Goal: Task Accomplishment & Management: Manage account settings

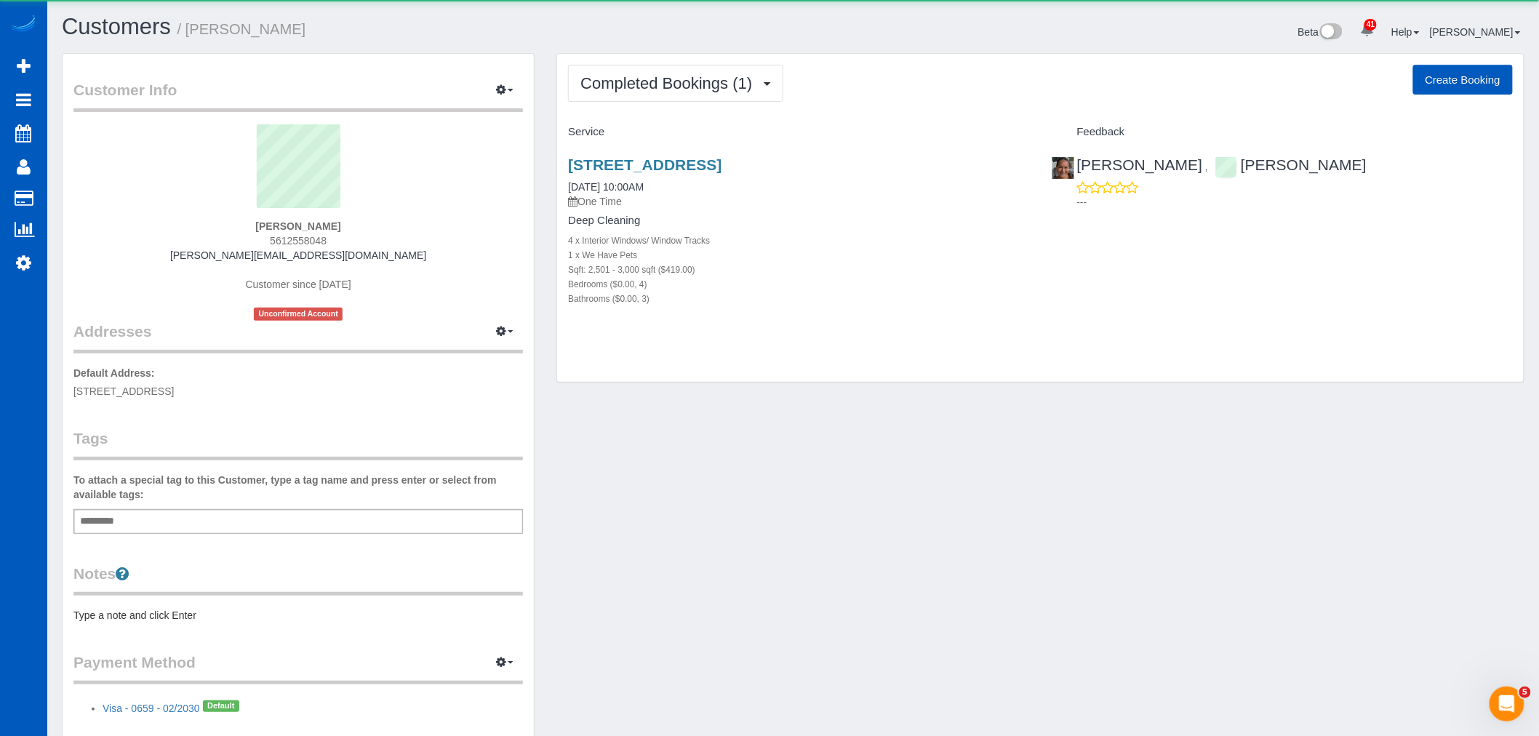
click at [639, 105] on div "Completed Bookings (1) Completed Bookings (1) Upcoming Bookings (0) Cancelled B…" at bounding box center [1040, 218] width 967 height 329
click at [646, 89] on span "Completed Bookings (1)" at bounding box center [670, 83] width 179 height 18
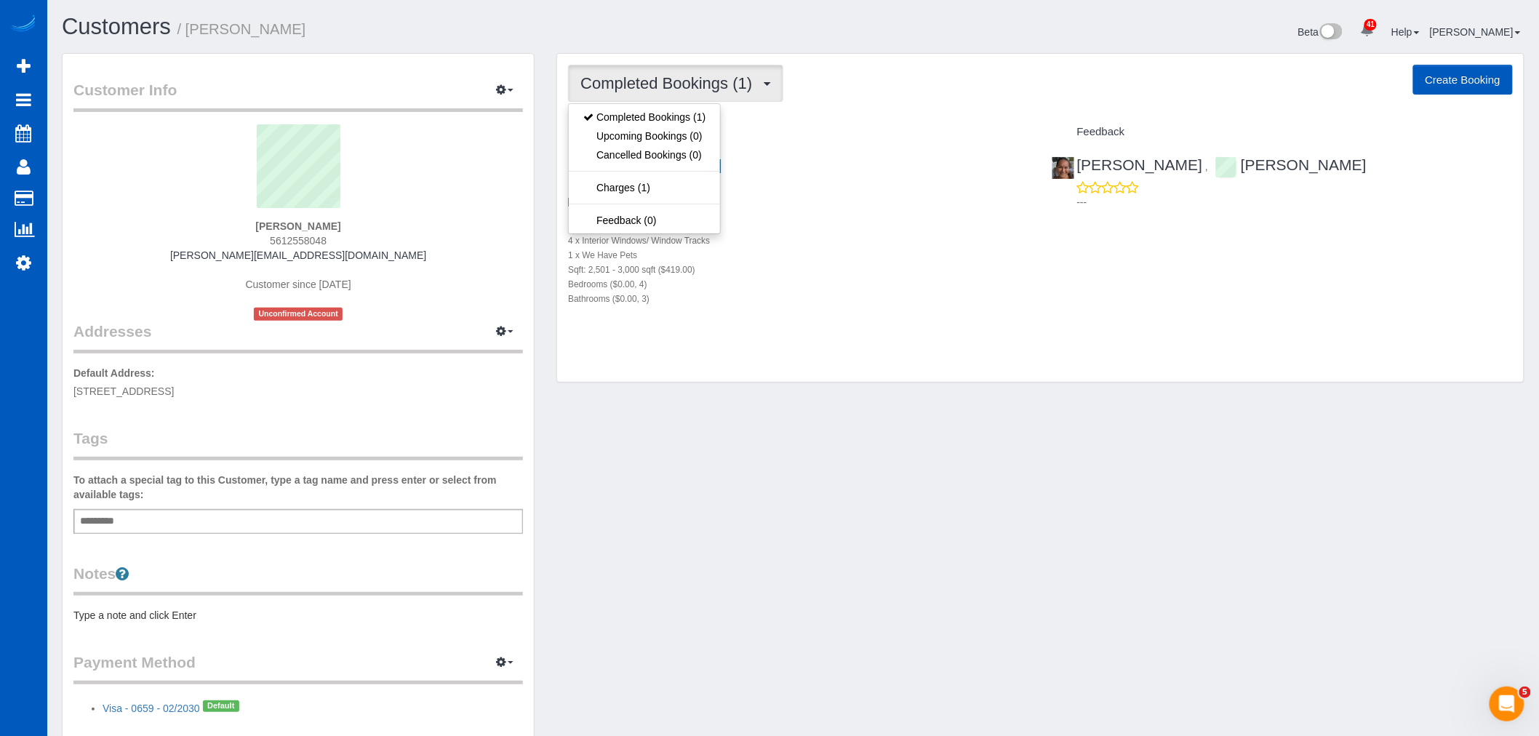
click at [833, 318] on div "1033 S University Blvd, Denver, CO 80209 09/04/2025 10:00AM One Time Deep Clean…" at bounding box center [798, 239] width 483 height 191
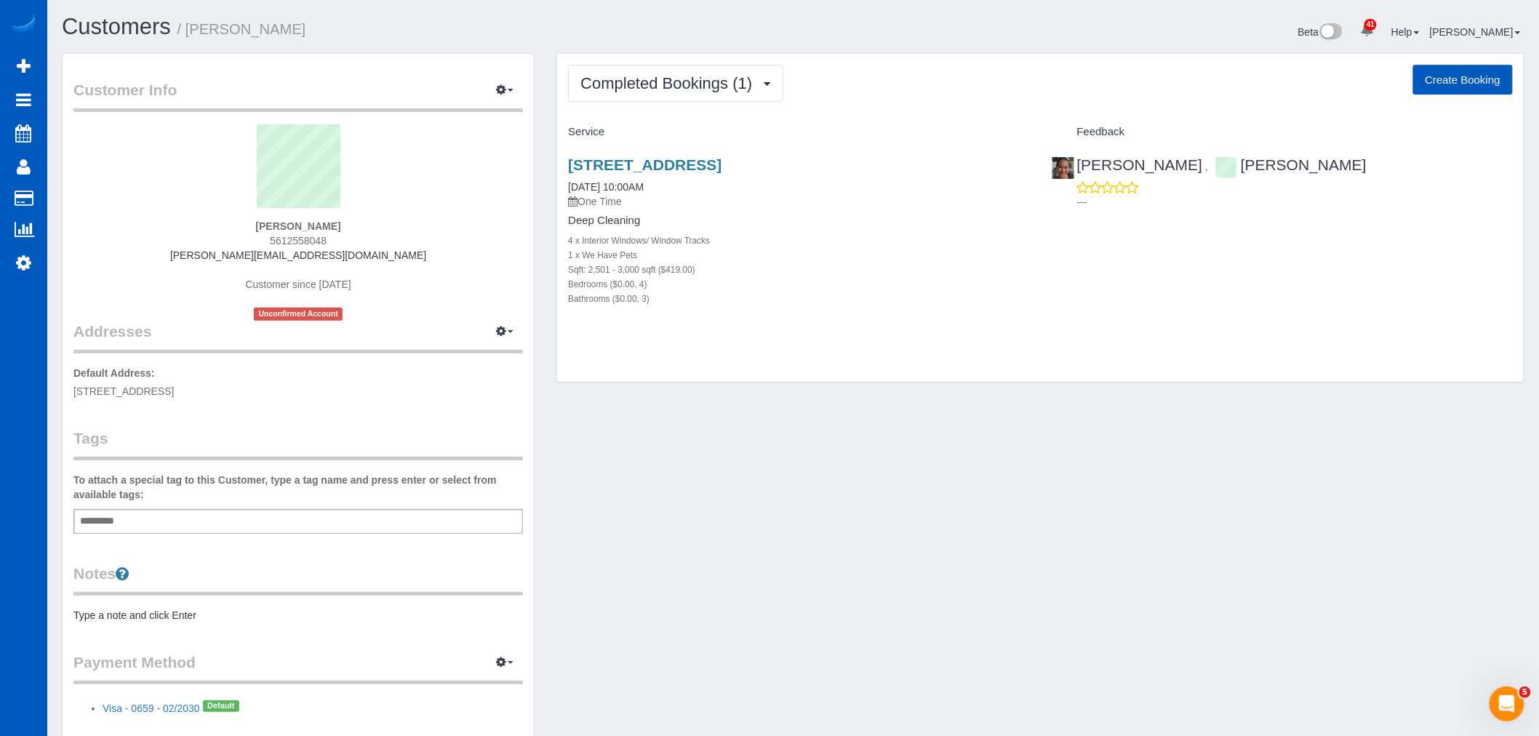
click at [762, 180] on div "1033 S University Blvd, Denver, CO 80209 09/04/2025 10:00AM One Time" at bounding box center [798, 182] width 461 height 52
click at [759, 173] on h3 "1033 S University Blvd, Denver, CO 80209" at bounding box center [798, 164] width 461 height 17
click at [722, 170] on link "1033 S University Blvd, Denver, CO 80209" at bounding box center [645, 164] width 154 height 17
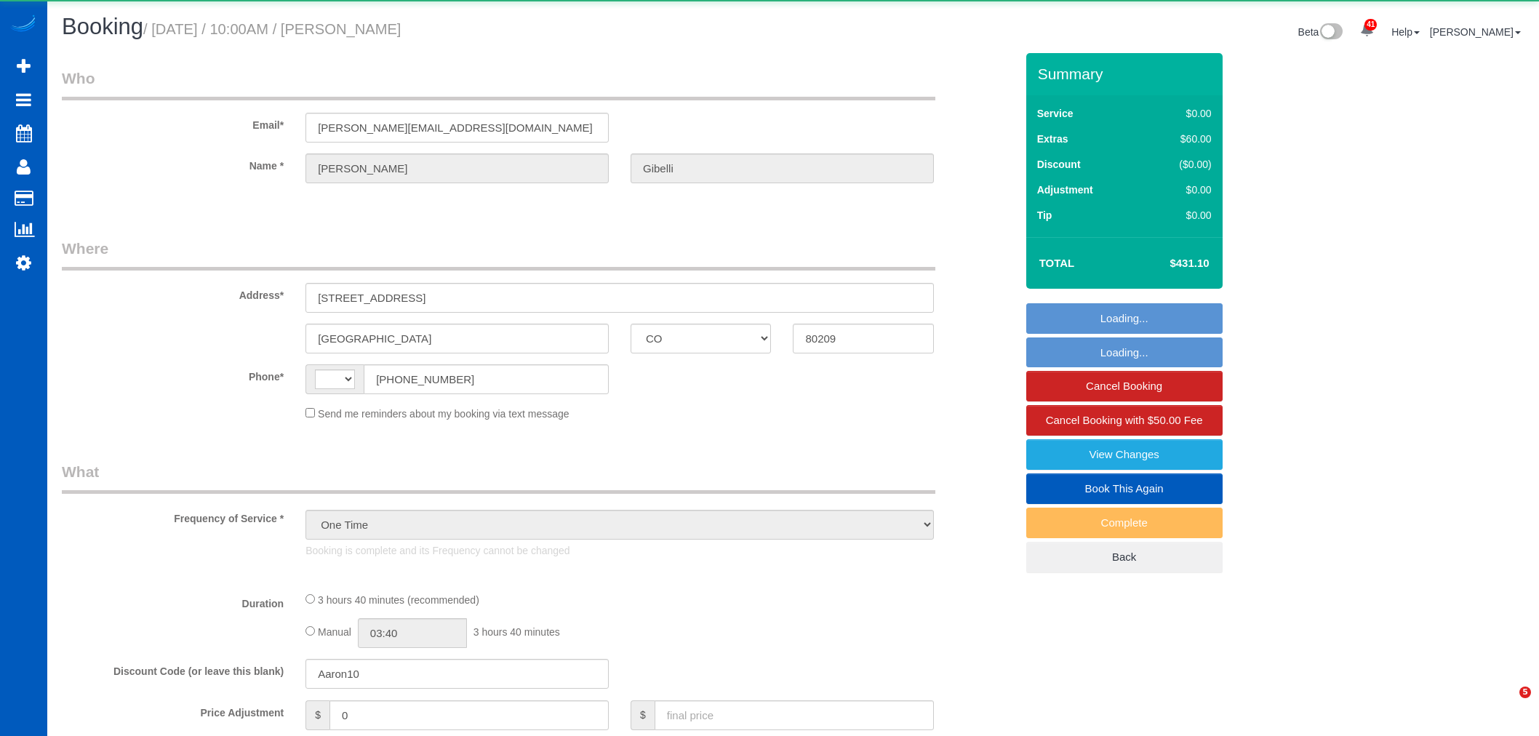
select select "CO"
select select "string:[GEOGRAPHIC_DATA]"
select select "199"
select select "2501"
select select "4"
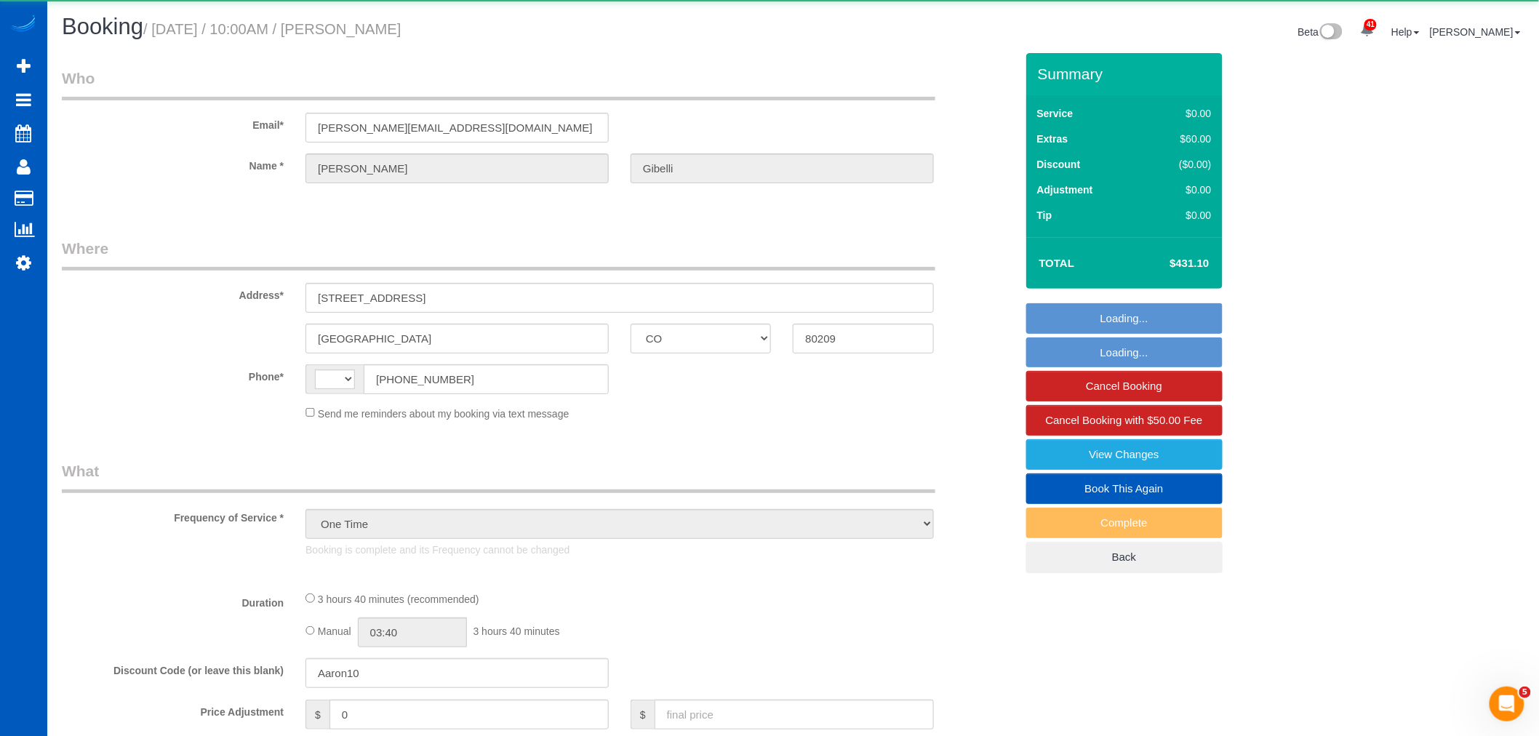
select select "3"
select select "spot6"
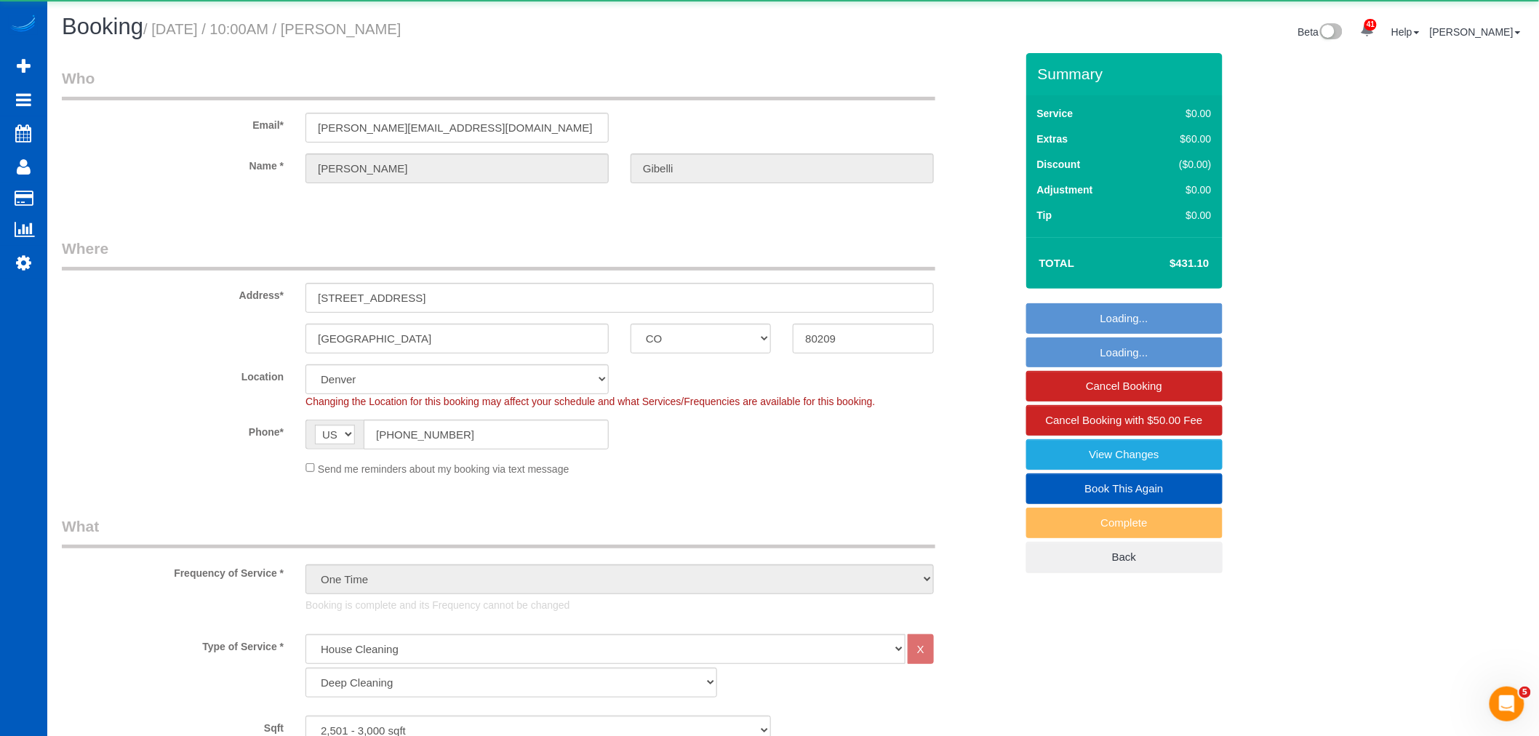
select select "object:1185"
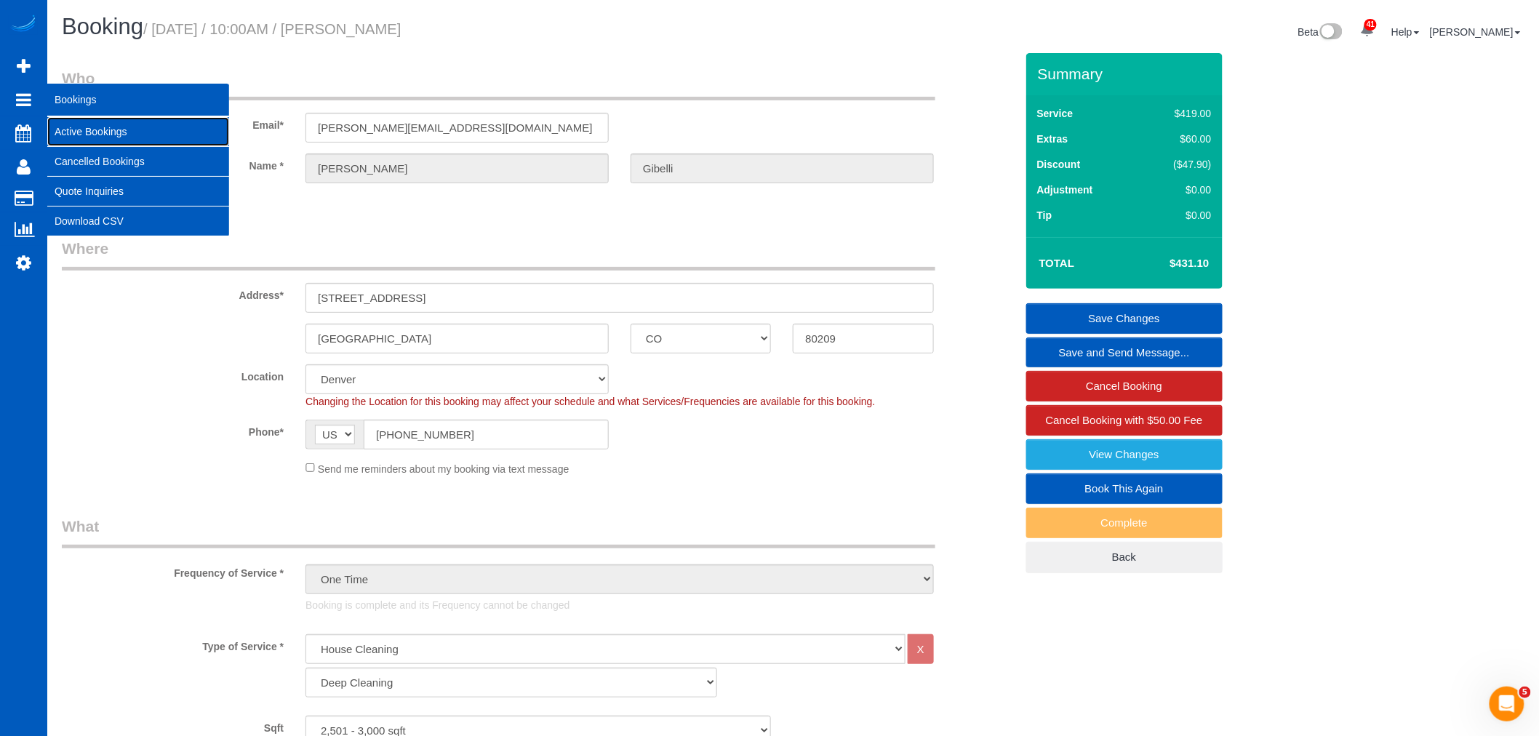
click at [93, 136] on link "Active Bookings" at bounding box center [138, 131] width 182 height 29
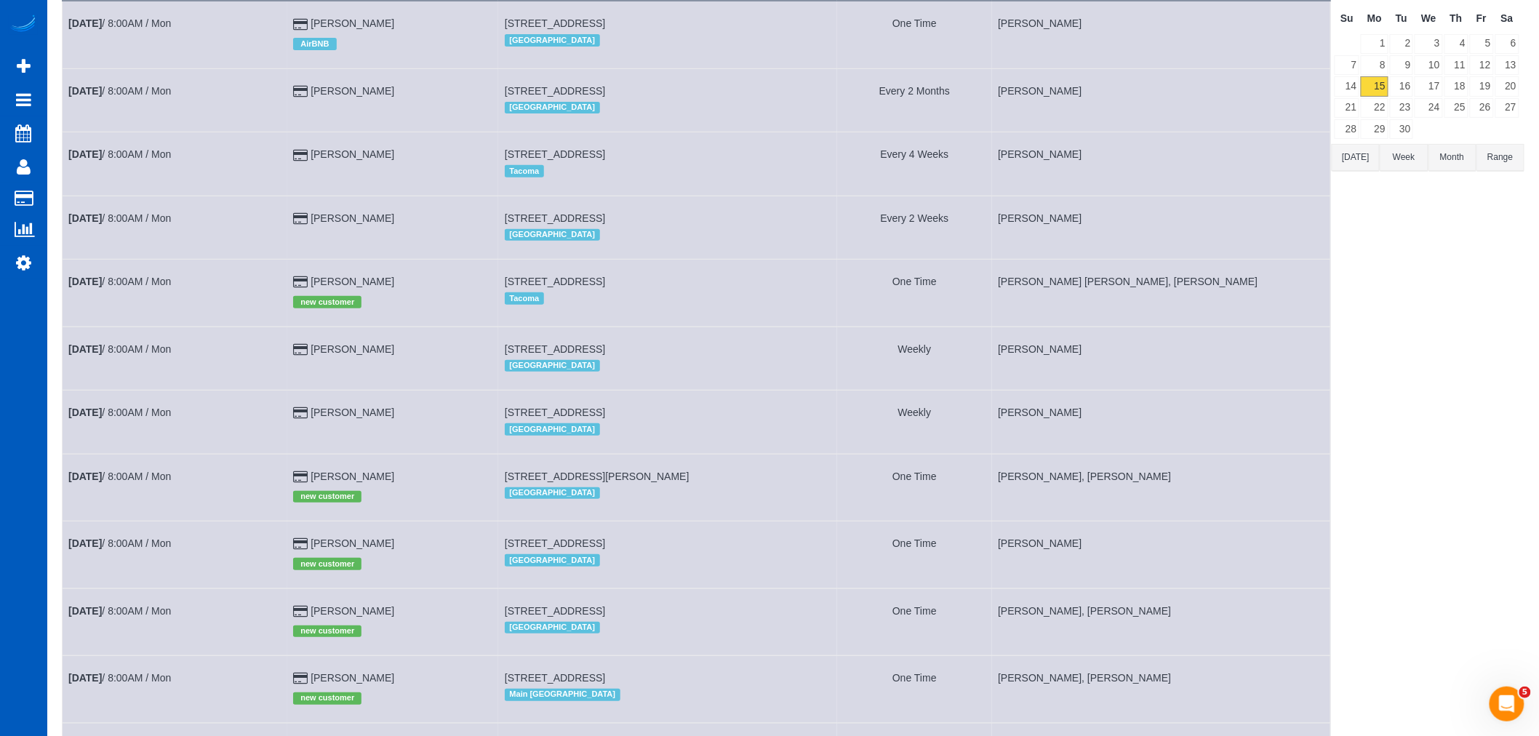
scroll to position [20, 0]
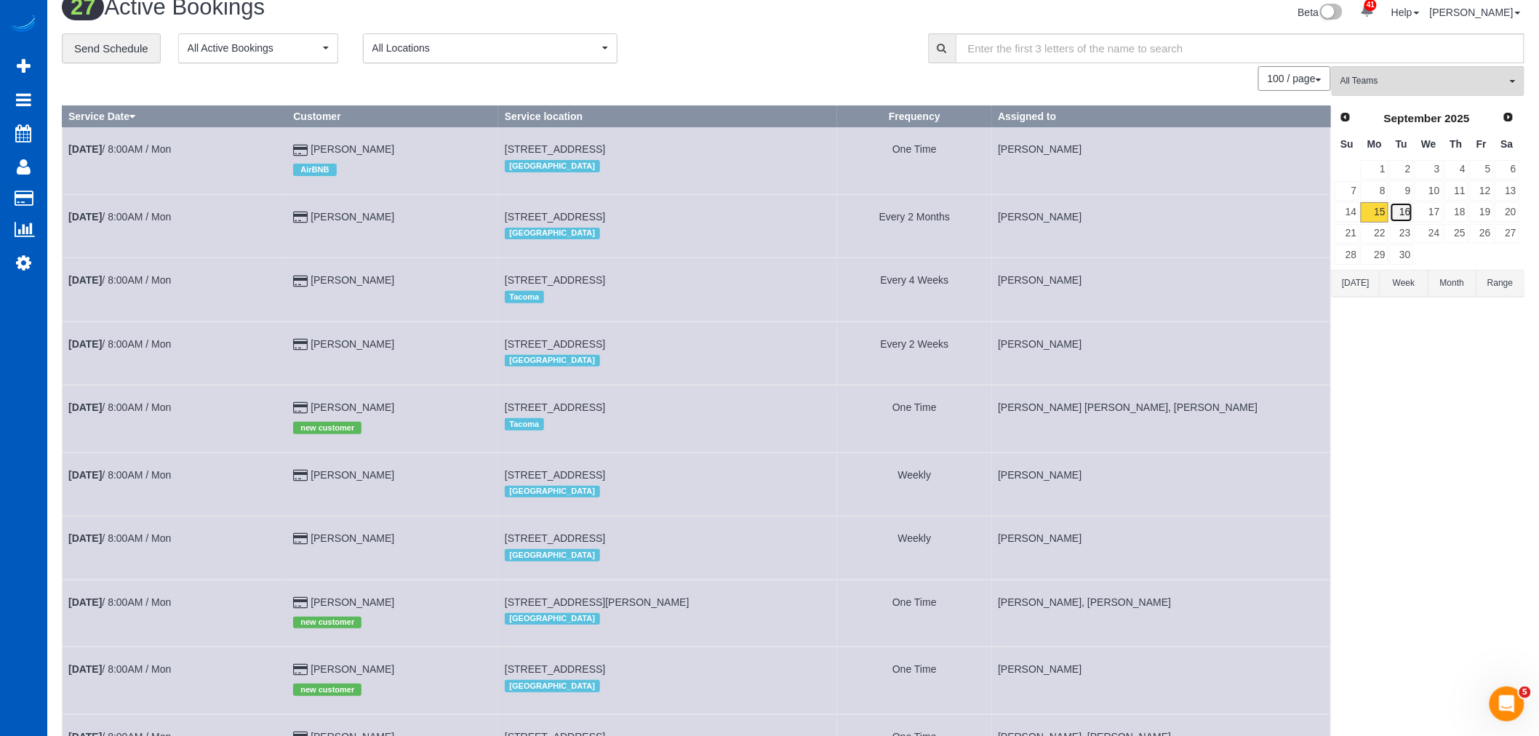
click at [1402, 206] on link "16" at bounding box center [1402, 212] width 24 height 20
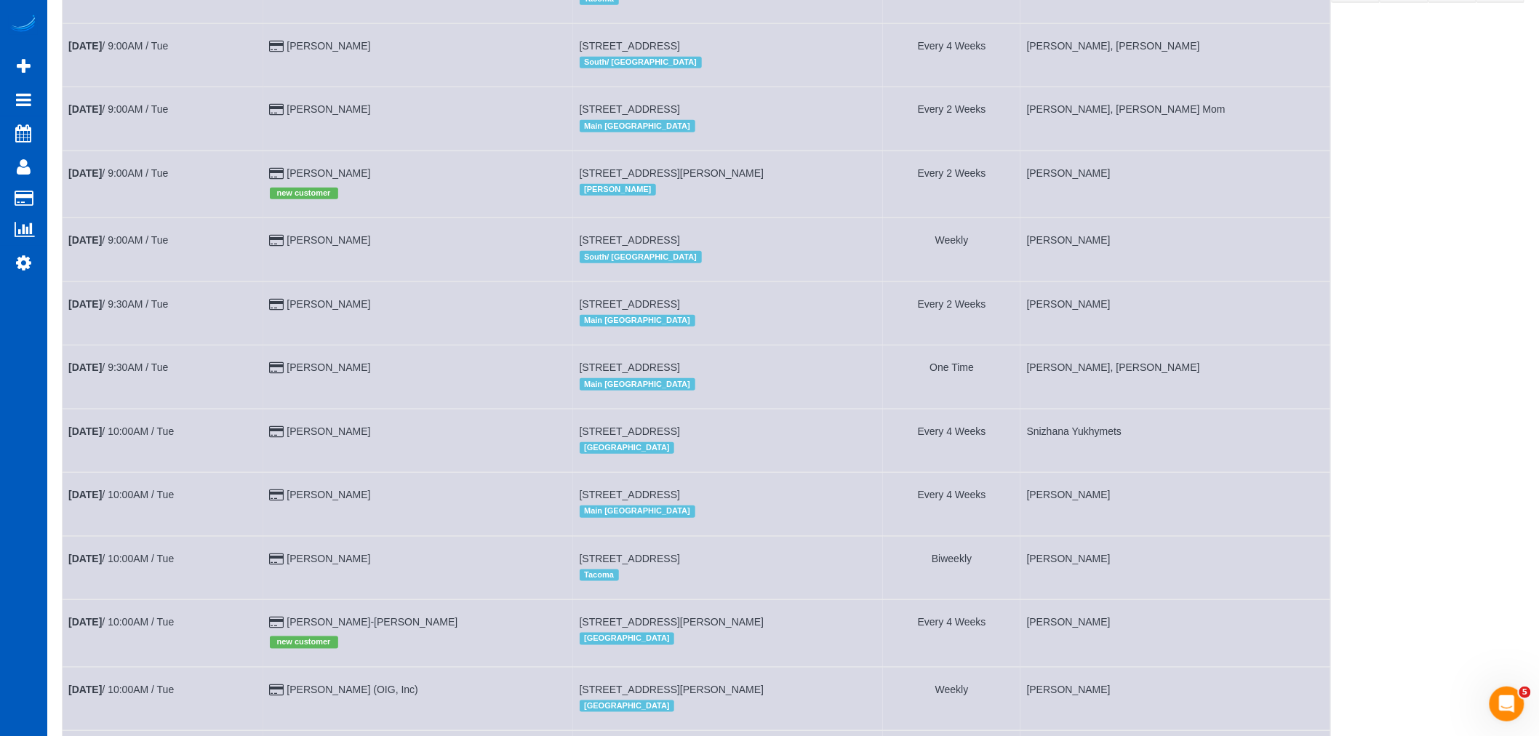
scroll to position [0, 0]
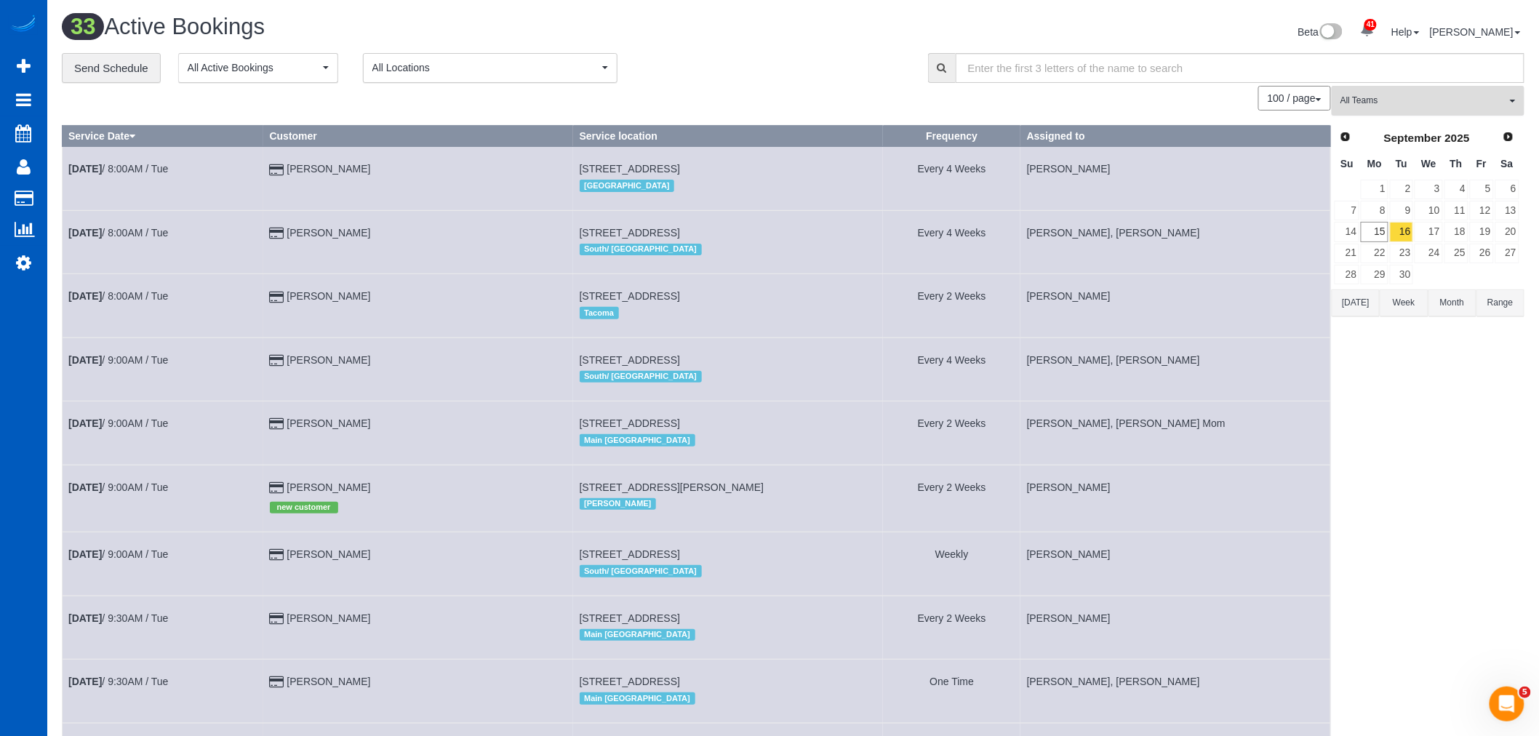
click at [1403, 111] on button "All Teams" at bounding box center [1428, 101] width 193 height 30
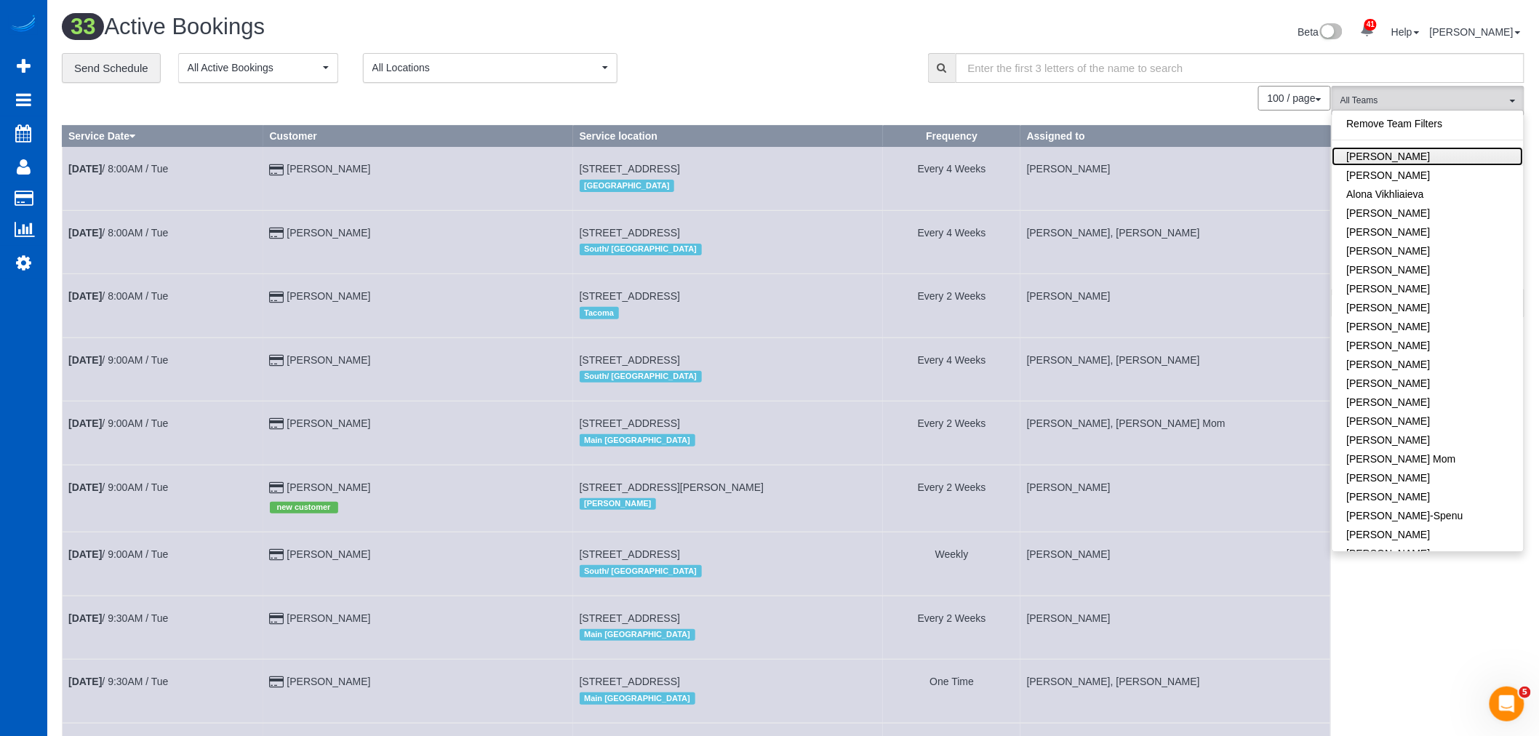
click at [1416, 160] on link "[PERSON_NAME]" at bounding box center [1428, 156] width 191 height 19
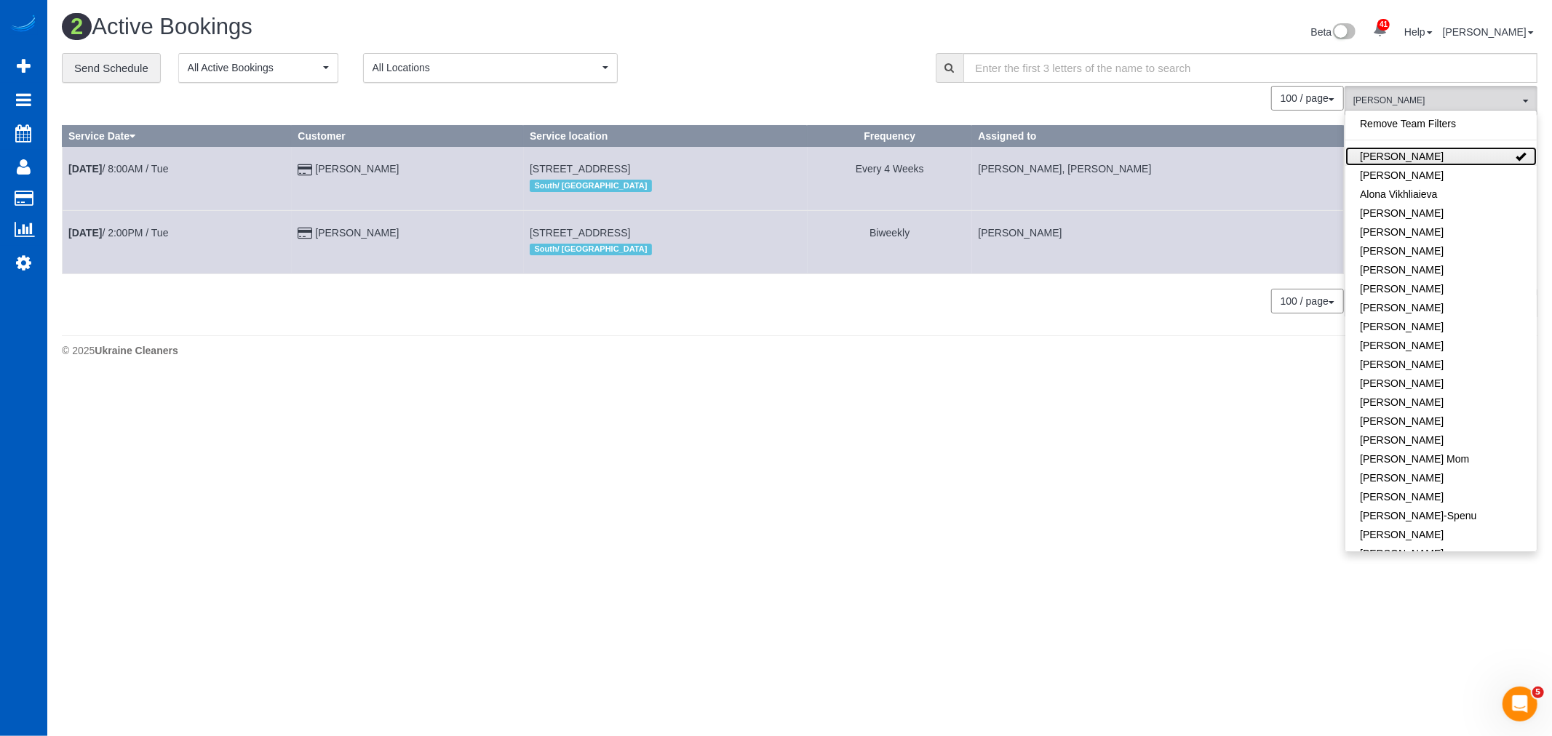
click at [1416, 160] on link "[PERSON_NAME]" at bounding box center [1440, 156] width 191 height 19
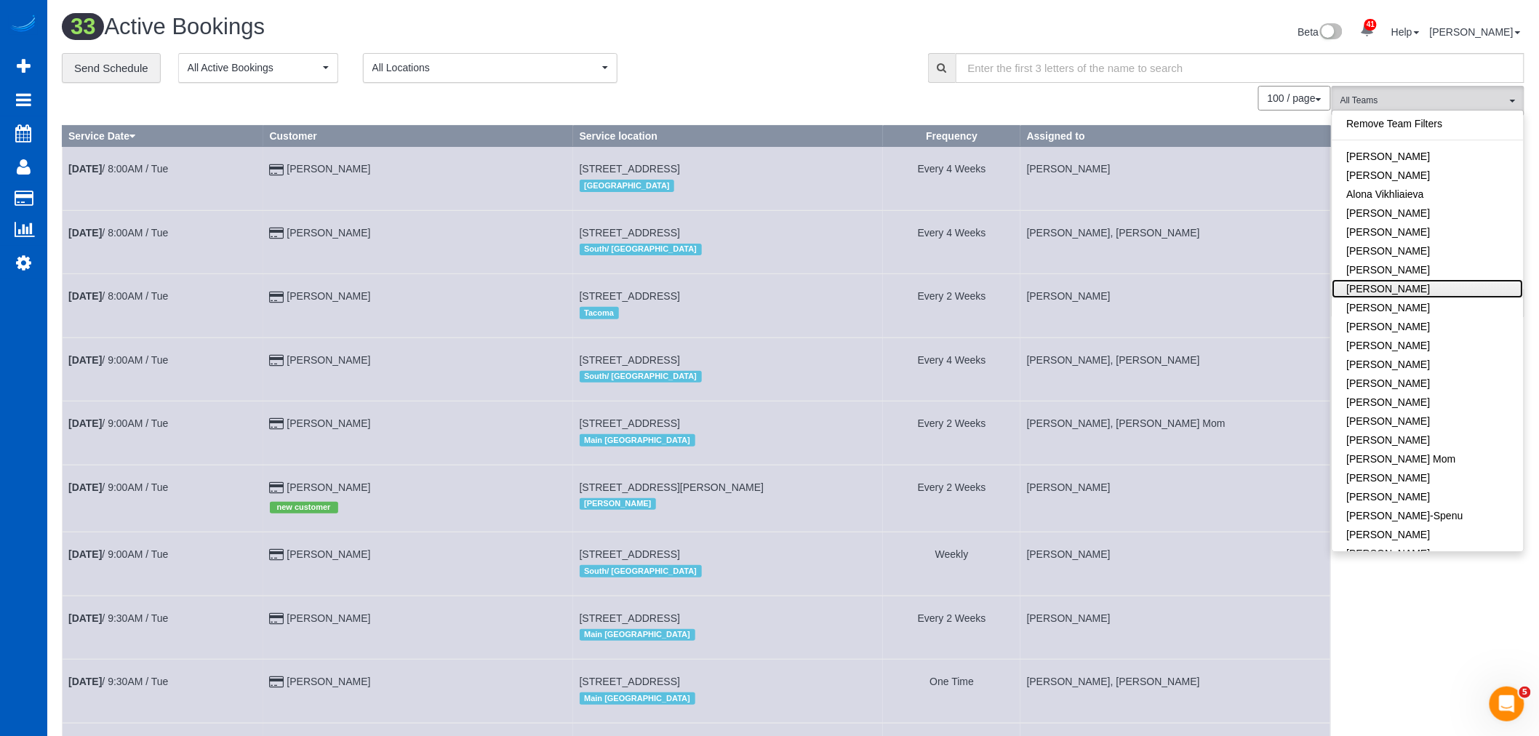
click at [1416, 298] on link "[PERSON_NAME]" at bounding box center [1428, 288] width 191 height 19
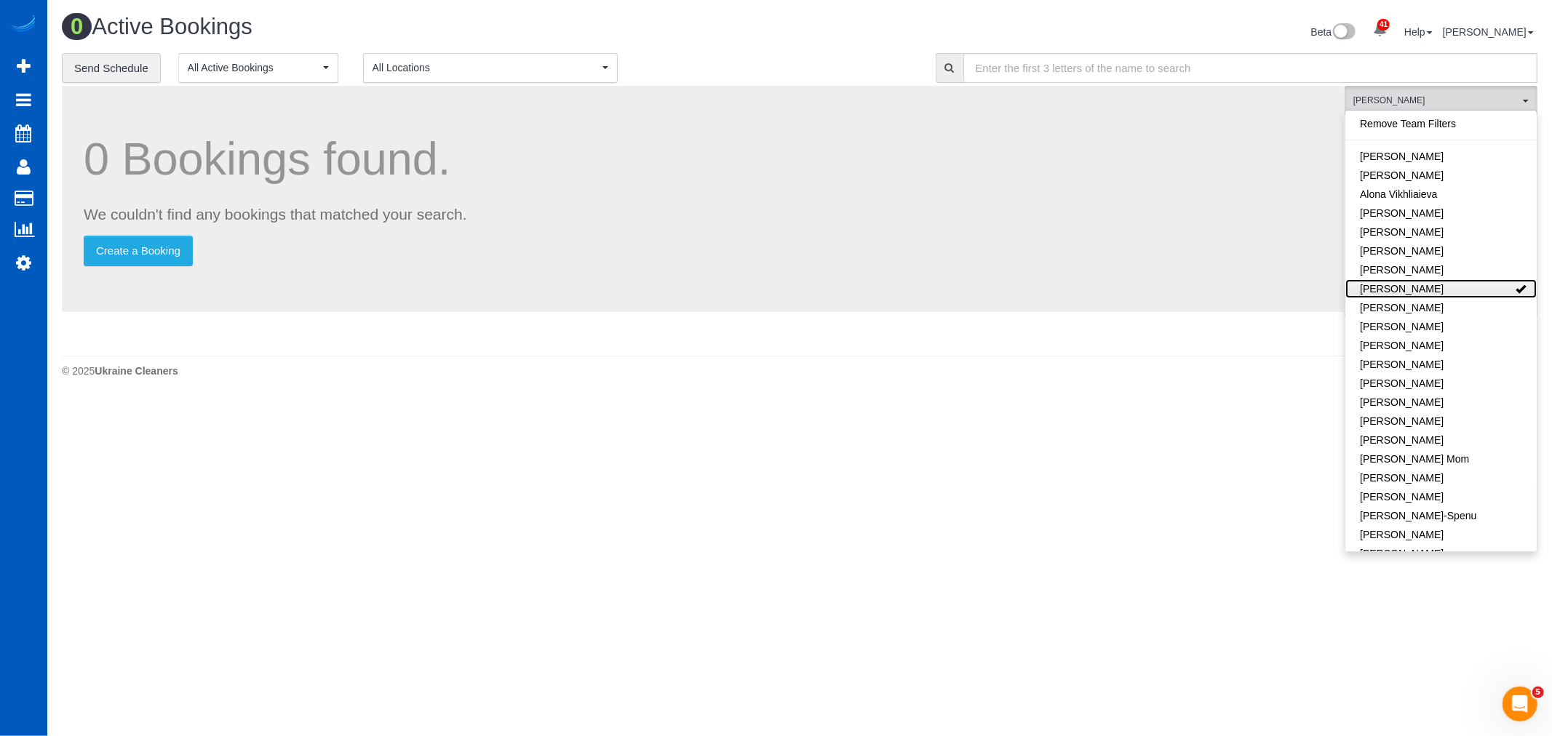
click at [1416, 287] on link "[PERSON_NAME]" at bounding box center [1440, 288] width 191 height 19
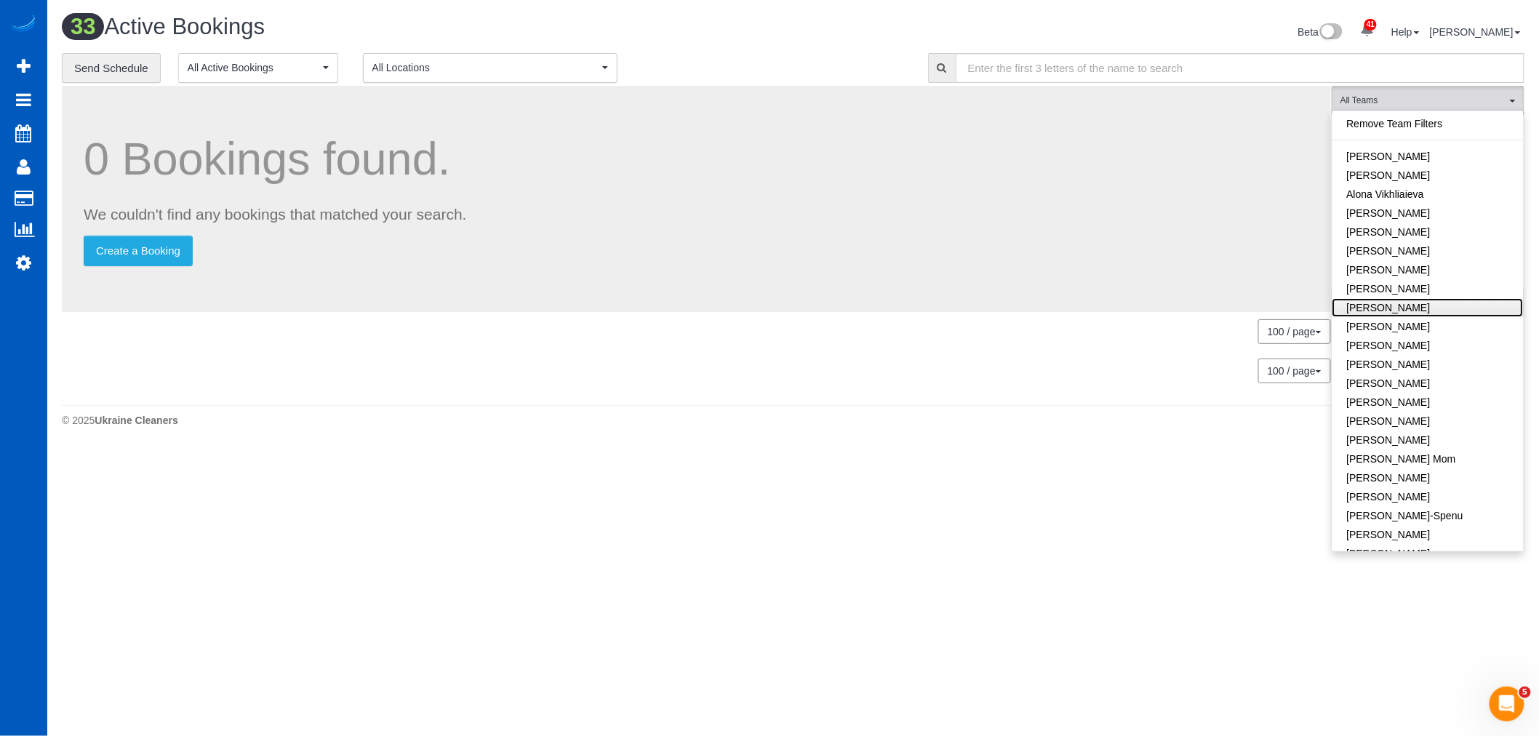
click at [1416, 309] on link "[PERSON_NAME]" at bounding box center [1428, 307] width 191 height 19
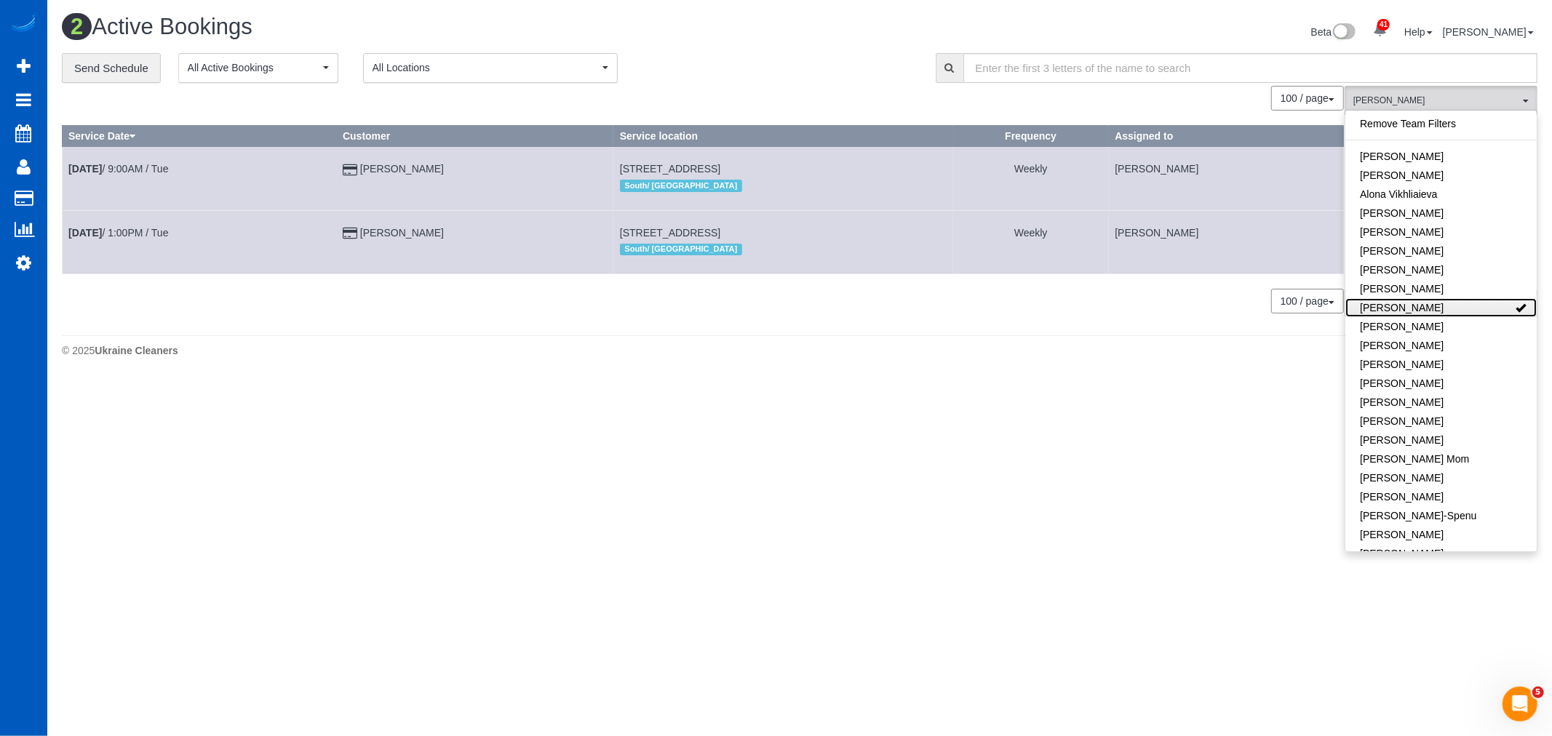
click at [1416, 310] on link "[PERSON_NAME]" at bounding box center [1440, 307] width 191 height 19
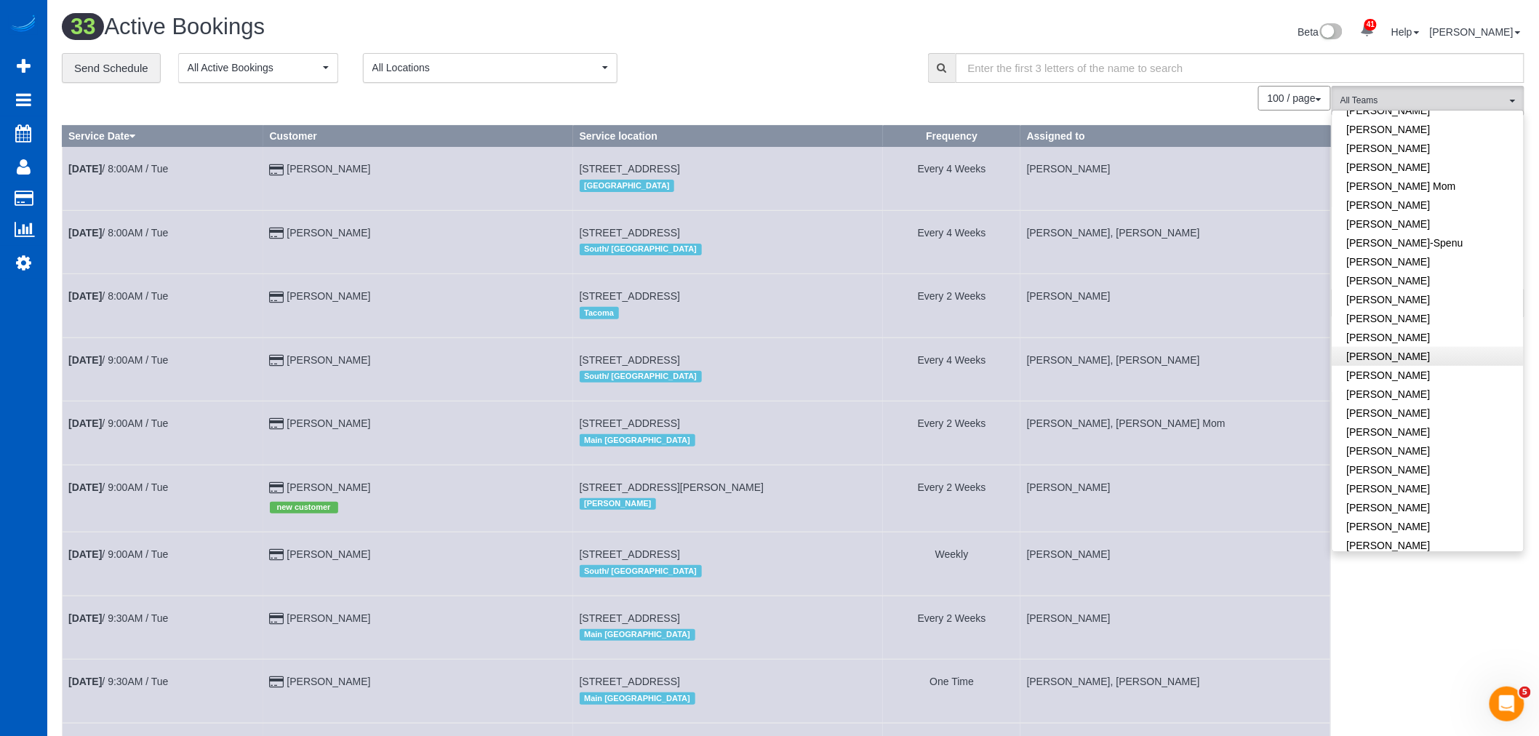
scroll to position [242, 0]
click at [1423, 274] on link "[PERSON_NAME]-Spenu" at bounding box center [1428, 273] width 191 height 19
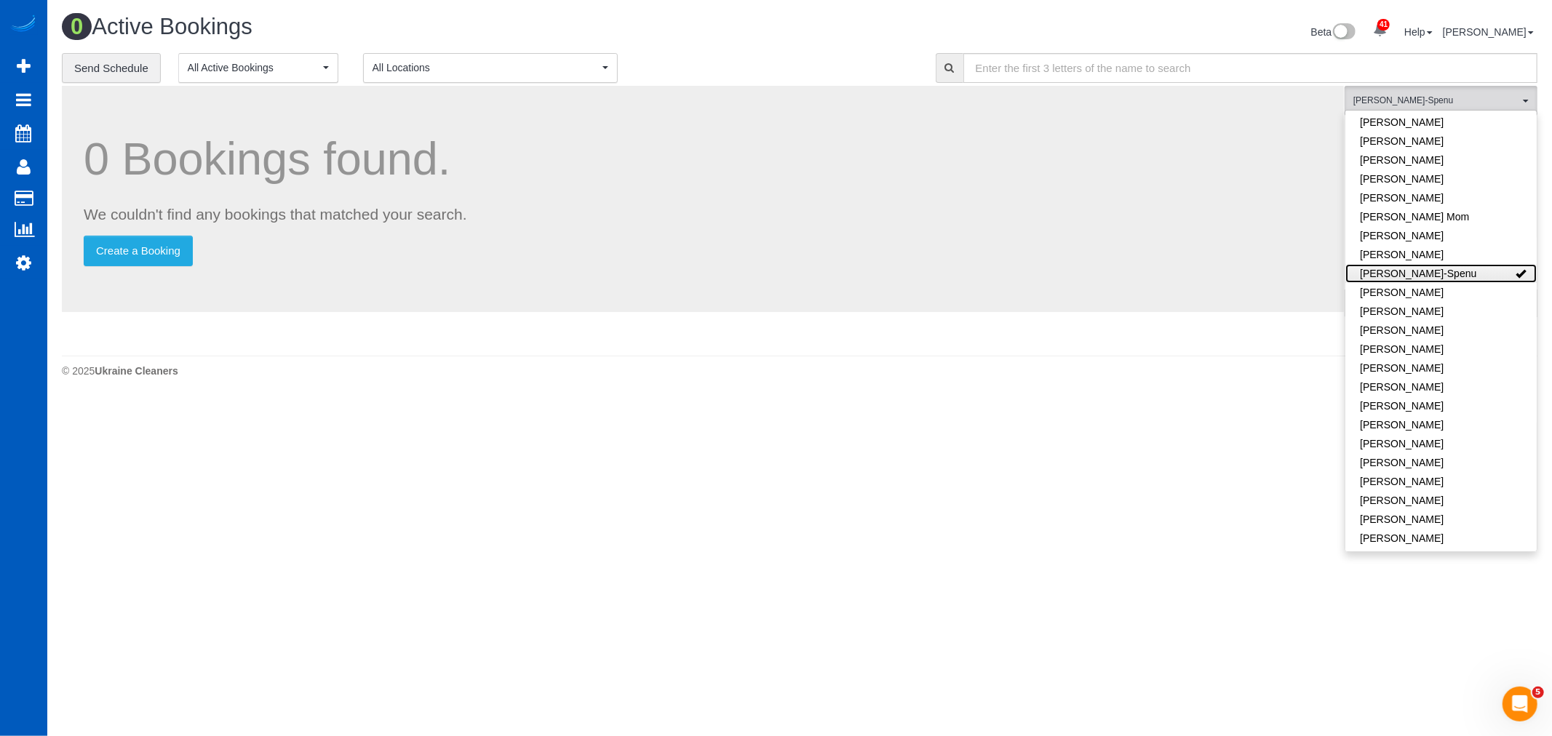
click at [1423, 274] on link "[PERSON_NAME]-Spenu" at bounding box center [1440, 273] width 191 height 19
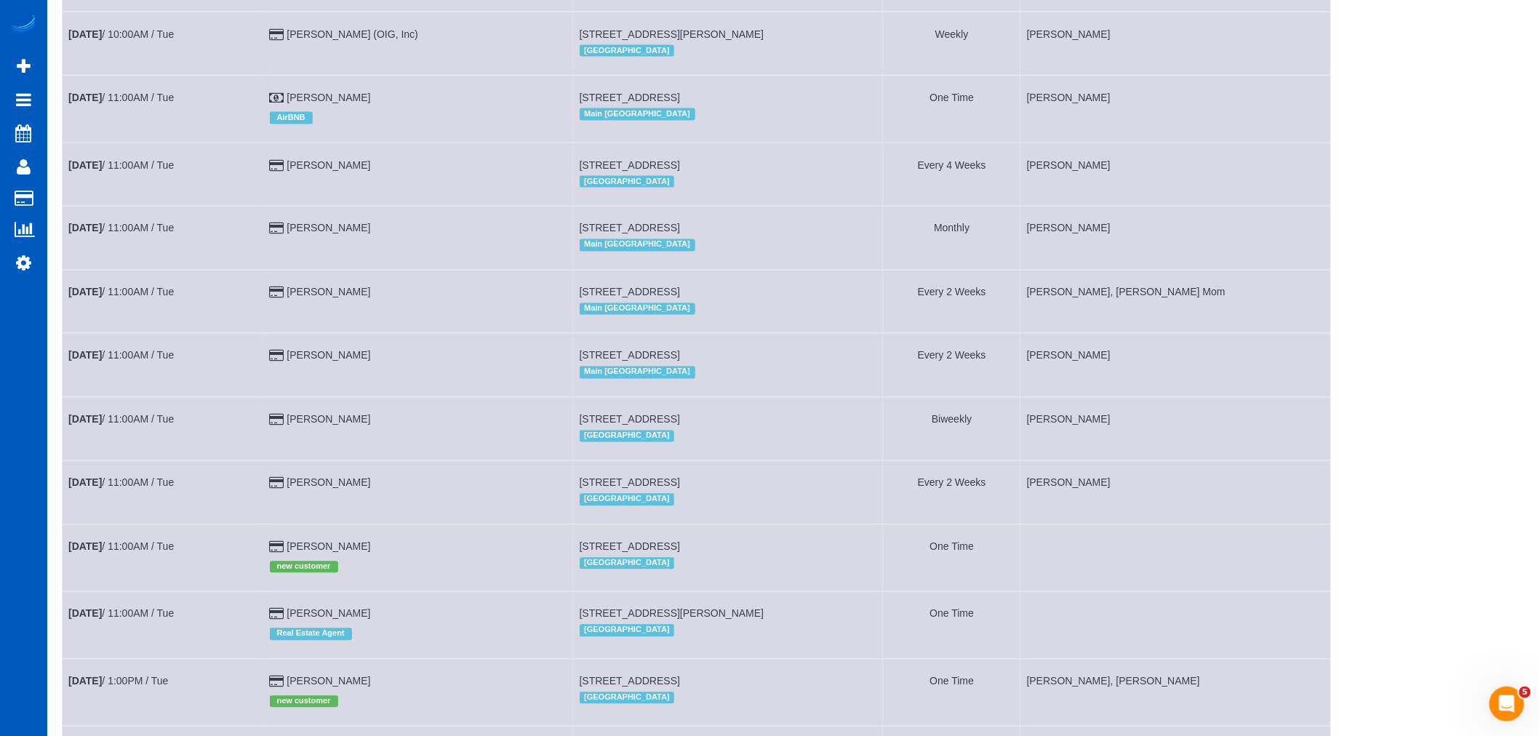
scroll to position [1212, 0]
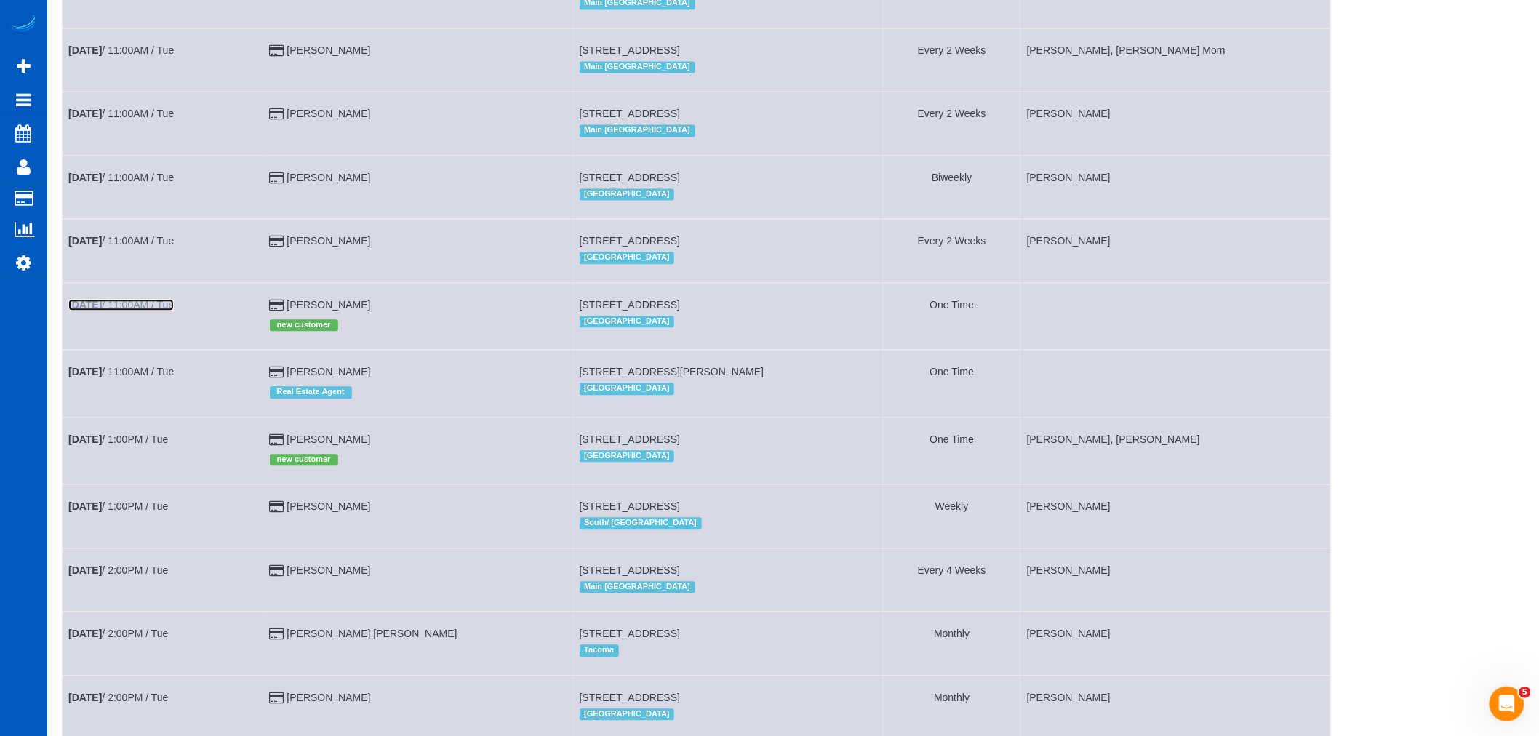
click at [102, 311] on b "[DATE]" at bounding box center [84, 305] width 33 height 12
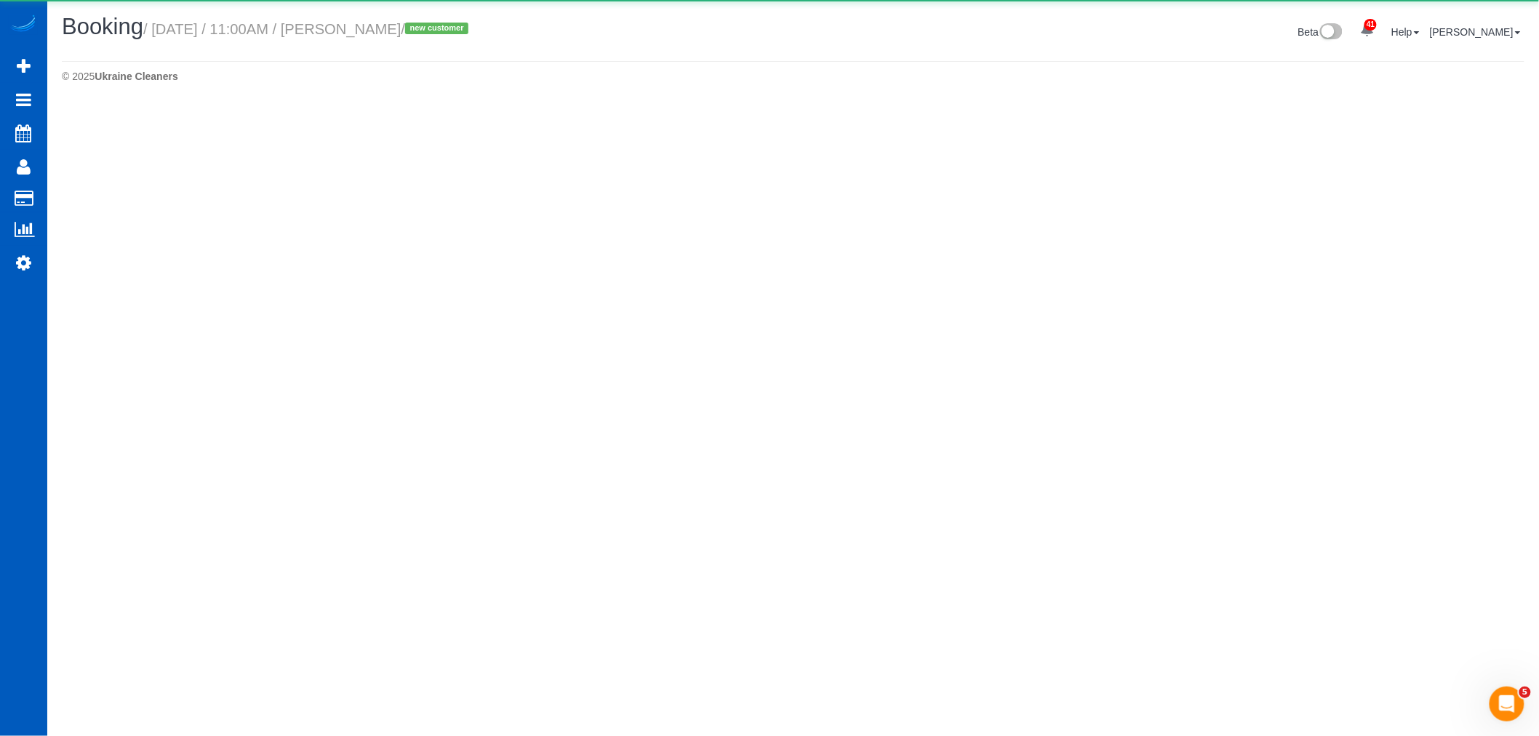
select select "WA"
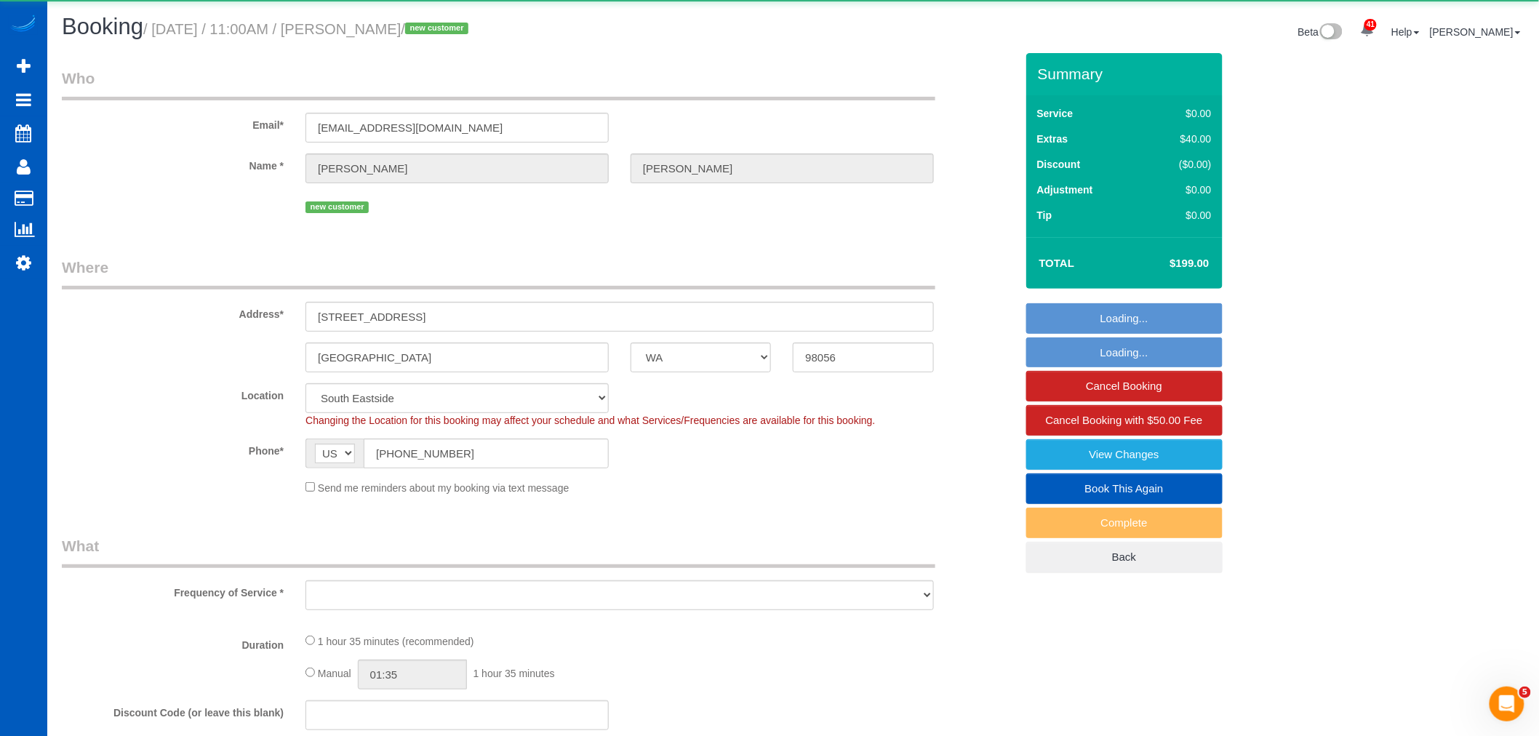
select select "object:4924"
select select "string:fspay-d2cea8ae-0d62-43e0-a217-06f7b8921415"
select select "199"
select select "2"
select select "spot12"
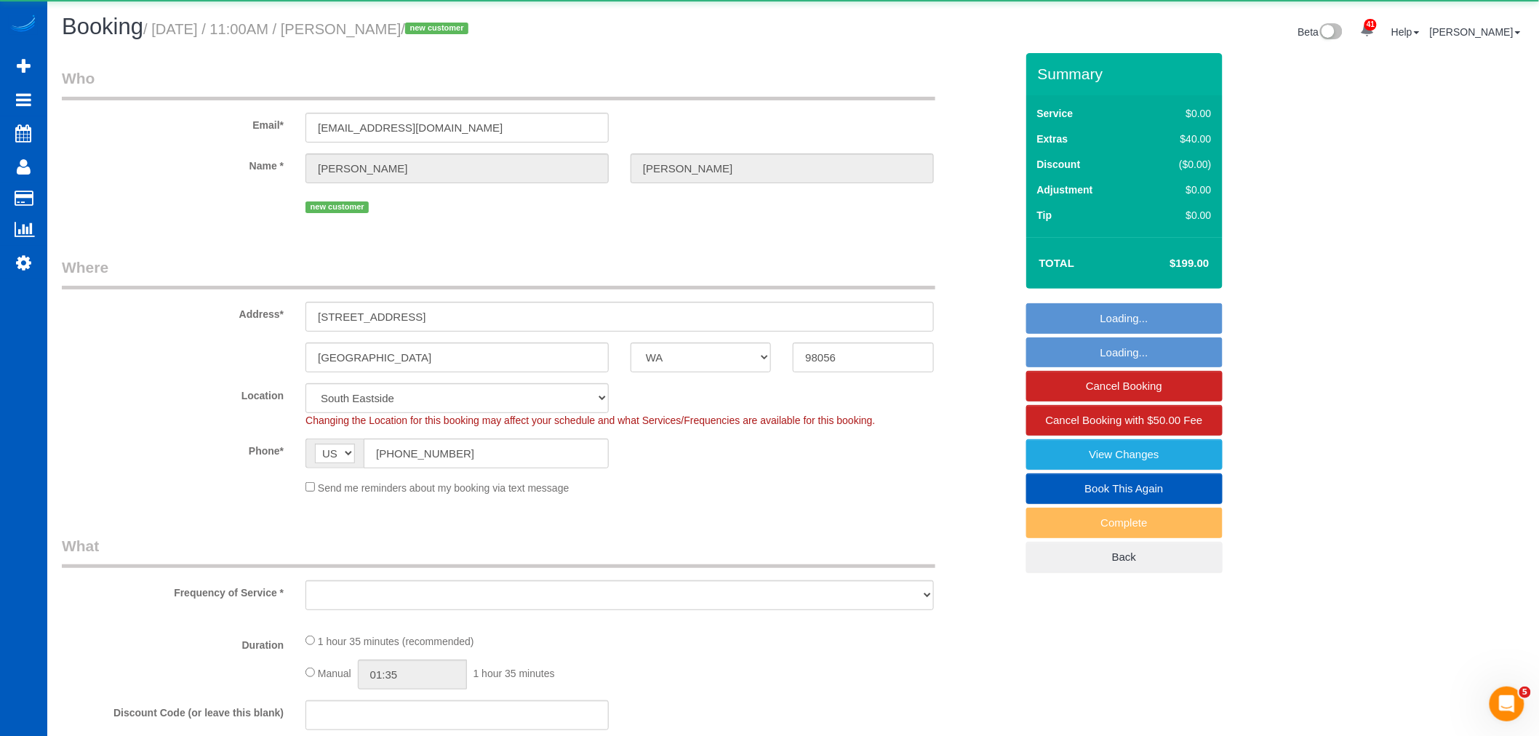
select select "number:8"
select select "2"
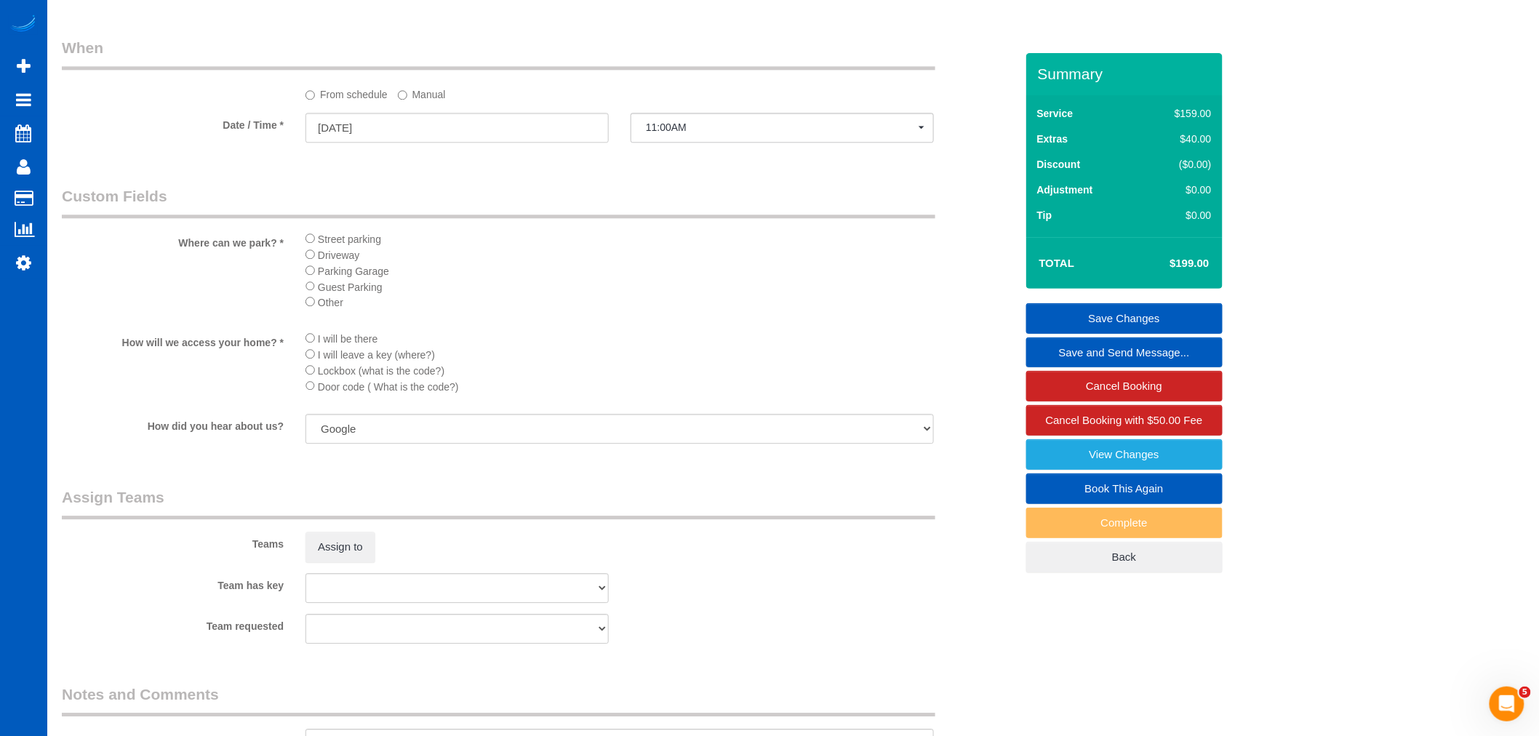
scroll to position [1617, 0]
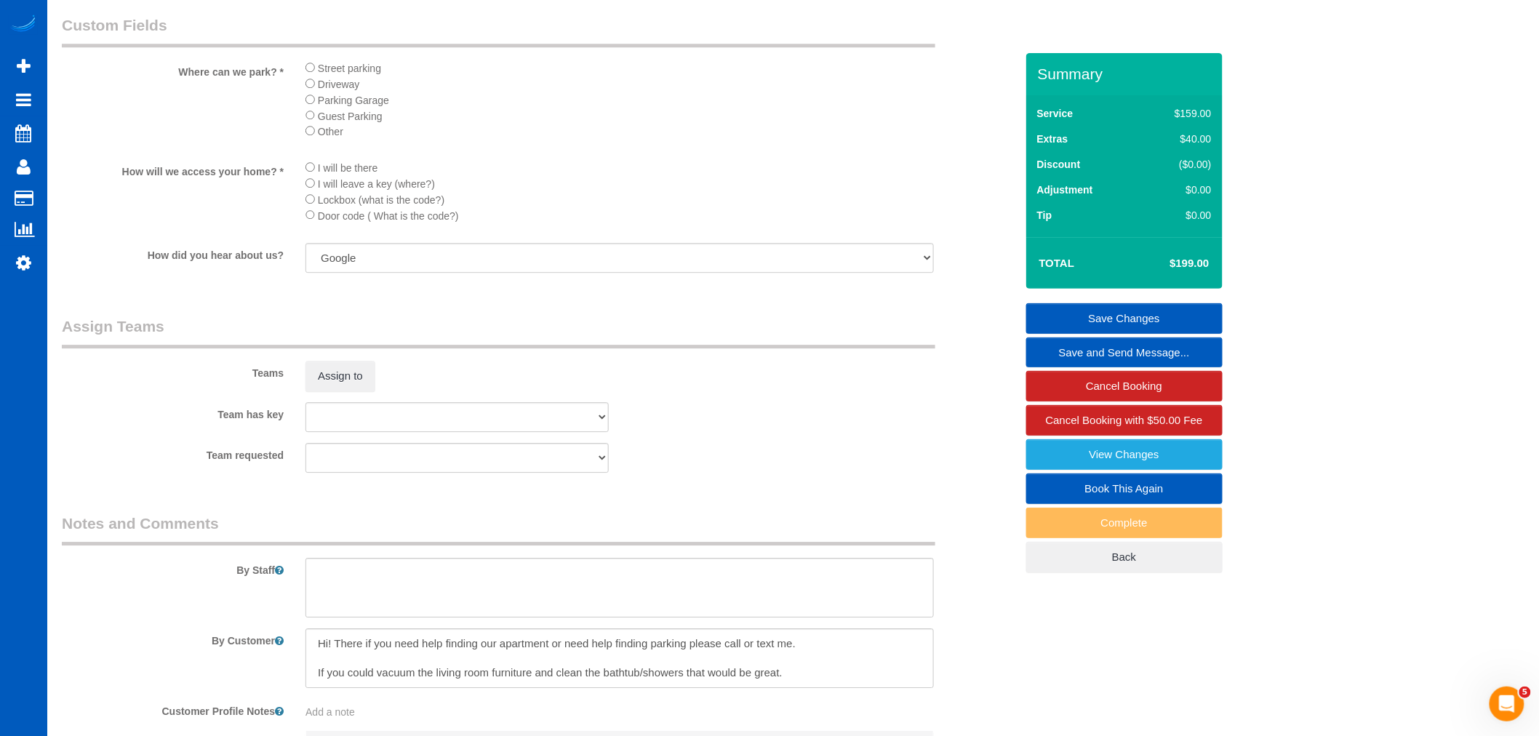
click at [328, 412] on sui-booking-teams "Teams Assign to Team has key [PERSON_NAME] [PERSON_NAME] Trokhymiuk [PERSON_NAM…" at bounding box center [539, 394] width 954 height 157
click at [335, 391] on button "Assign to" at bounding box center [341, 376] width 70 height 31
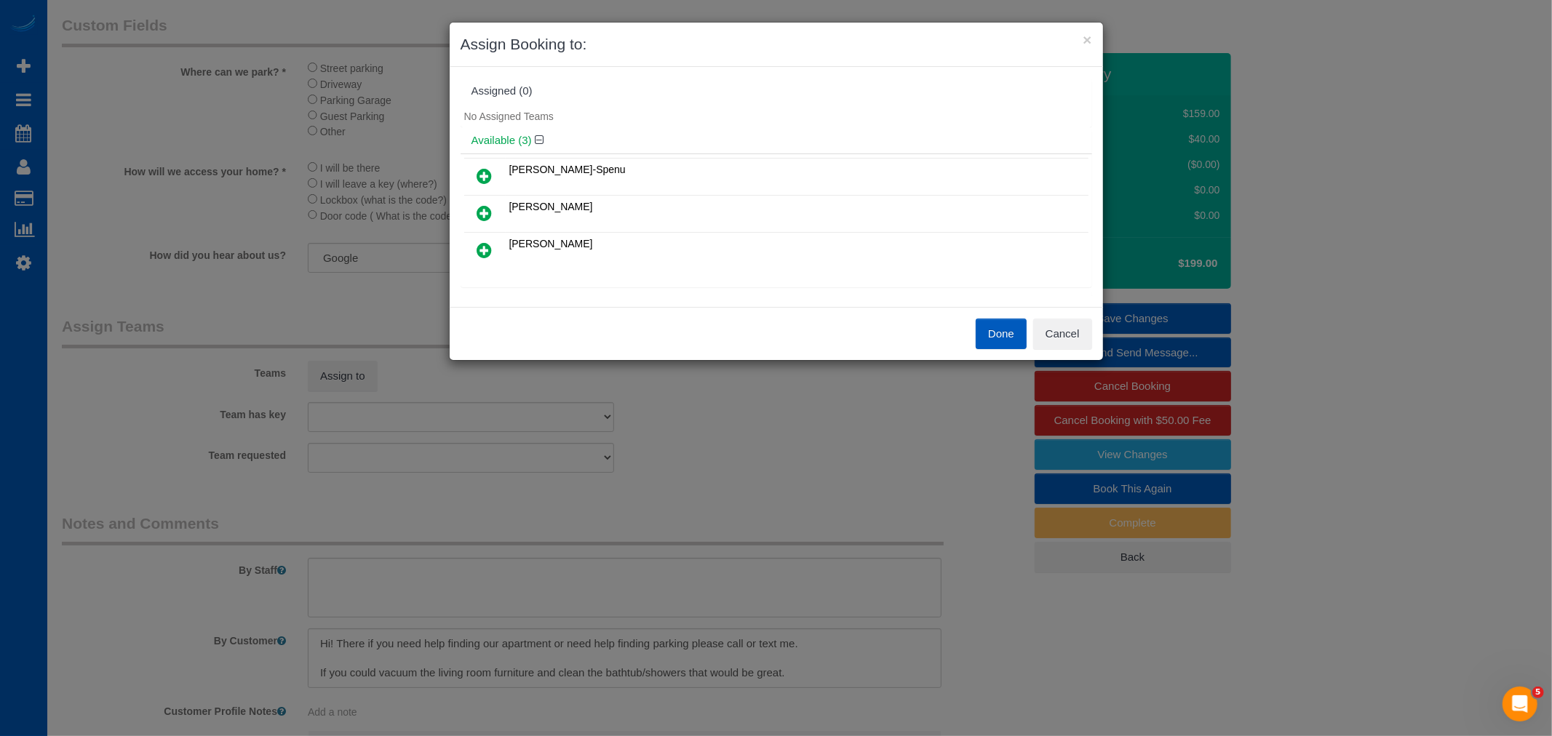
click at [486, 187] on link at bounding box center [485, 176] width 34 height 29
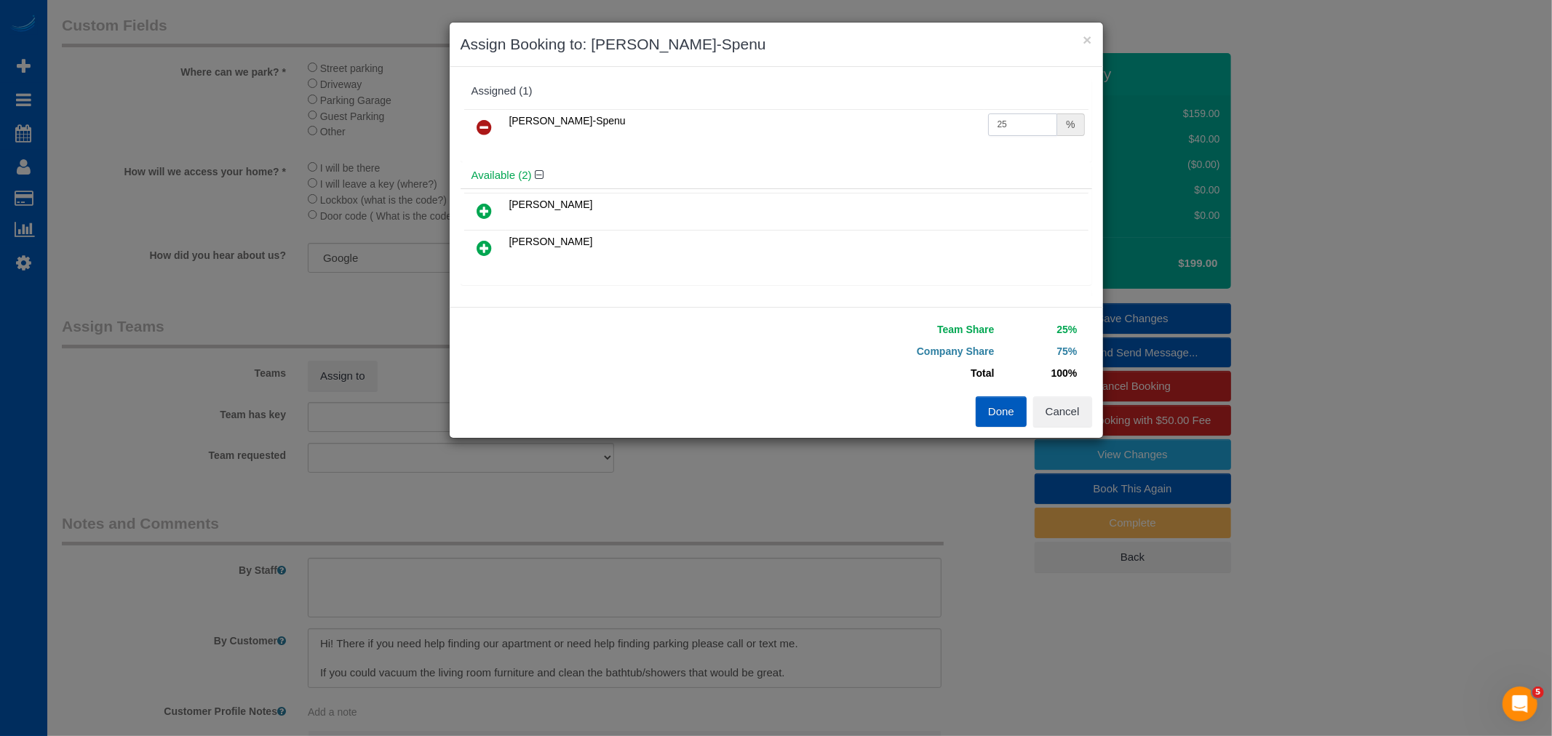
click at [992, 129] on input "25" at bounding box center [1023, 124] width 70 height 23
drag, startPoint x: 1012, startPoint y: 125, endPoint x: 768, endPoint y: 115, distance: 243.9
click at [768, 115] on tr "[PERSON_NAME]-Spenu 25 %" at bounding box center [776, 127] width 624 height 37
drag, startPoint x: 1009, startPoint y: 124, endPoint x: 804, endPoint y: 128, distance: 205.2
click at [804, 128] on tr "[PERSON_NAME]-Spenu 66 %" at bounding box center [776, 127] width 624 height 37
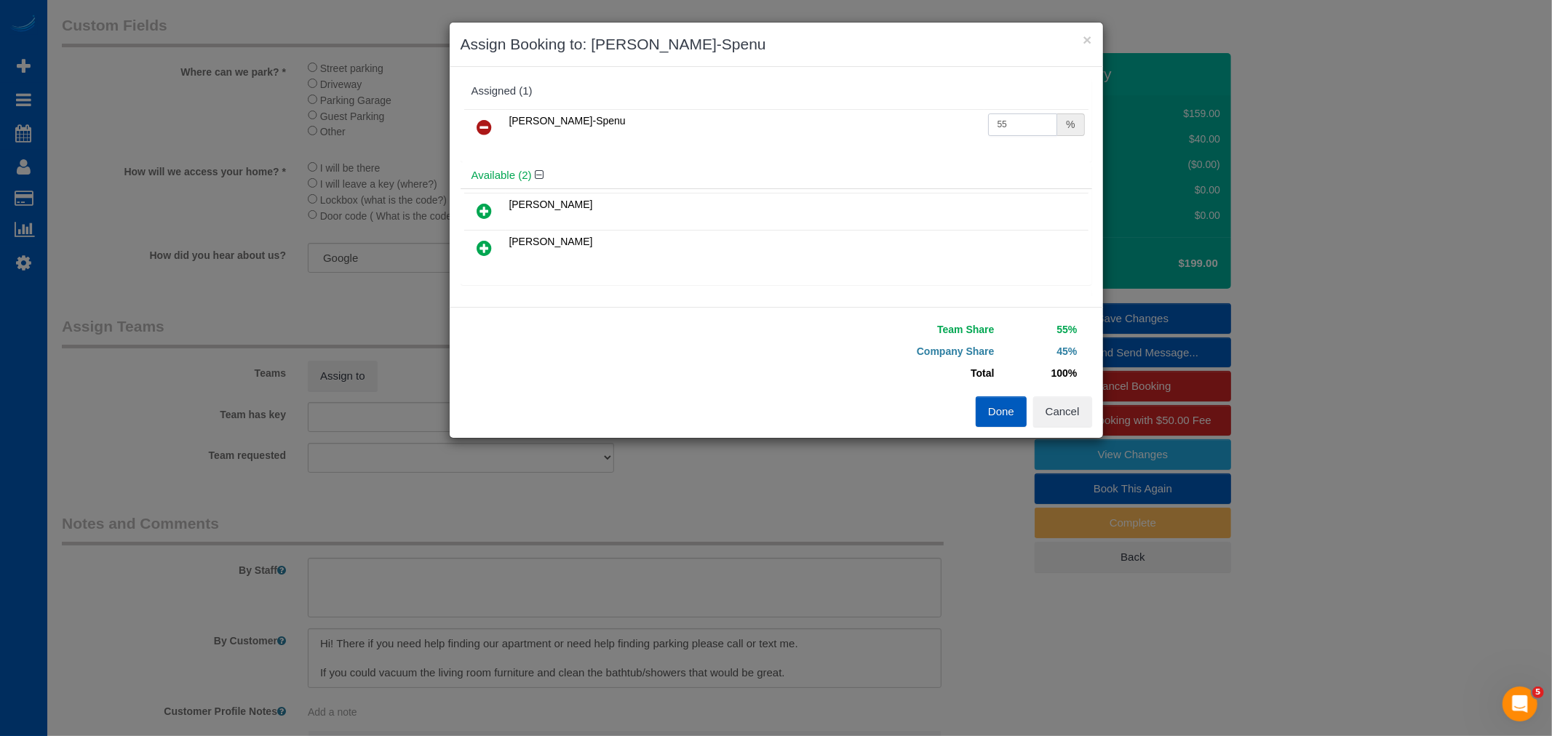
type input "55"
click at [1005, 408] on button "Done" at bounding box center [1001, 411] width 51 height 31
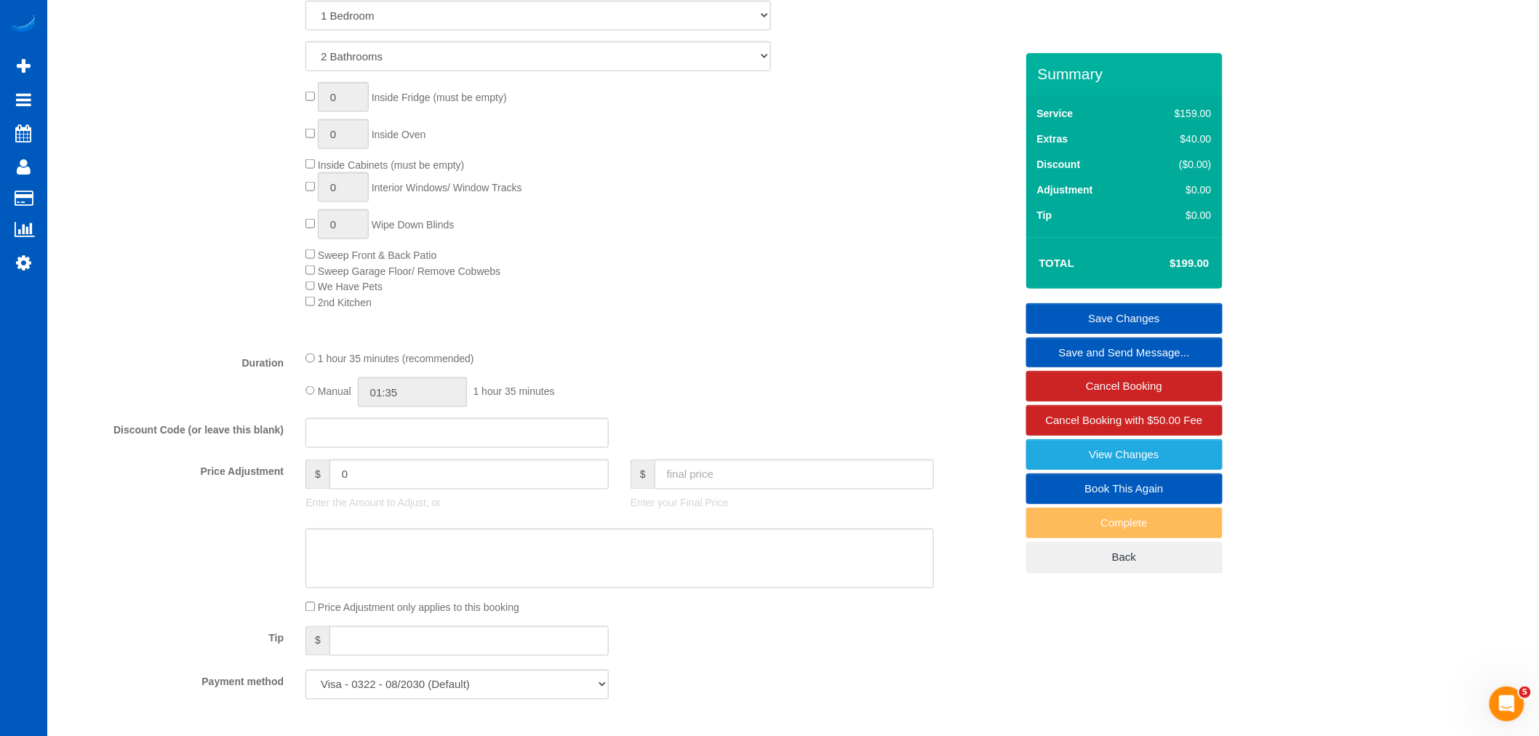
scroll to position [728, 0]
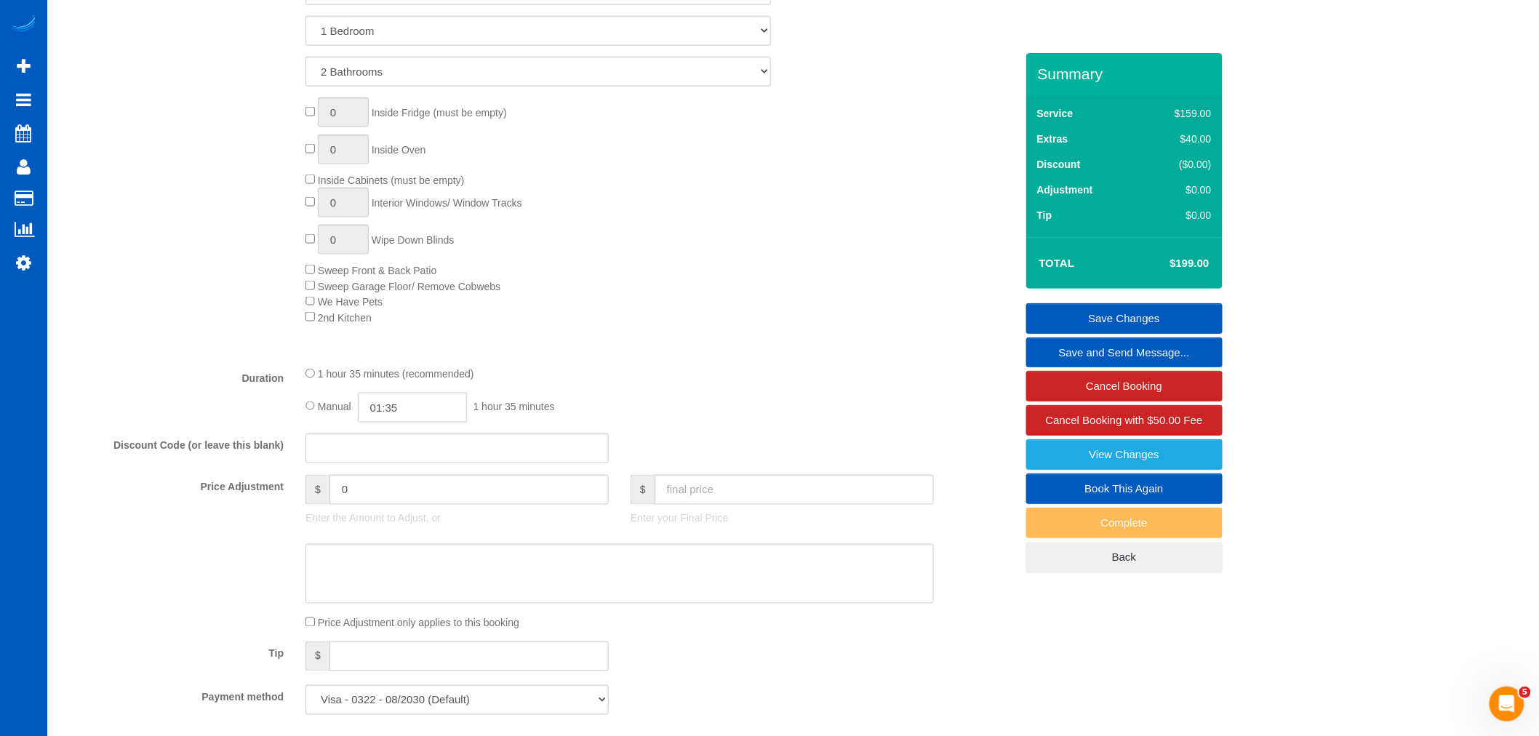
click at [383, 420] on input "01:35" at bounding box center [412, 408] width 109 height 30
type input "04:30"
click at [393, 526] on li "04:30" at bounding box center [396, 532] width 65 height 19
select select "spot30"
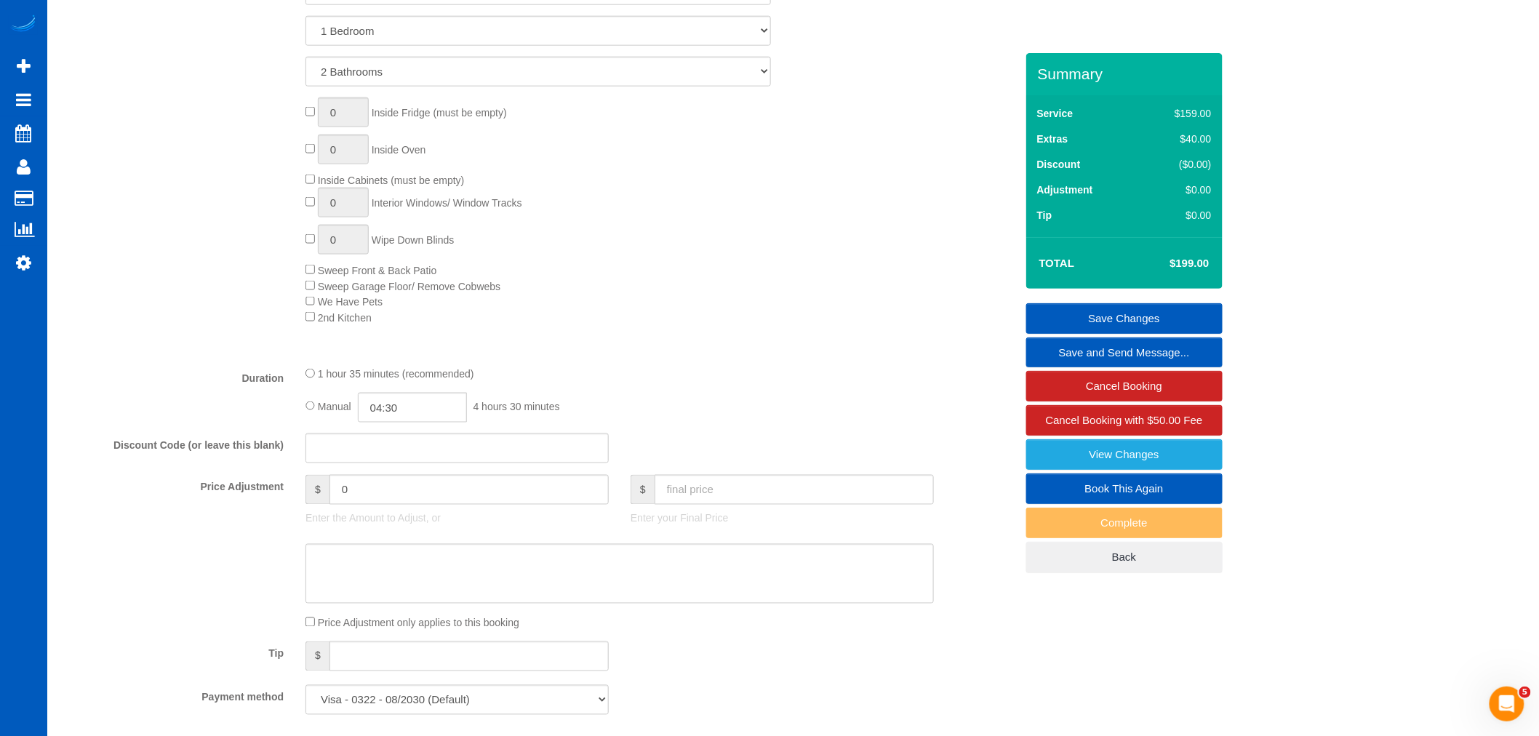
click at [1096, 313] on link "Save Changes" at bounding box center [1125, 318] width 196 height 31
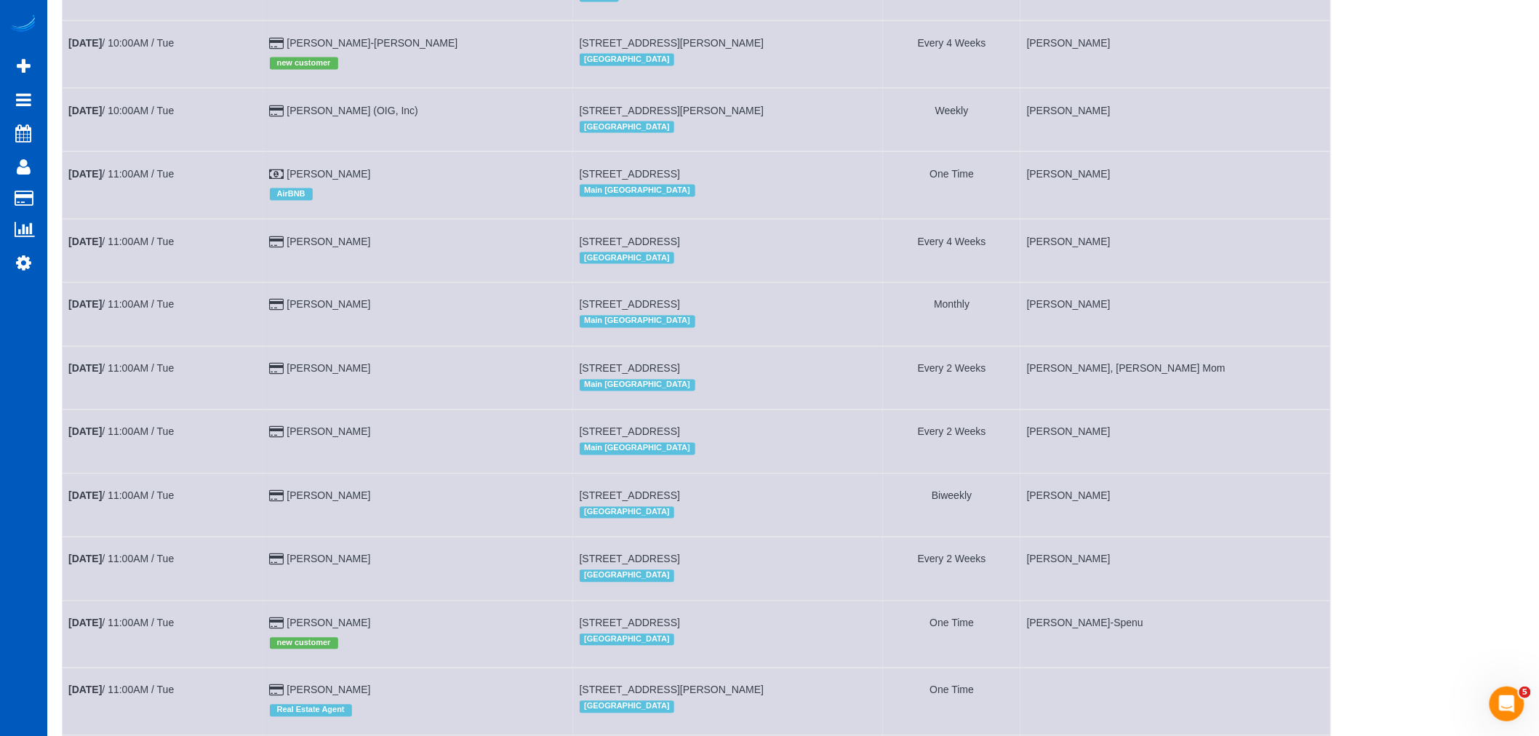
scroll to position [1131, 0]
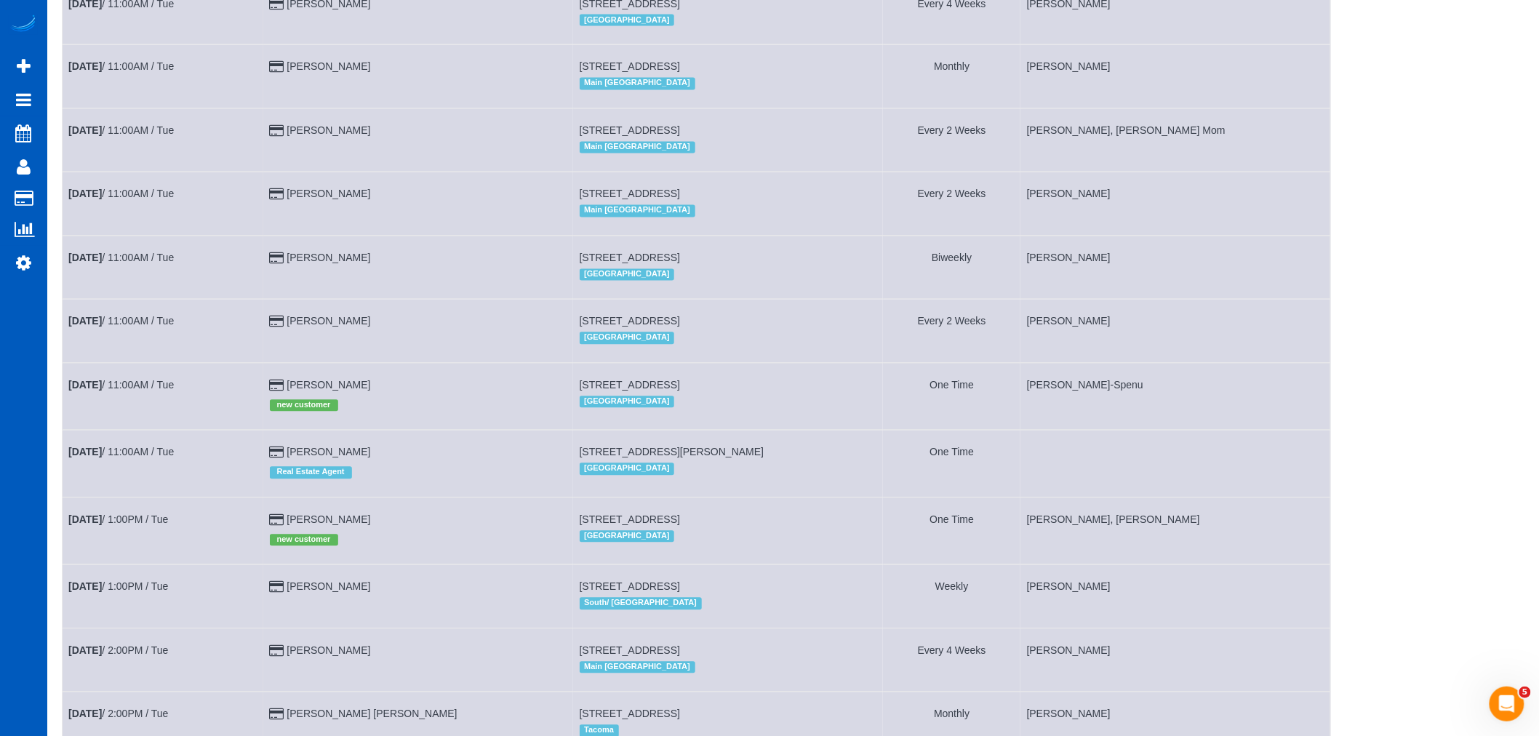
click at [157, 404] on td "[DATE] 11:00AM / Tue" at bounding box center [164, 396] width 202 height 67
click at [154, 391] on link "[DATE] 11:00AM / Tue" at bounding box center [120, 386] width 105 height 12
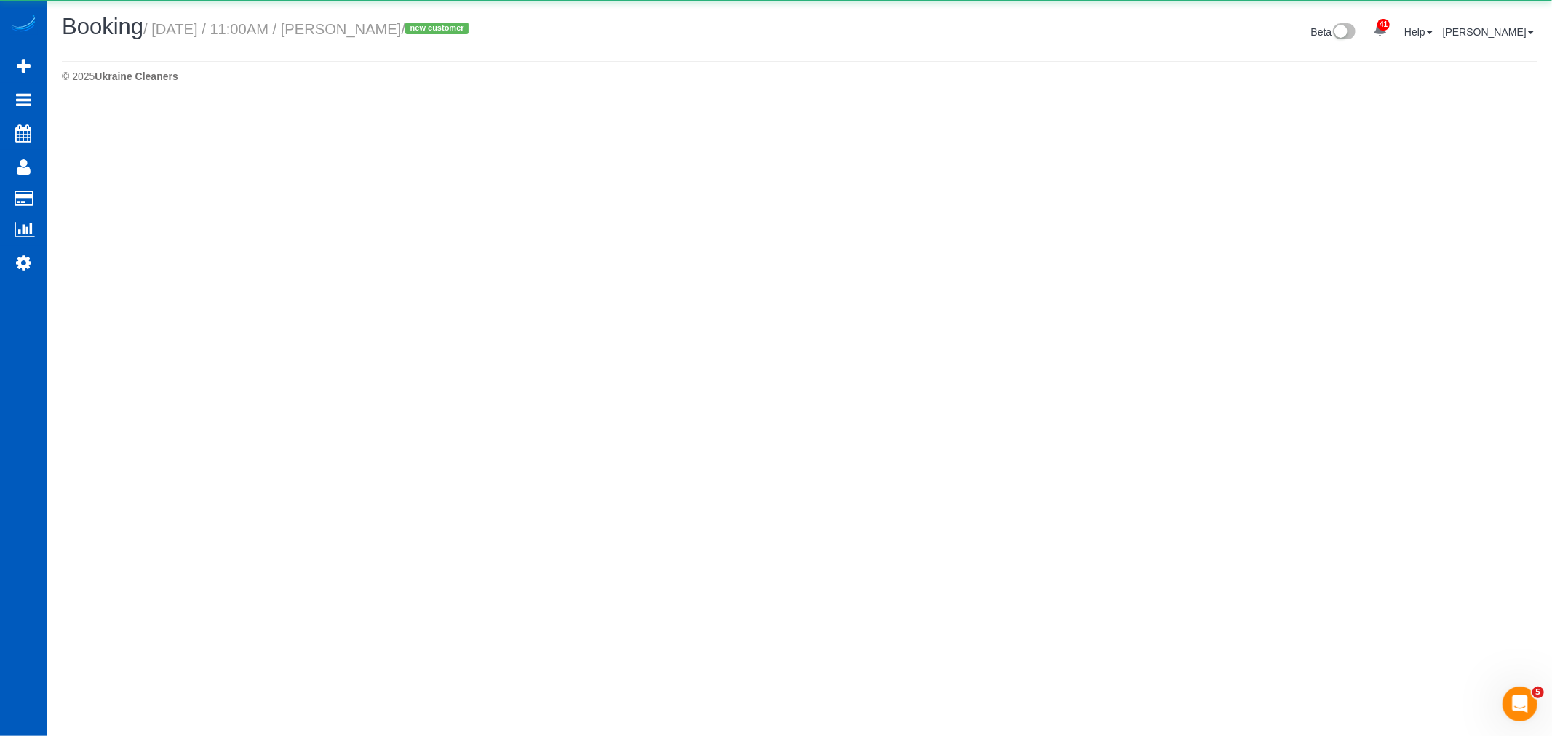
select select "WA"
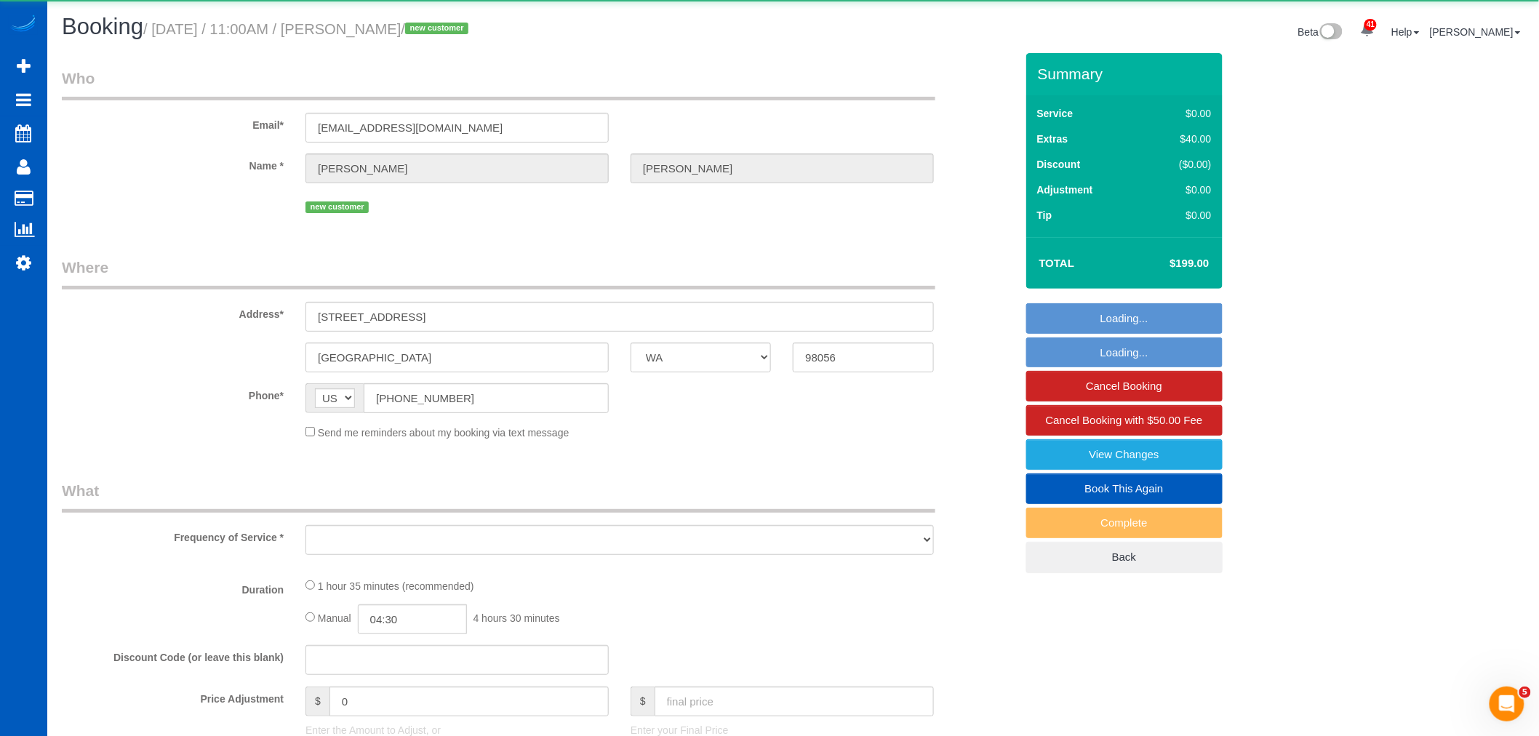
select select "object:6392"
select select "string:fspay-d2cea8ae-0d62-43e0-a217-06f7b8921415"
select select "199"
select select "2"
select select "spot48"
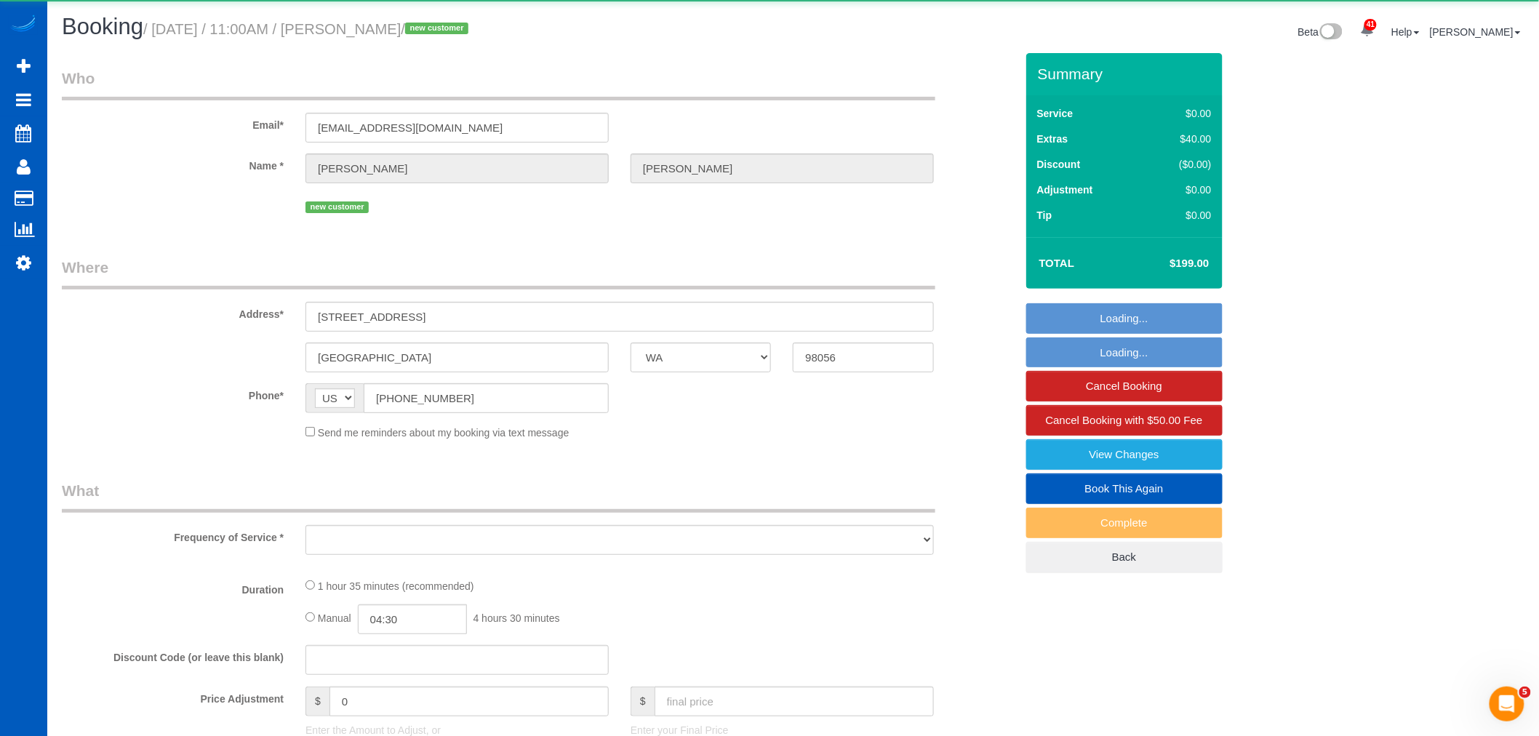
select select "number:8"
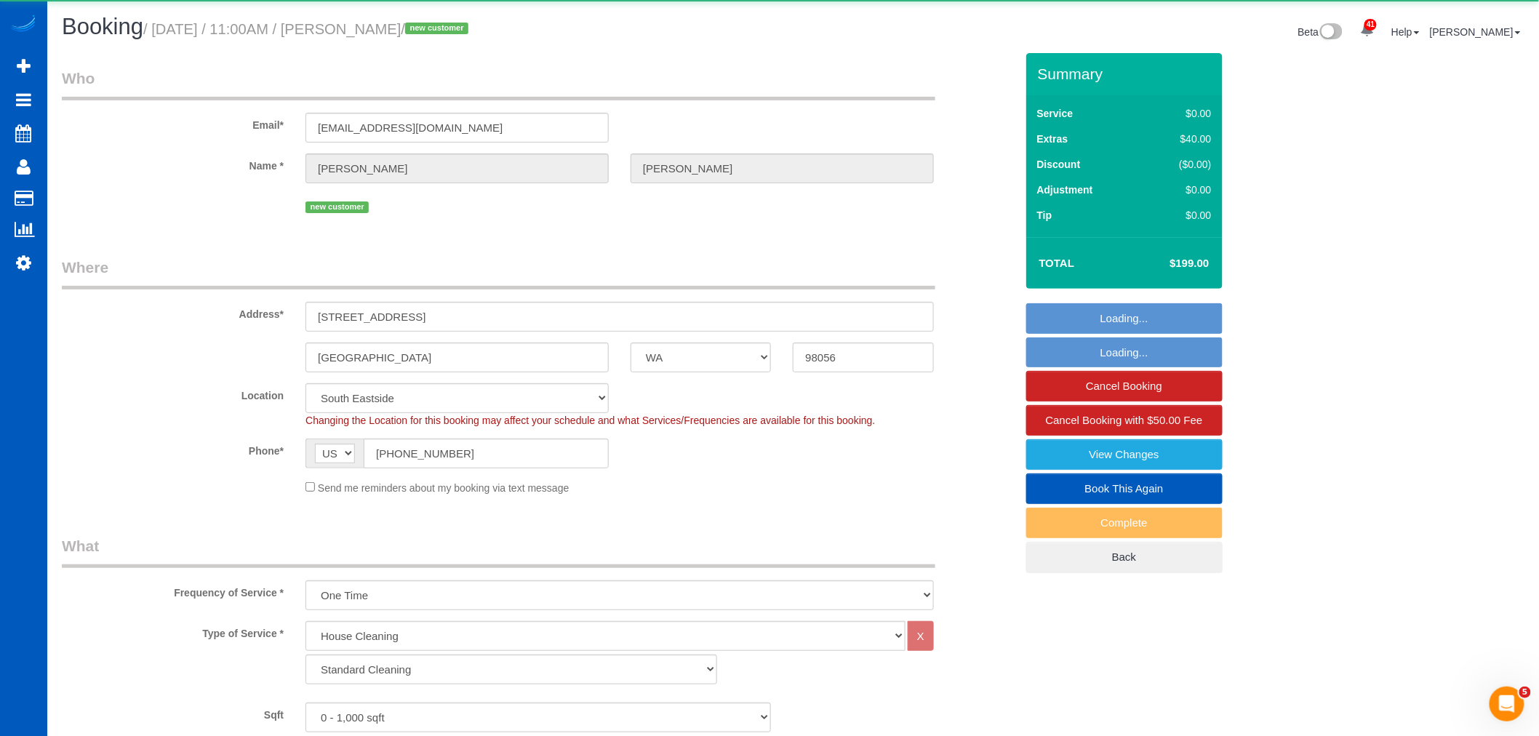
select select "object:6714"
select select "2"
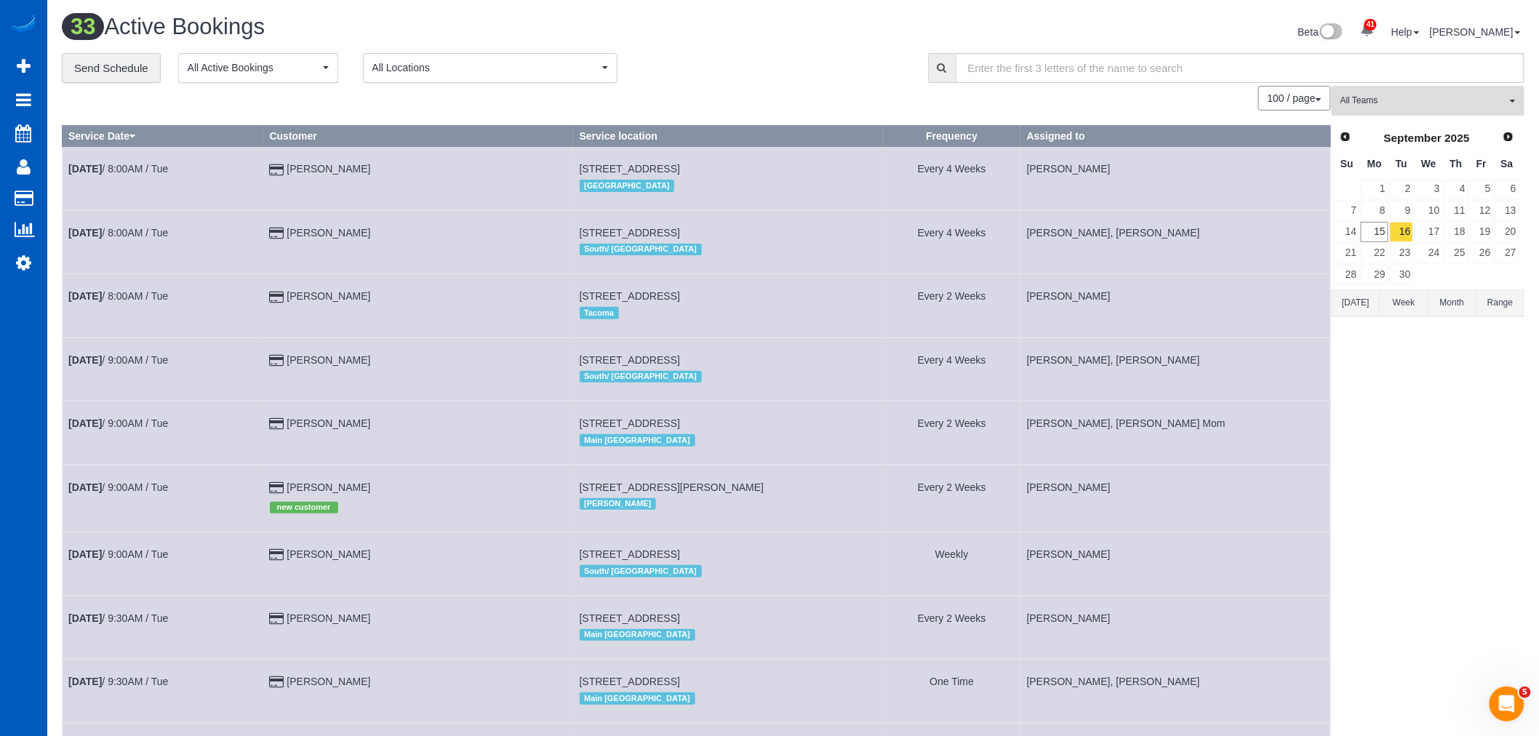
click at [1392, 108] on button "All Teams" at bounding box center [1428, 101] width 193 height 30
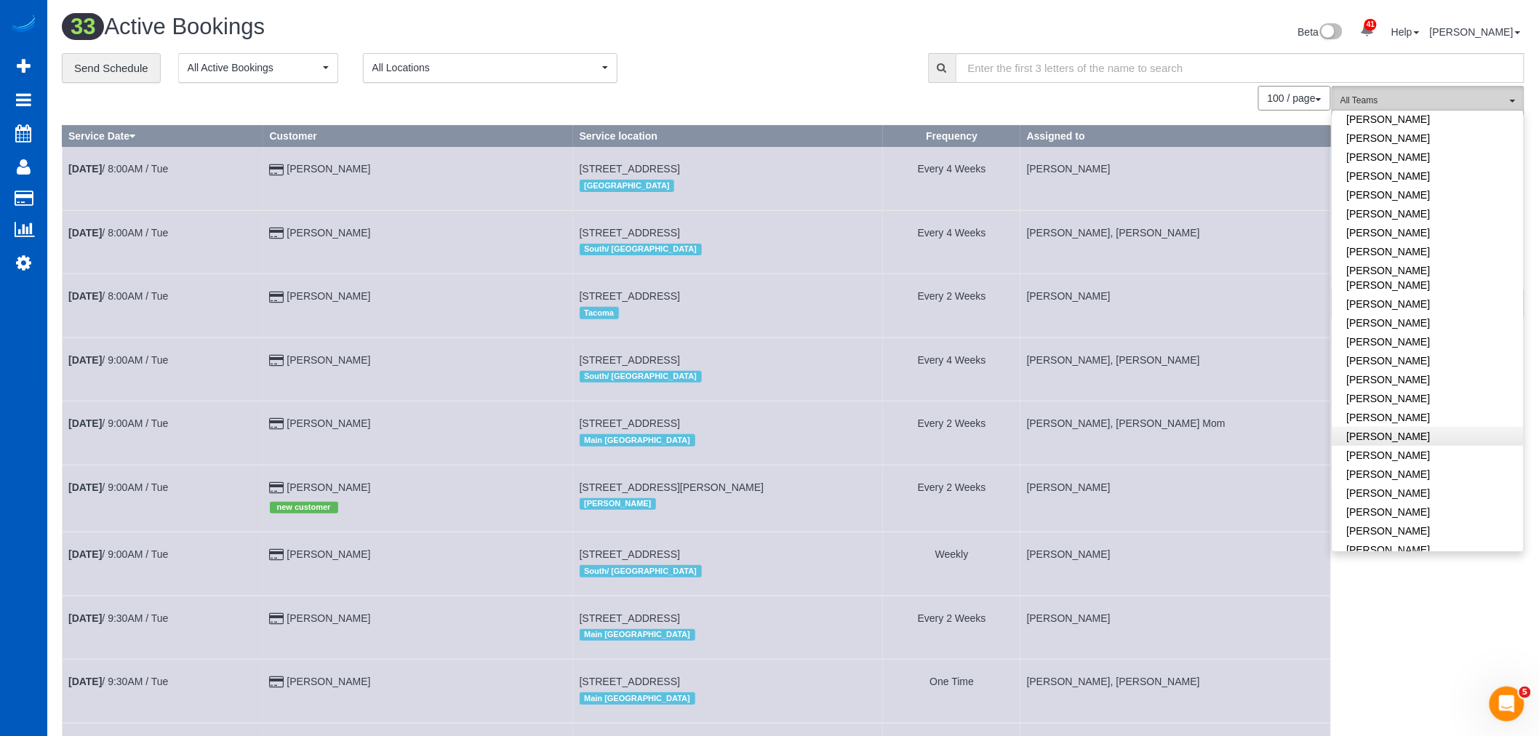
scroll to position [565, 0]
click at [1379, 485] on link "[PERSON_NAME]" at bounding box center [1428, 494] width 191 height 19
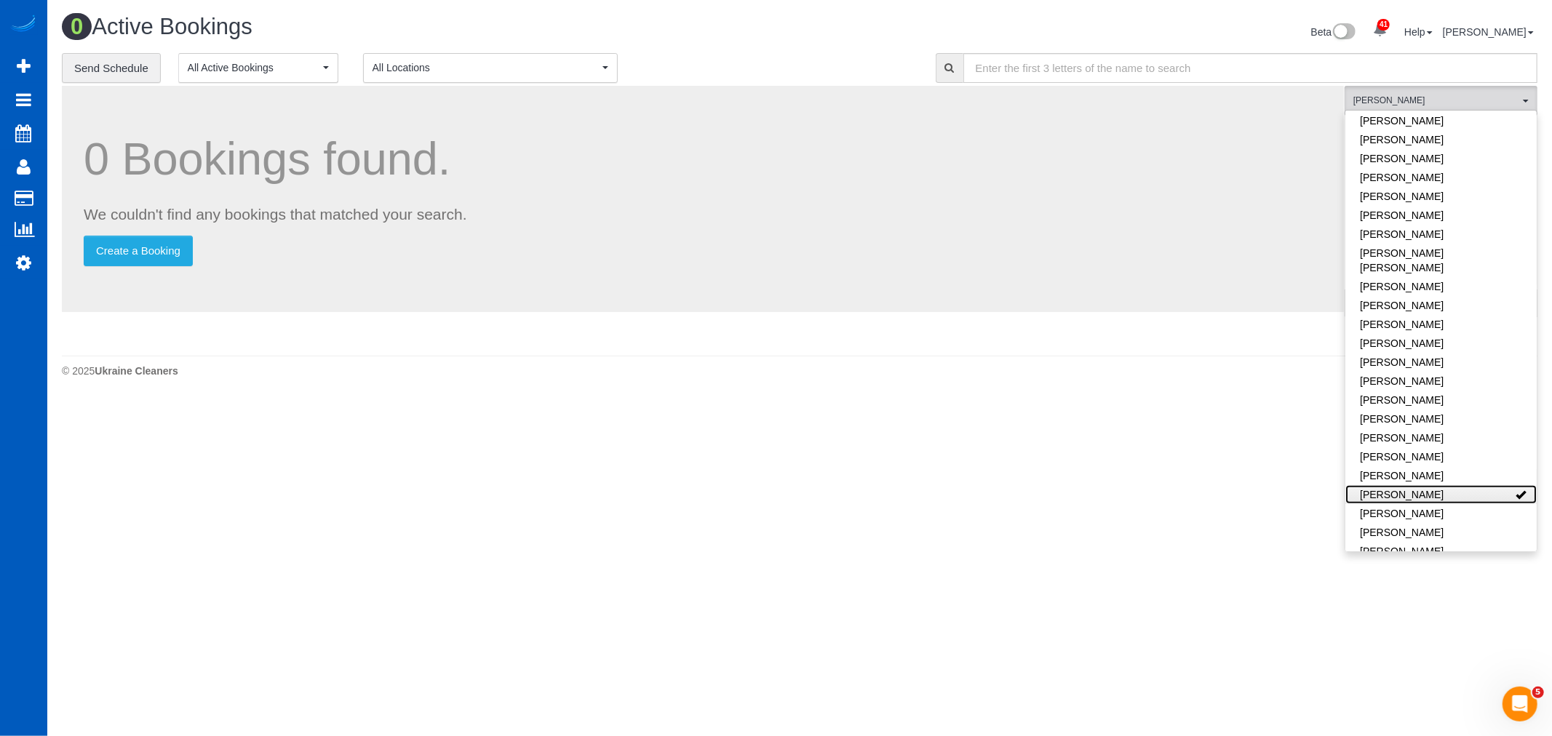
click at [1376, 485] on link "[PERSON_NAME]" at bounding box center [1440, 494] width 191 height 19
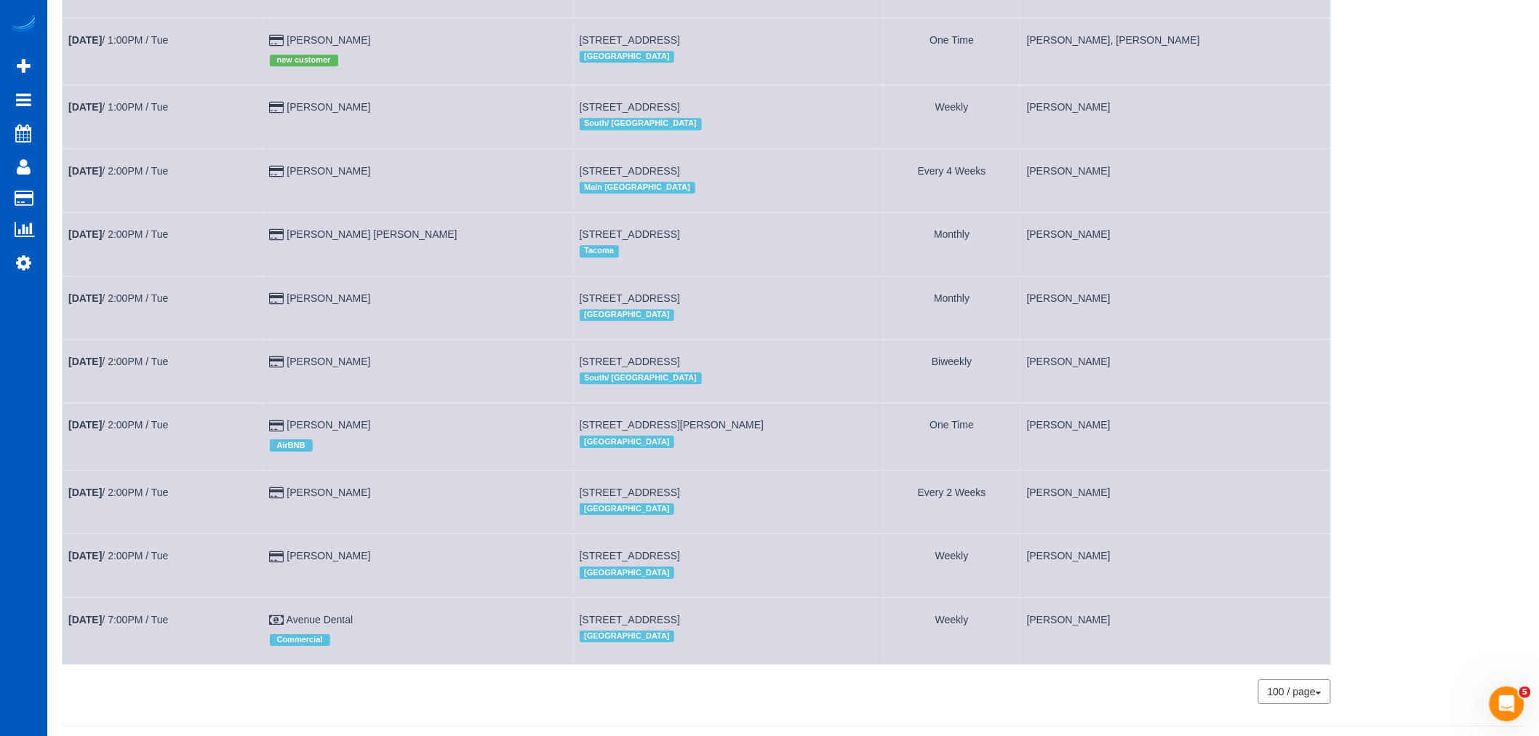
scroll to position [1374, 0]
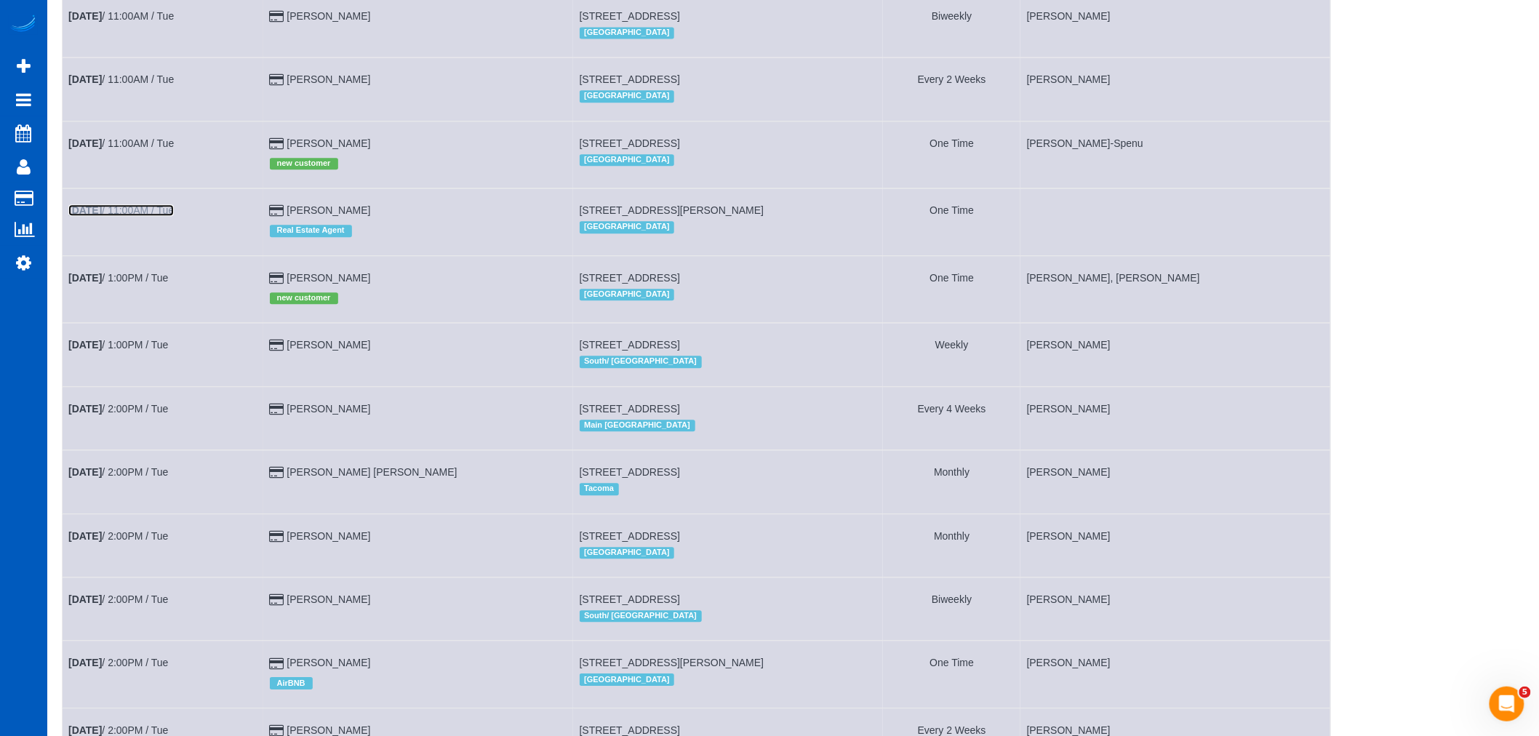
click at [100, 216] on b "[DATE]" at bounding box center [84, 210] width 33 height 12
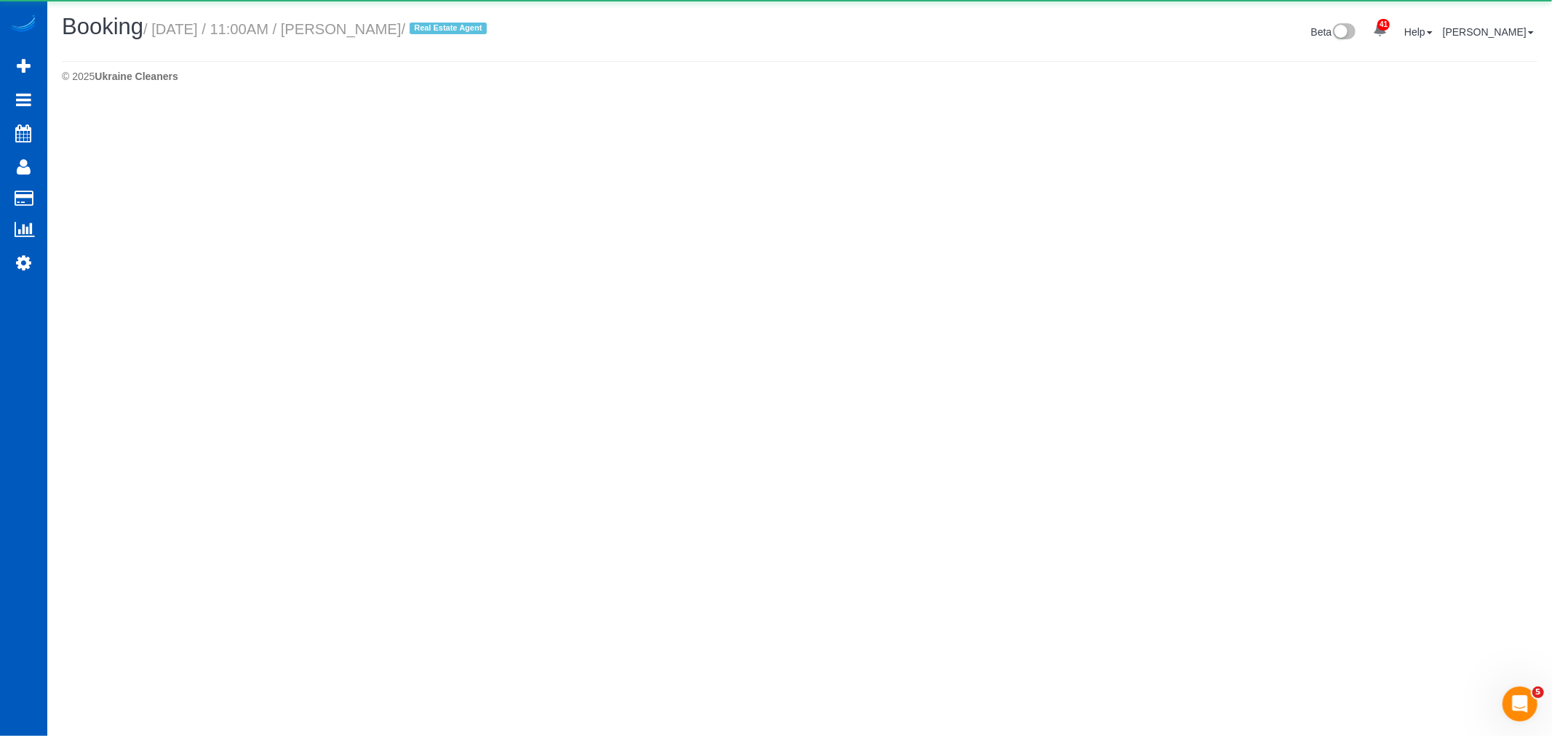
select select "WA"
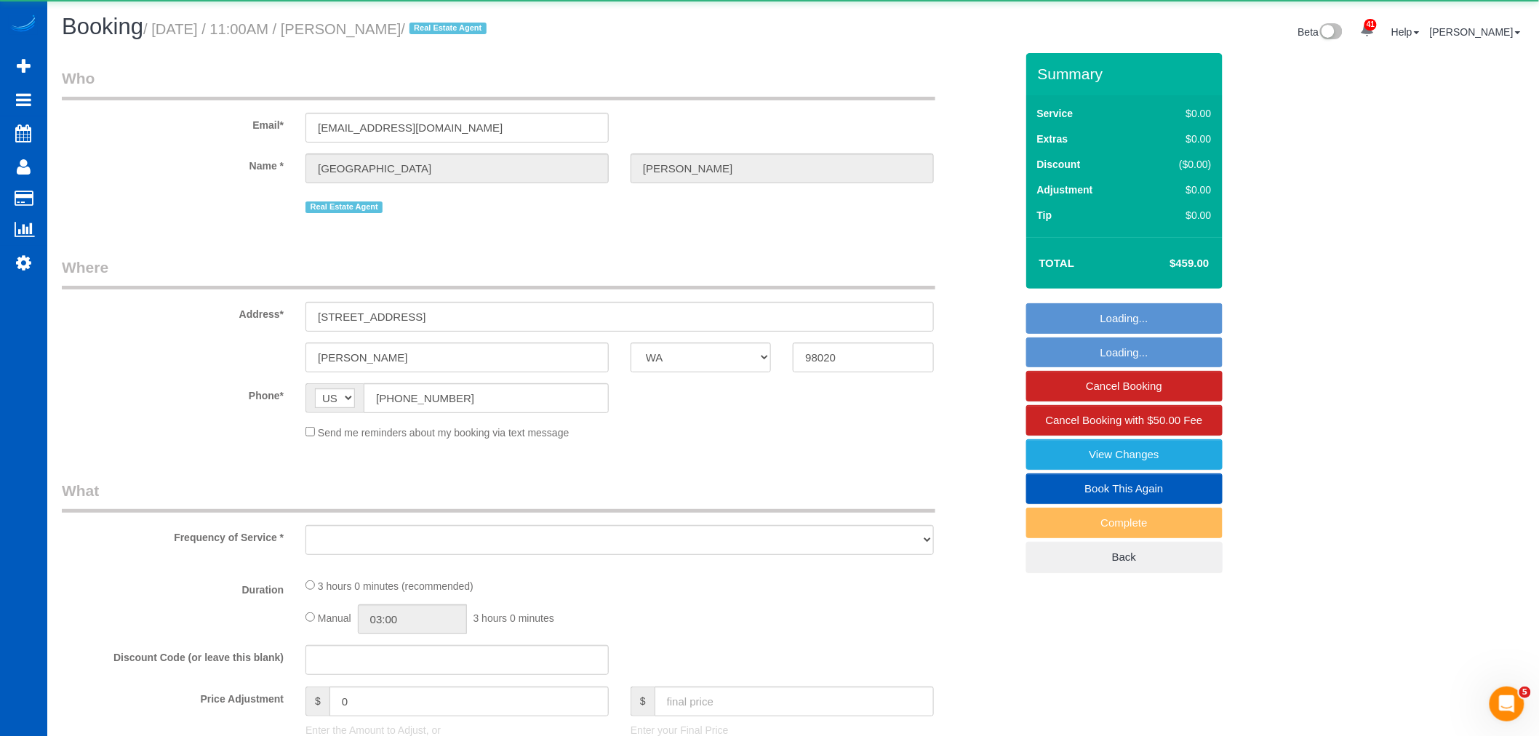
select select "object:8621"
select select "string:fspay-d0c68424-8dd3-48f0-aaf1-556457dc1906"
select select "199"
select select "3001"
select select "4"
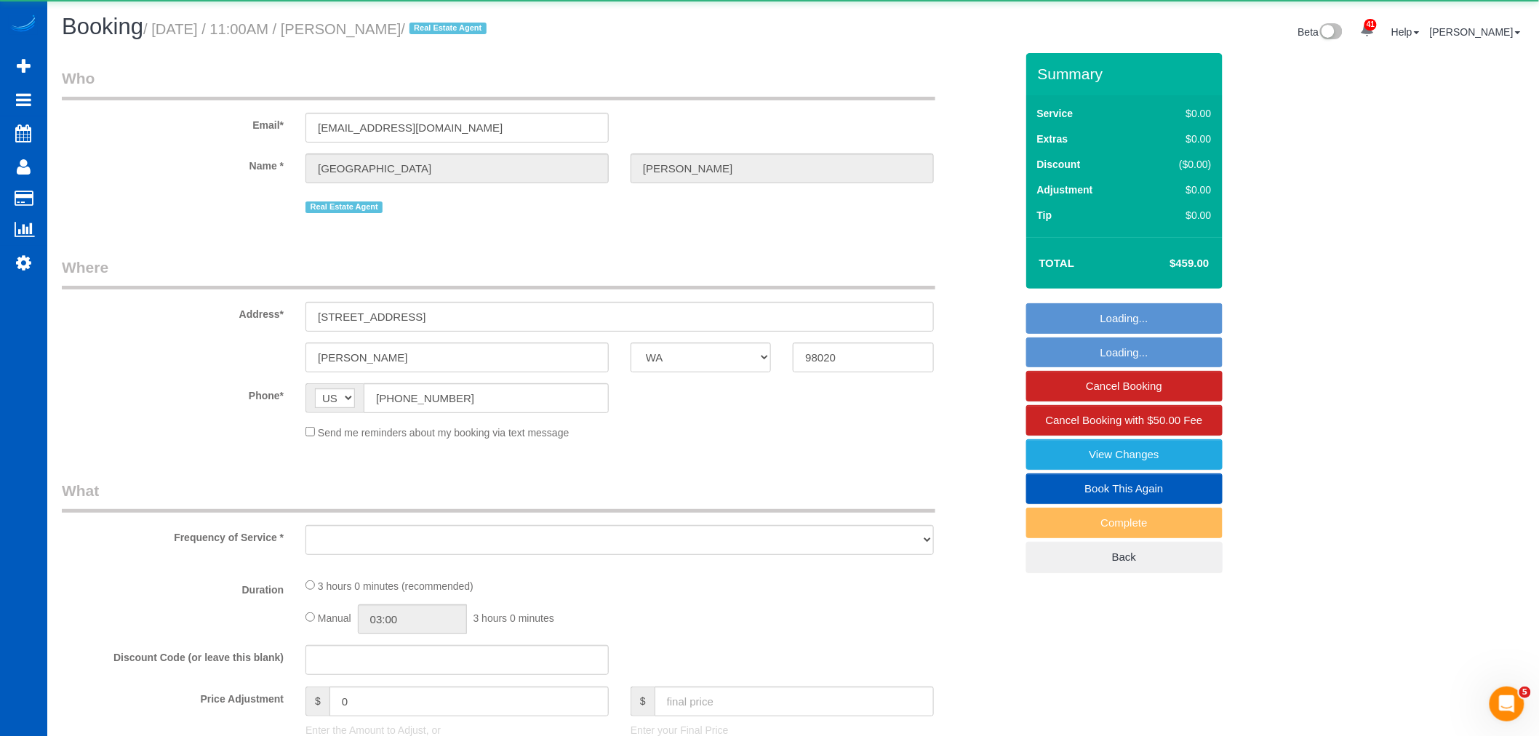
select select "4"
select select "spot66"
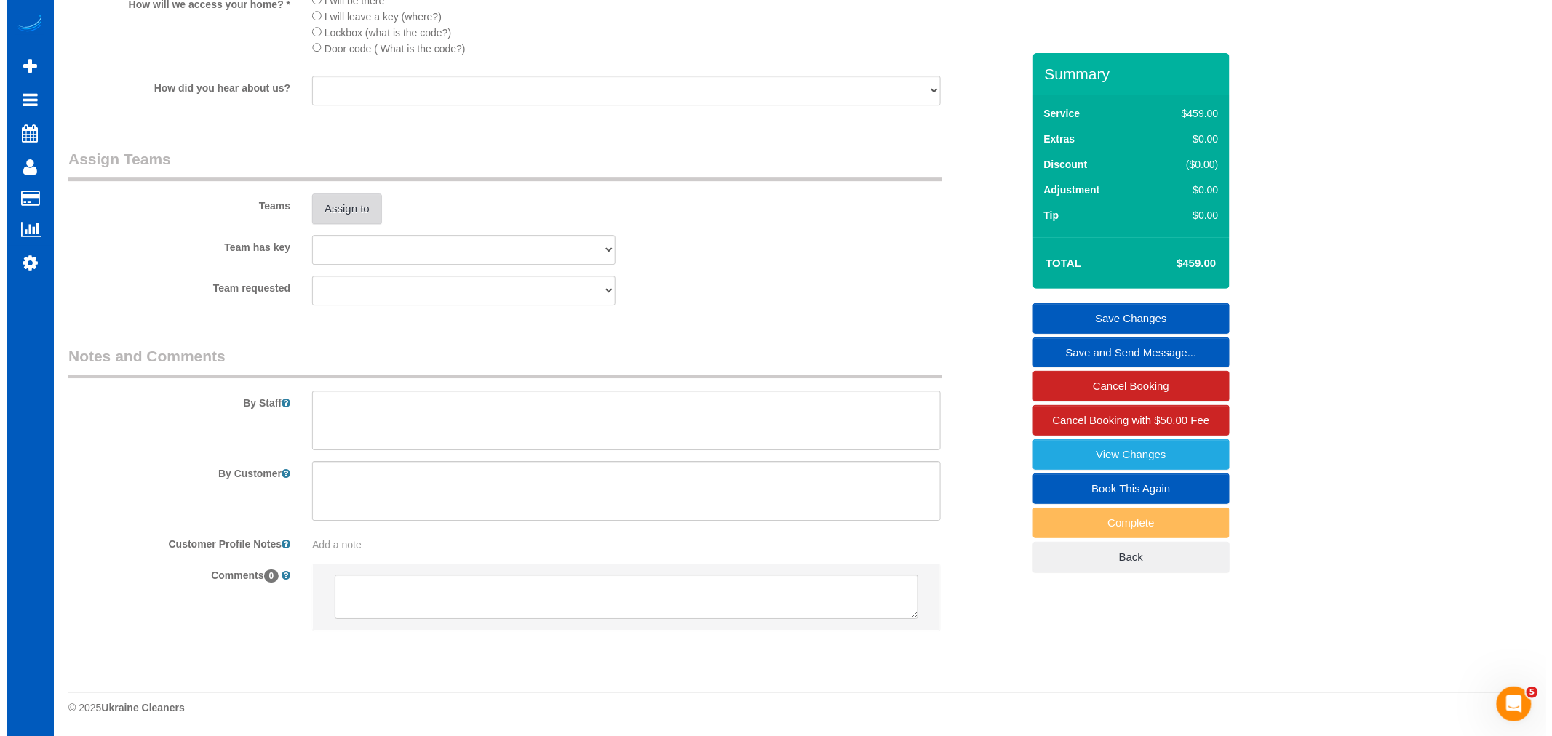
scroll to position [1806, 0]
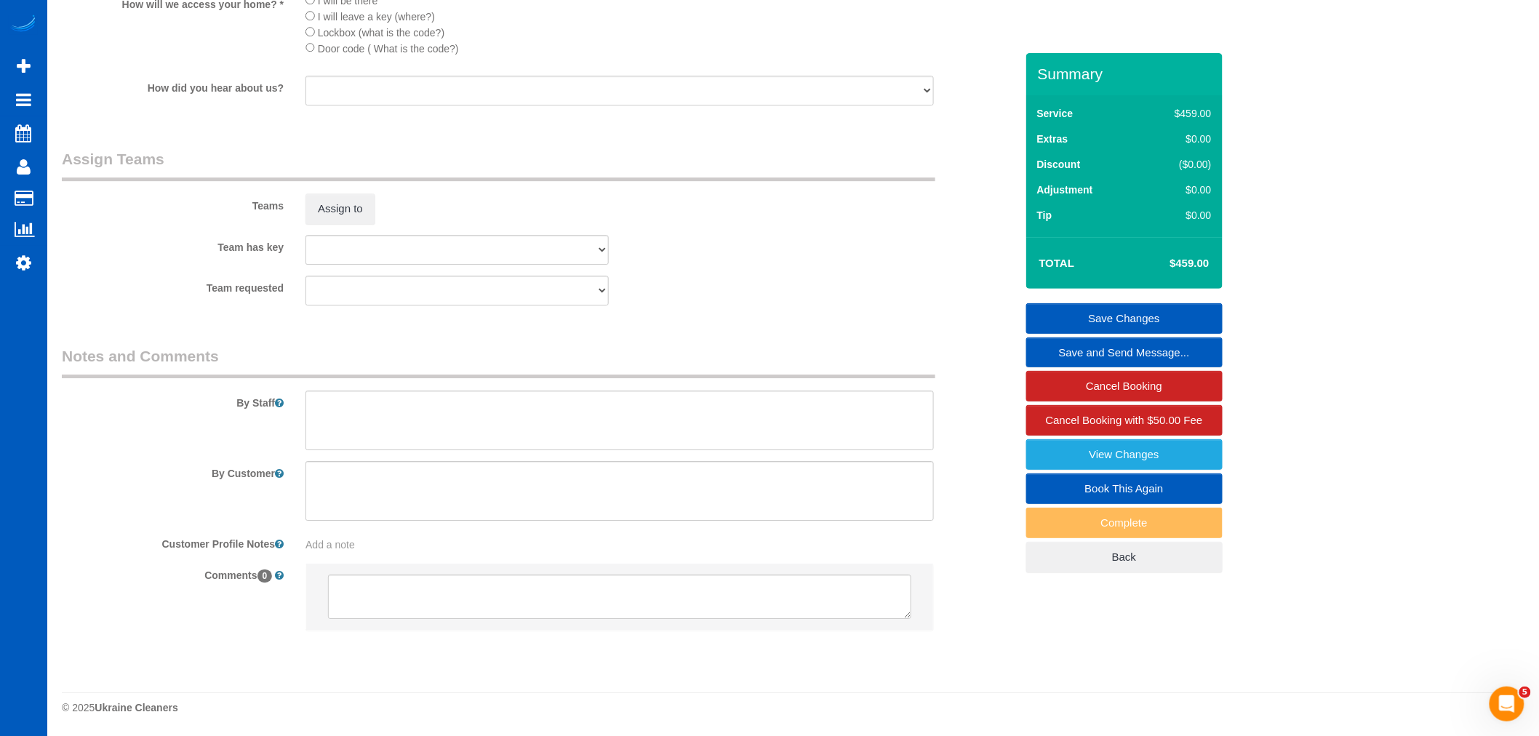
click at [343, 224] on sui-booking-teams "Teams Assign to Team has key [PERSON_NAME] Alona Vikhliaieva [PERSON_NAME] [PER…" at bounding box center [539, 226] width 954 height 157
click at [343, 214] on button "Assign to" at bounding box center [341, 209] width 70 height 31
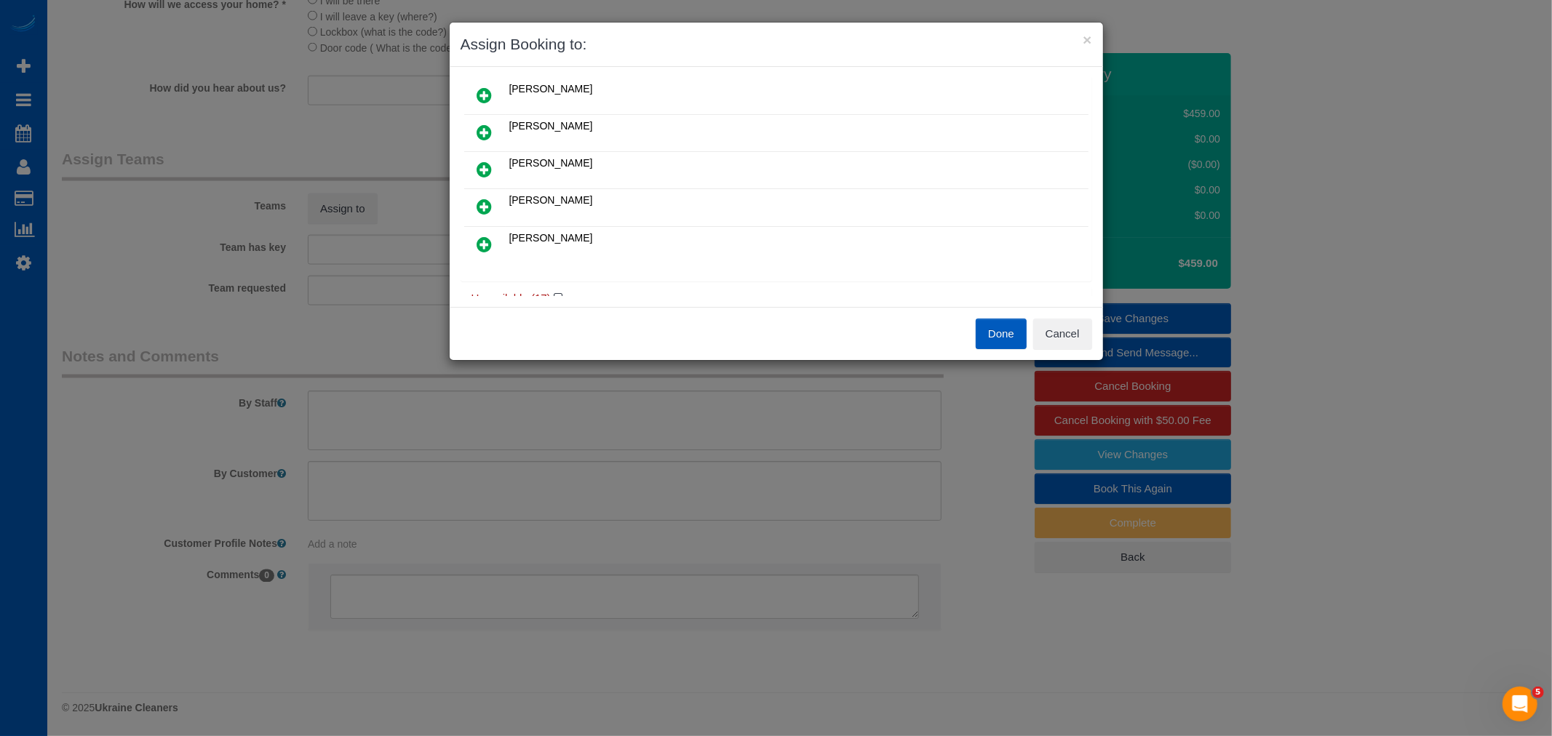
click at [481, 211] on icon at bounding box center [484, 206] width 15 height 17
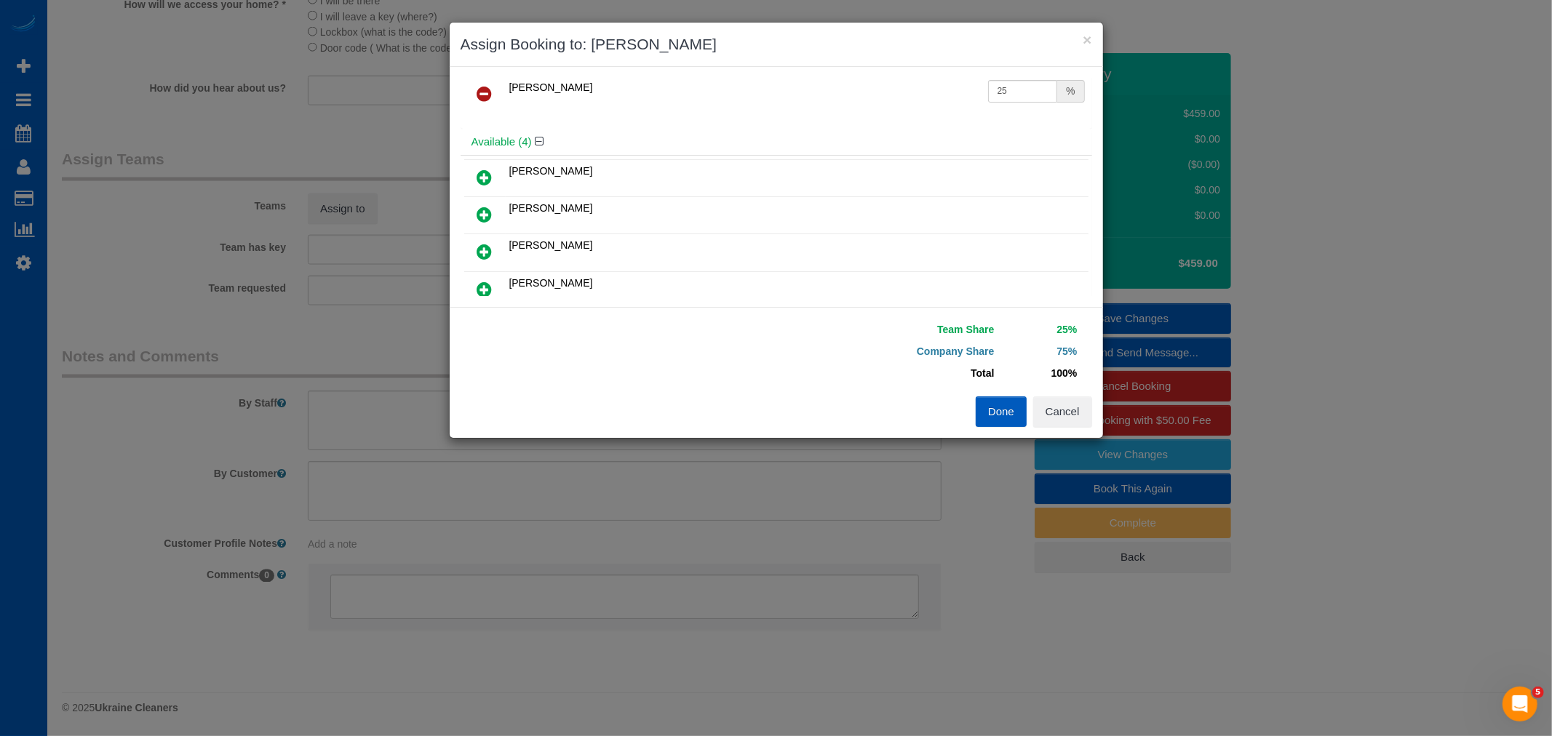
click at [482, 175] on icon at bounding box center [484, 177] width 15 height 17
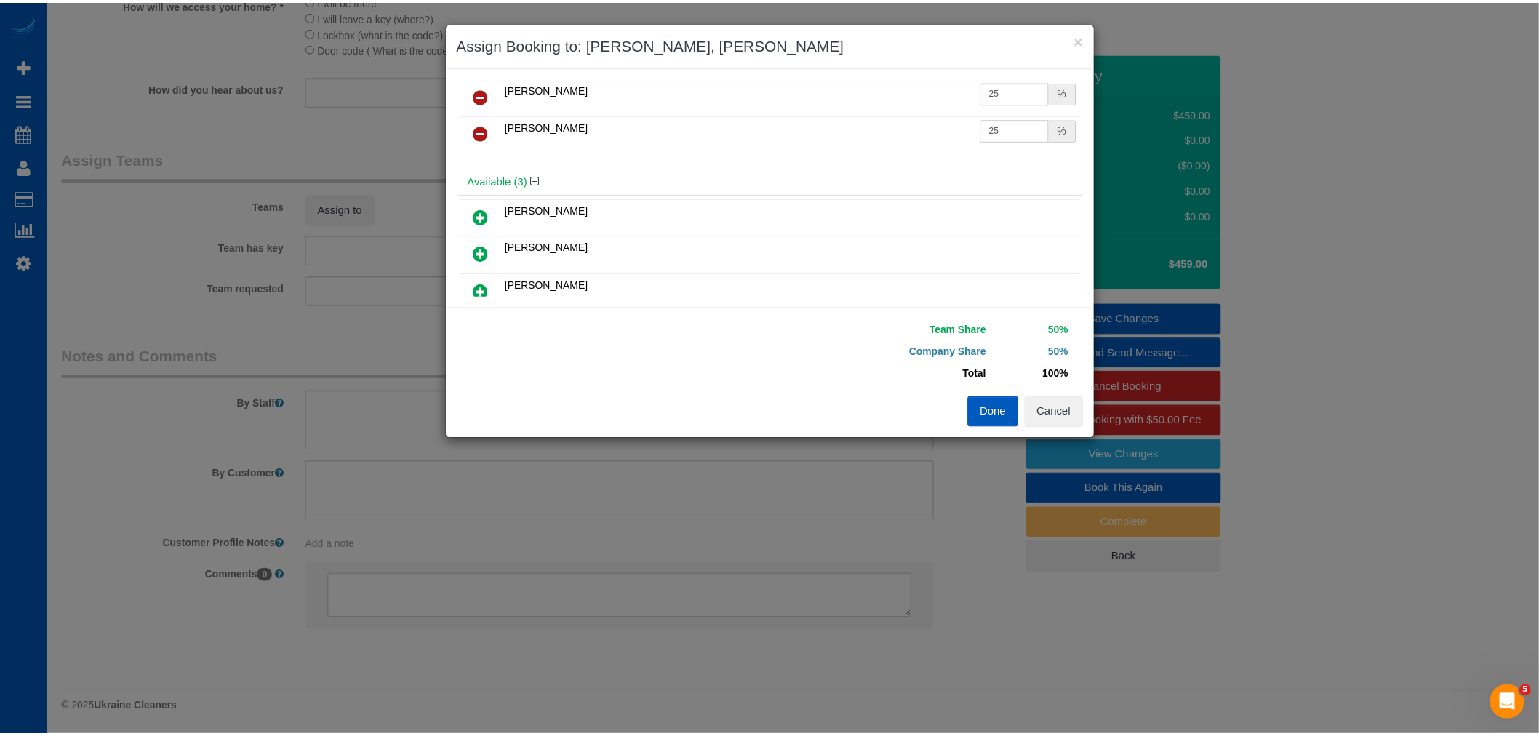
scroll to position [0, 0]
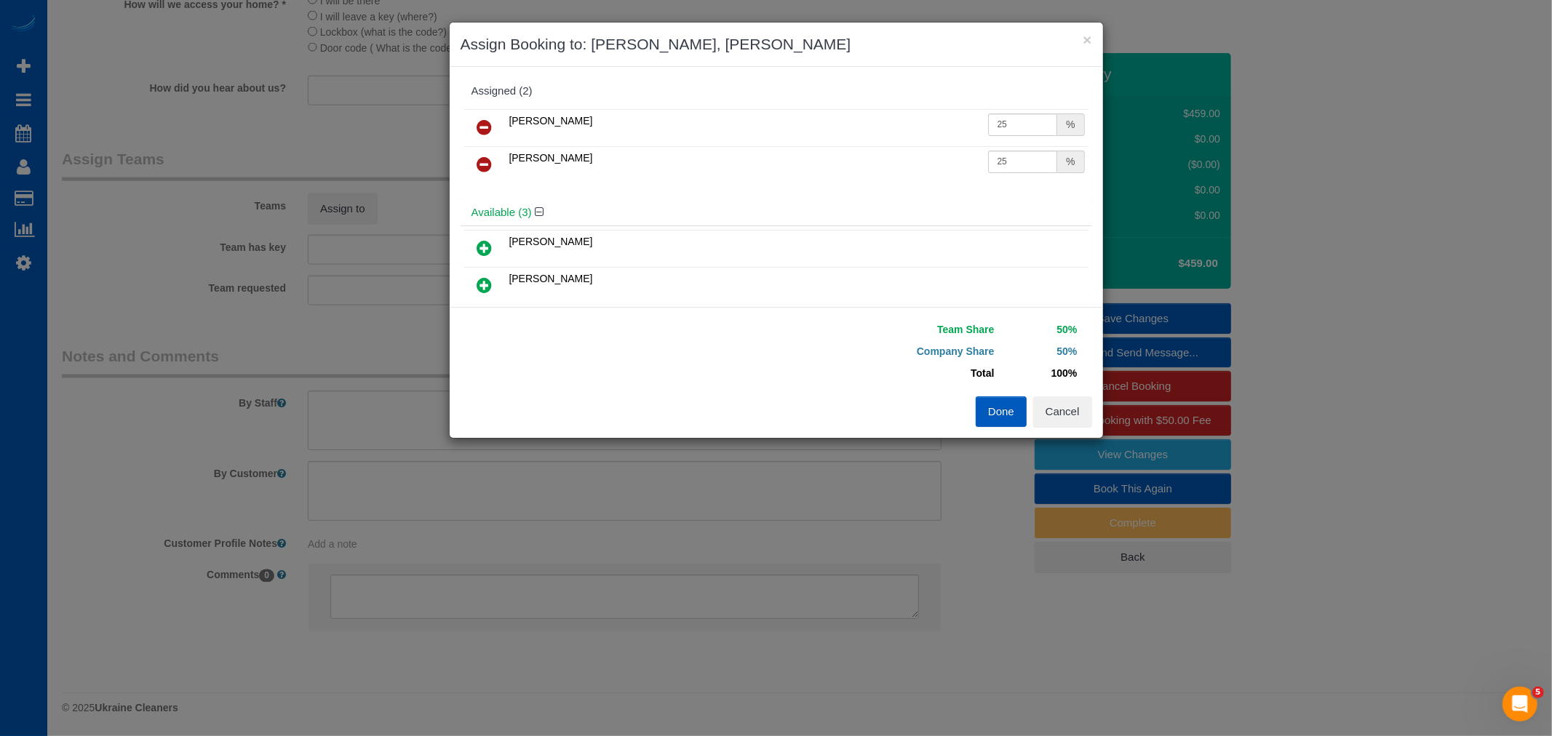
click at [1007, 402] on button "Done" at bounding box center [1001, 411] width 51 height 31
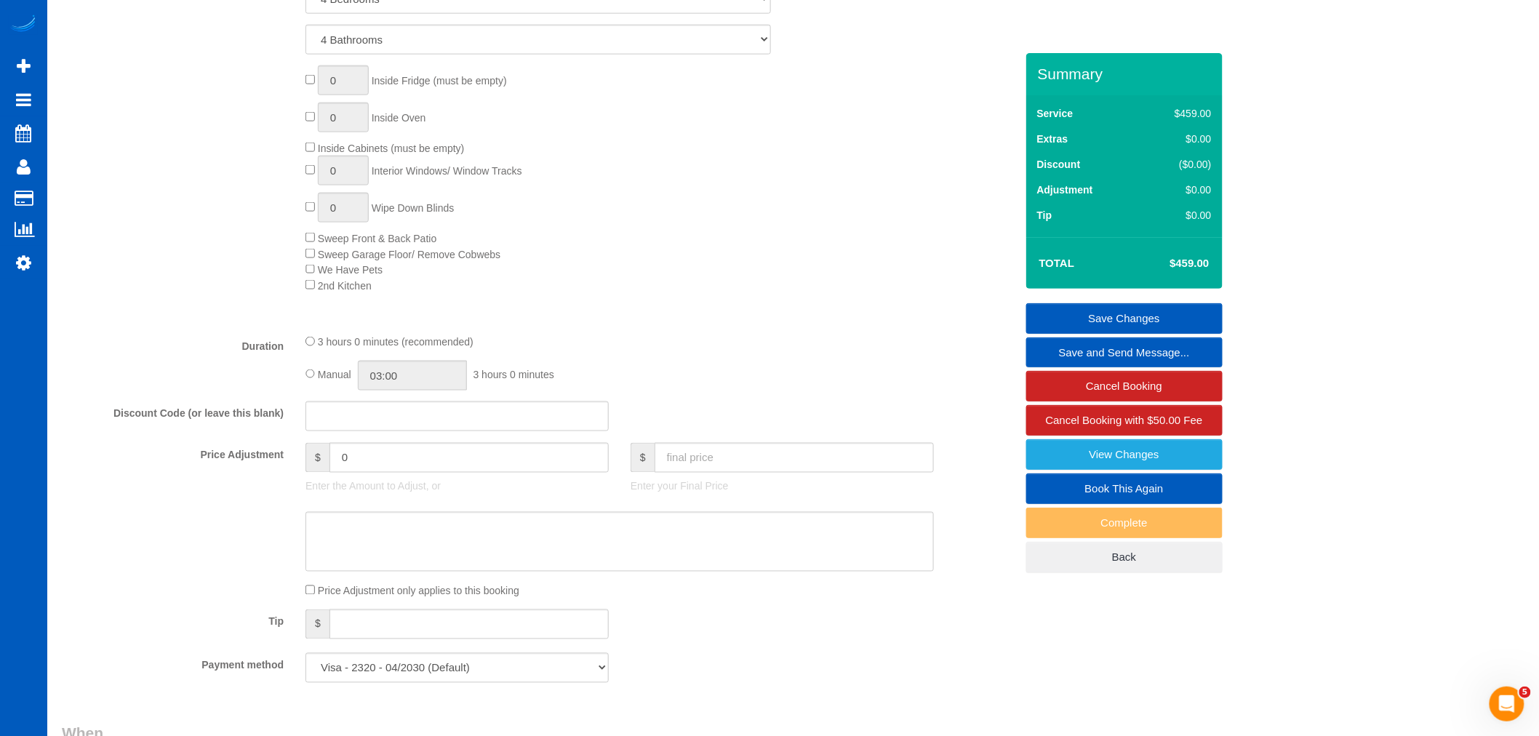
scroll to position [754, 0]
click at [413, 386] on input "03:00" at bounding box center [412, 381] width 109 height 30
type input "04:30"
click at [390, 409] on li "04:30" at bounding box center [396, 411] width 65 height 19
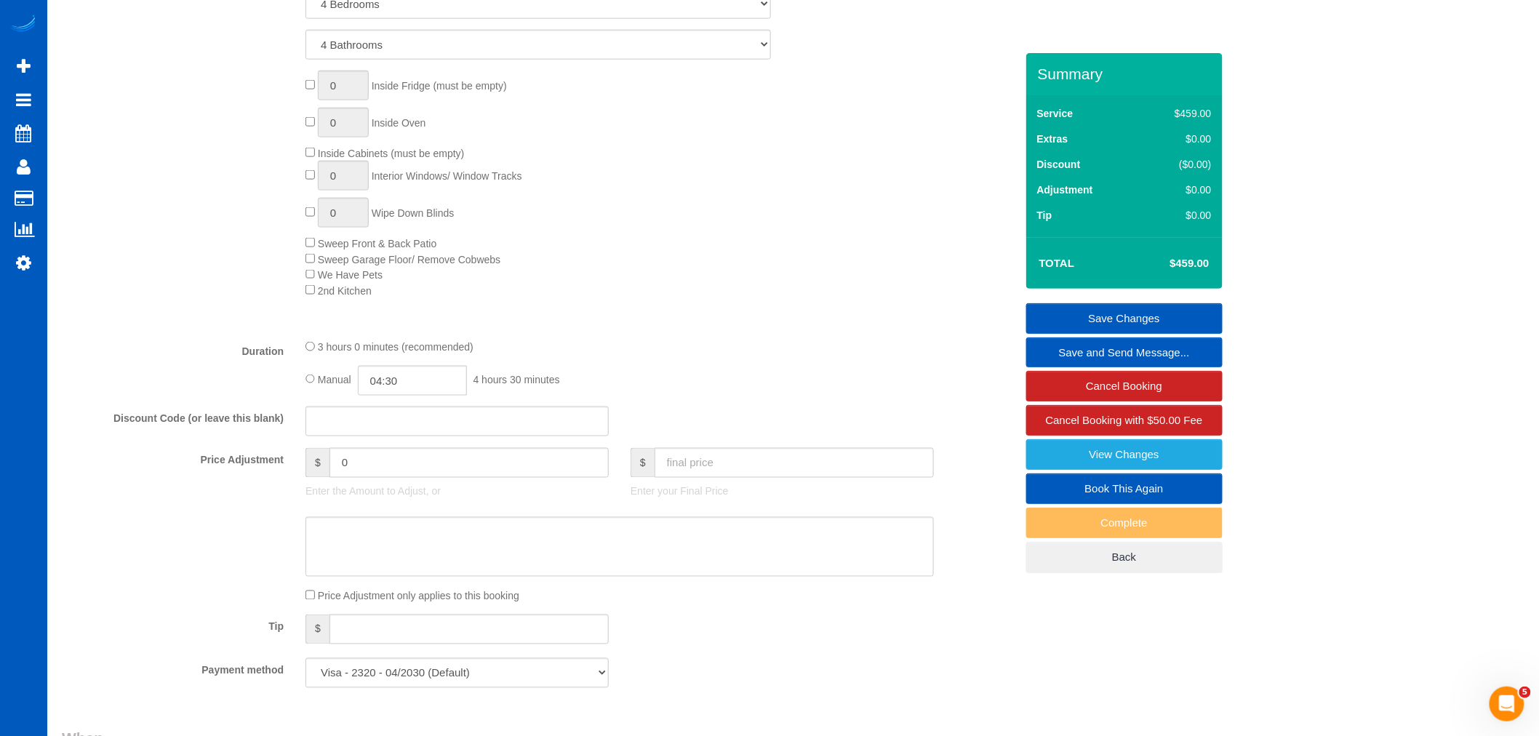
select select "spot83"
click at [679, 298] on div "0 Inside Fridge (must be empty) 0 Inside Oven Inside Cabinets (must be empty) 0…" at bounding box center [660, 185] width 731 height 228
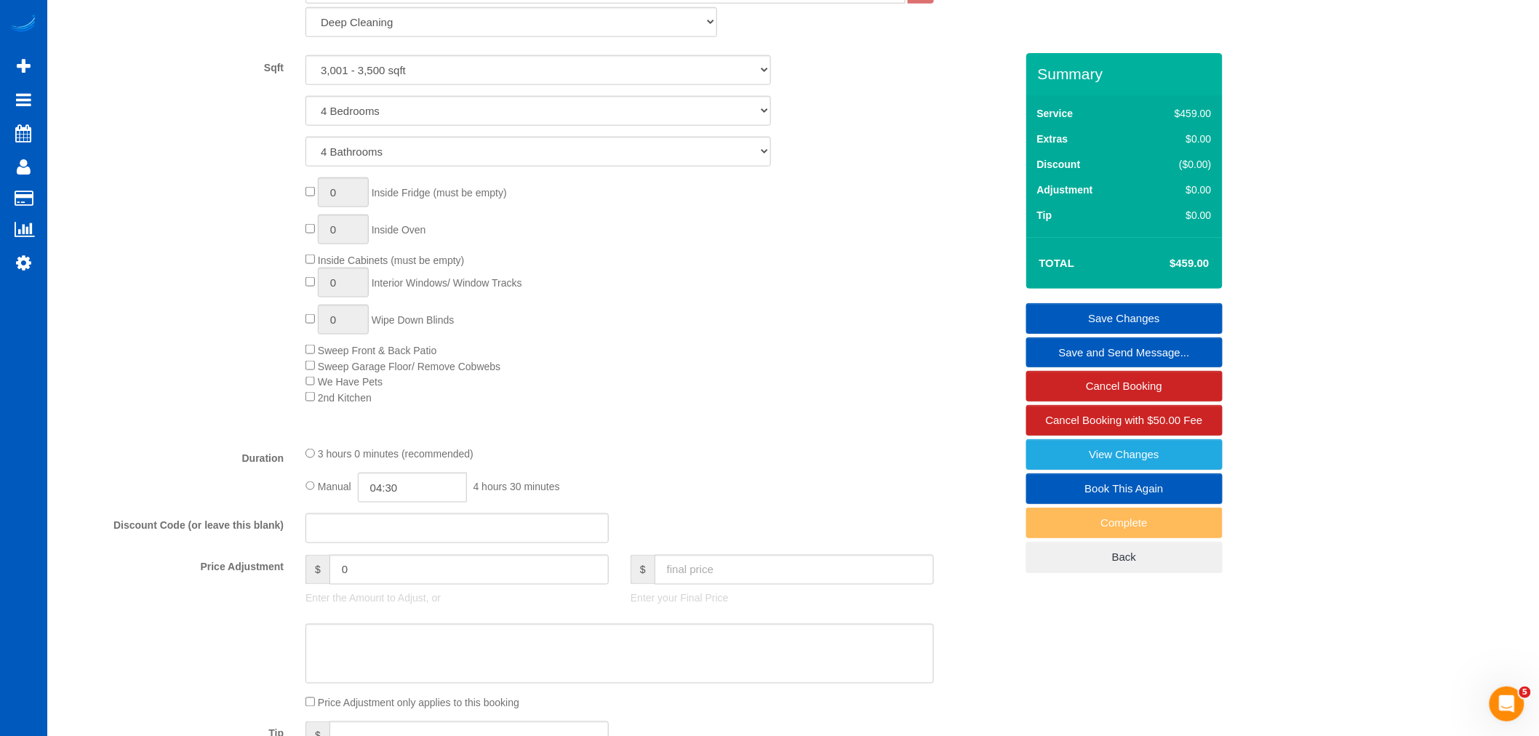
scroll to position [512, 0]
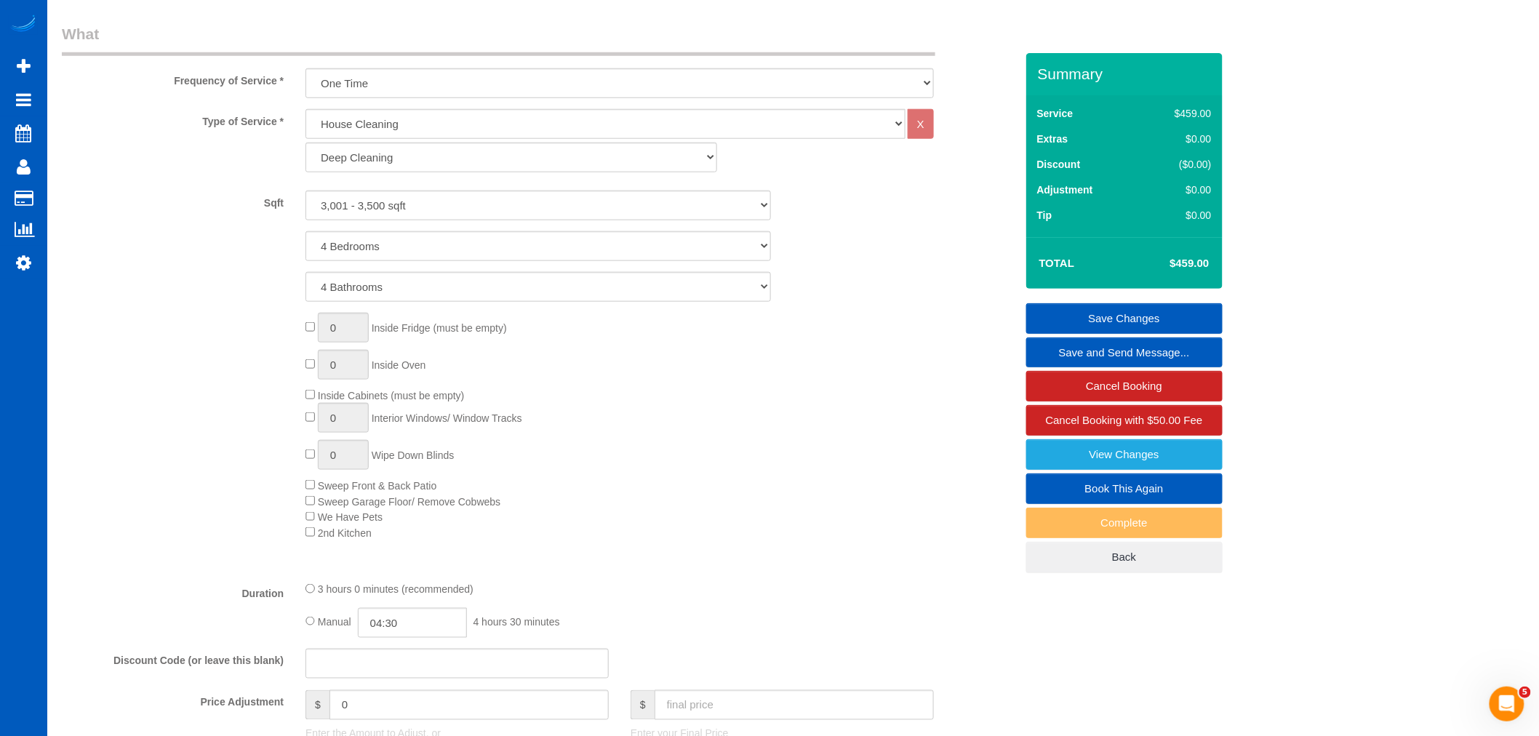
click at [1136, 316] on link "Save Changes" at bounding box center [1125, 318] width 196 height 31
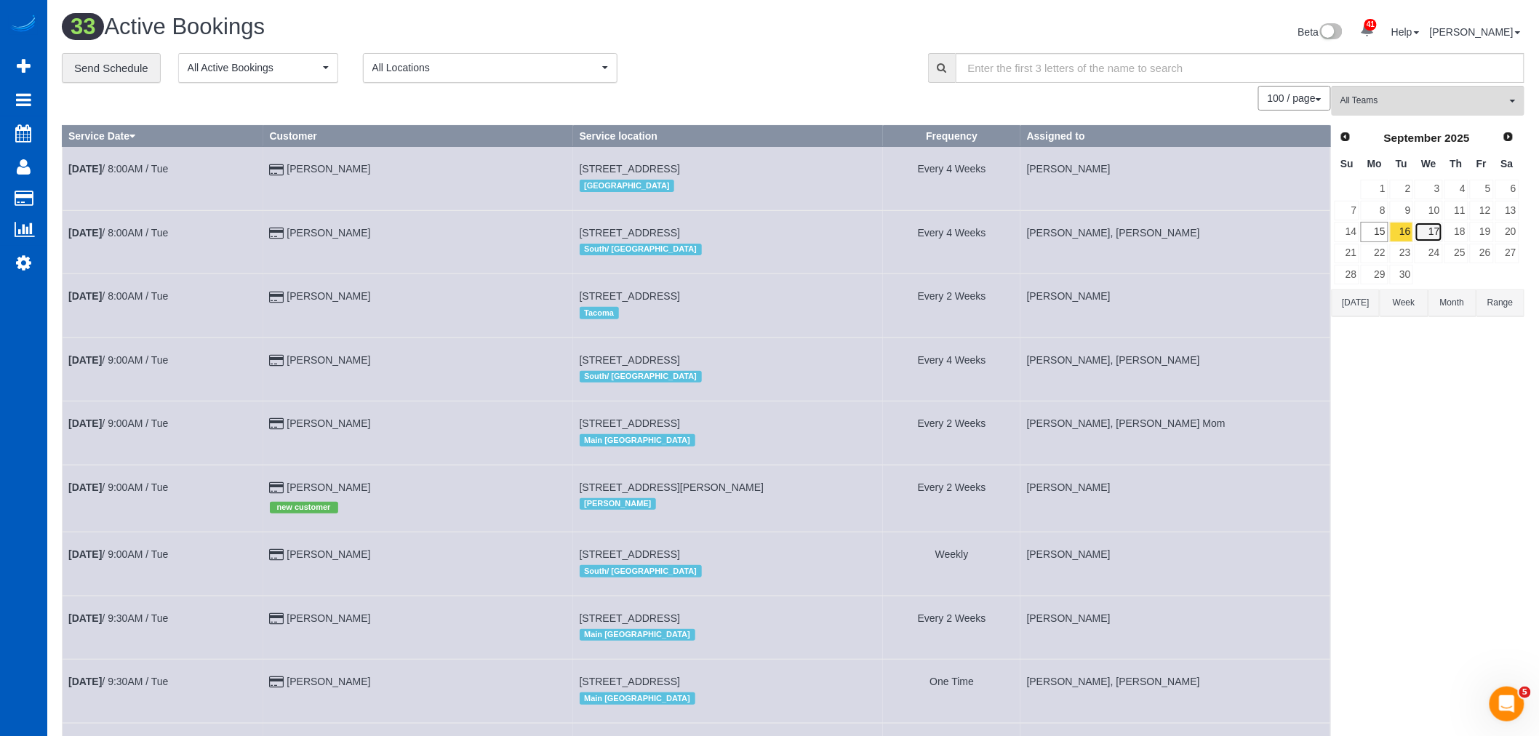
click at [1424, 238] on link "17" at bounding box center [1429, 232] width 28 height 20
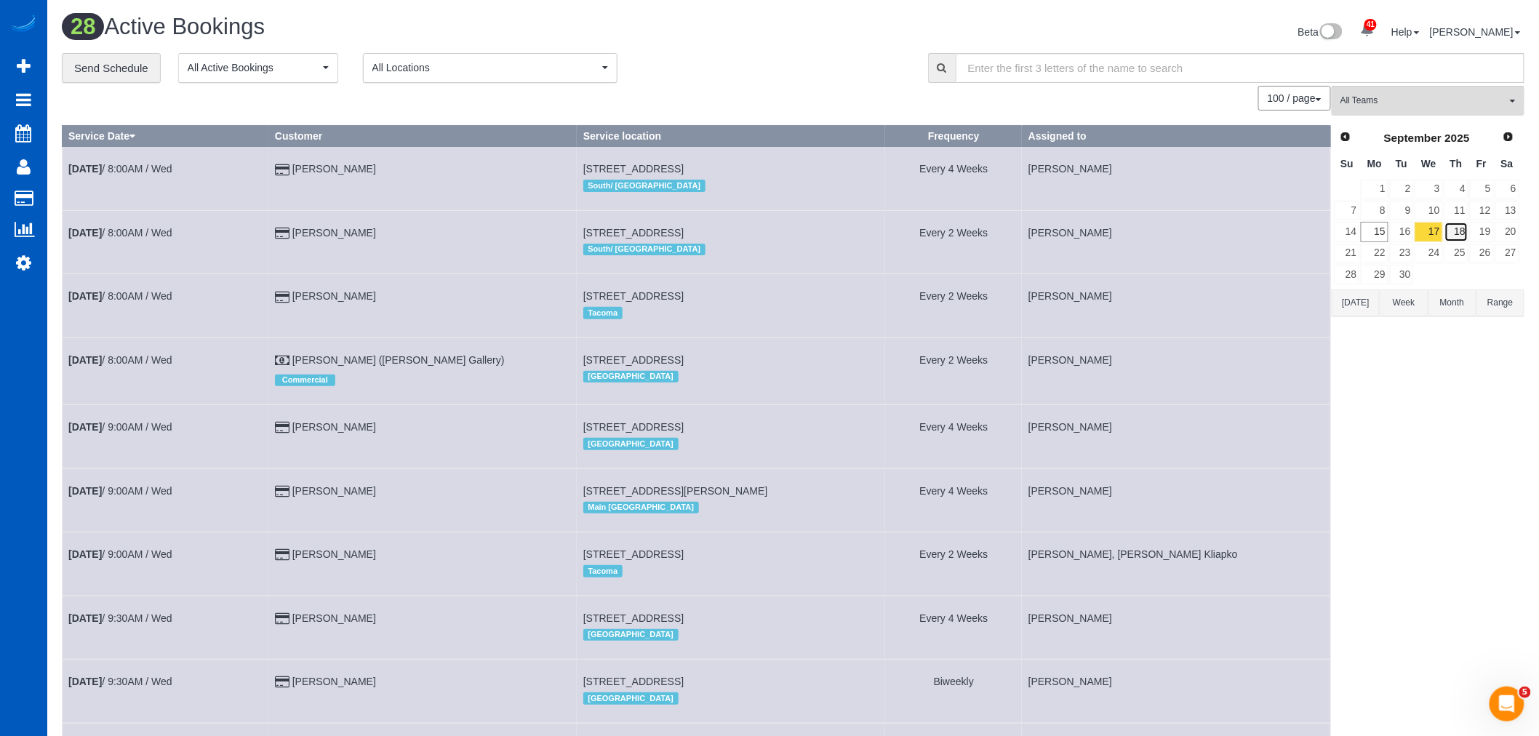
click at [1446, 240] on link "18" at bounding box center [1457, 232] width 24 height 20
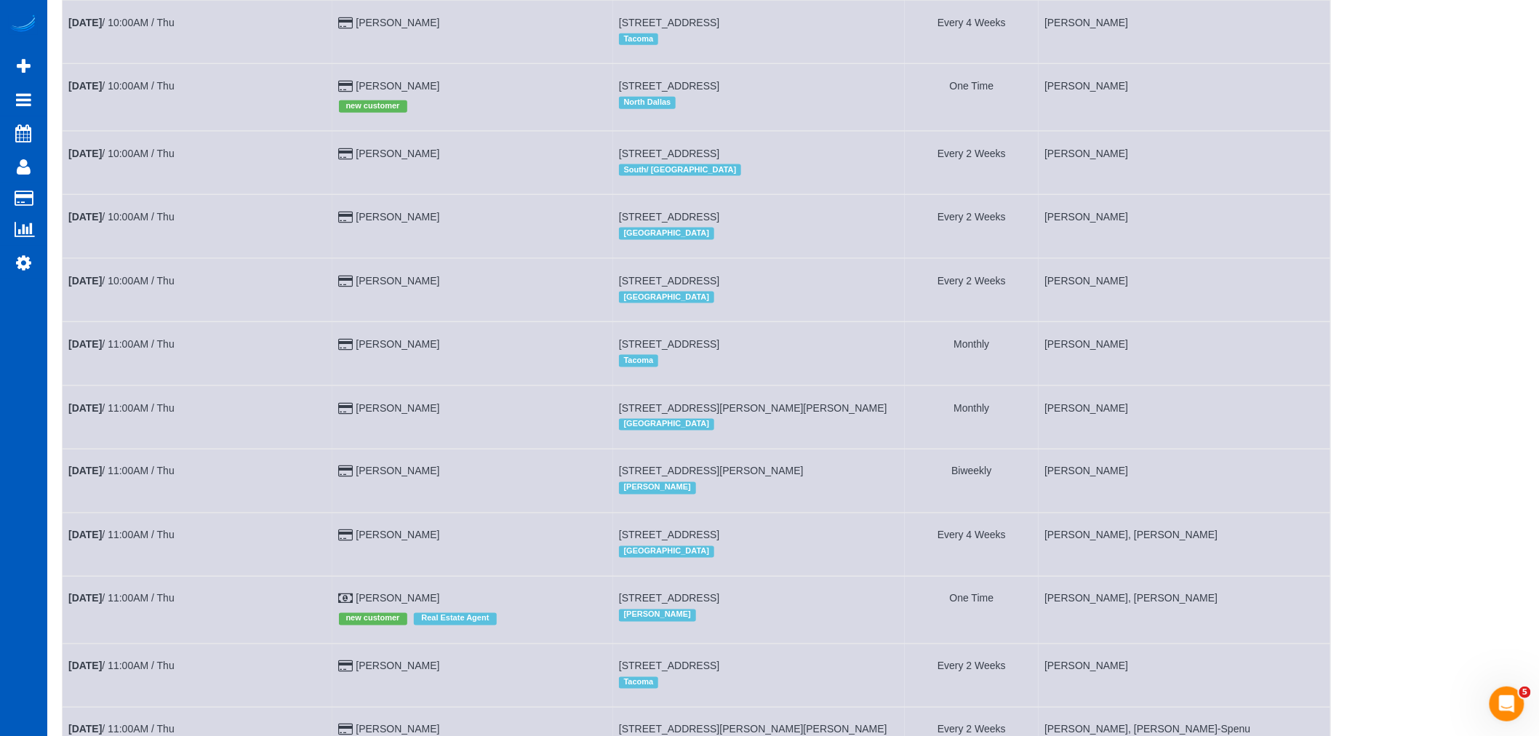
scroll to position [892, 0]
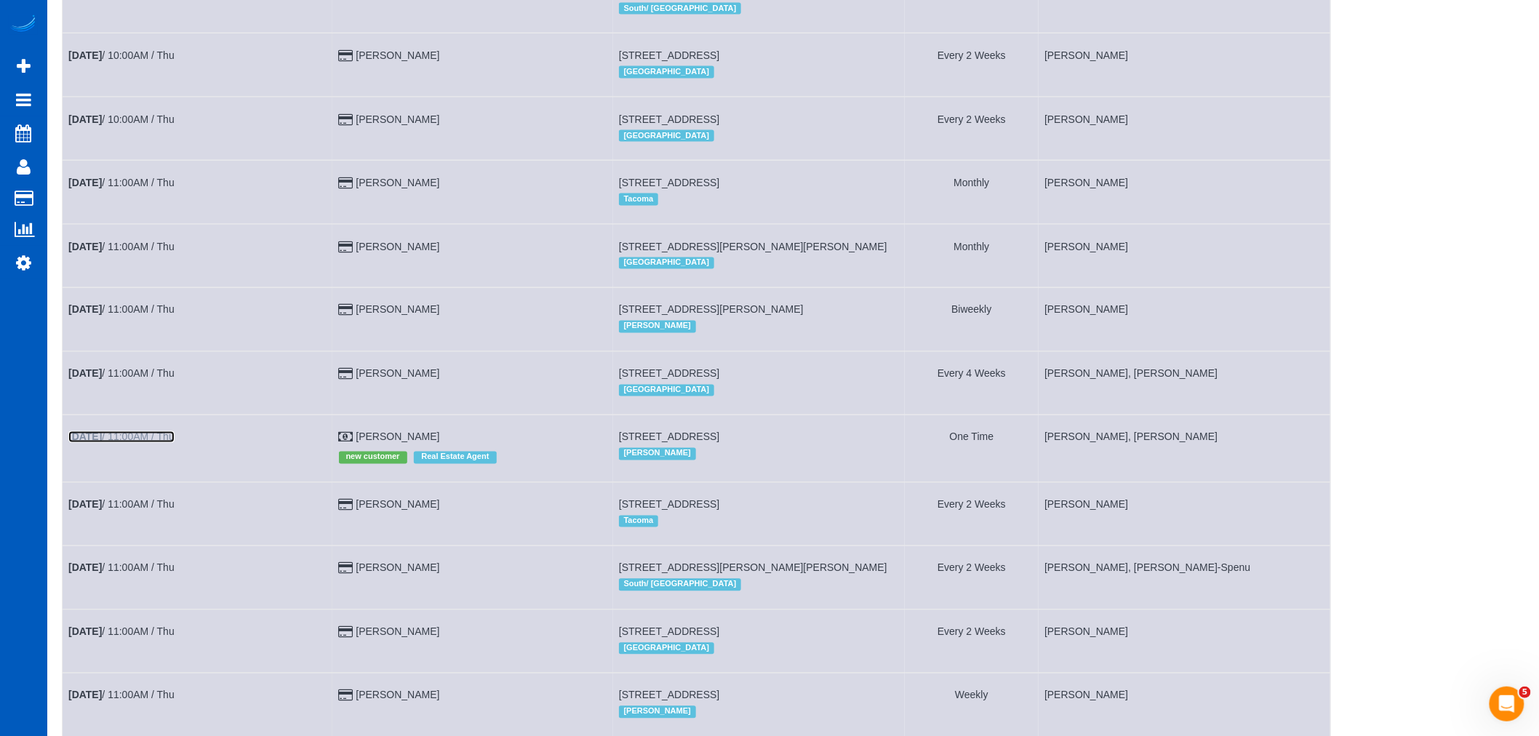
click at [135, 443] on link "[DATE] 11:00AM / Thu" at bounding box center [121, 437] width 106 height 12
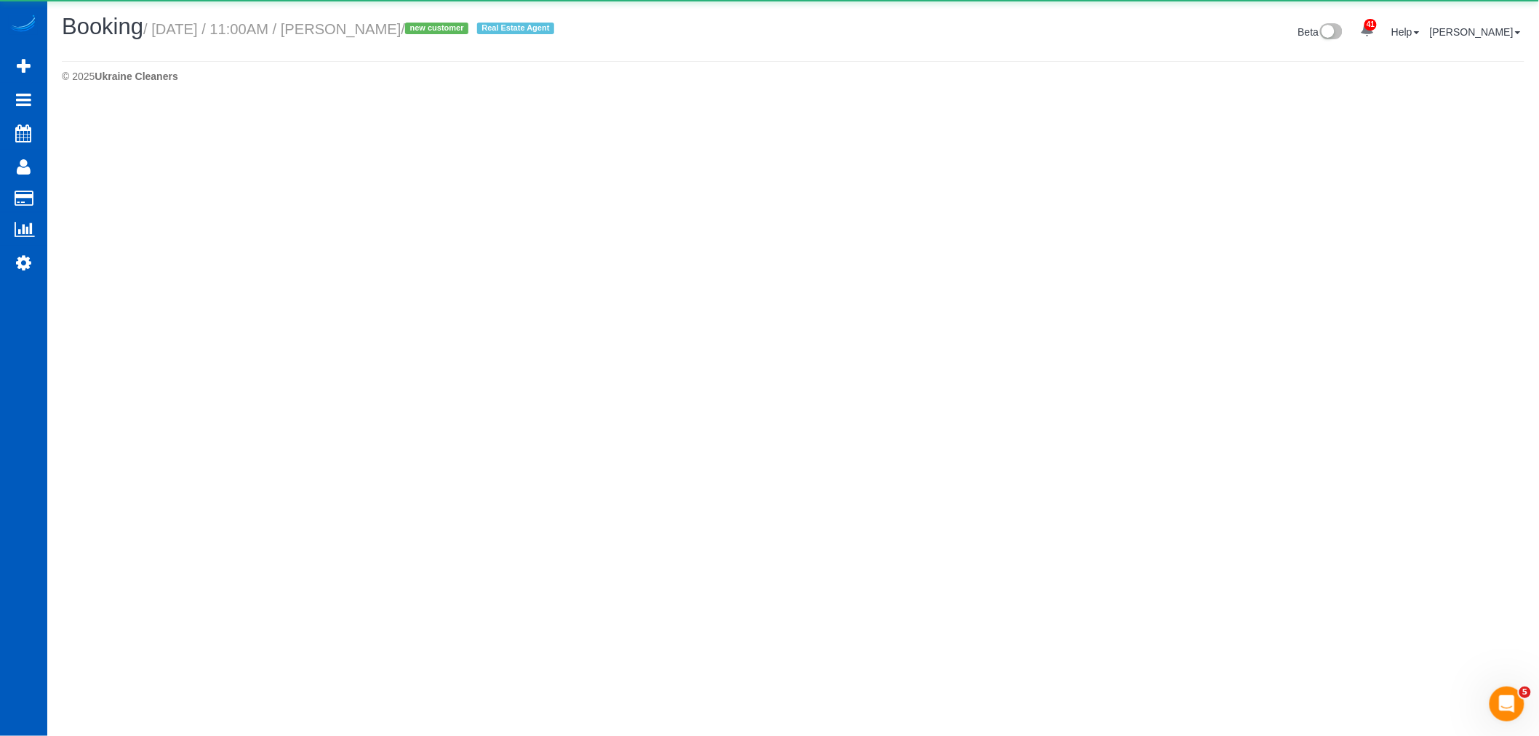
select select "WA"
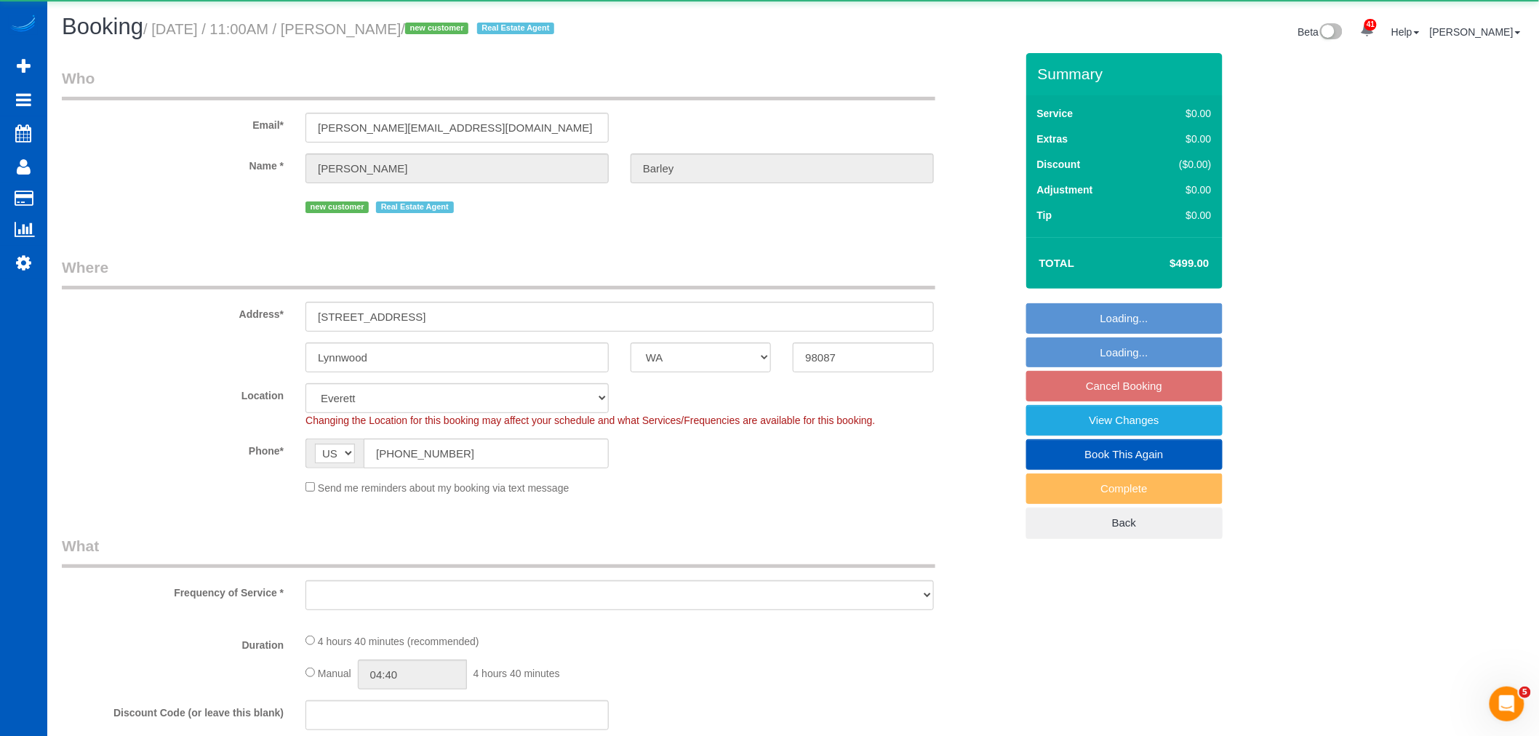
select select "object:11621"
select select "199"
select select "2001"
select select "5"
select select "3"
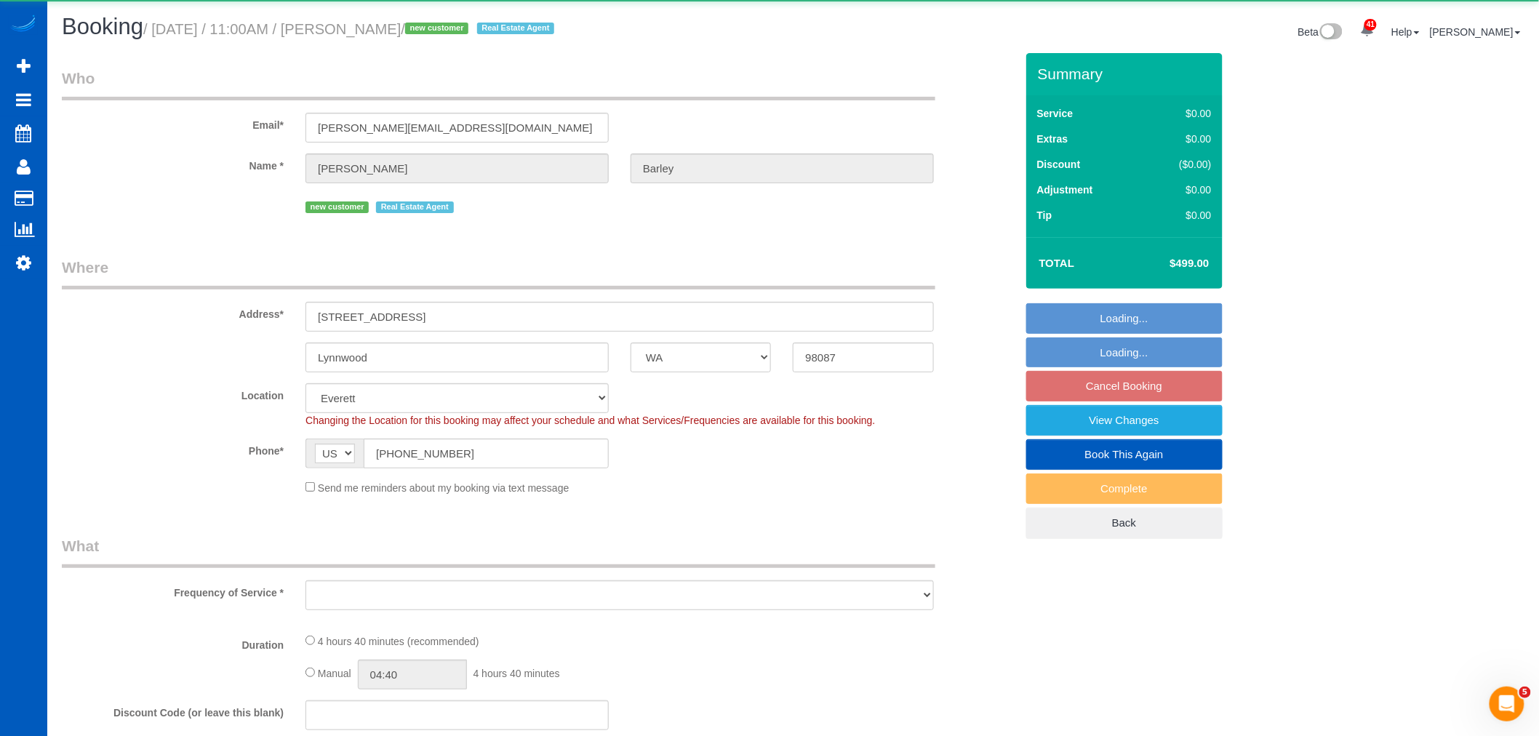
select select "spot100"
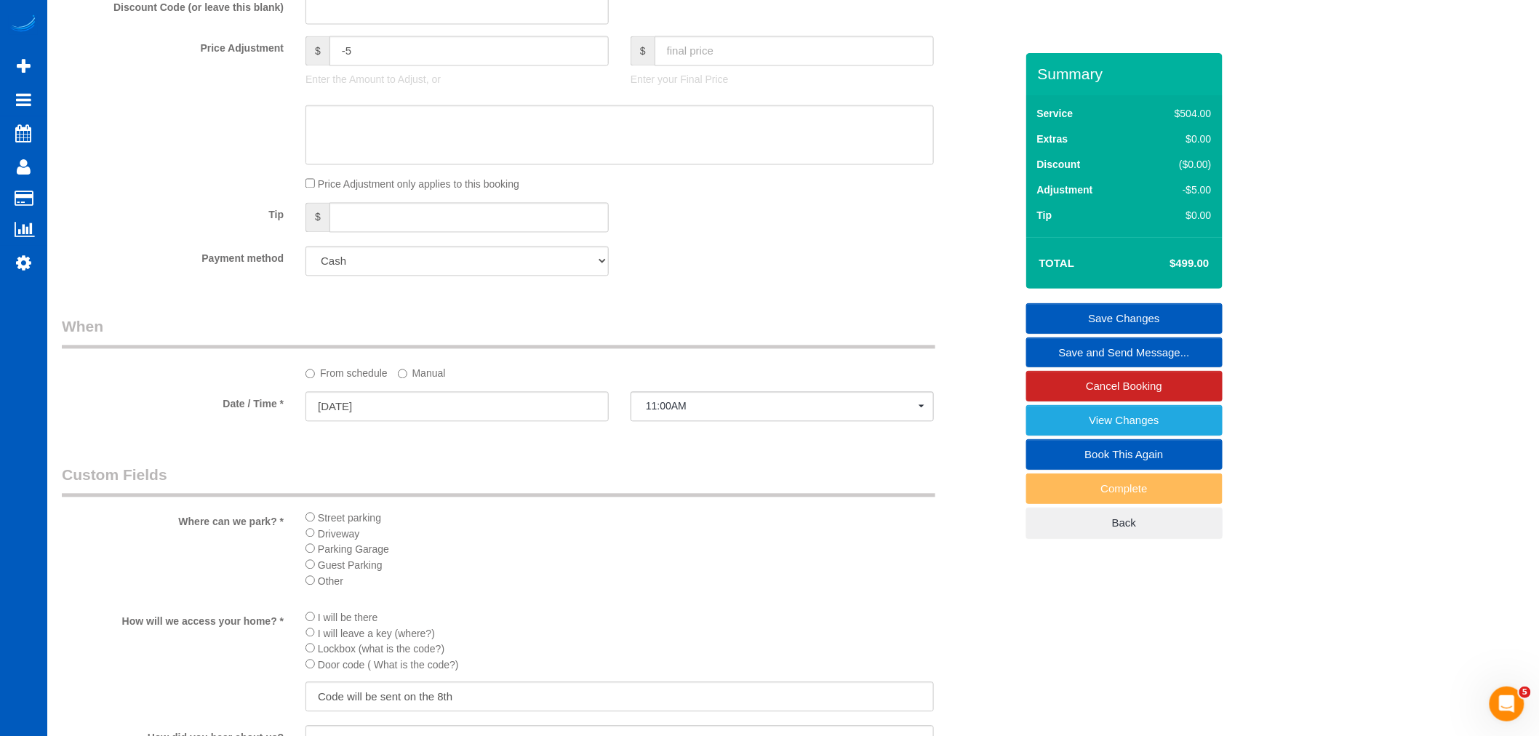
scroll to position [1131, 0]
click at [423, 269] on select "Add Credit Card Cash Check Paypal" at bounding box center [457, 254] width 303 height 30
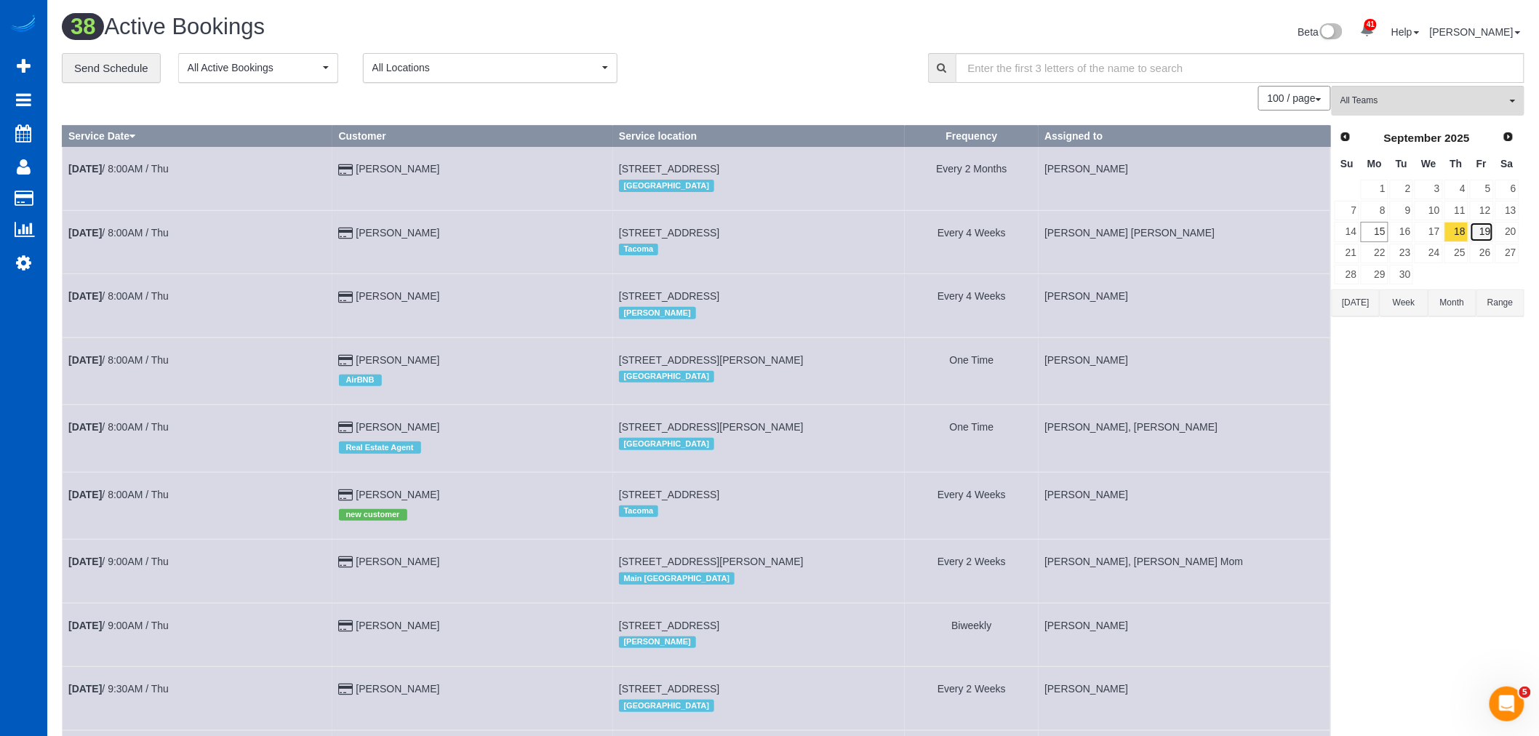
click at [1485, 228] on link "19" at bounding box center [1482, 232] width 24 height 20
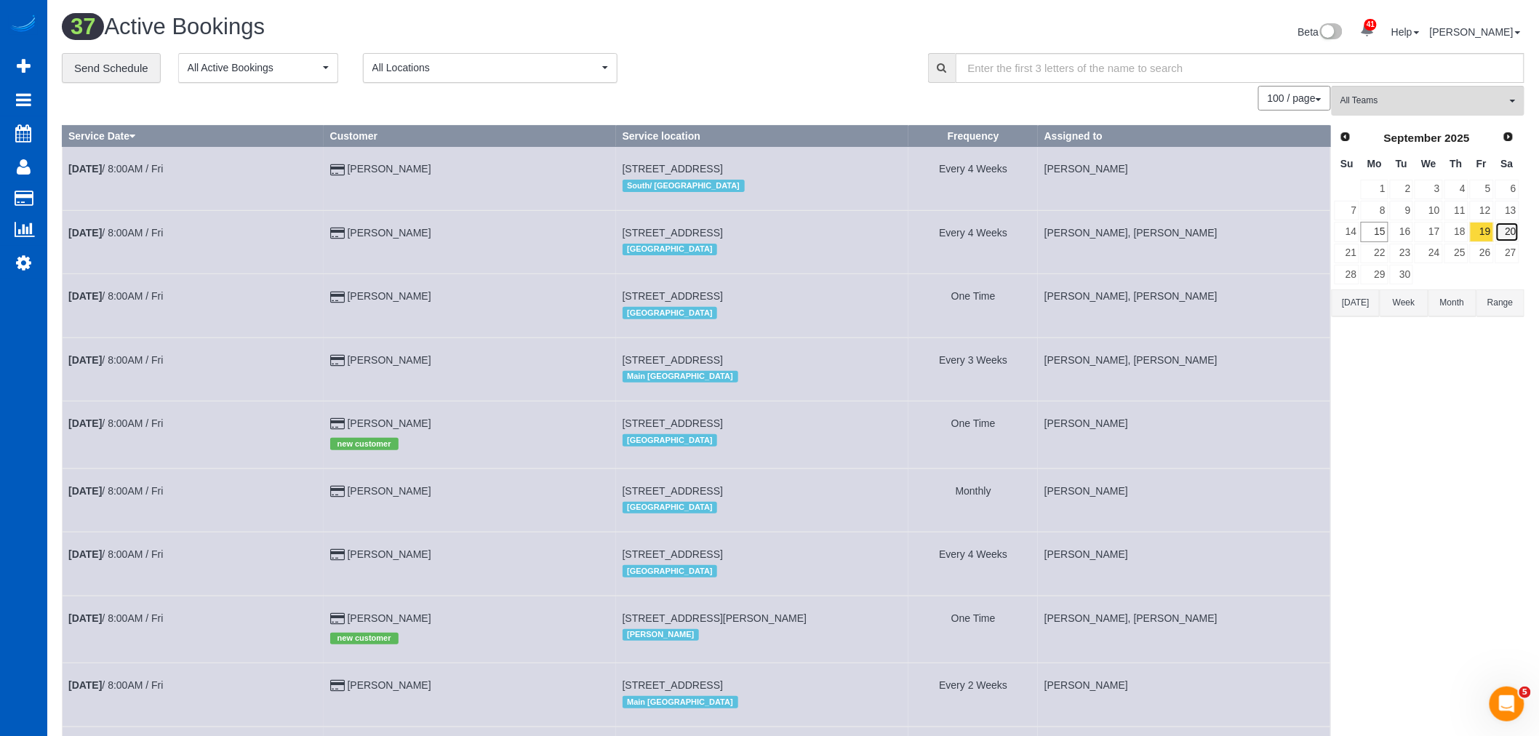
click at [1514, 231] on link "20" at bounding box center [1508, 232] width 24 height 20
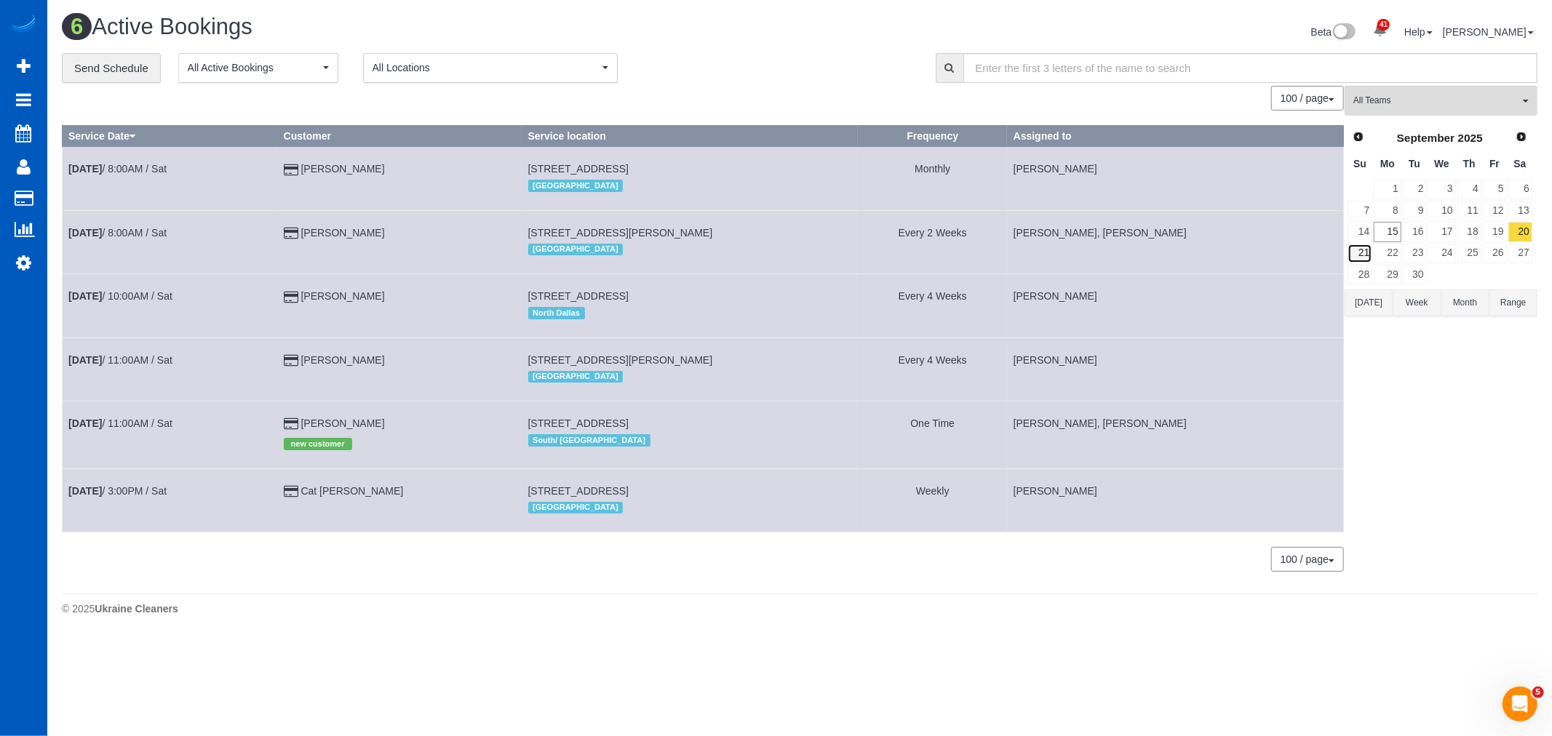
click at [1360, 256] on link "21" at bounding box center [1359, 254] width 25 height 20
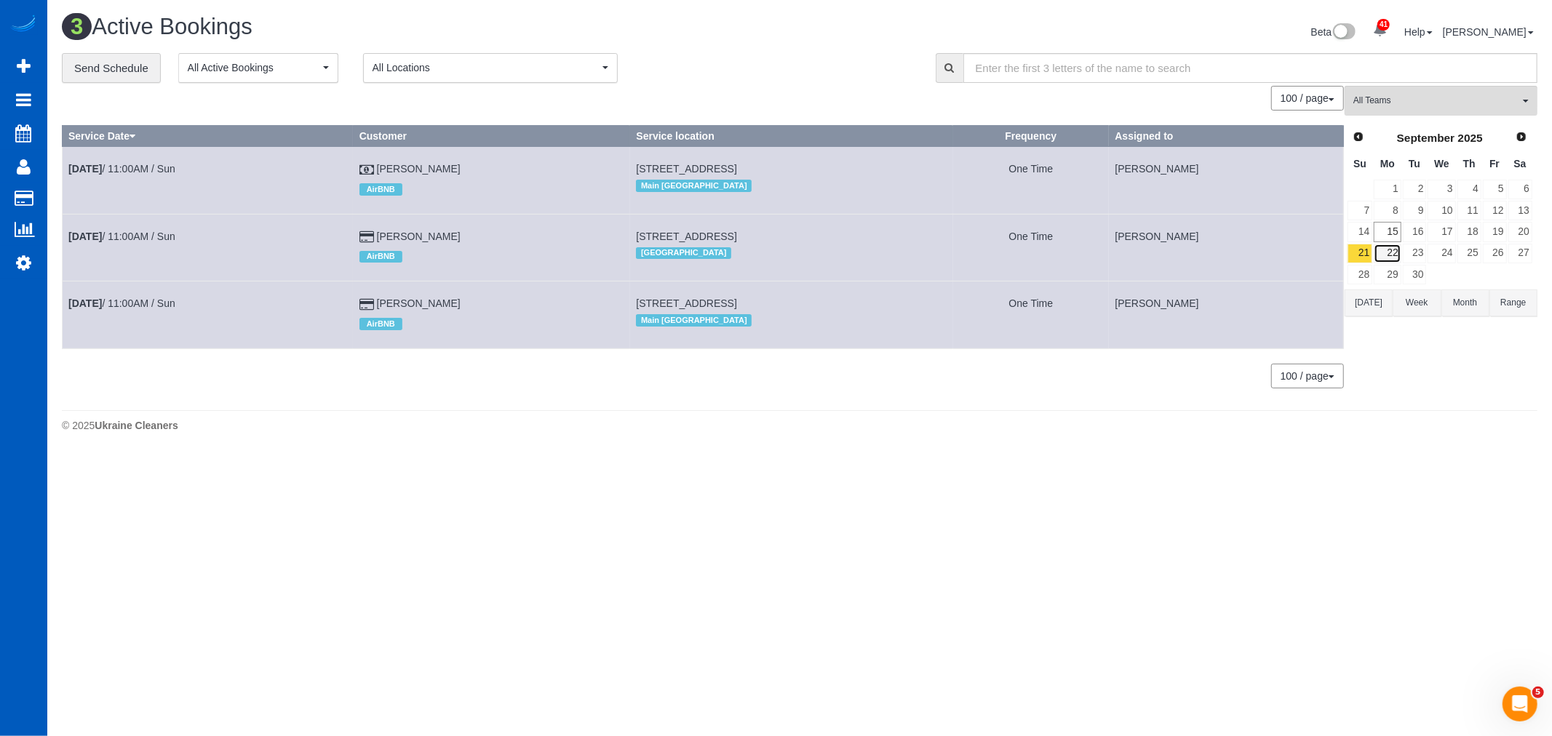
click at [1384, 256] on link "22" at bounding box center [1387, 254] width 27 height 20
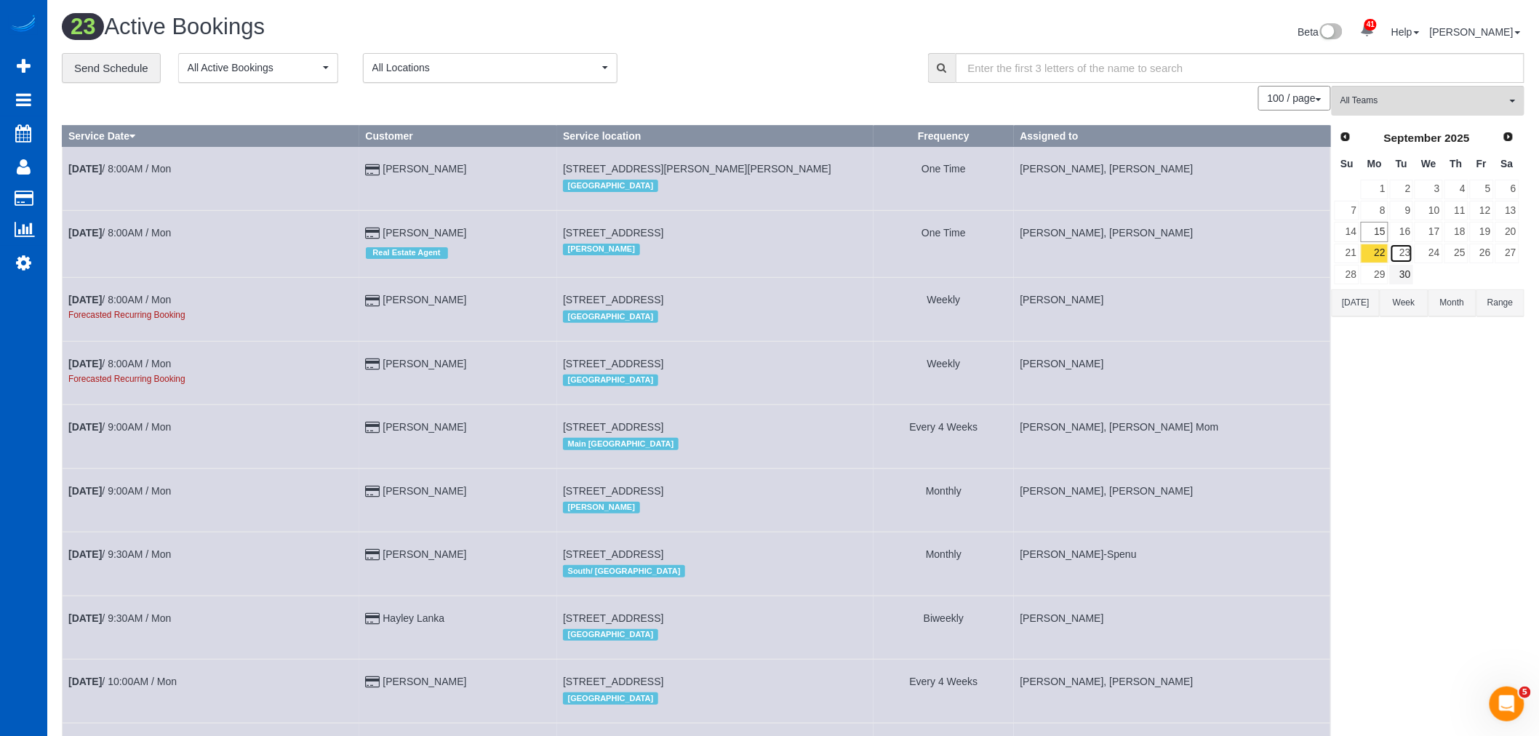
click at [1400, 255] on link "23" at bounding box center [1402, 254] width 24 height 20
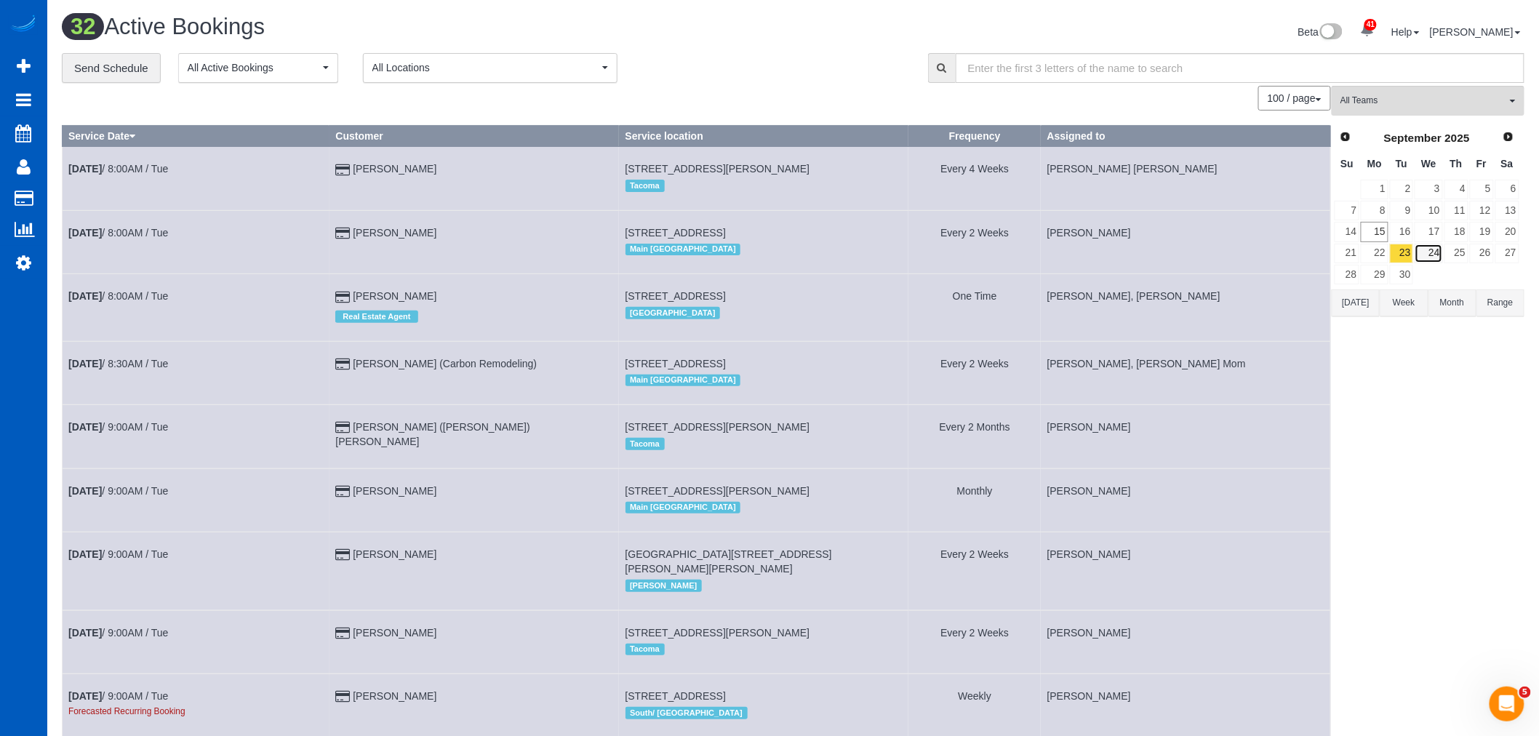
click at [1434, 256] on link "24" at bounding box center [1429, 254] width 28 height 20
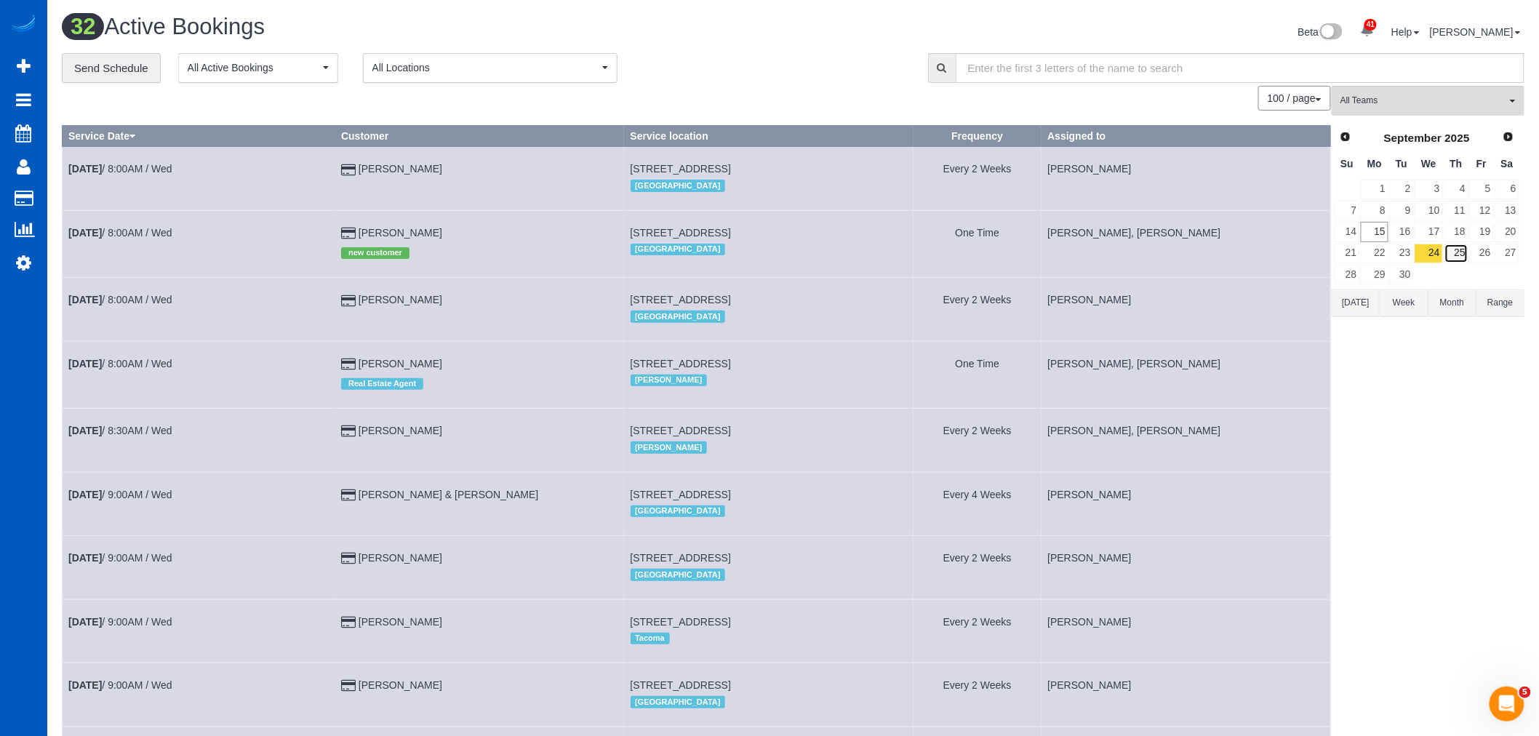
click at [1456, 262] on link "25" at bounding box center [1457, 254] width 24 height 20
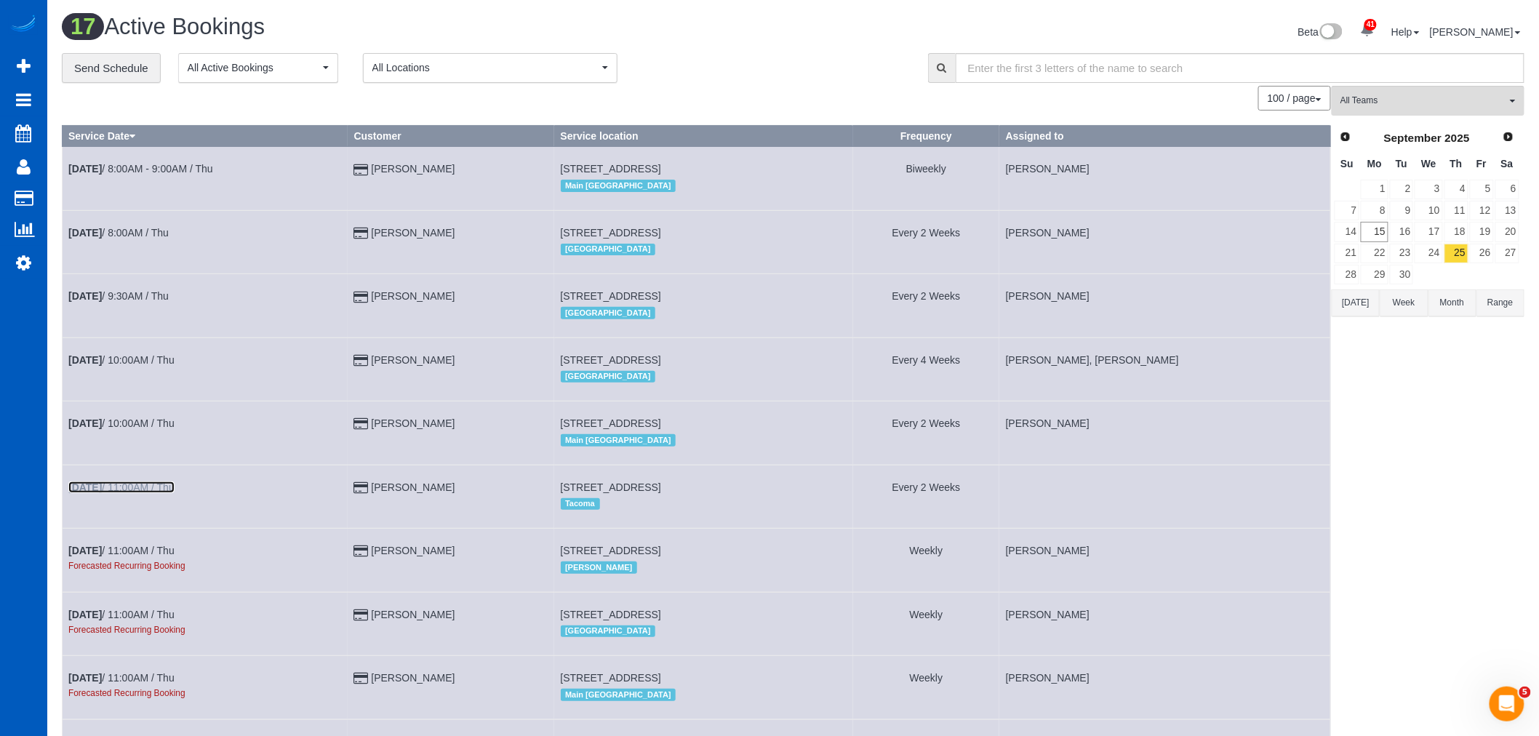
click at [157, 493] on link "[DATE] 11:00AM / Thu" at bounding box center [121, 488] width 106 height 12
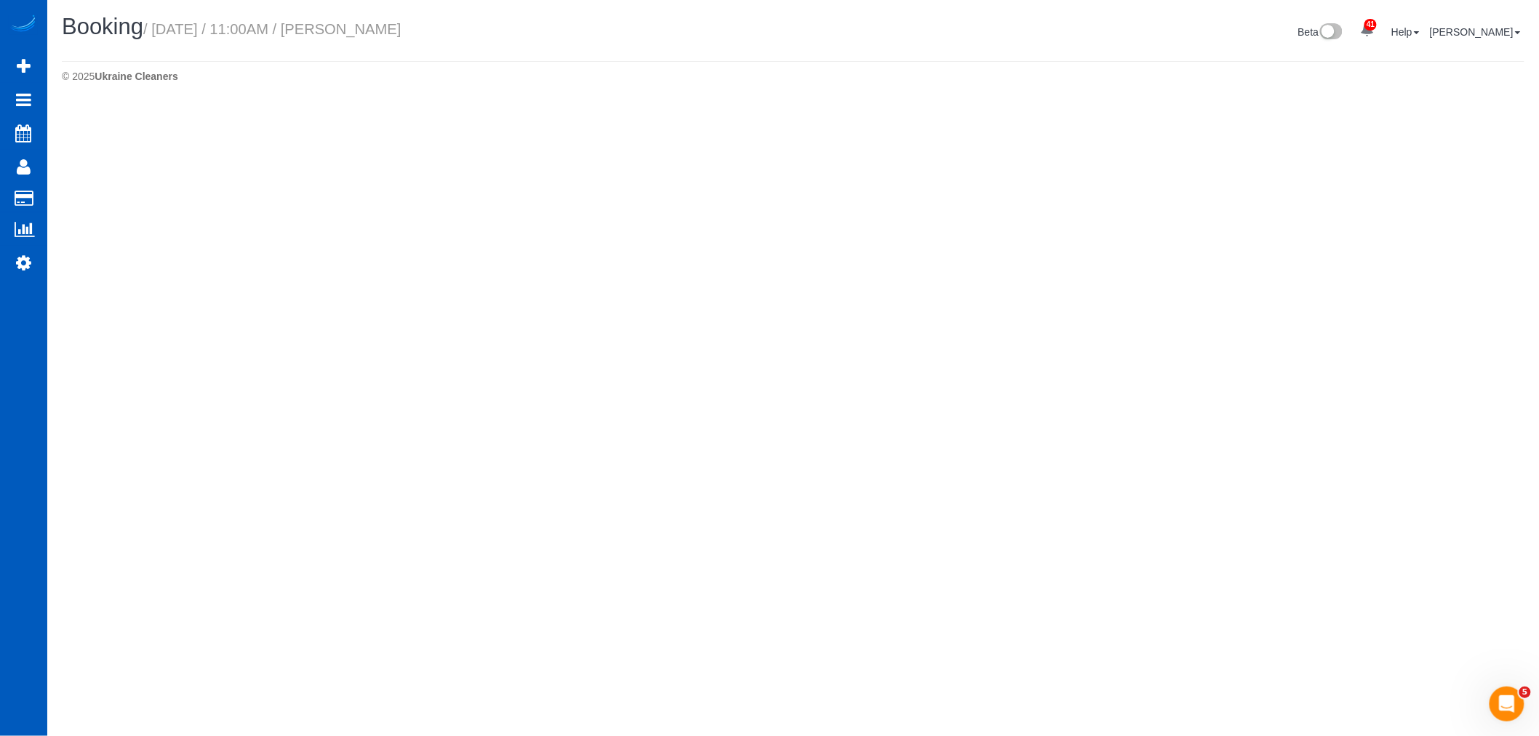
select select "WA"
select select "199"
select select "3001"
select select "4"
select select "3"
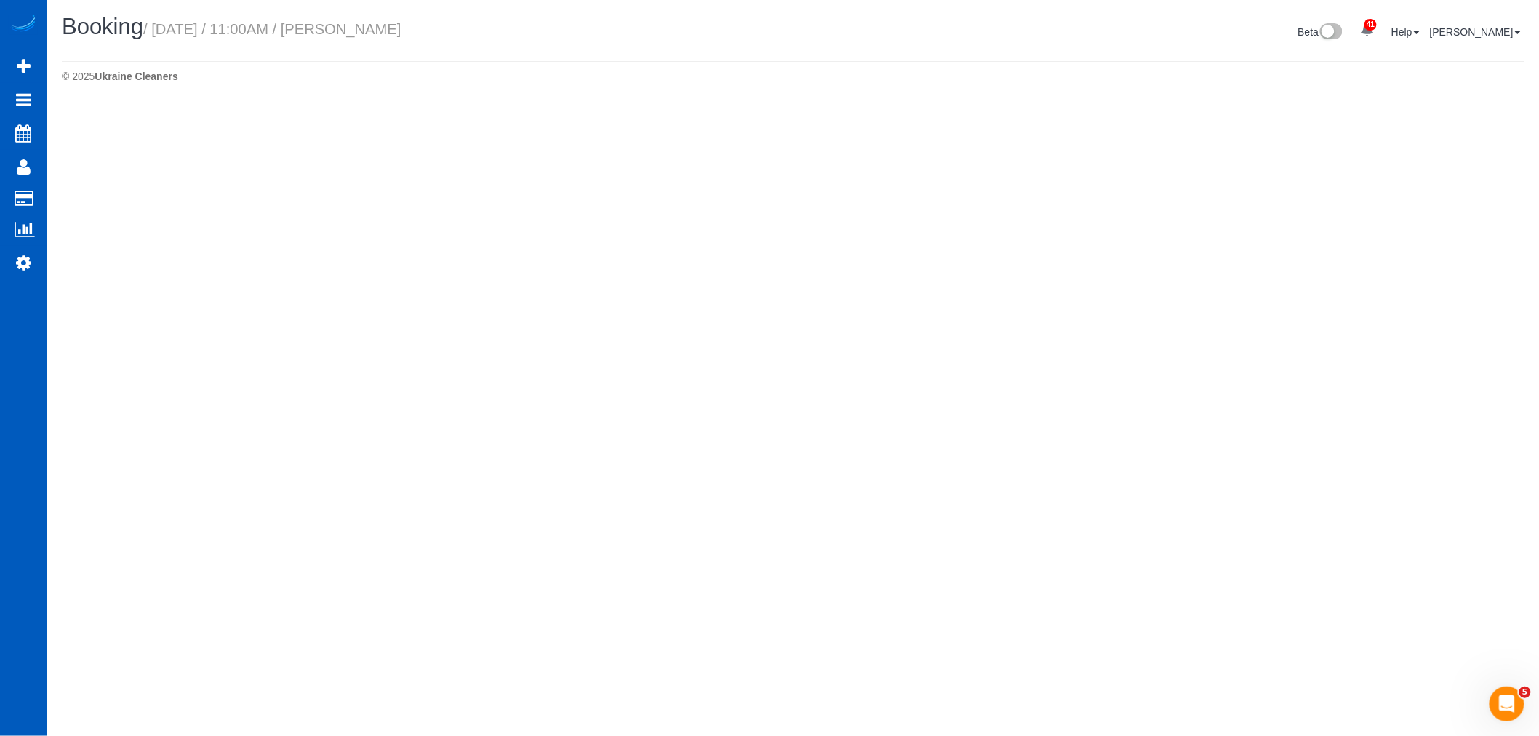
select select "number:8"
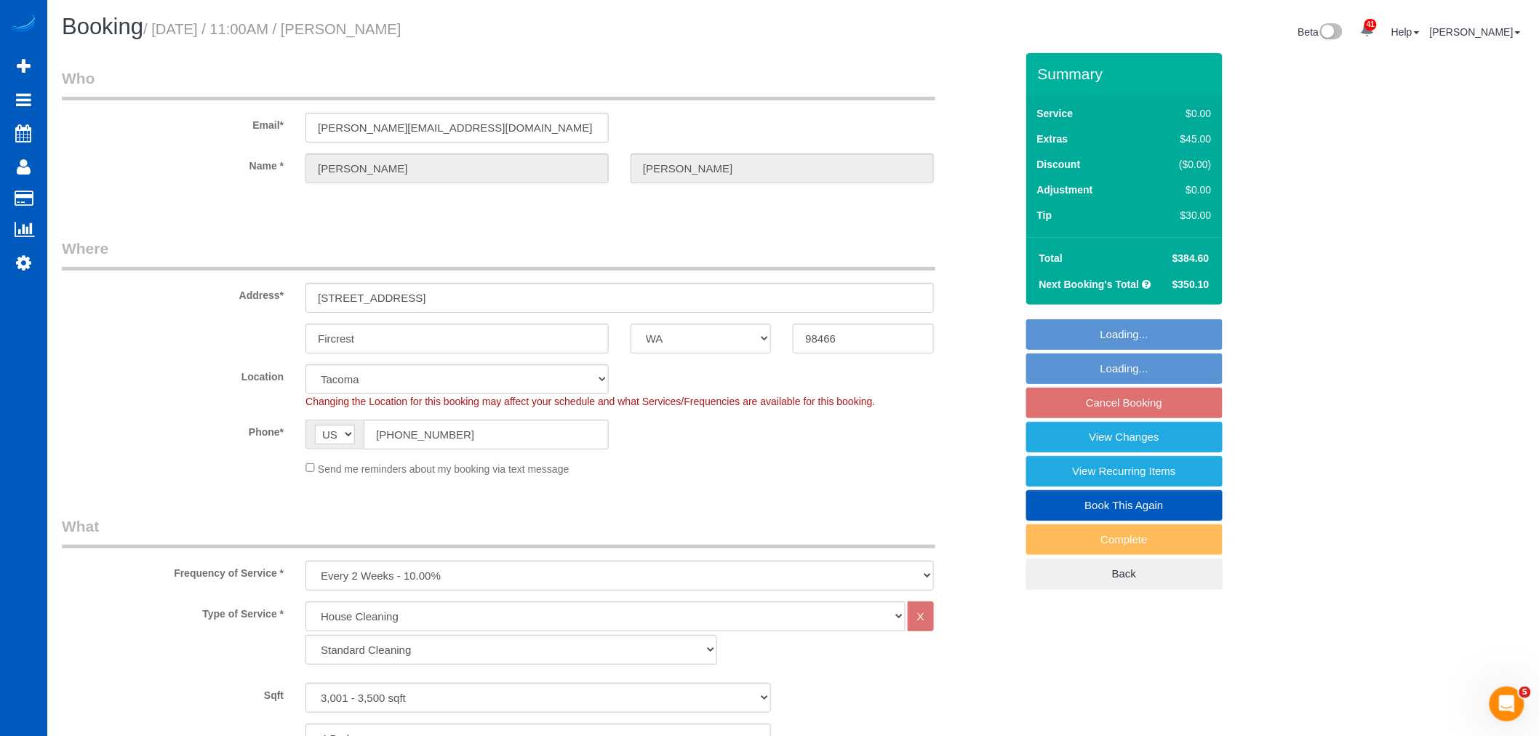
select select "object:14986"
select select "3001"
select select "4"
select select "3"
select select "spot116"
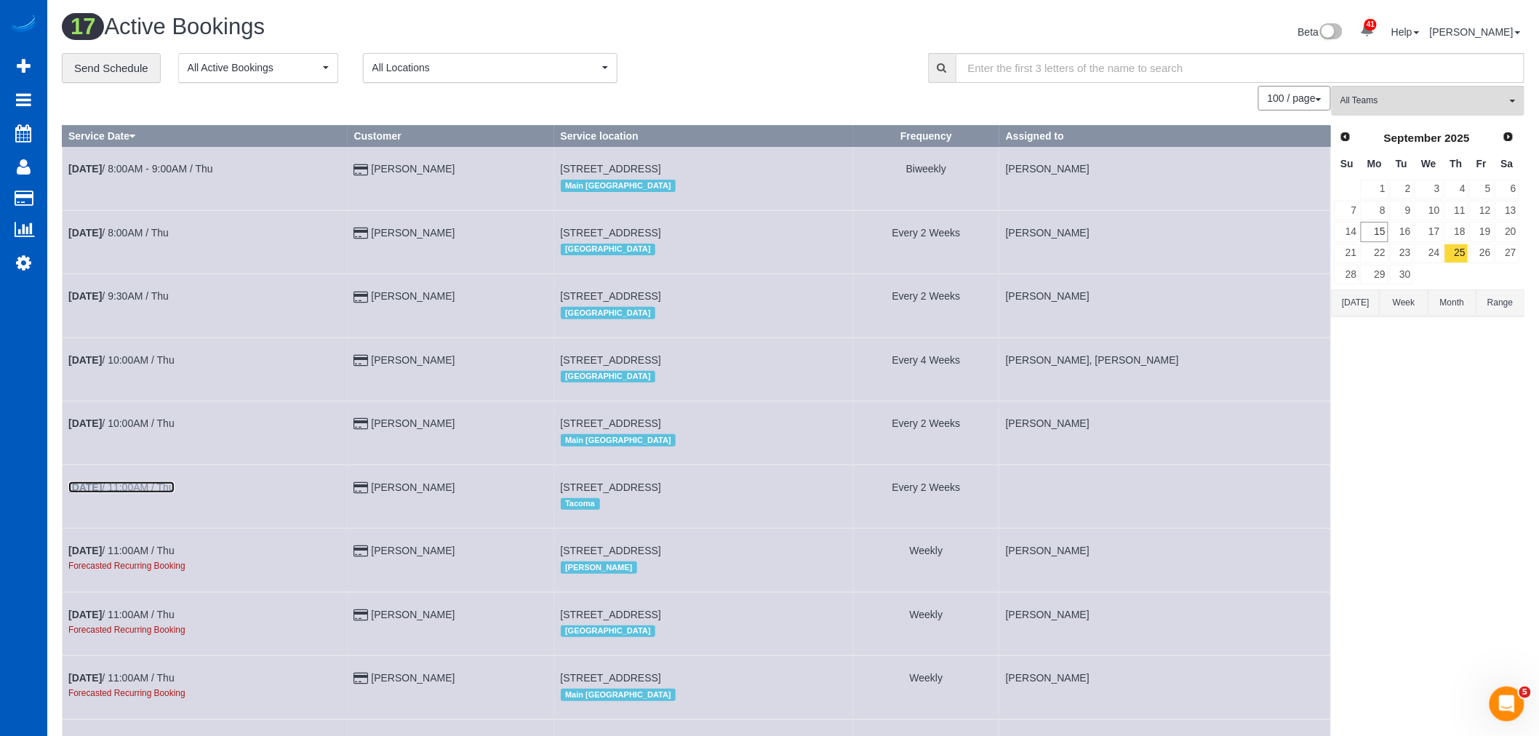
click at [100, 493] on b "[DATE]" at bounding box center [84, 488] width 33 height 12
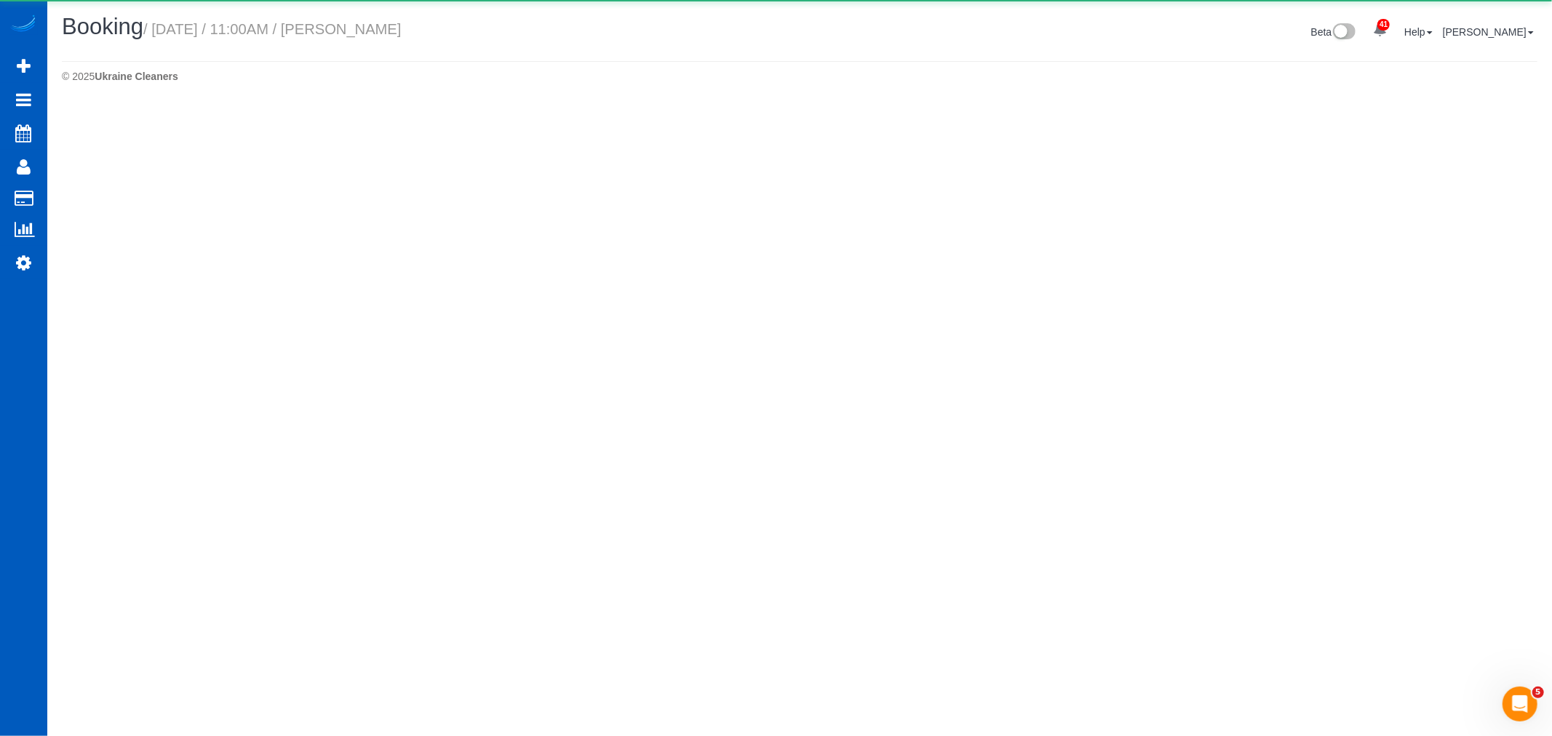
select select "WA"
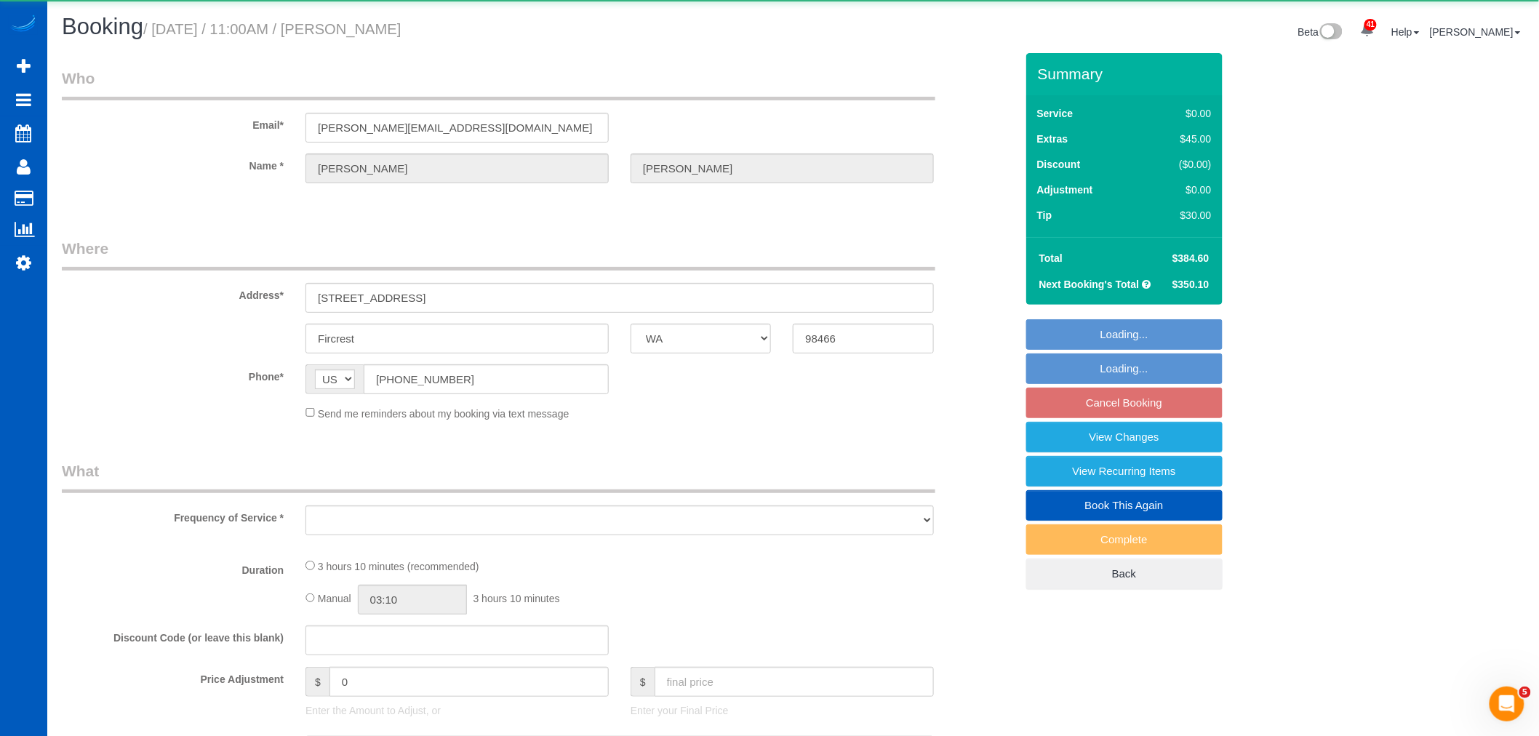
select select "object:15828"
select select "string:fspay-f7bfd408-96fd-46aa-867f-03c6435c7043"
select select "199"
select select "3001"
select select "4"
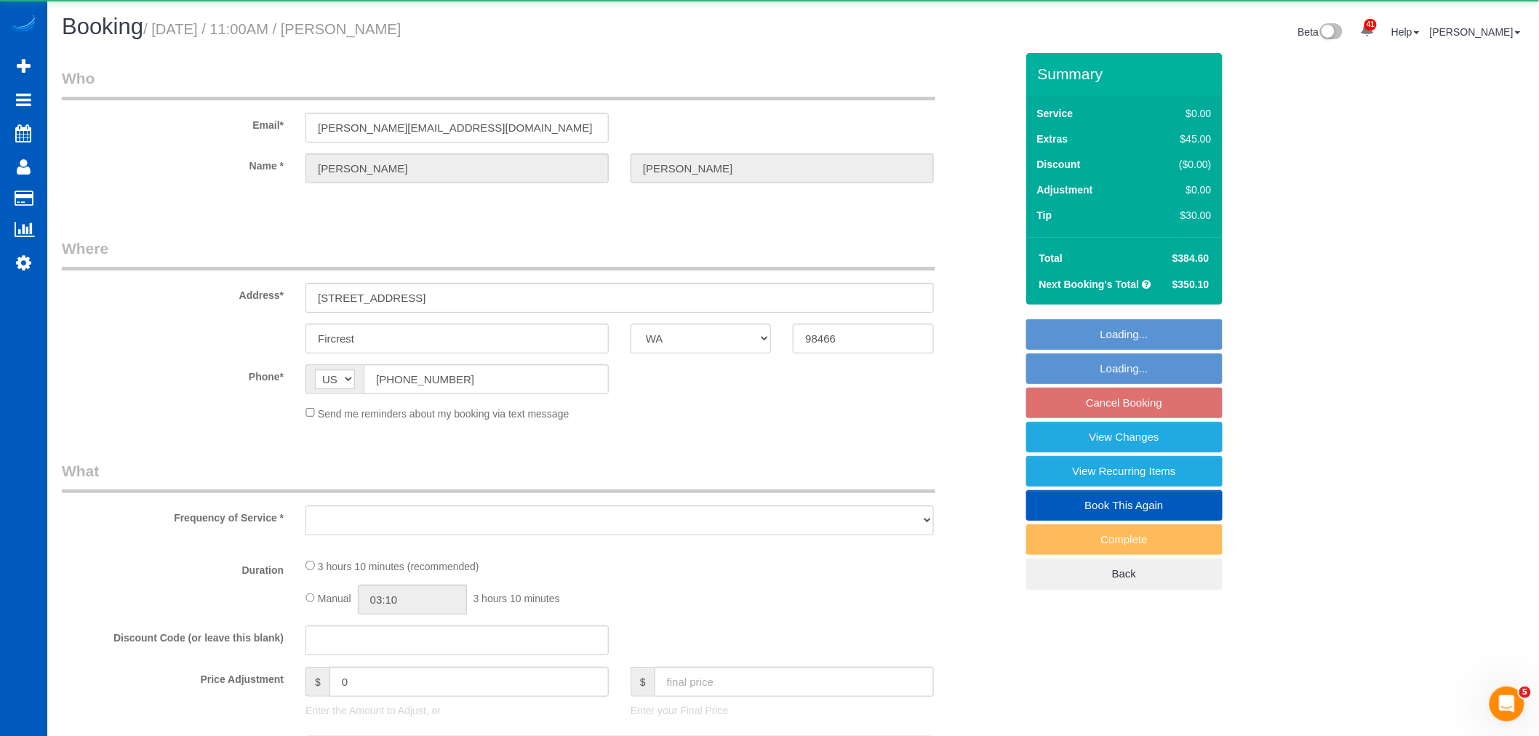
select select "3"
select select "spot130"
select select "number:8"
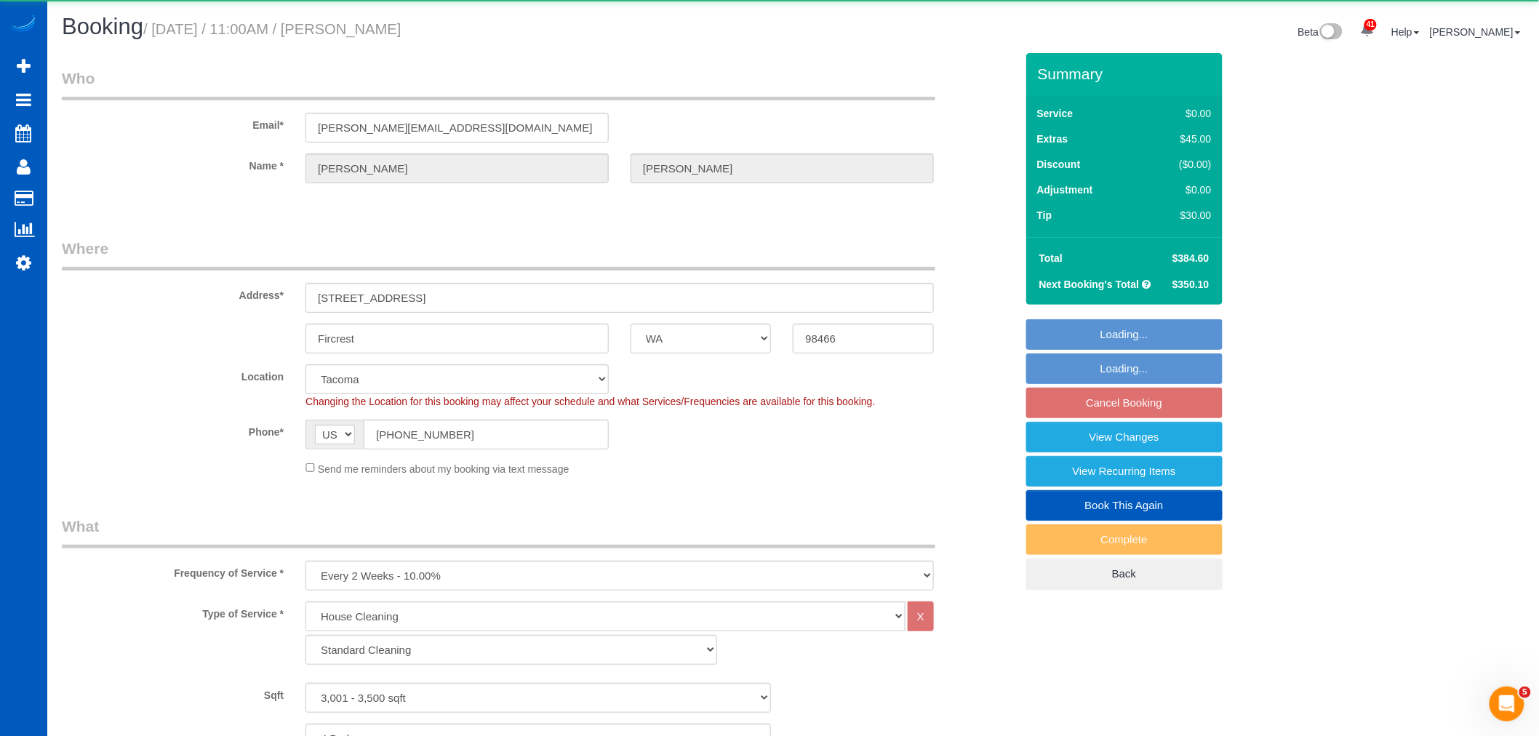
select select "object:16143"
select select "3001"
select select "4"
select select "3"
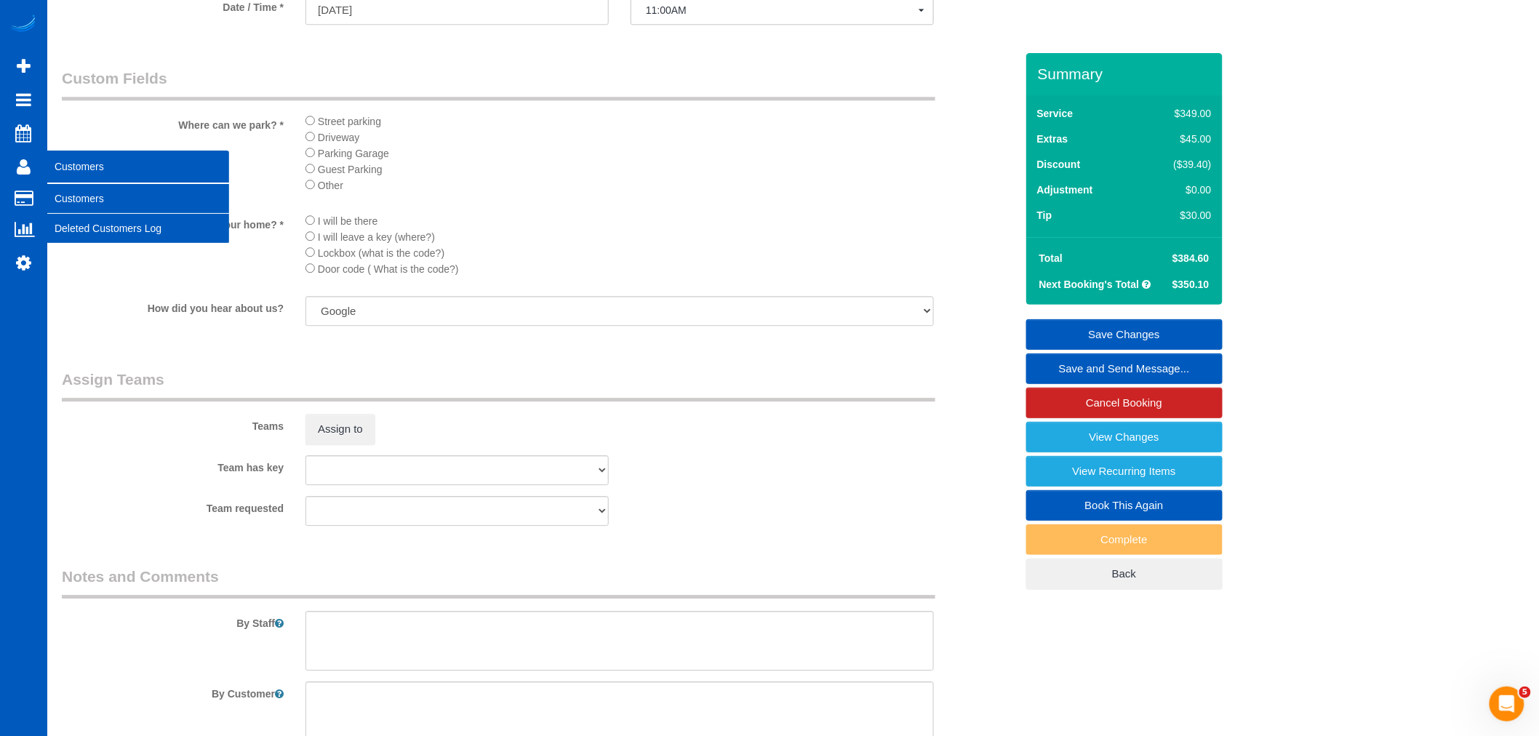
scroll to position [1326, 0]
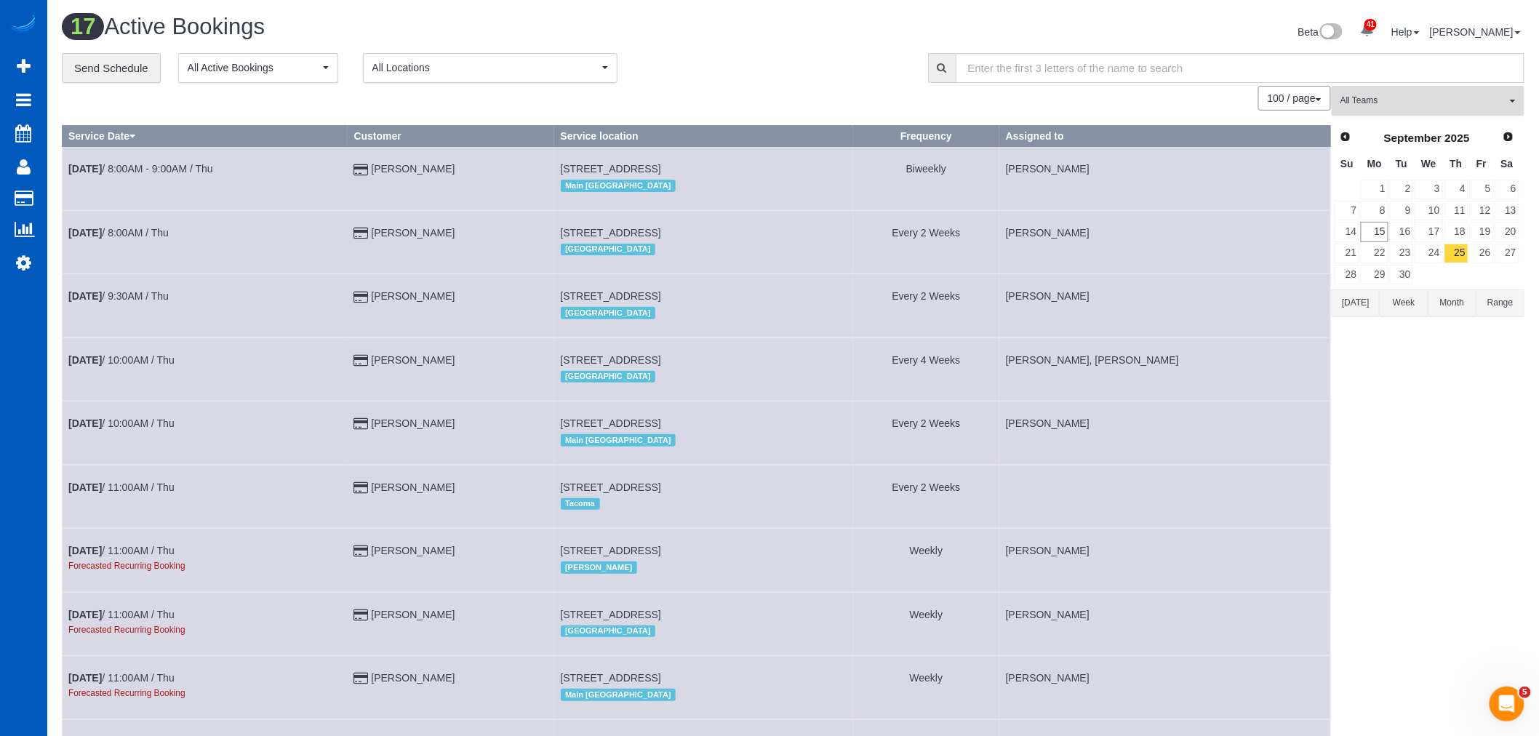
click at [1436, 111] on button "All Teams" at bounding box center [1428, 101] width 193 height 30
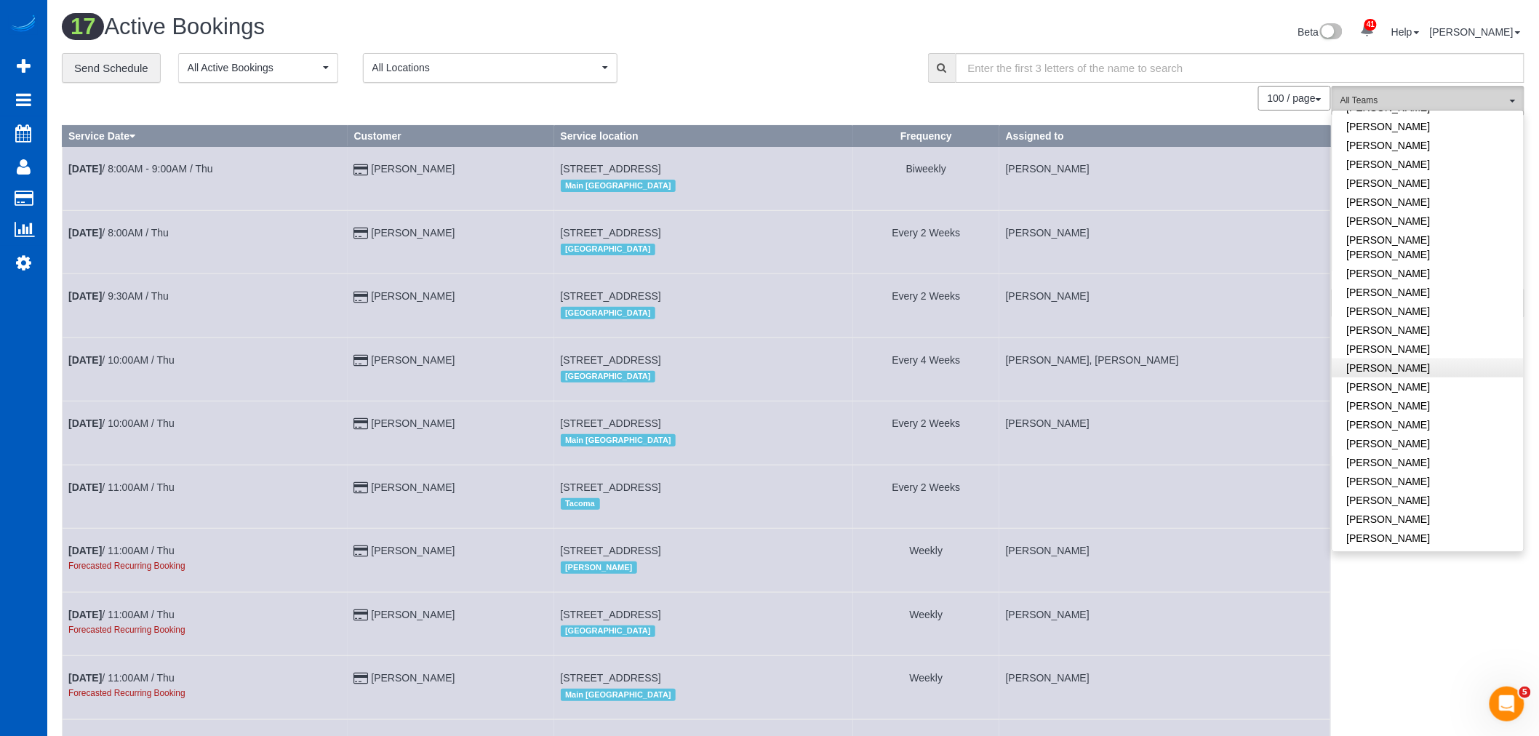
scroll to position [418, 0]
click at [1420, 148] on link "[PERSON_NAME]" at bounding box center [1428, 155] width 191 height 19
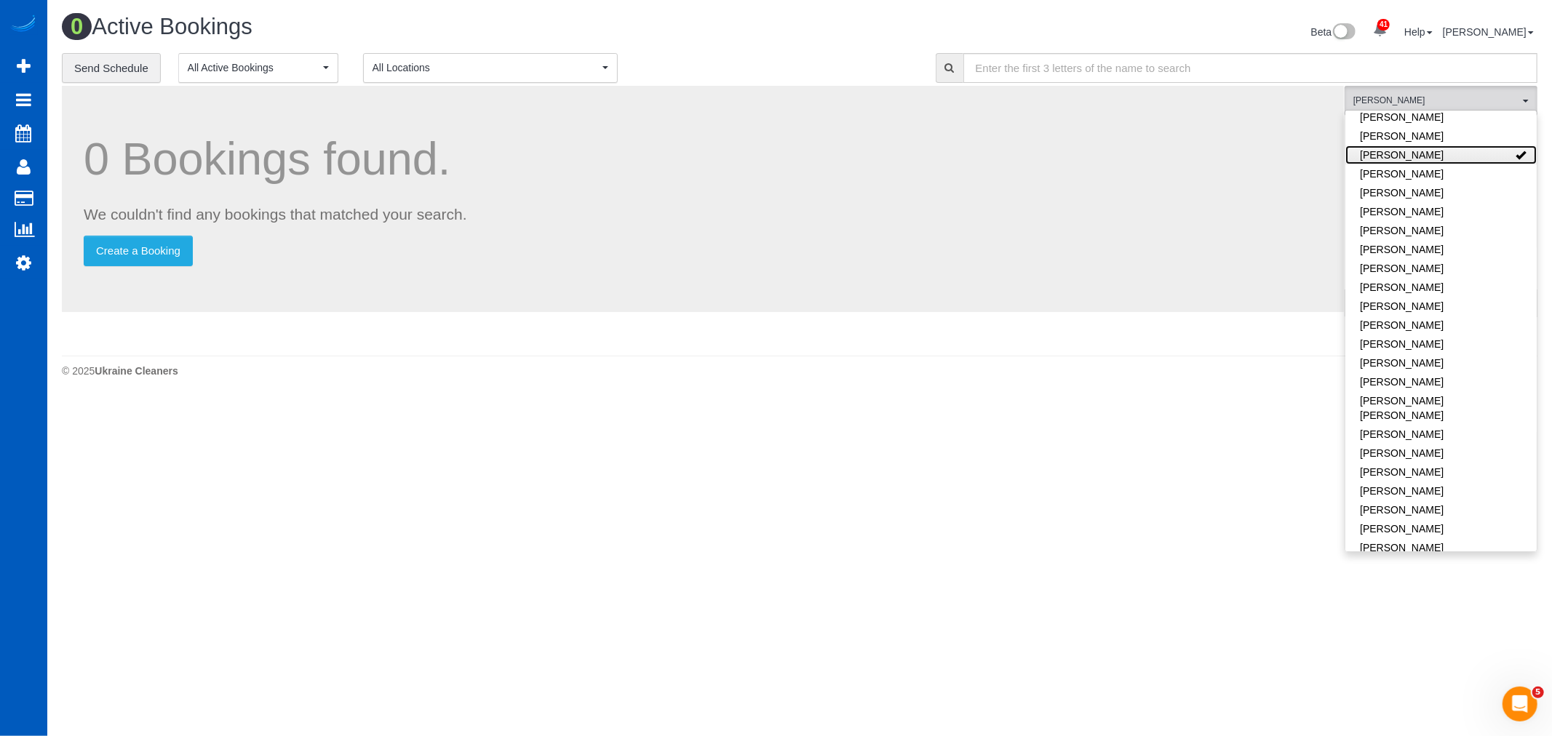
click at [1420, 148] on link "[PERSON_NAME]" at bounding box center [1440, 155] width 191 height 19
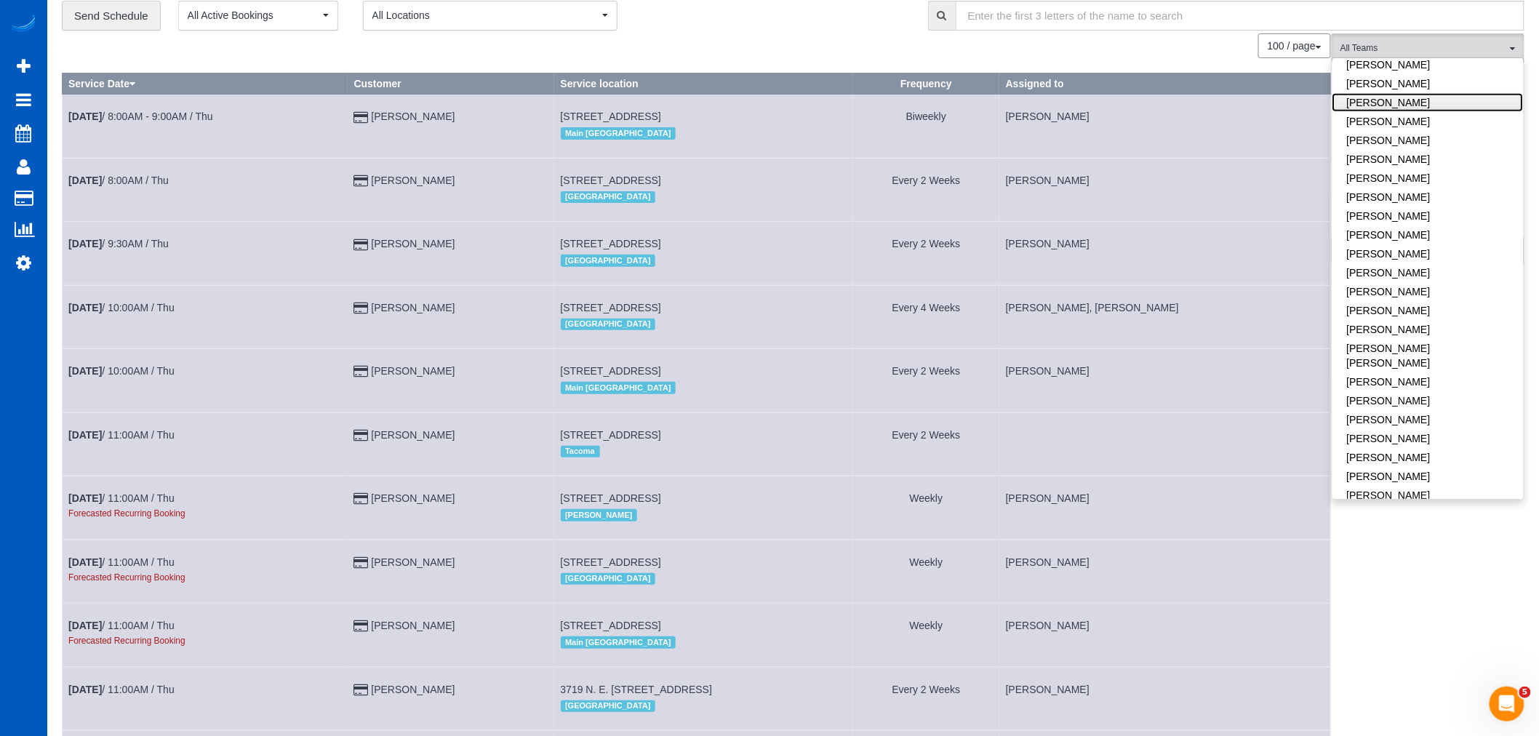
scroll to position [81, 0]
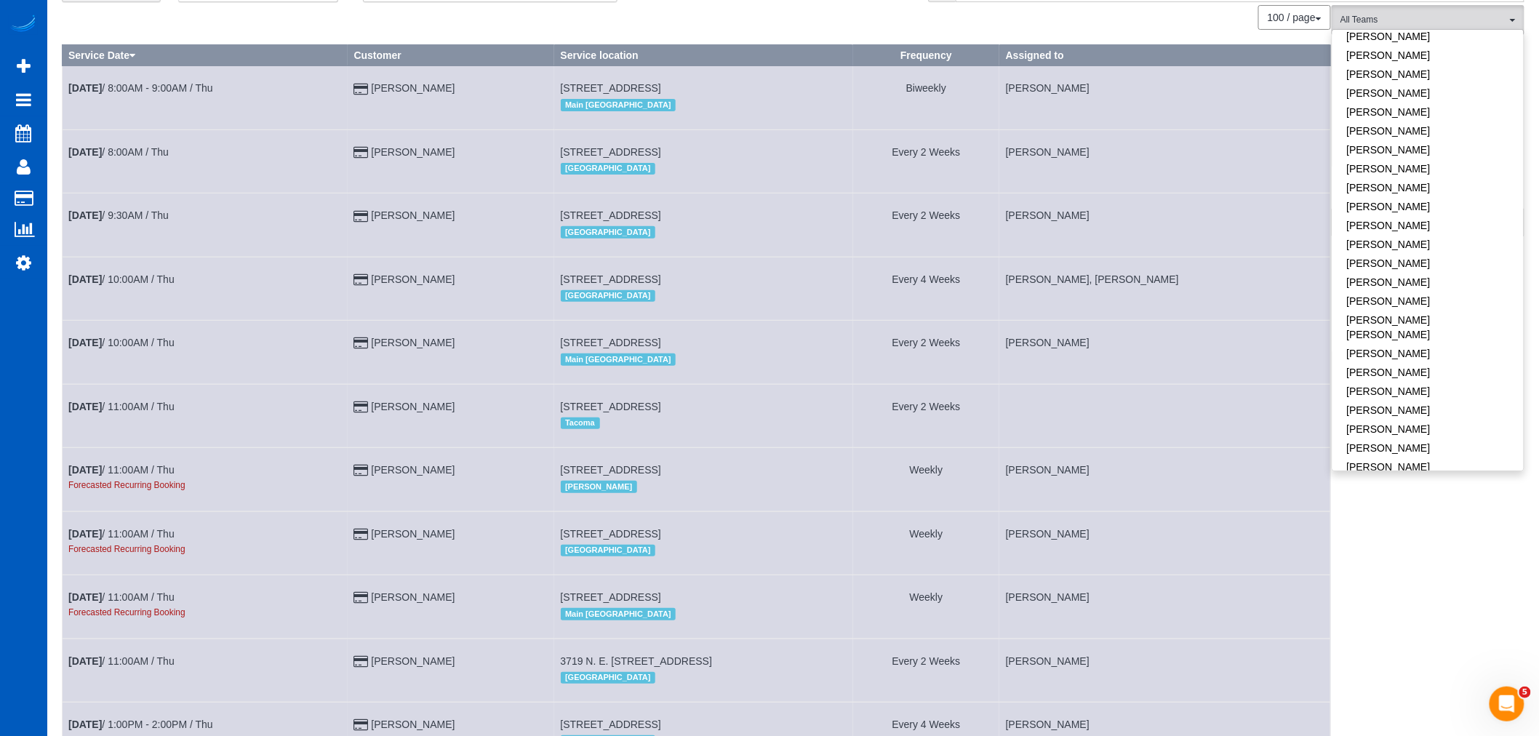
click at [137, 405] on td "[DATE] 11:00AM / Thu" at bounding box center [206, 415] width 286 height 63
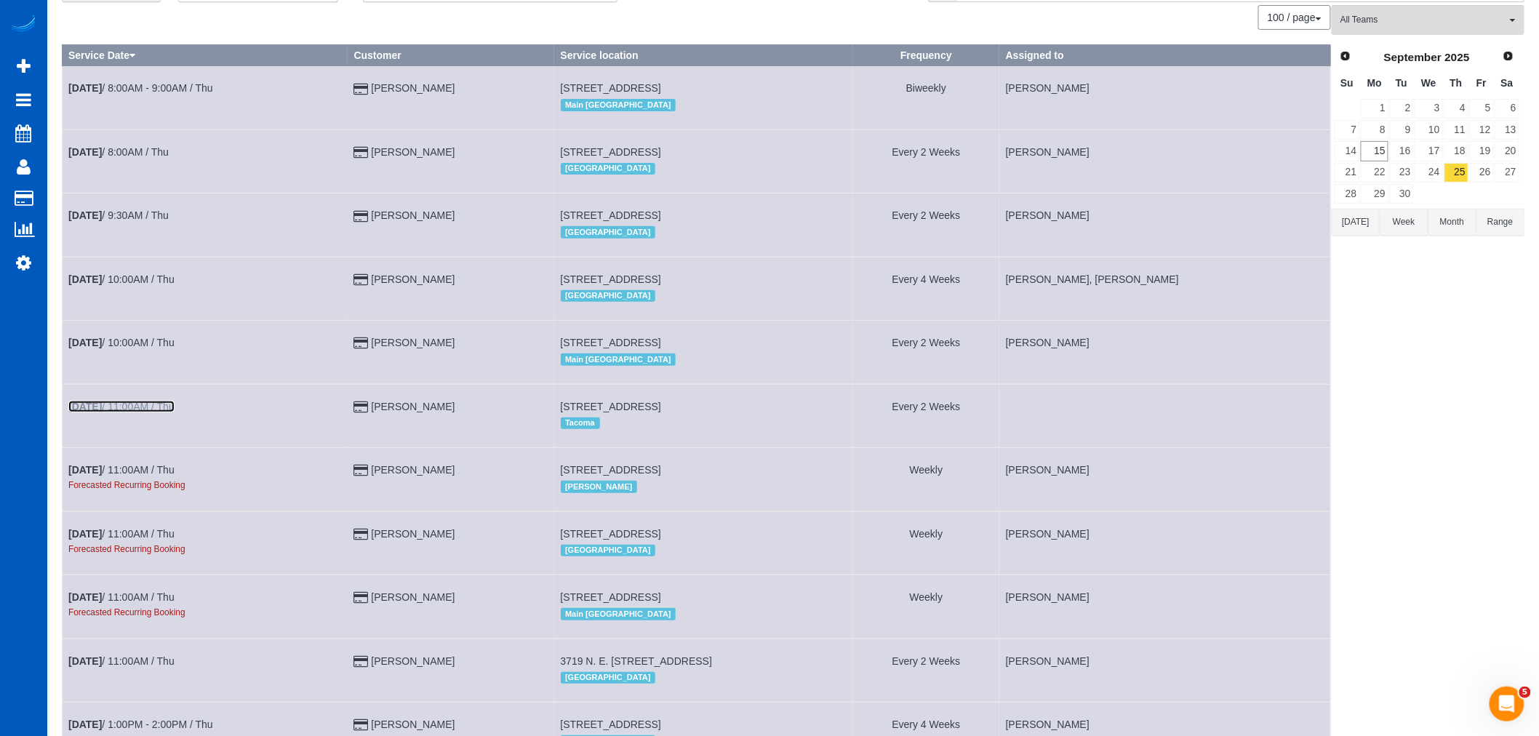
click at [129, 411] on link "[DATE] 11:00AM / Thu" at bounding box center [121, 407] width 106 height 12
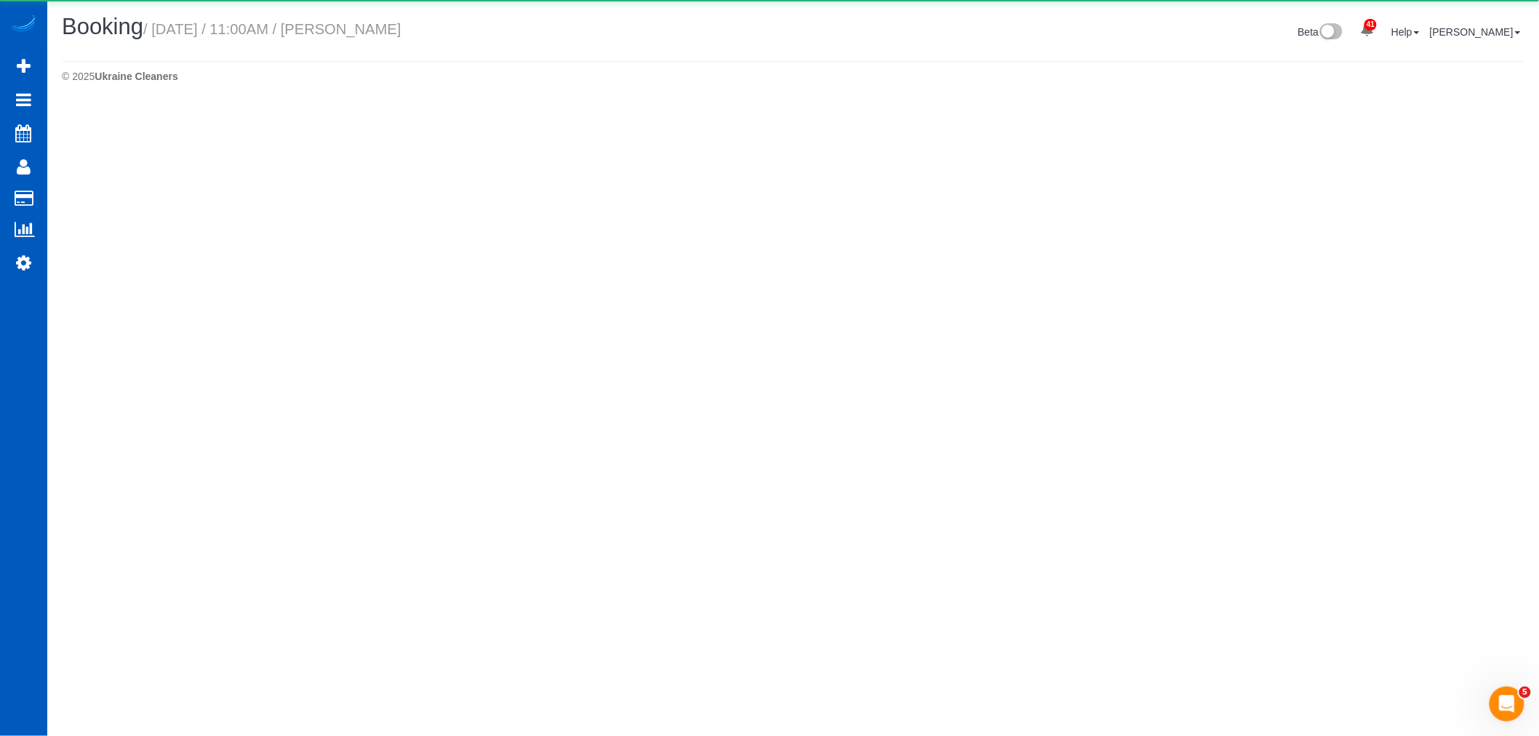
select select "WA"
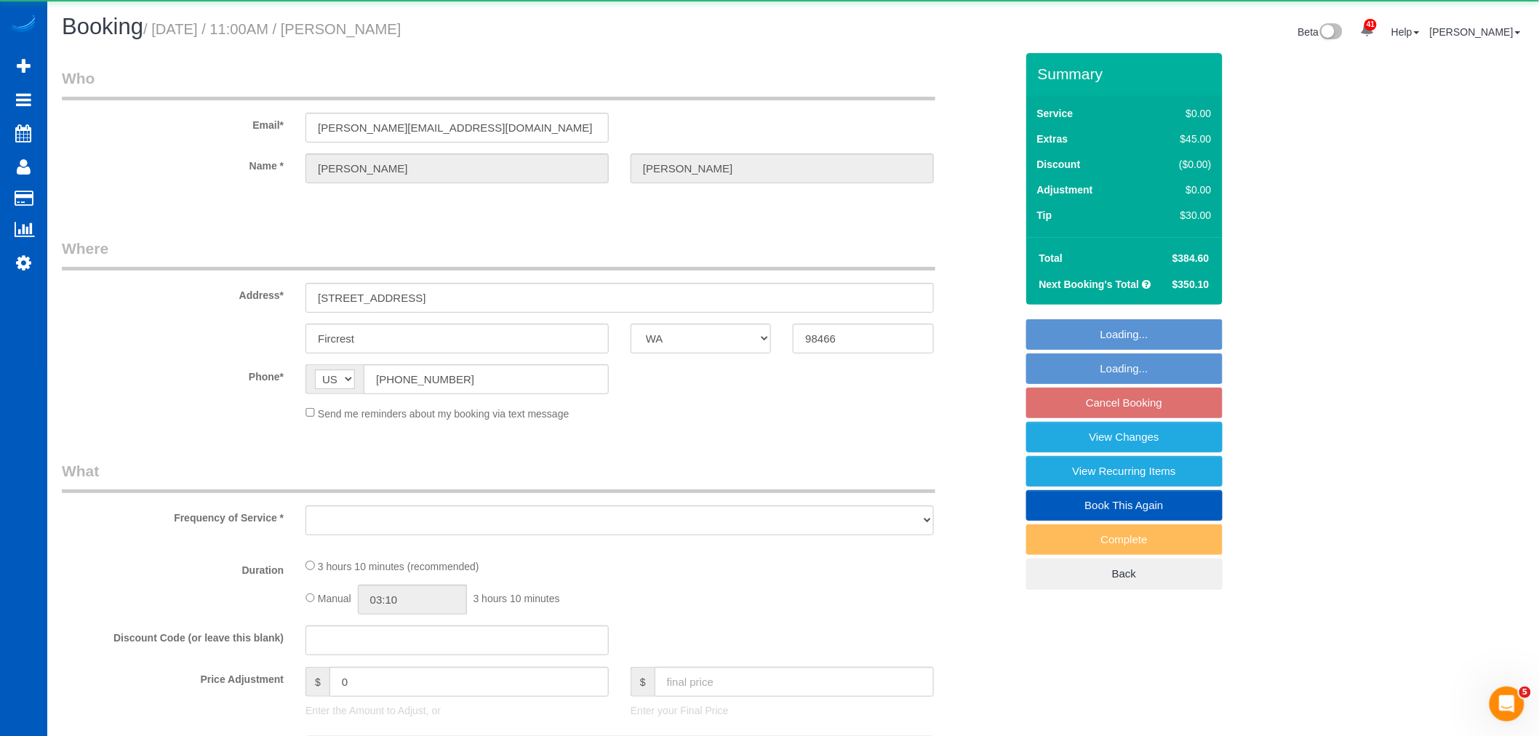
select select "object:17252"
select select "string:fspay-f7bfd408-96fd-46aa-867f-03c6435c7043"
select select "number:8"
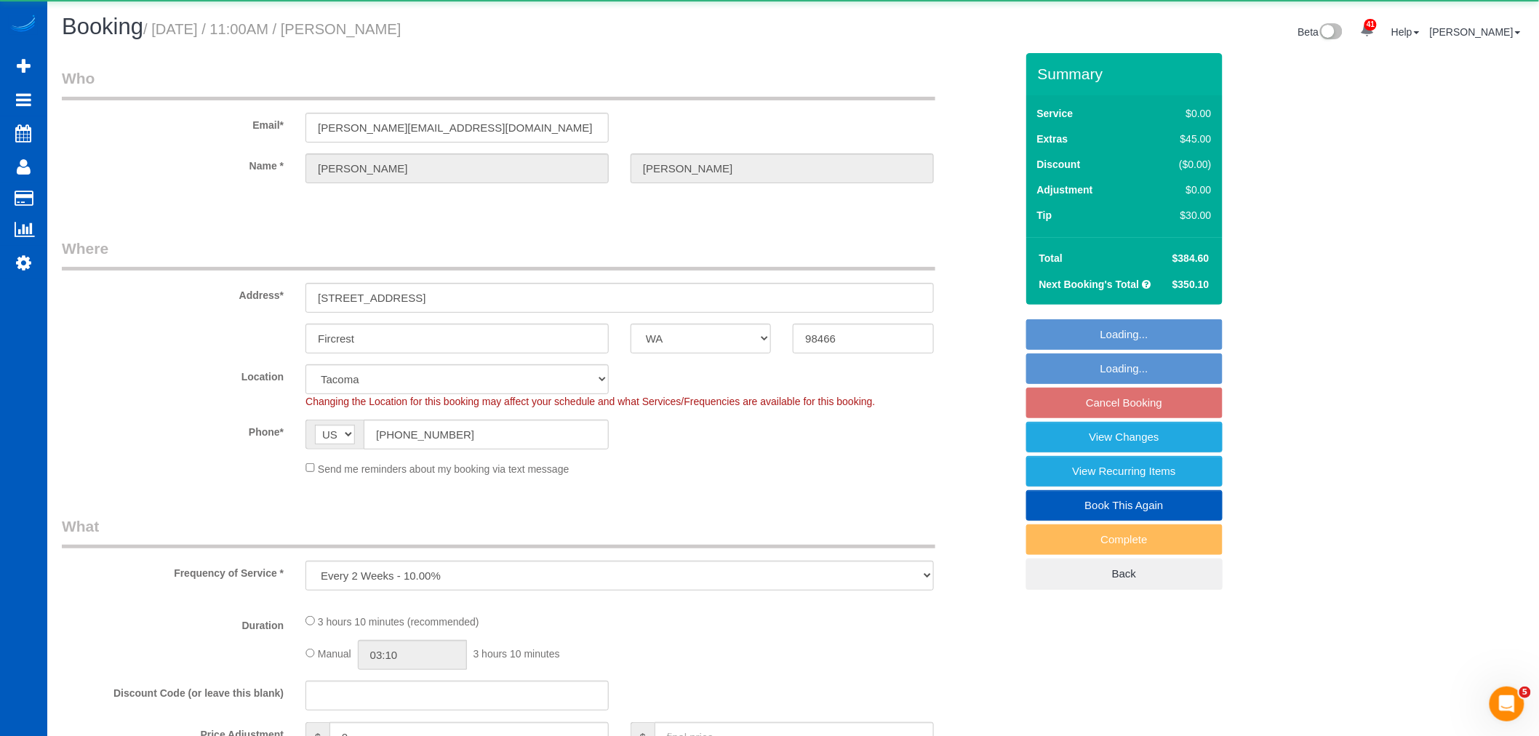
select select "object:17567"
select select "199"
select select "3001"
select select "4"
select select "3"
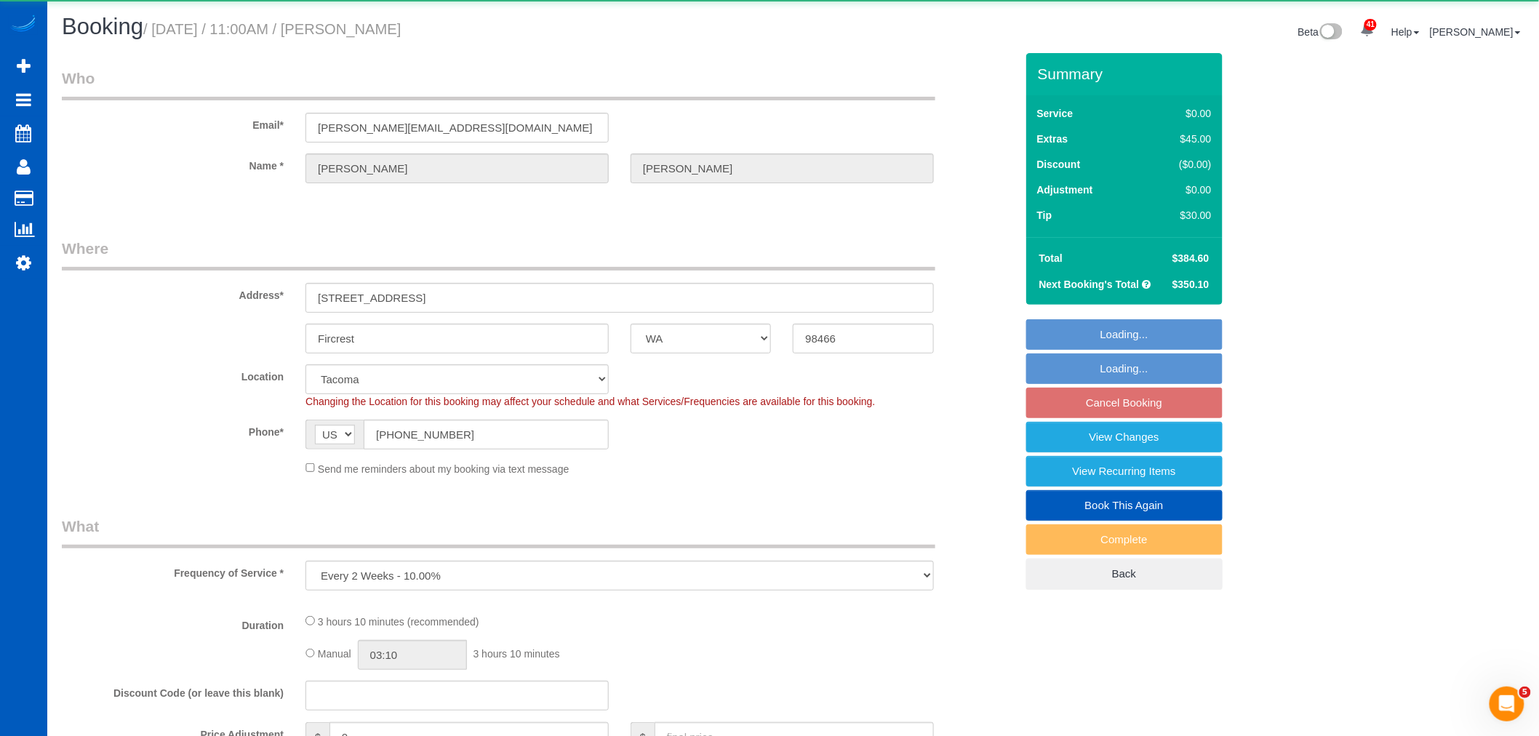
select select "spot144"
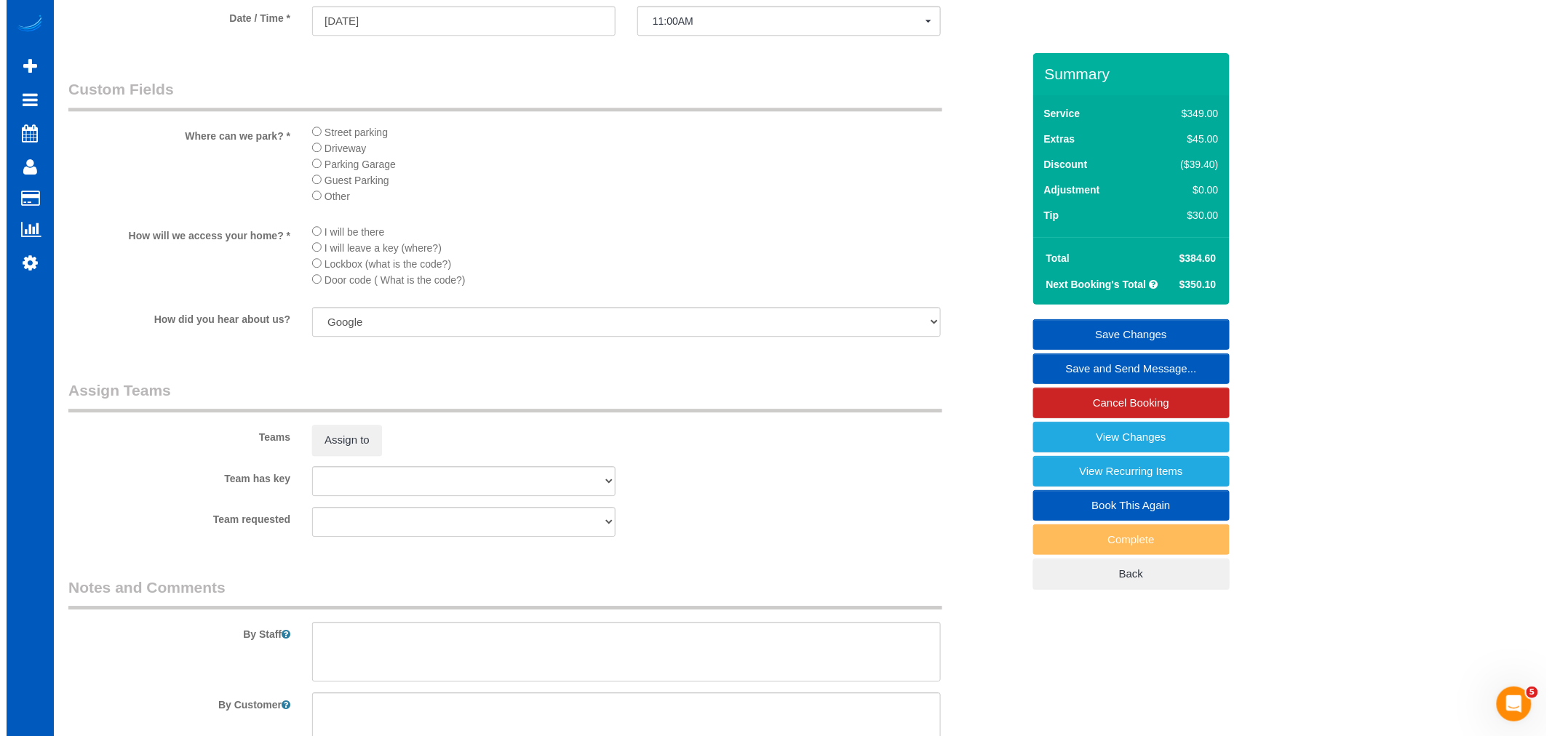
scroll to position [1810, 0]
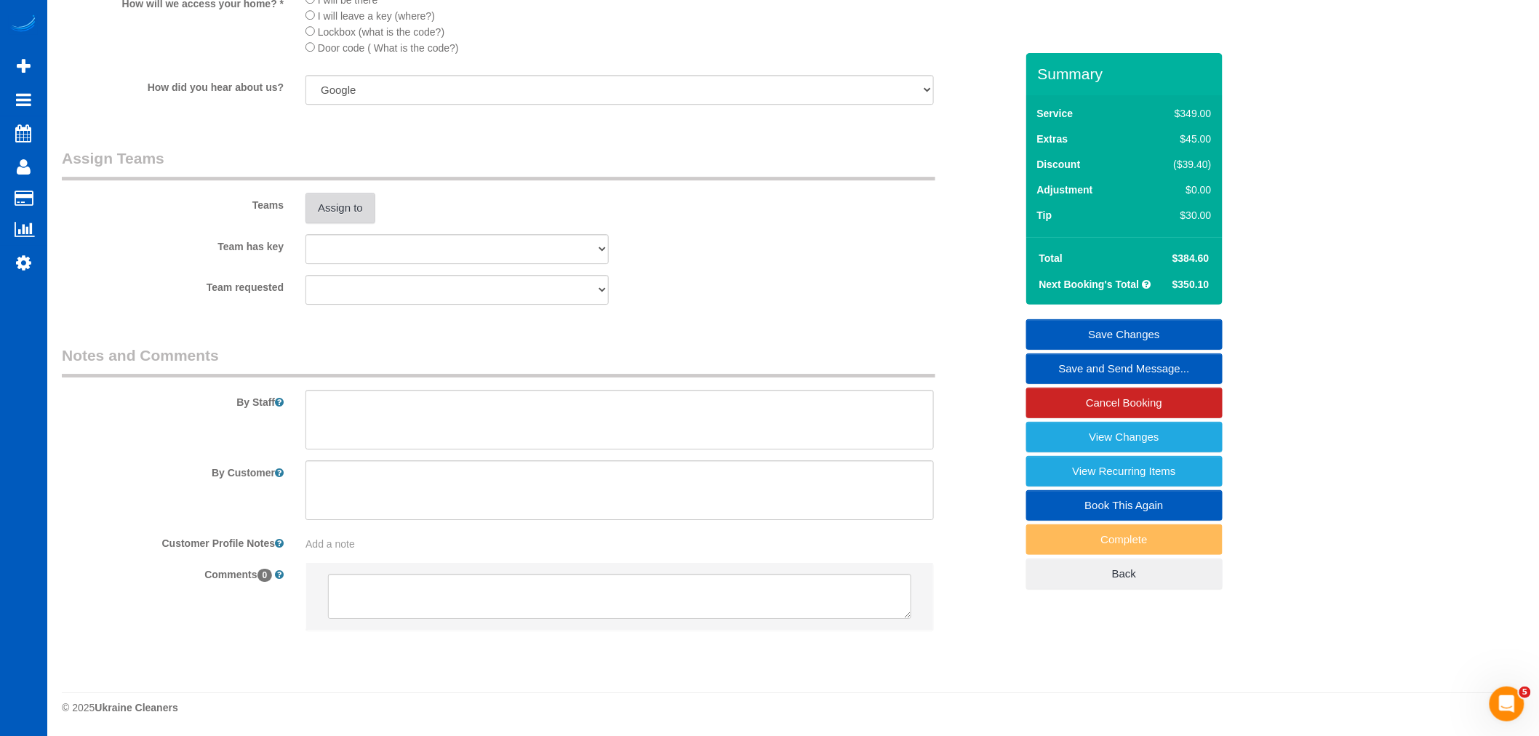
click at [344, 209] on button "Assign to" at bounding box center [341, 208] width 70 height 31
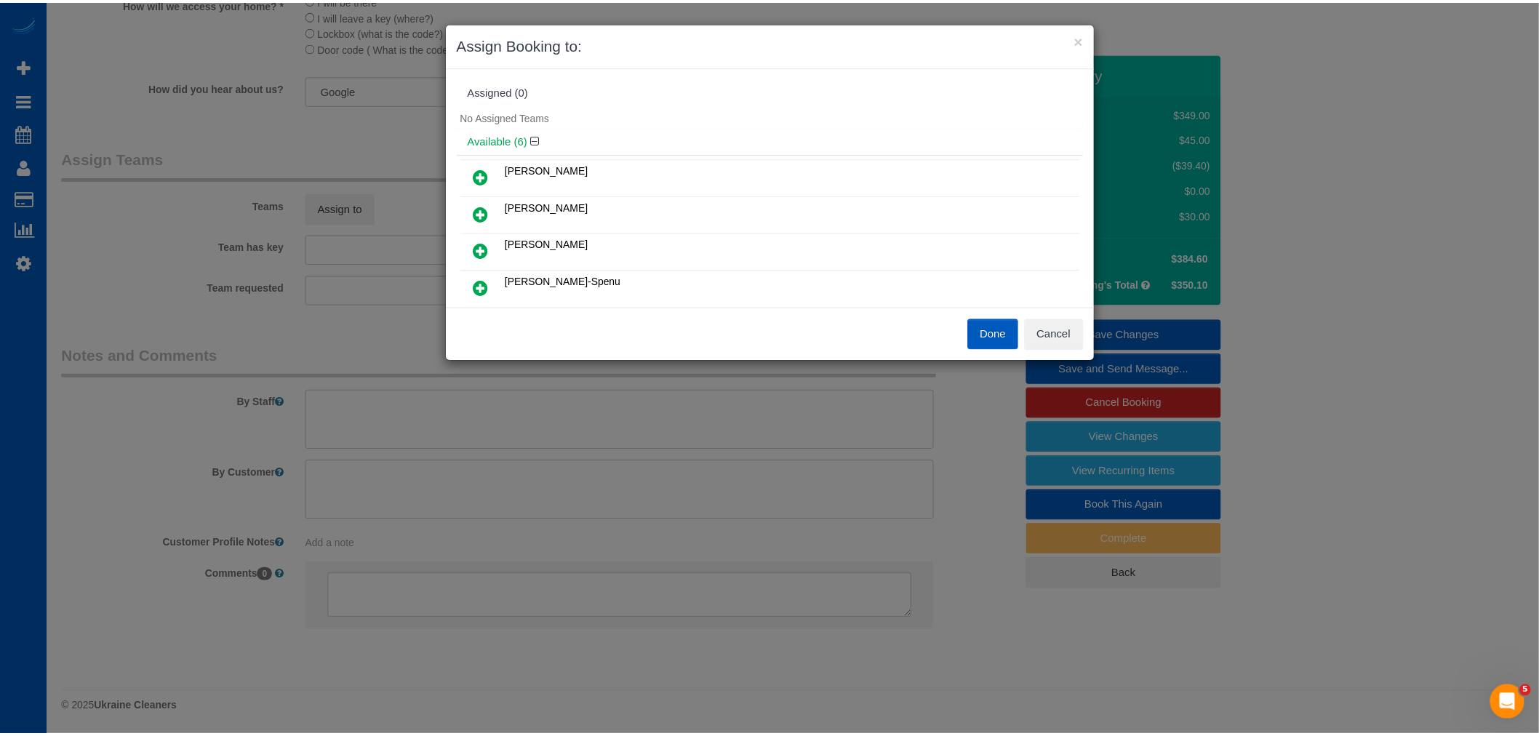
scroll to position [162, 0]
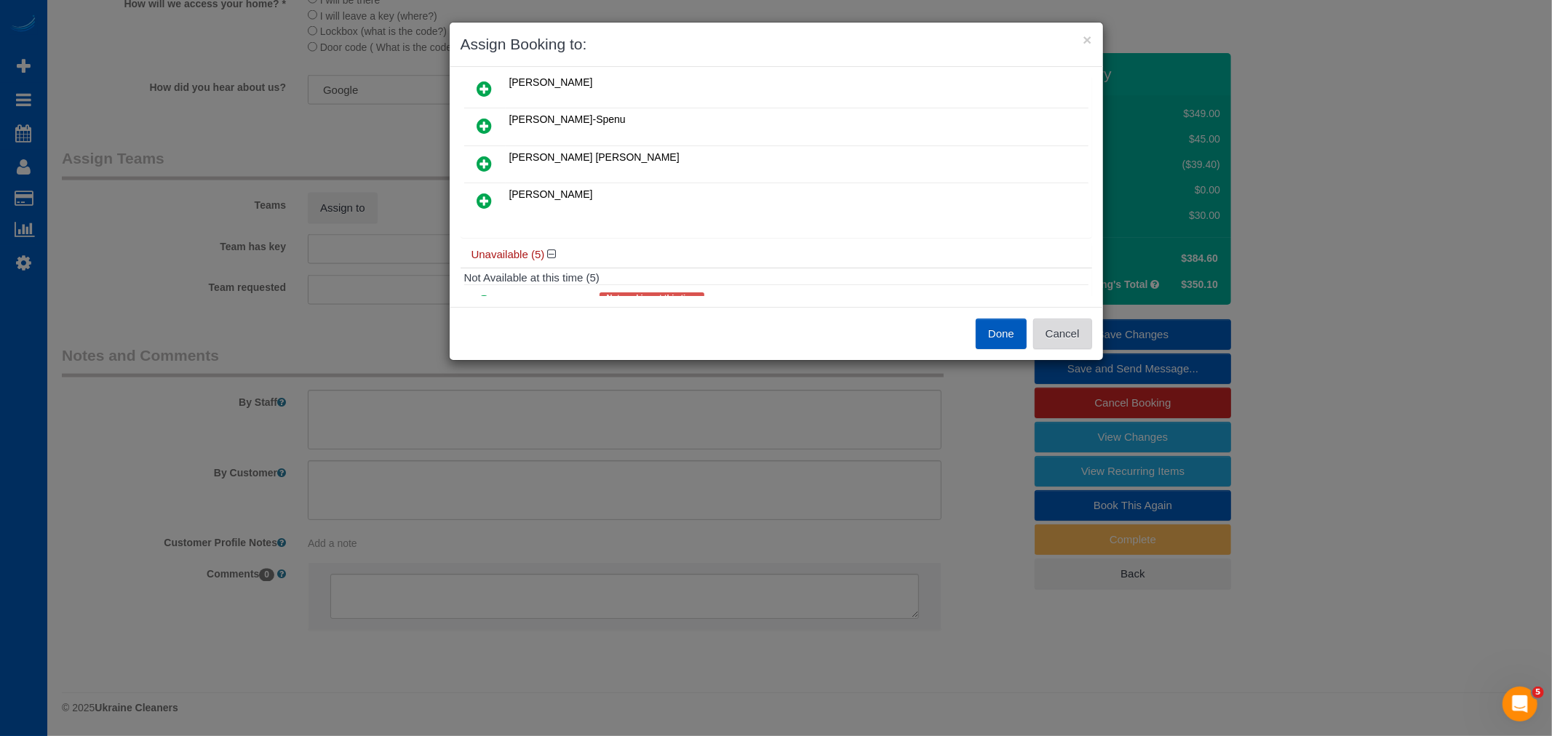
click at [1089, 331] on button "Cancel" at bounding box center [1062, 334] width 59 height 31
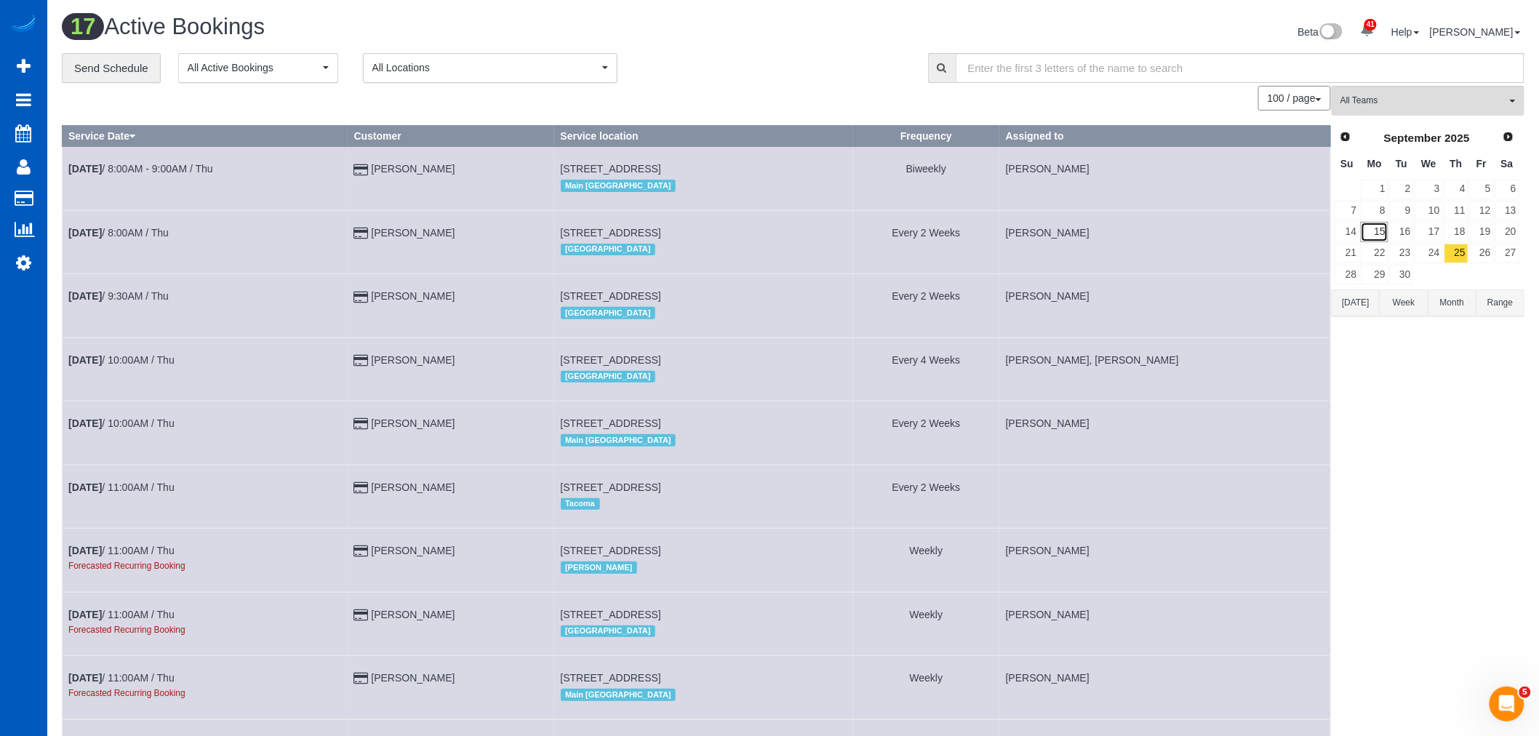
click at [1379, 228] on link "15" at bounding box center [1374, 232] width 27 height 20
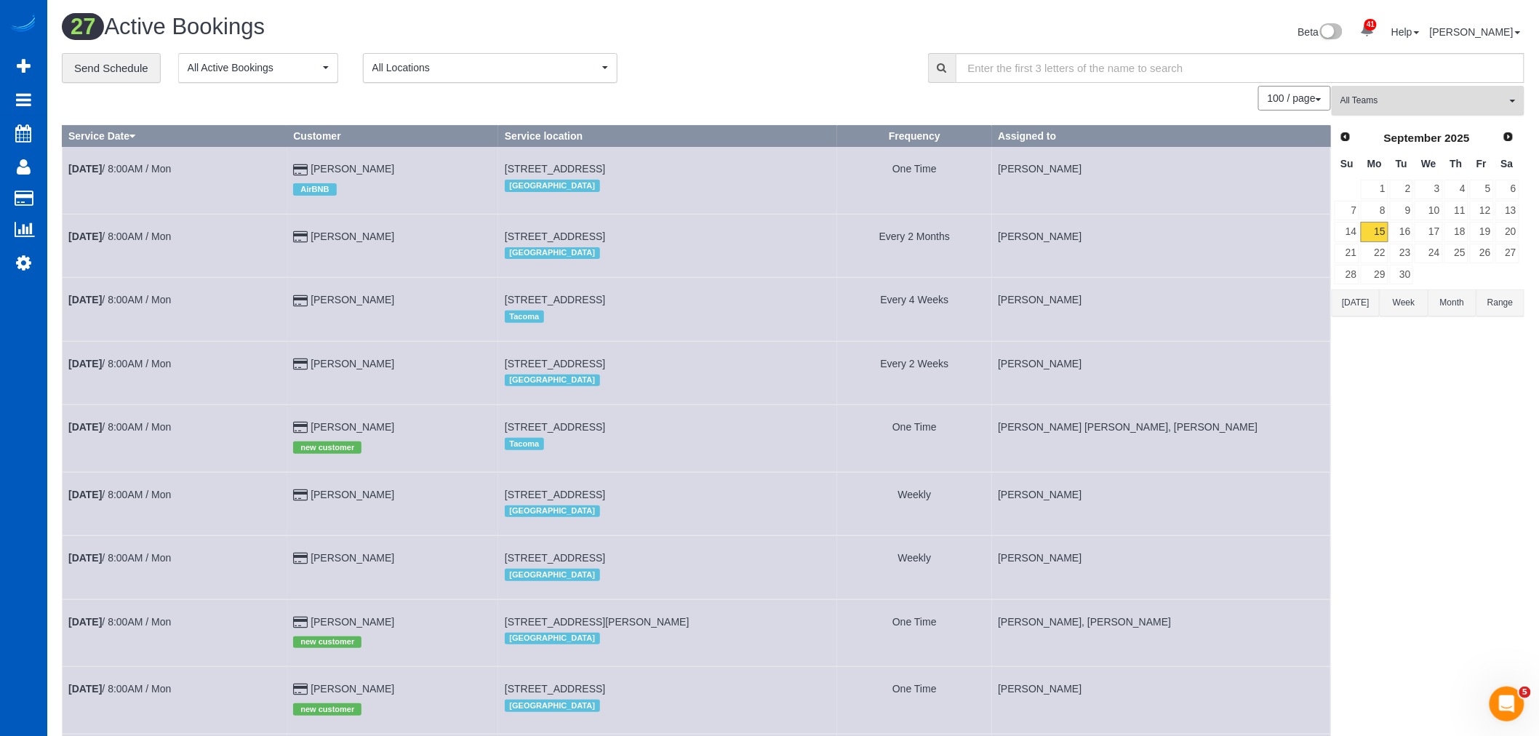
click at [1375, 93] on button "All Teams" at bounding box center [1428, 101] width 193 height 30
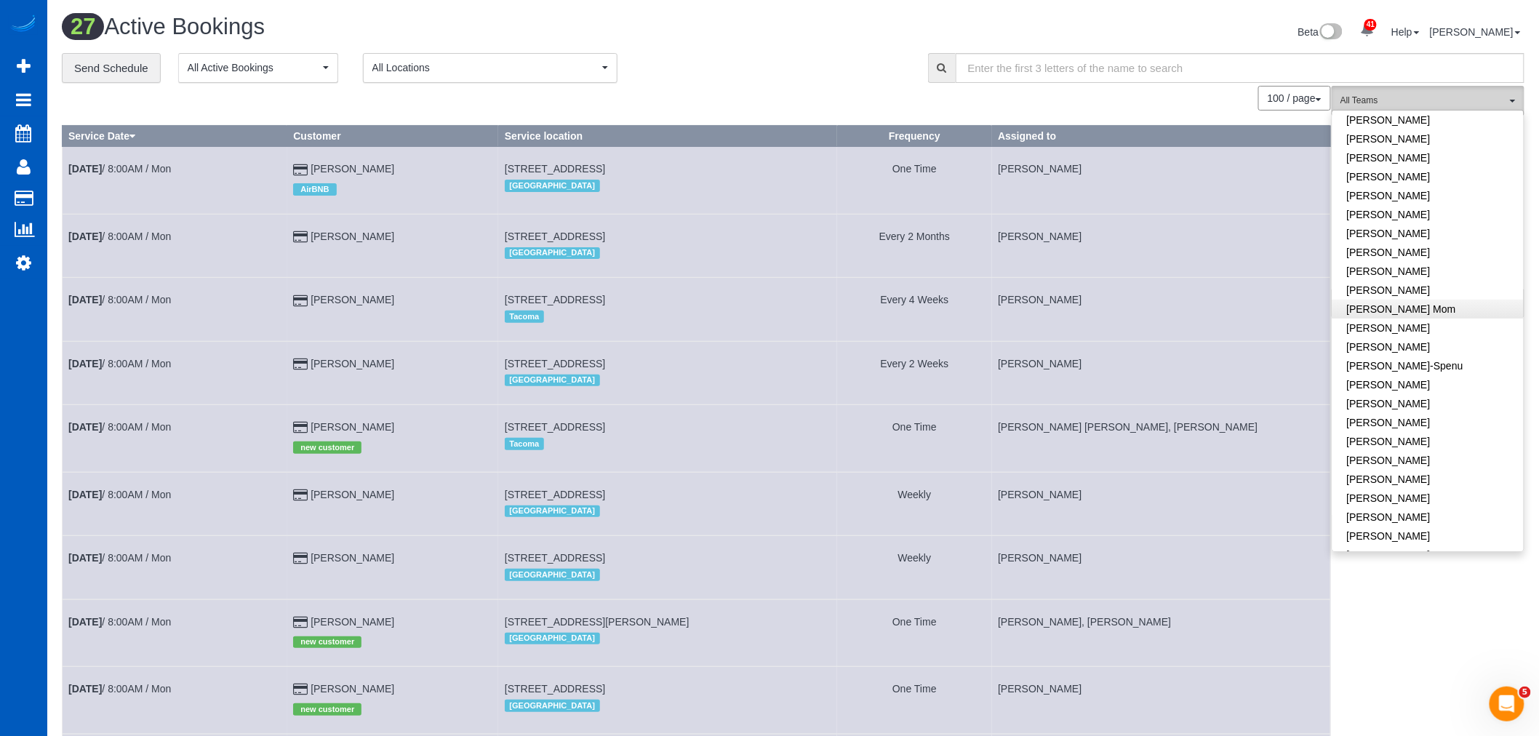
scroll to position [162, 0]
click at [1371, 474] on link "[PERSON_NAME]" at bounding box center [1428, 467] width 191 height 19
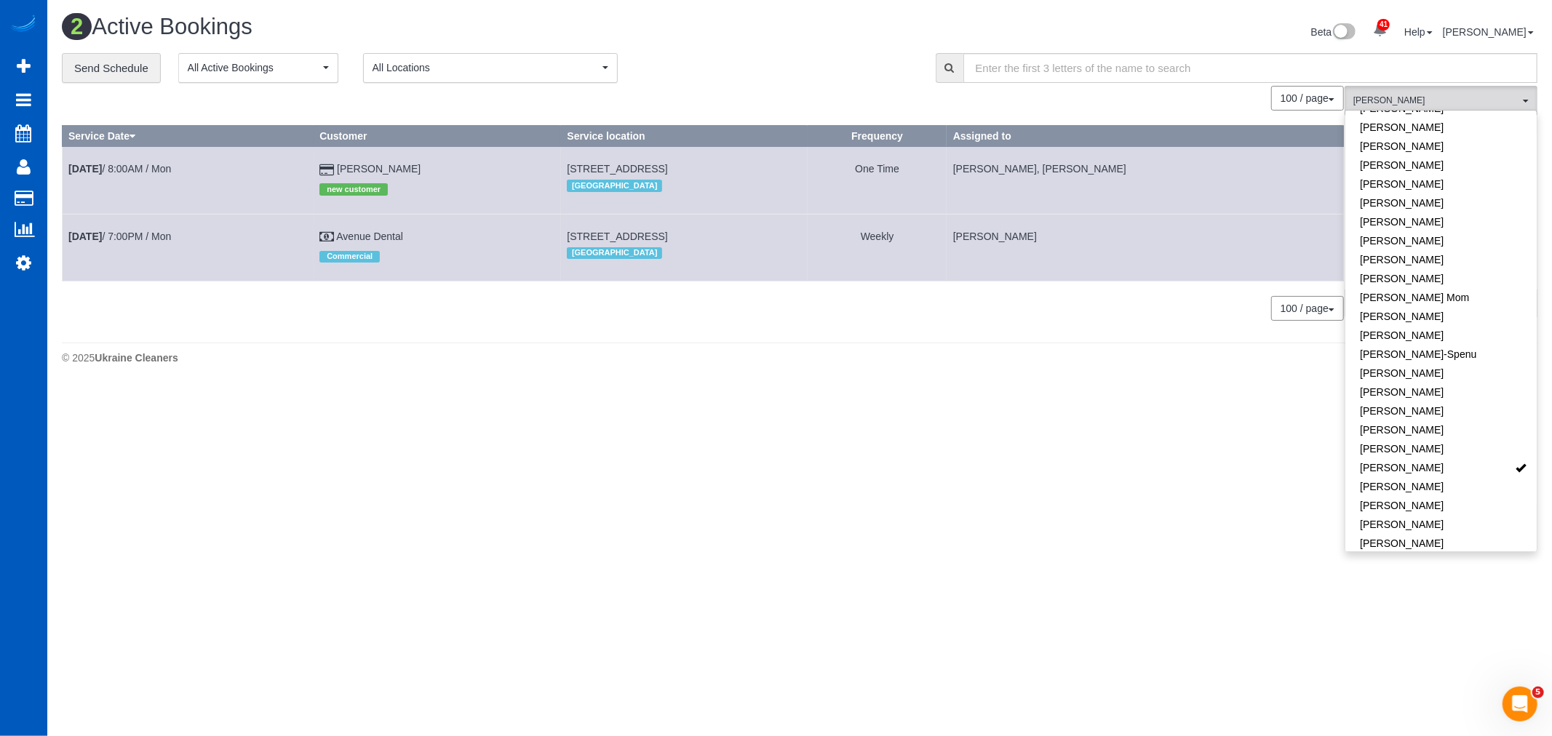
click at [594, 462] on body "41 Beta Your Notifications You have 0 alerts × You have 1 to charge for [DATE] …" at bounding box center [776, 368] width 1552 height 736
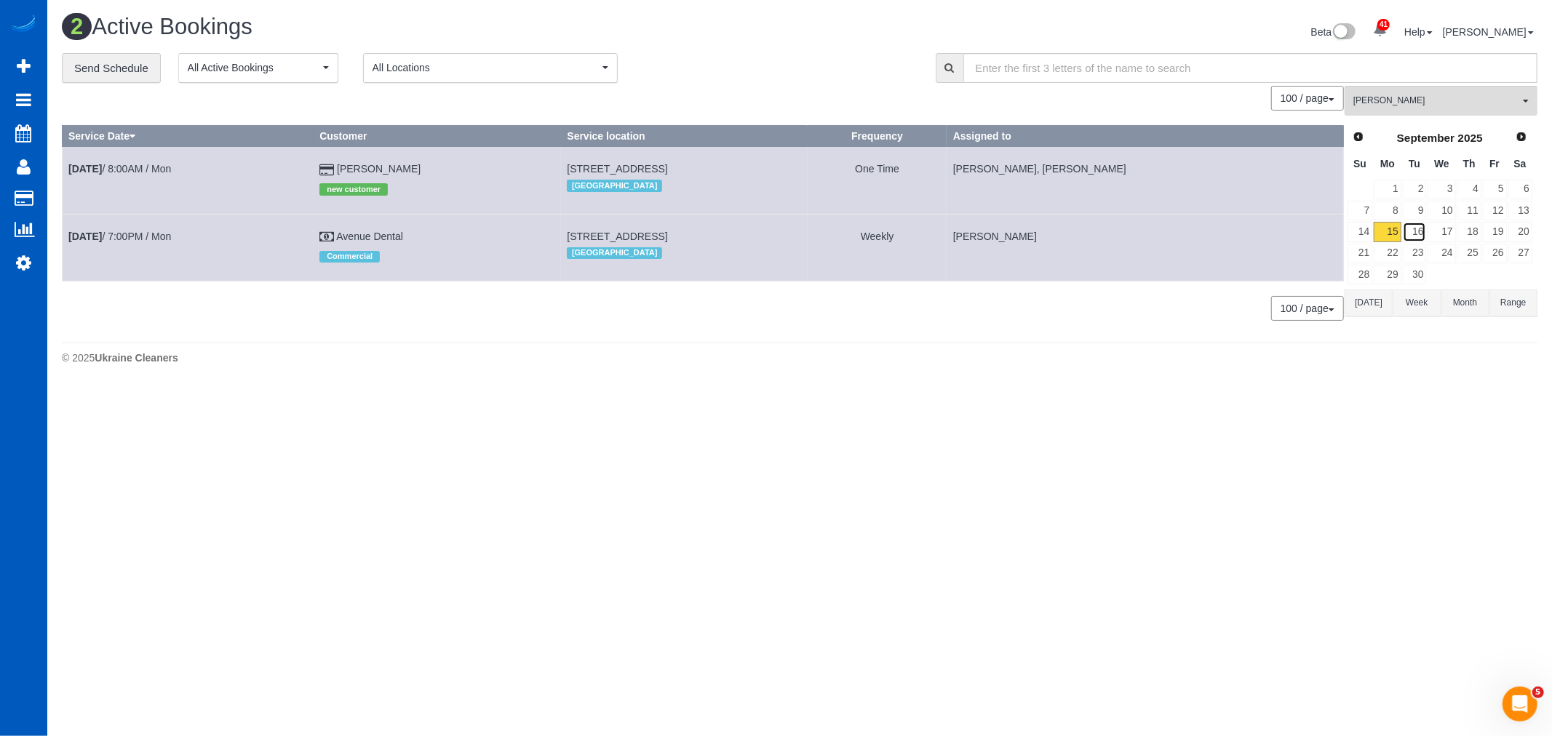
click at [1416, 234] on link "16" at bounding box center [1415, 232] width 24 height 20
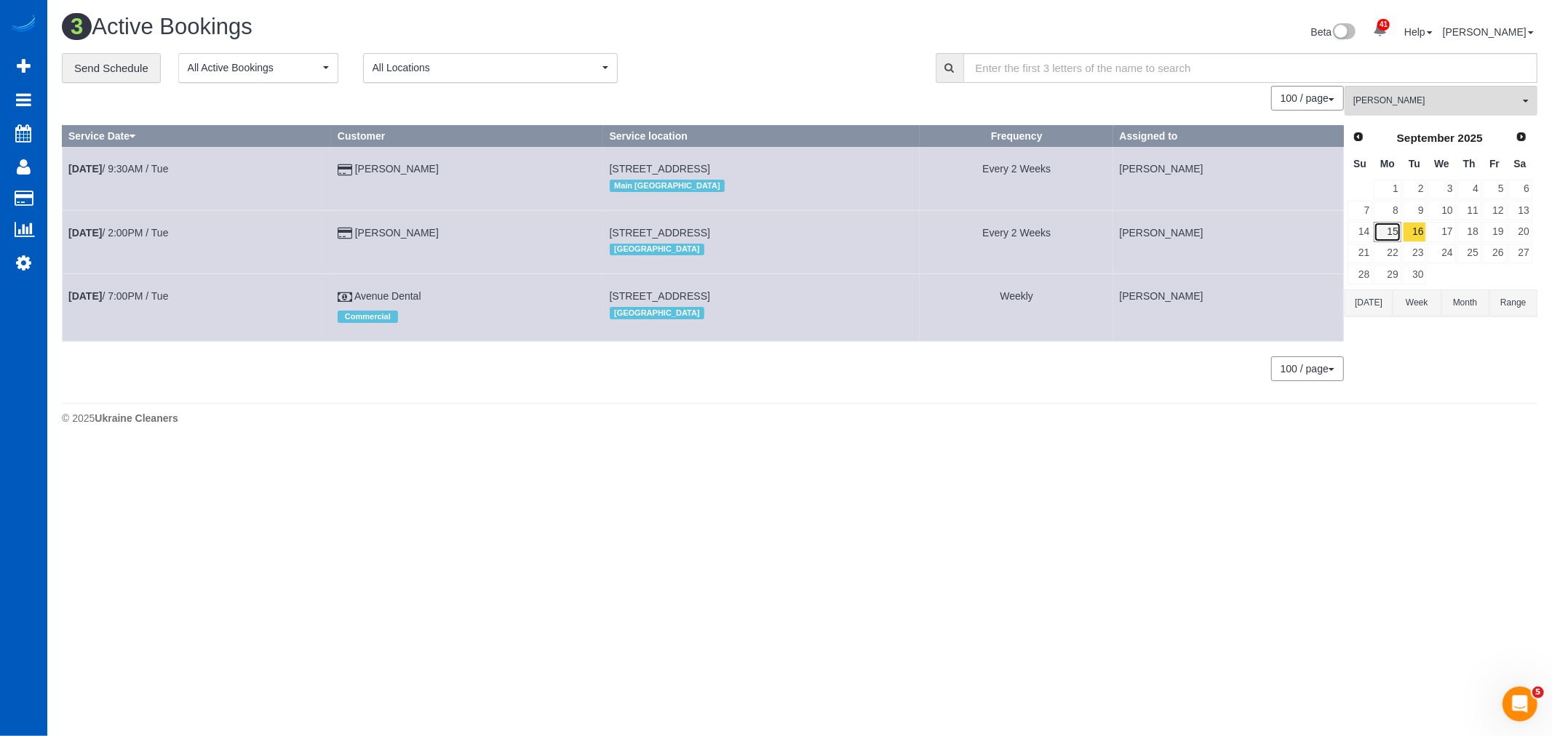
click at [1393, 235] on link "15" at bounding box center [1387, 232] width 27 height 20
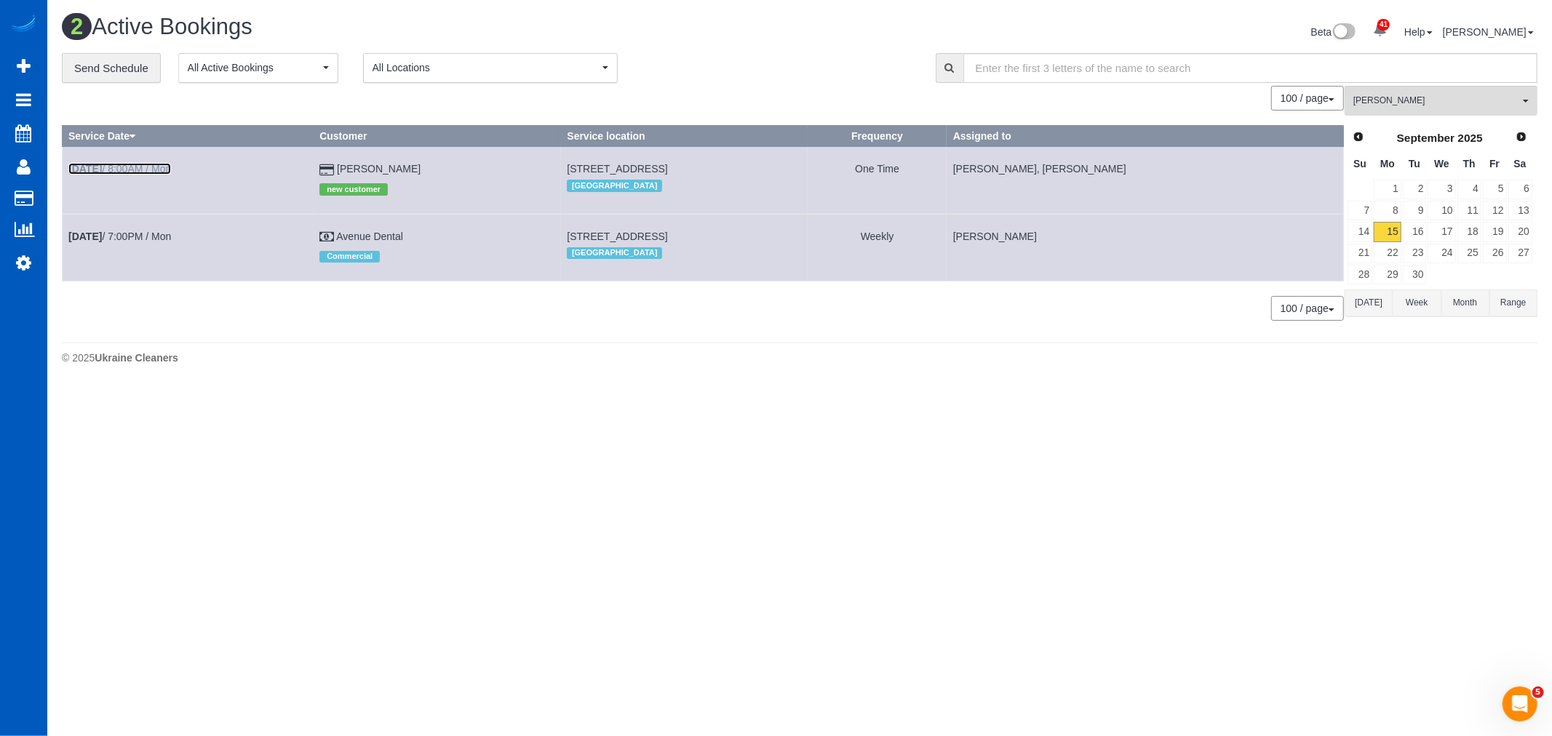
click at [121, 167] on link "[DATE] 8:00AM / Mon" at bounding box center [119, 169] width 103 height 12
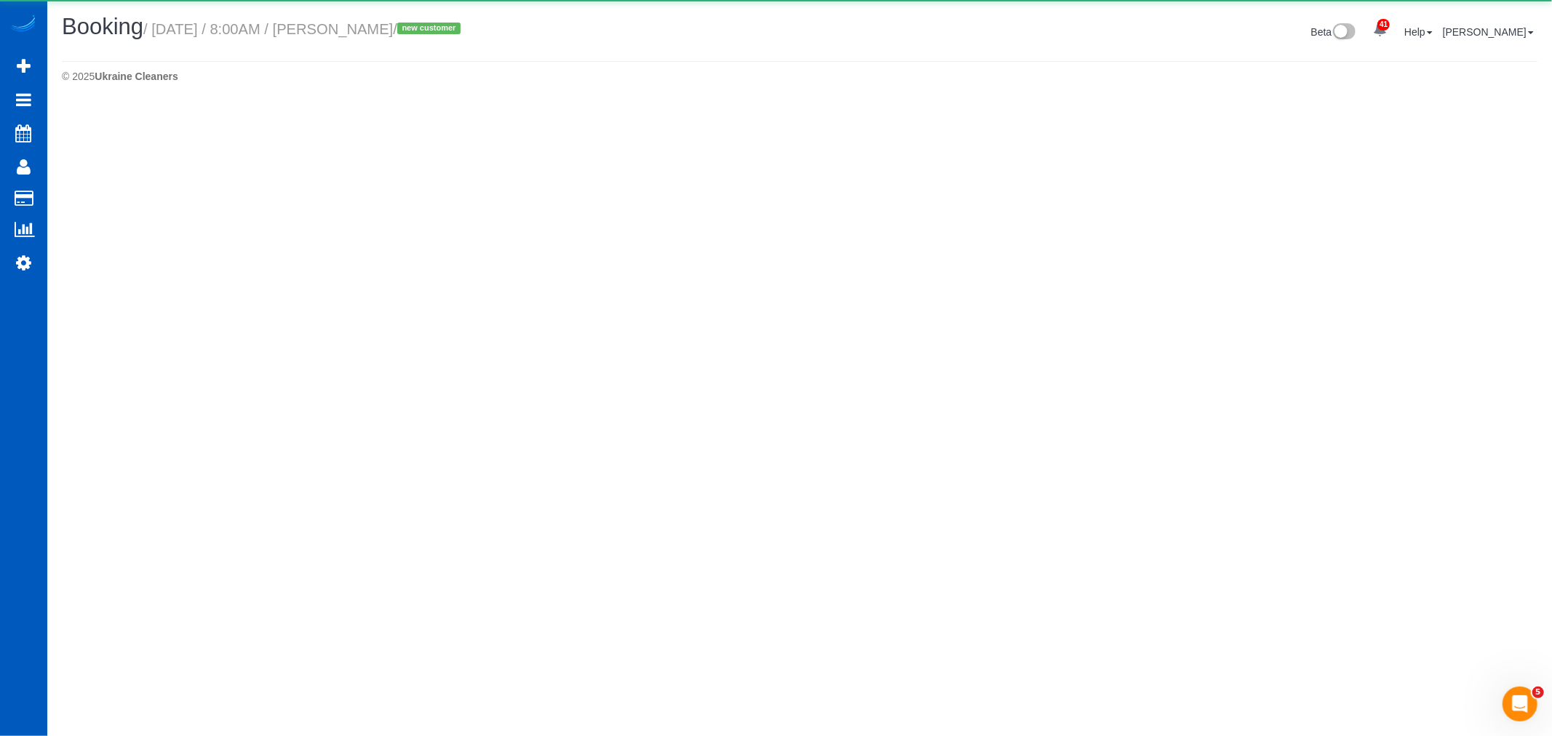
select select "WA"
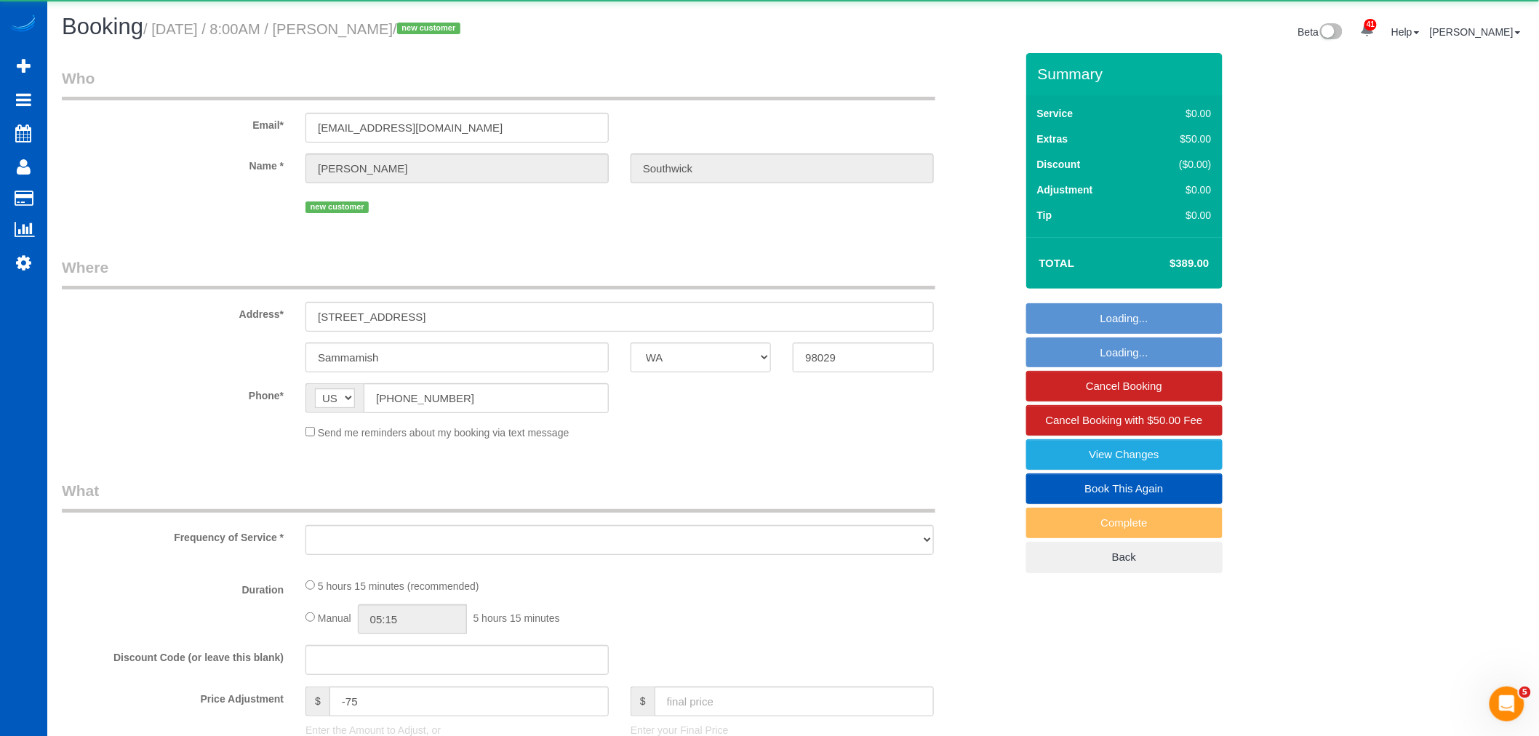
select select "string:fspay-08f3b4fa-762e-4b2e-b703-b2529d2b9dab"
select select "199"
select select "1001"
select select "3"
select select "2"
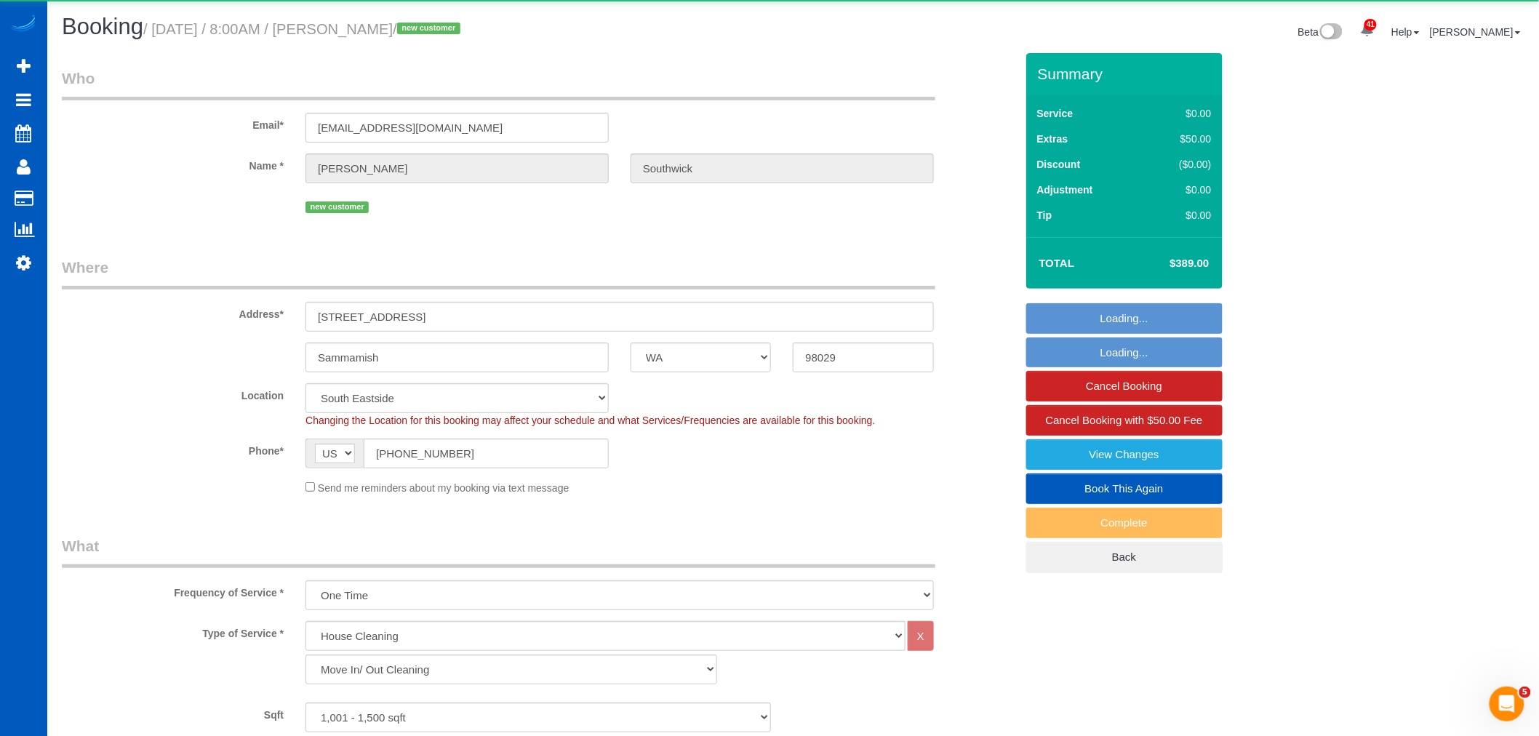
select select "object:19533"
select select "spot157"
select select "1001"
select select "3"
select select "2"
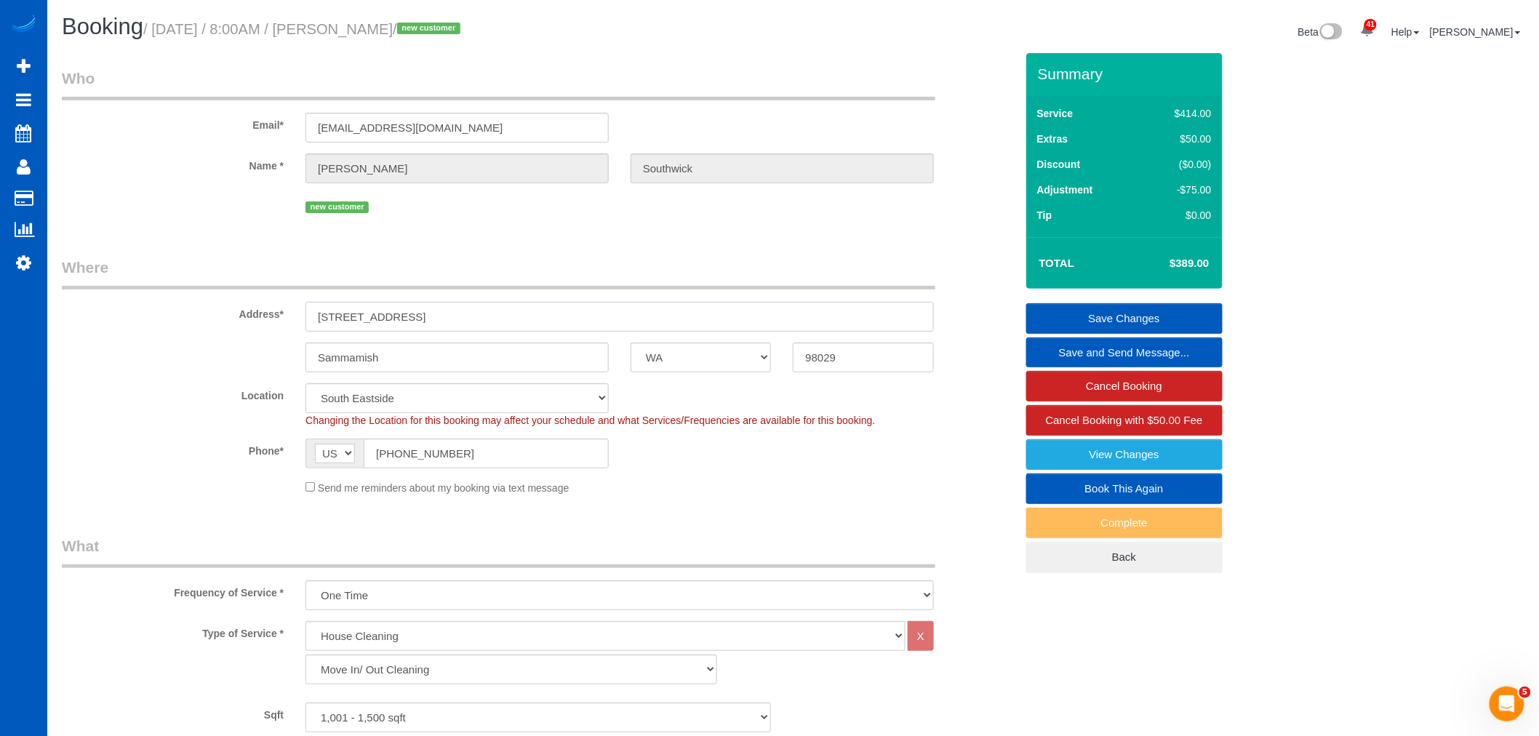
drag, startPoint x: 505, startPoint y: 317, endPoint x: 281, endPoint y: 324, distance: 224.2
click at [281, 324] on div "Address* [STREET_ADDRESS]" at bounding box center [539, 294] width 976 height 75
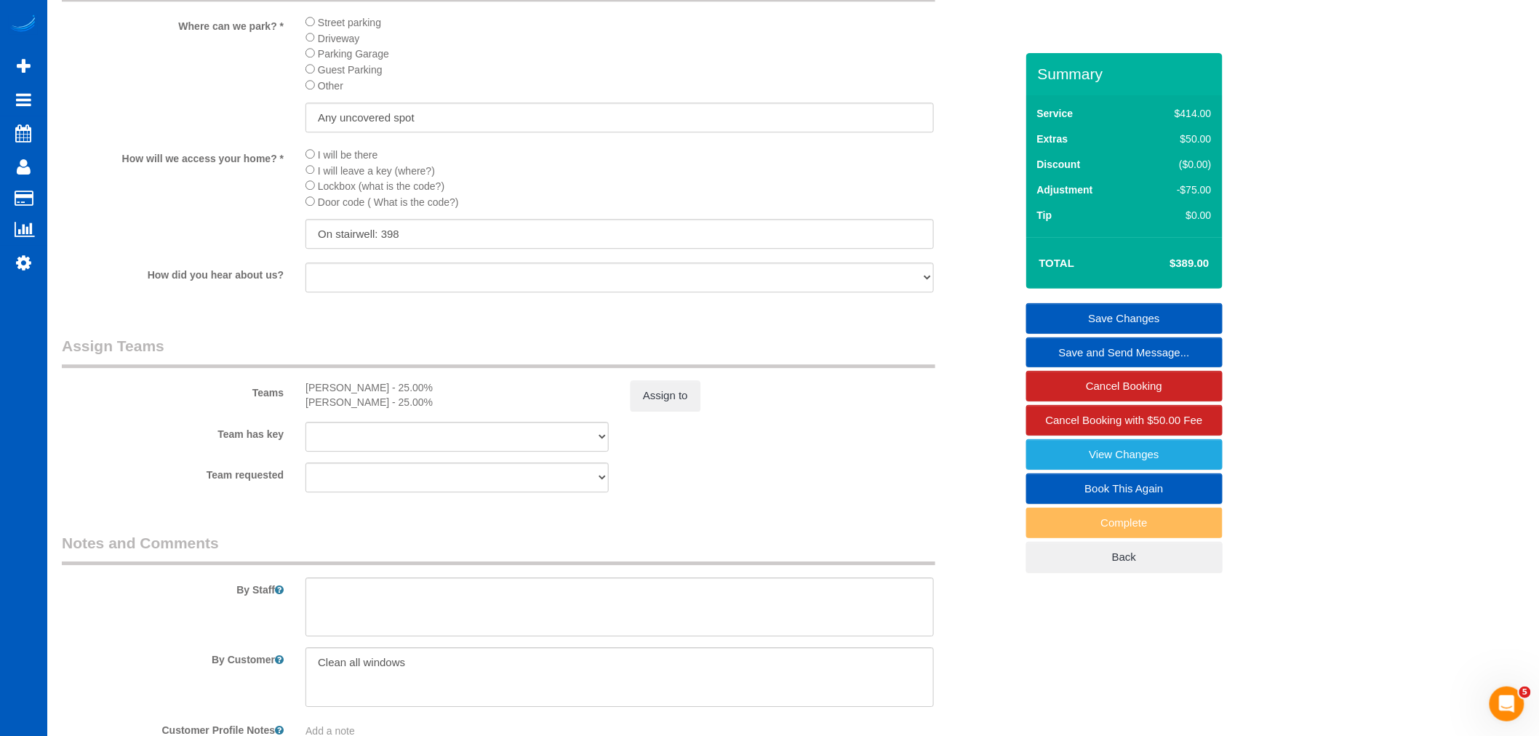
scroll to position [1589, 0]
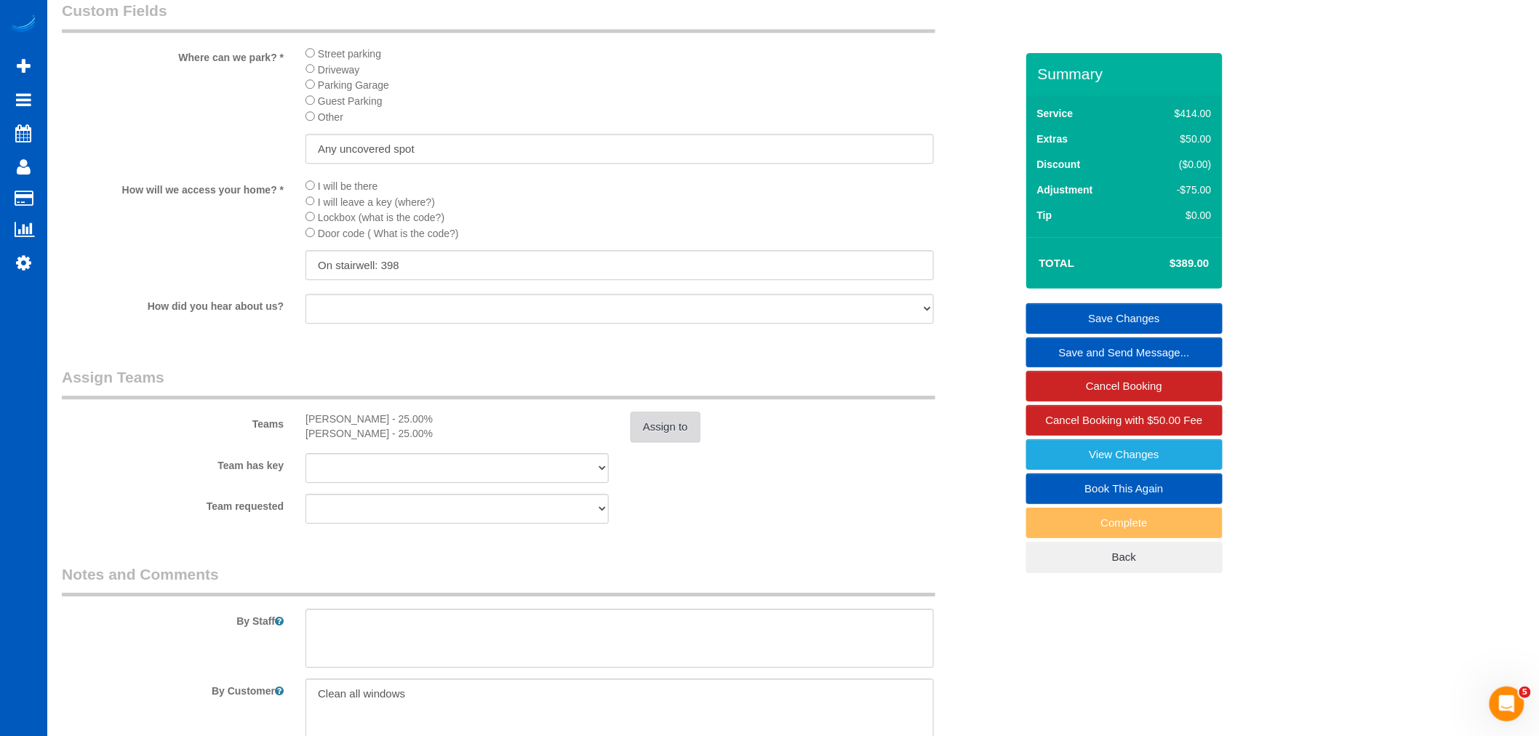
click at [674, 442] on button "Assign to" at bounding box center [666, 427] width 70 height 31
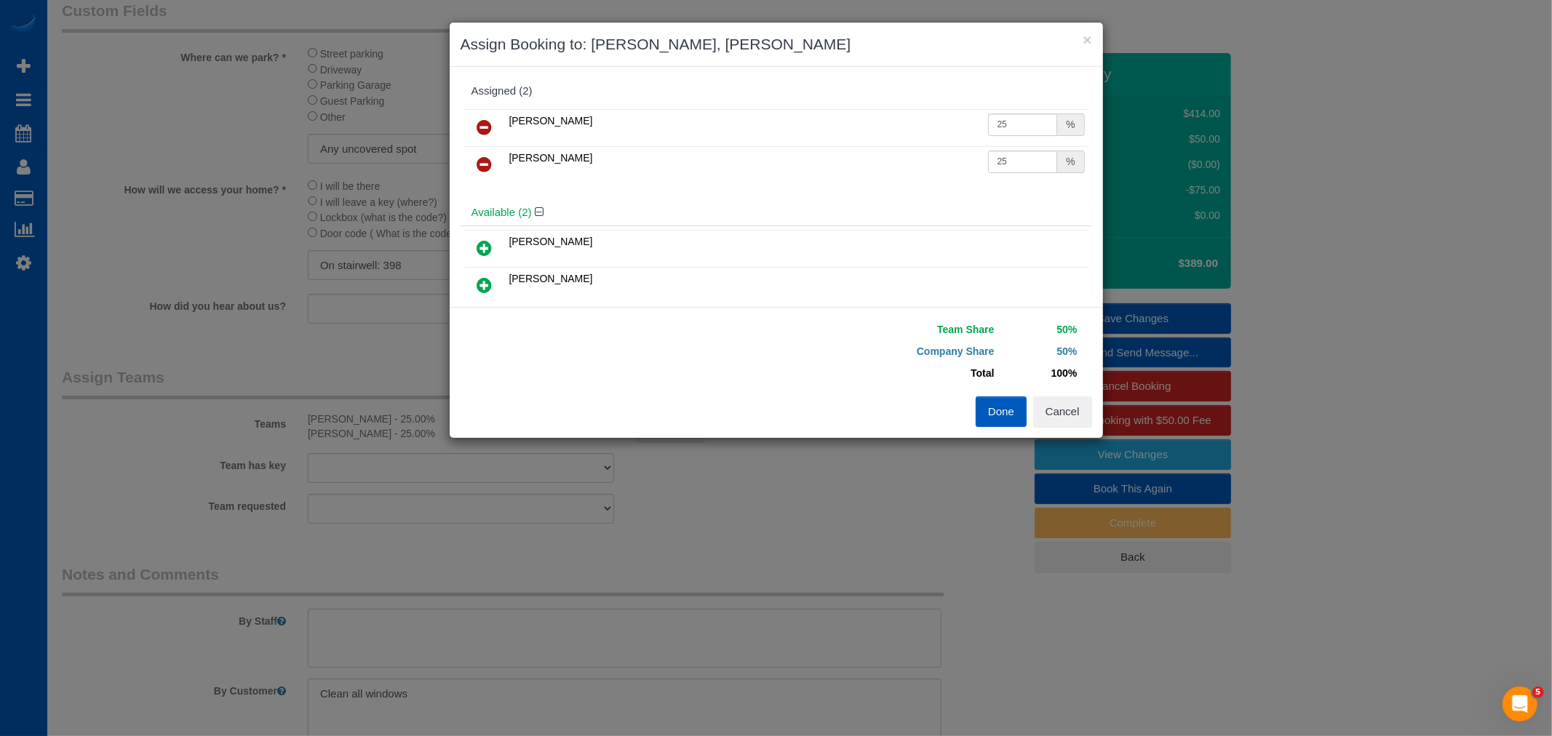
click at [478, 164] on icon at bounding box center [484, 164] width 15 height 17
drag, startPoint x: 1006, startPoint y: 124, endPoint x: 586, endPoint y: 112, distance: 419.9
click at [580, 106] on div "[PERSON_NAME] 25 %" at bounding box center [776, 133] width 631 height 57
type input "50"
click at [999, 420] on button "Done" at bounding box center [1001, 411] width 51 height 31
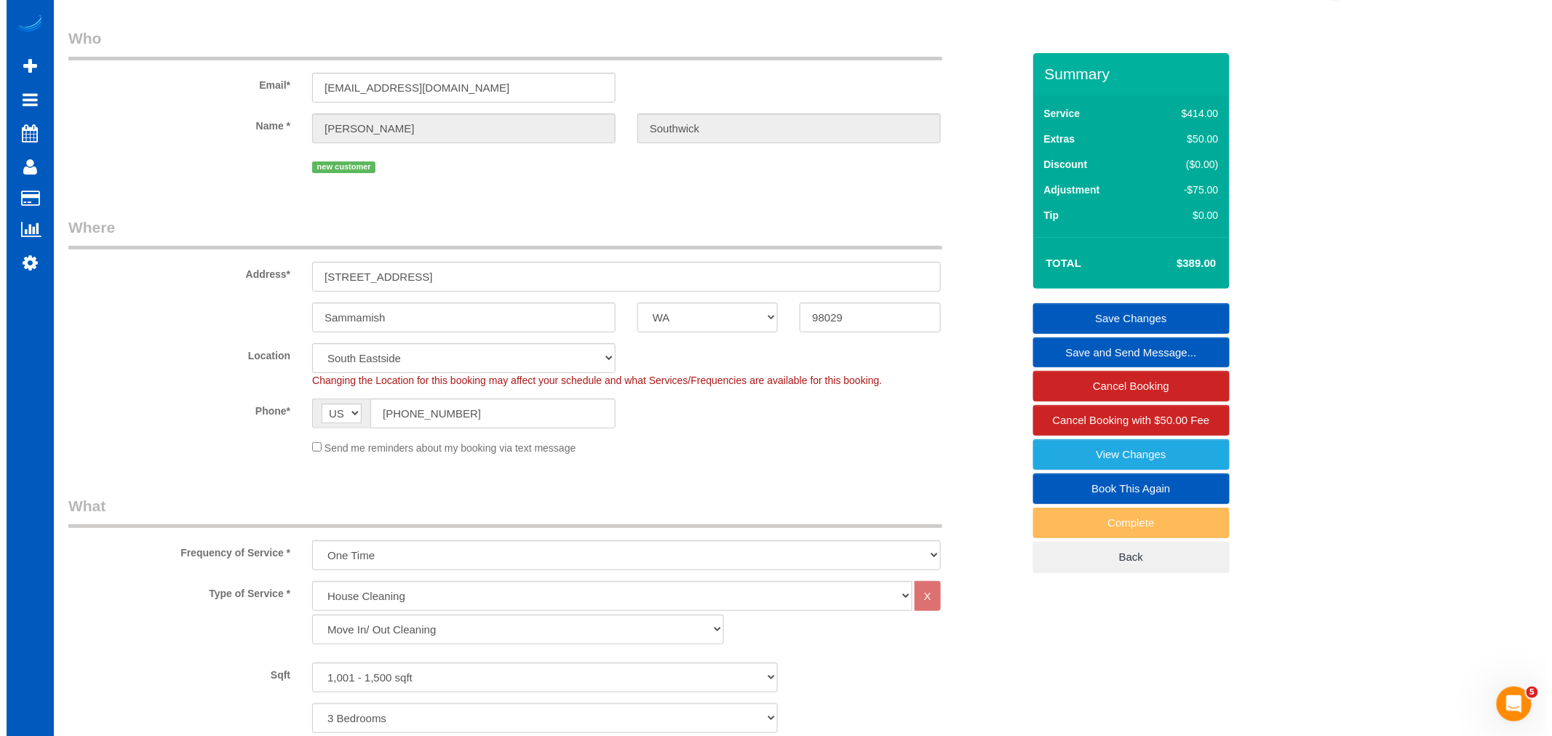
scroll to position [0, 0]
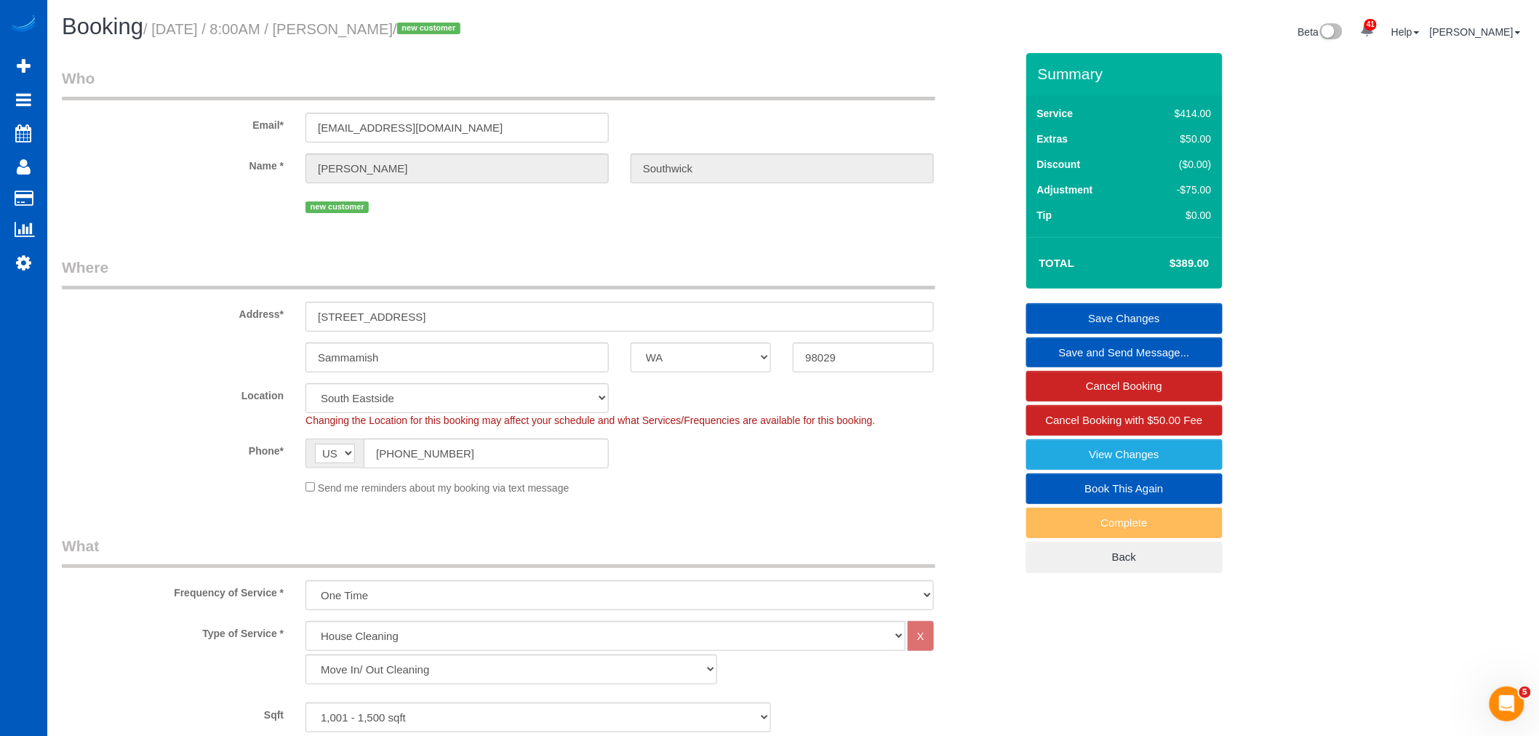
click at [1123, 324] on link "Save Changes" at bounding box center [1125, 318] width 196 height 31
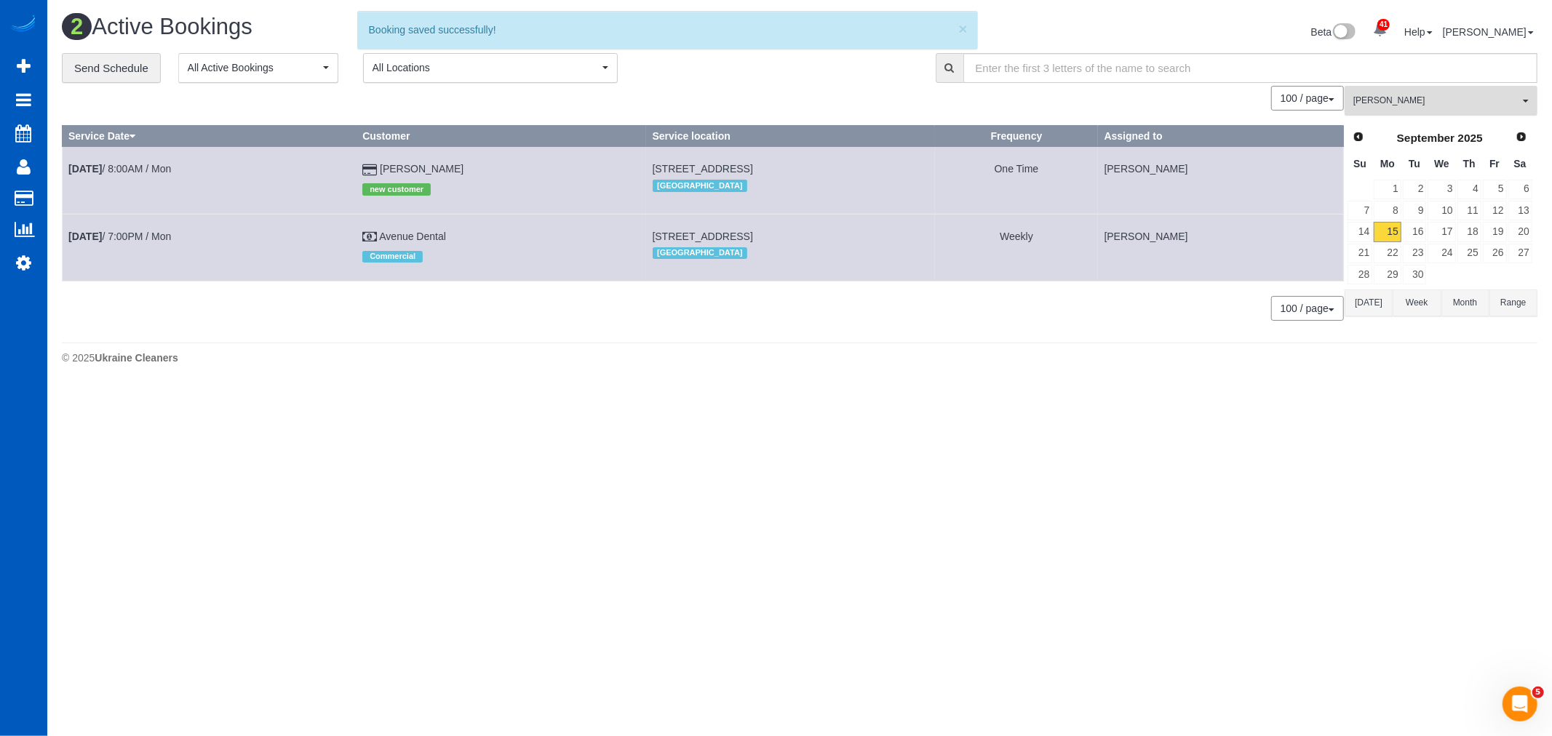
click at [1415, 97] on span "[PERSON_NAME]" at bounding box center [1436, 101] width 166 height 12
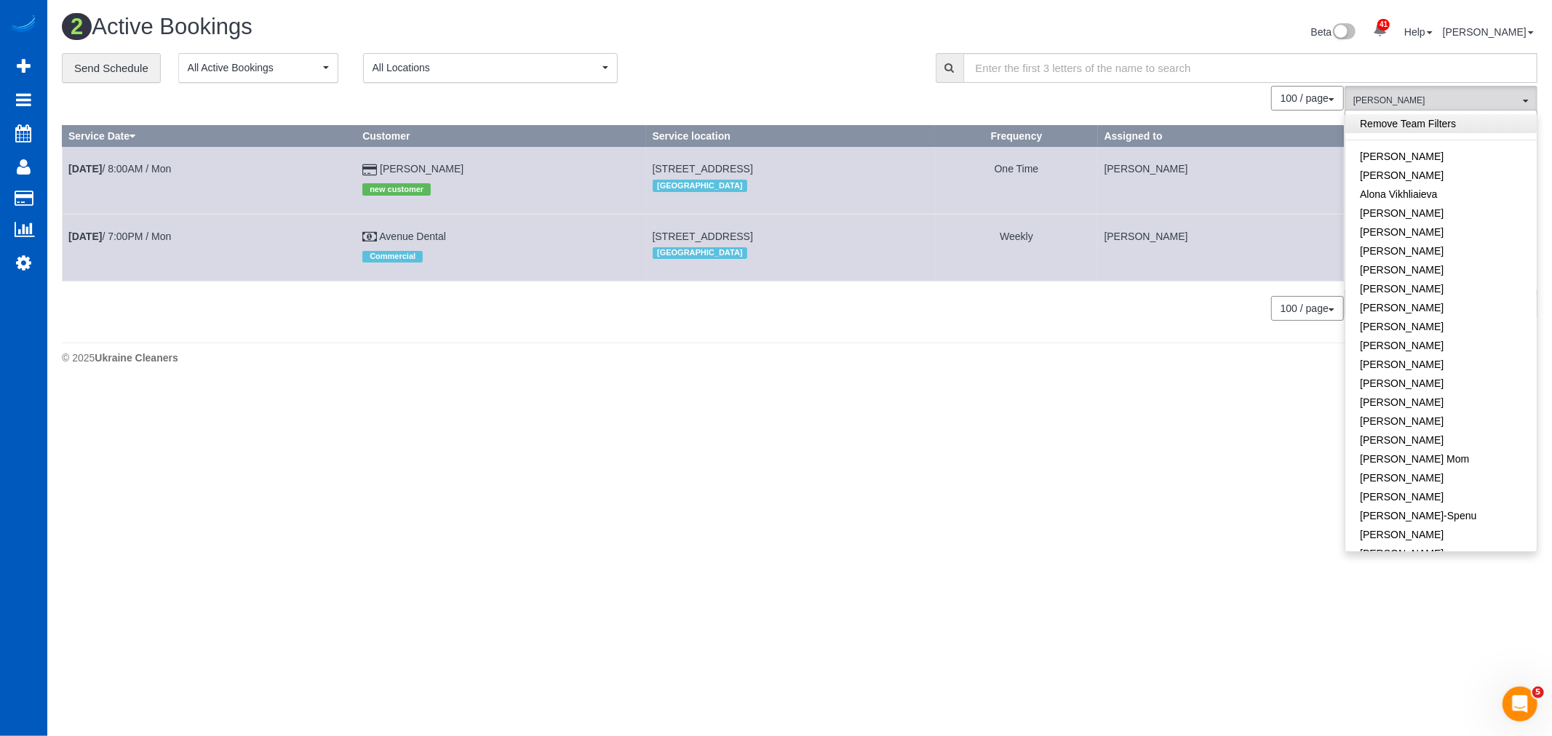
click at [1385, 120] on link "Remove Team Filters" at bounding box center [1440, 123] width 191 height 19
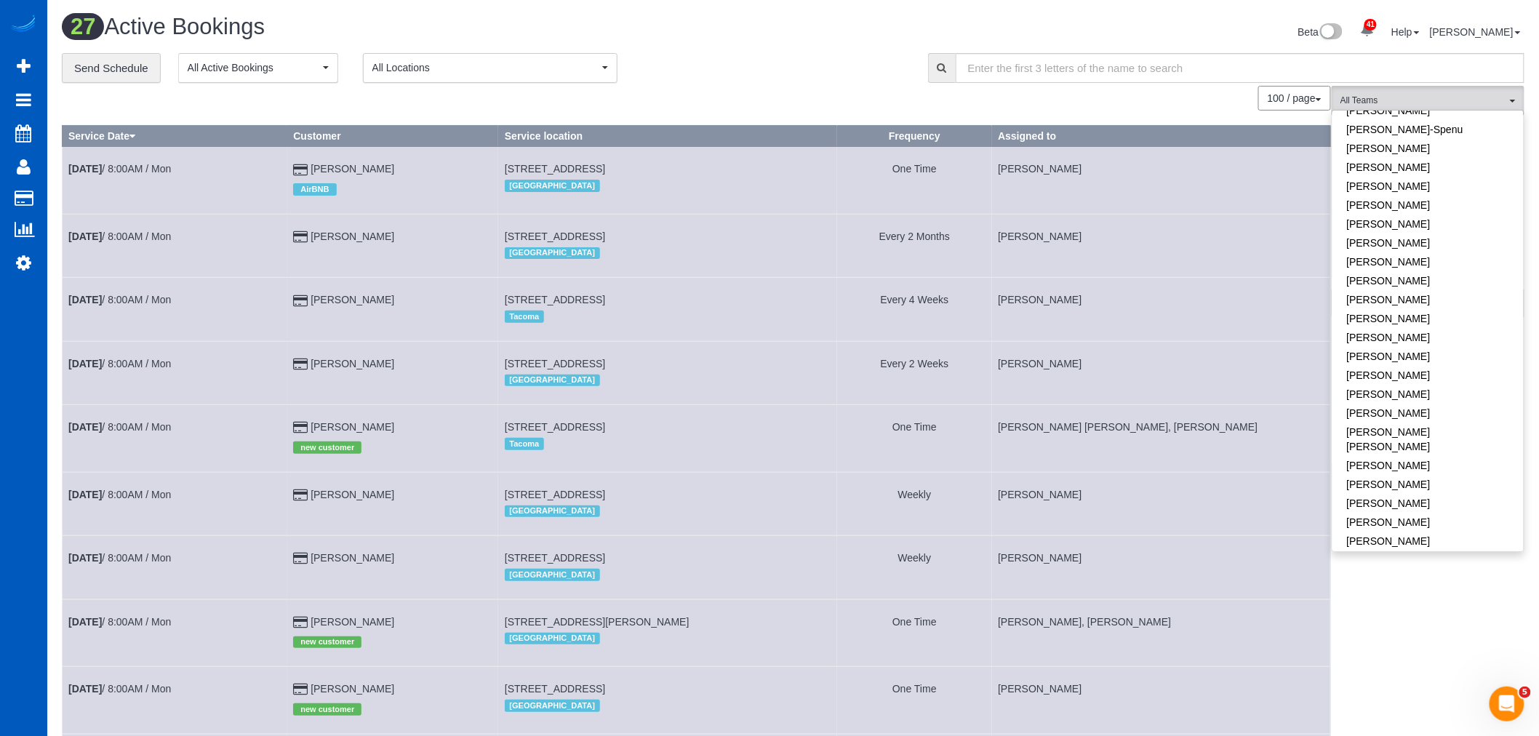
scroll to position [404, 0]
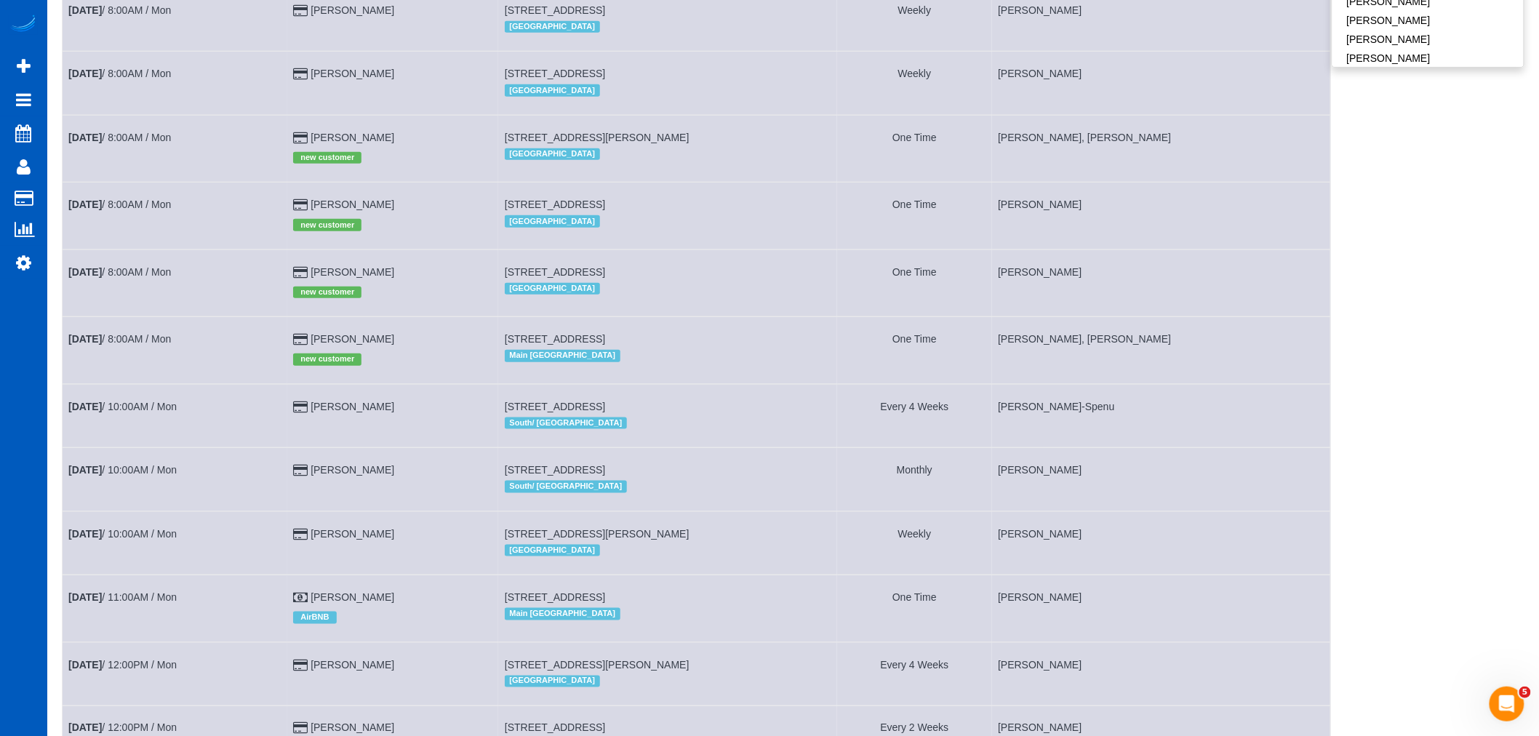
click at [1318, 497] on td "[PERSON_NAME]" at bounding box center [1161, 479] width 339 height 63
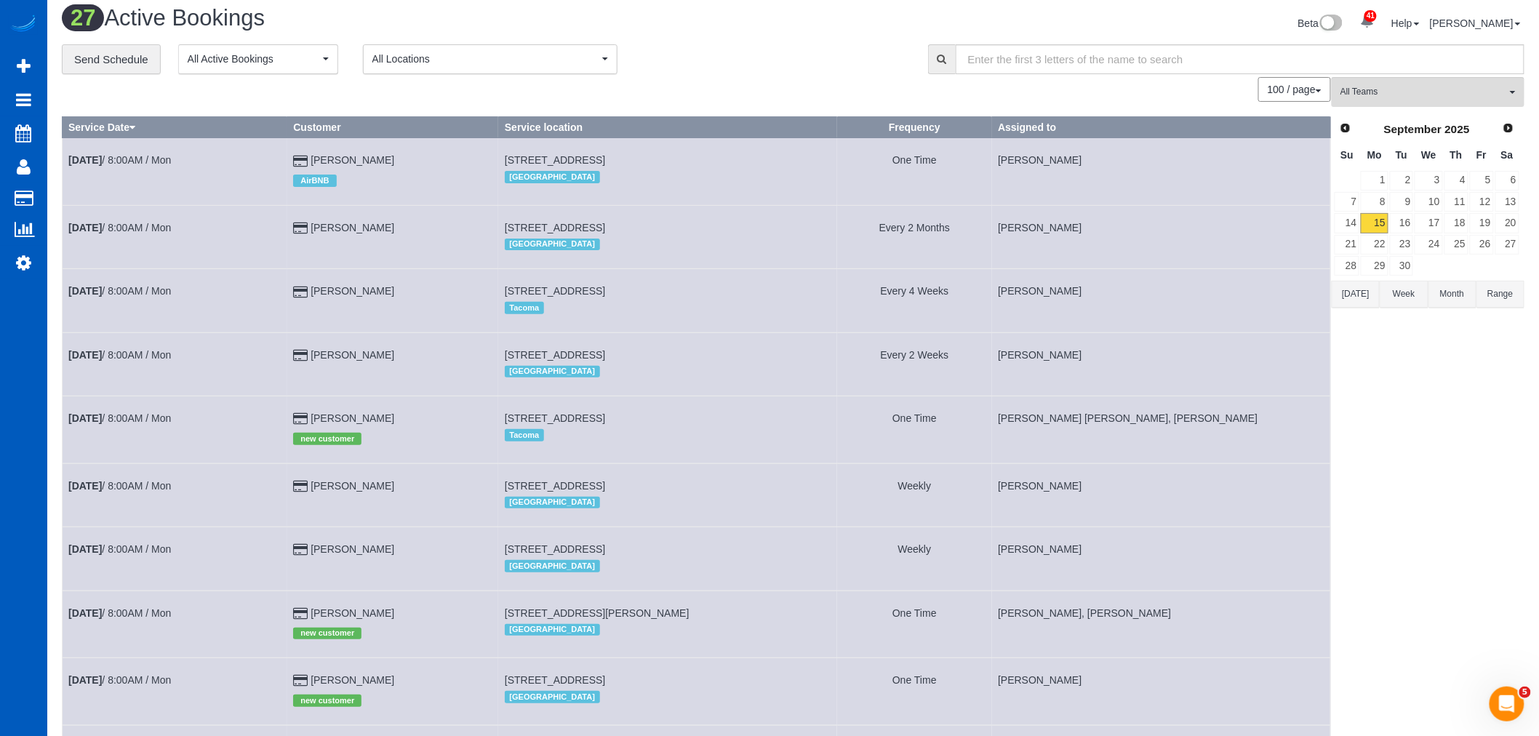
scroll to position [0, 0]
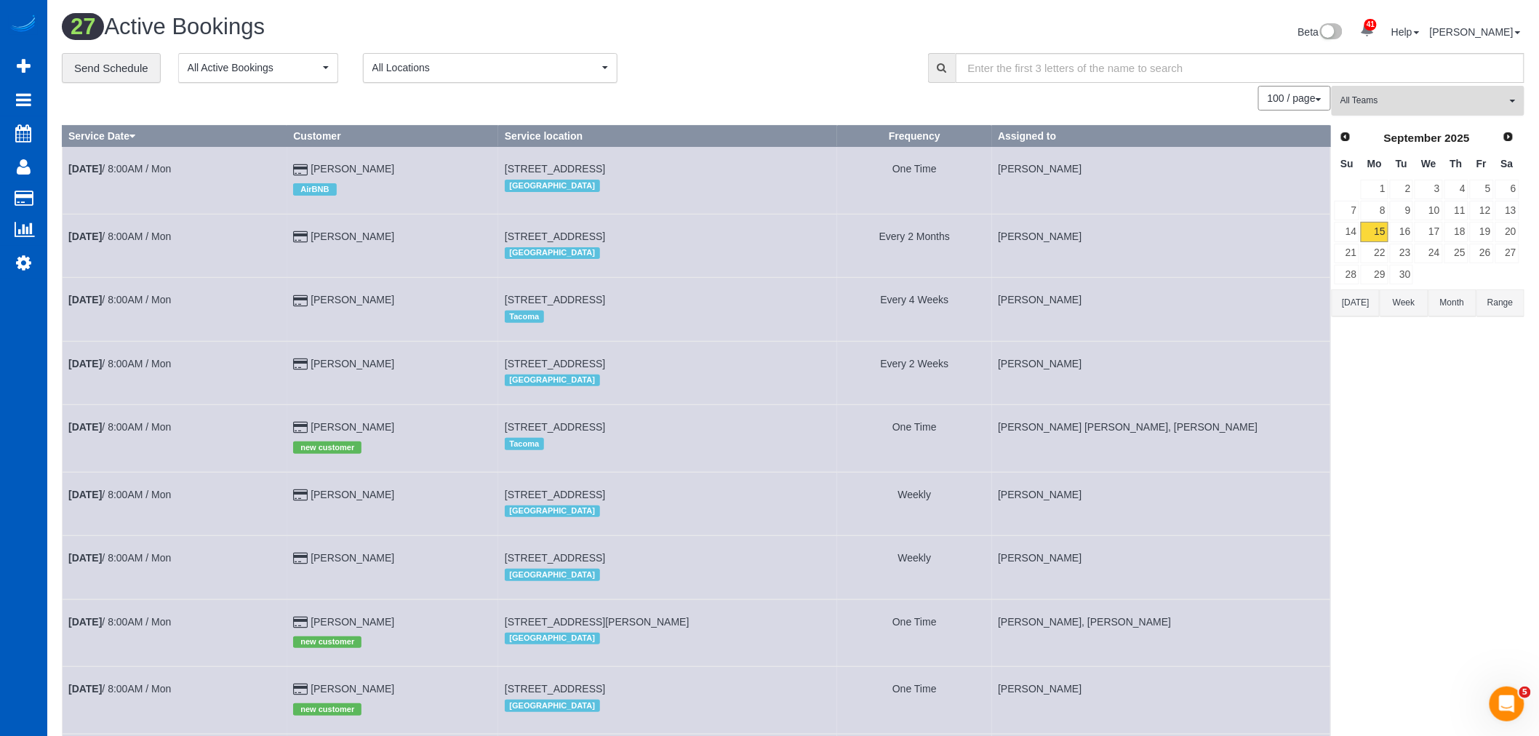
click at [1416, 97] on span "All Teams" at bounding box center [1424, 101] width 166 height 12
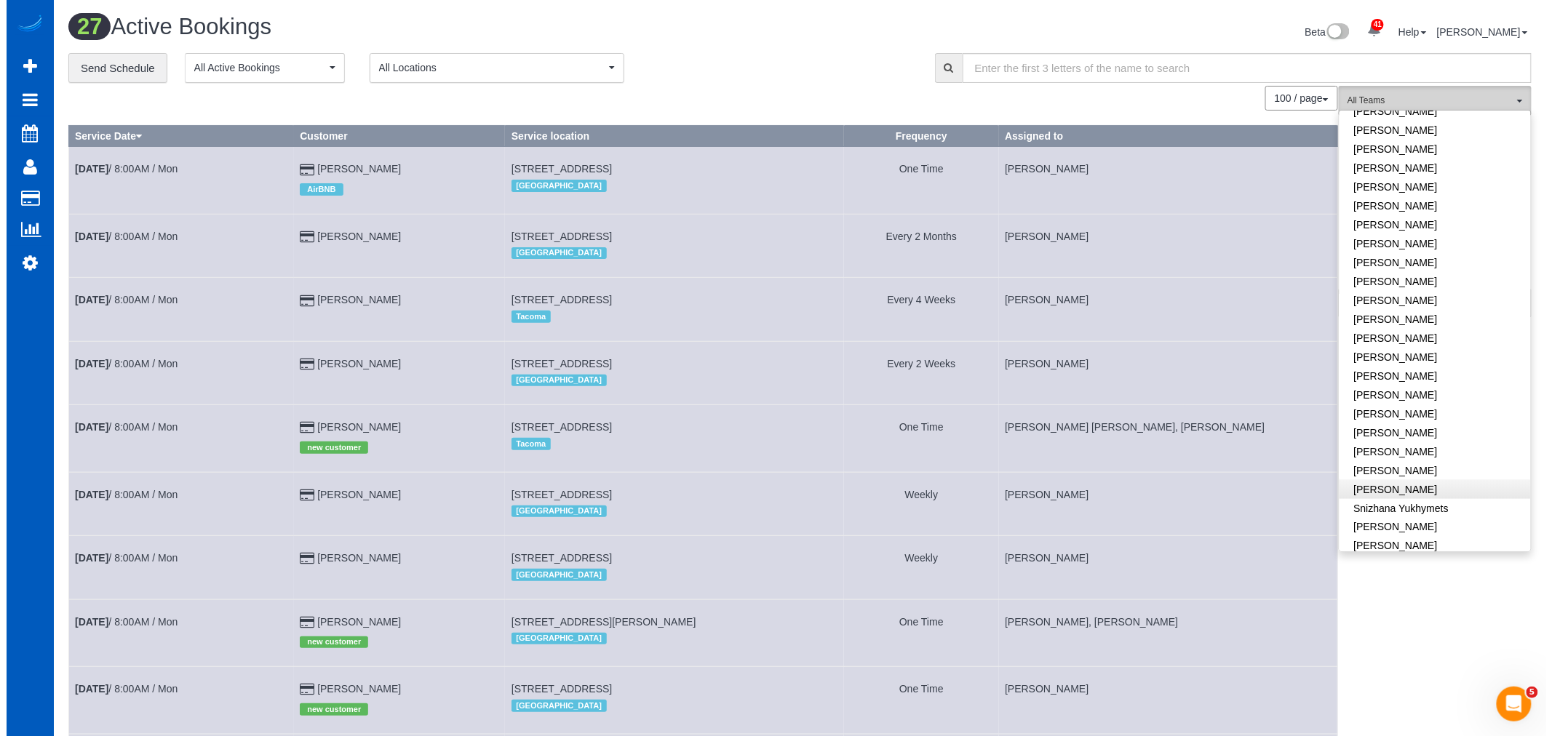
scroll to position [822, 0]
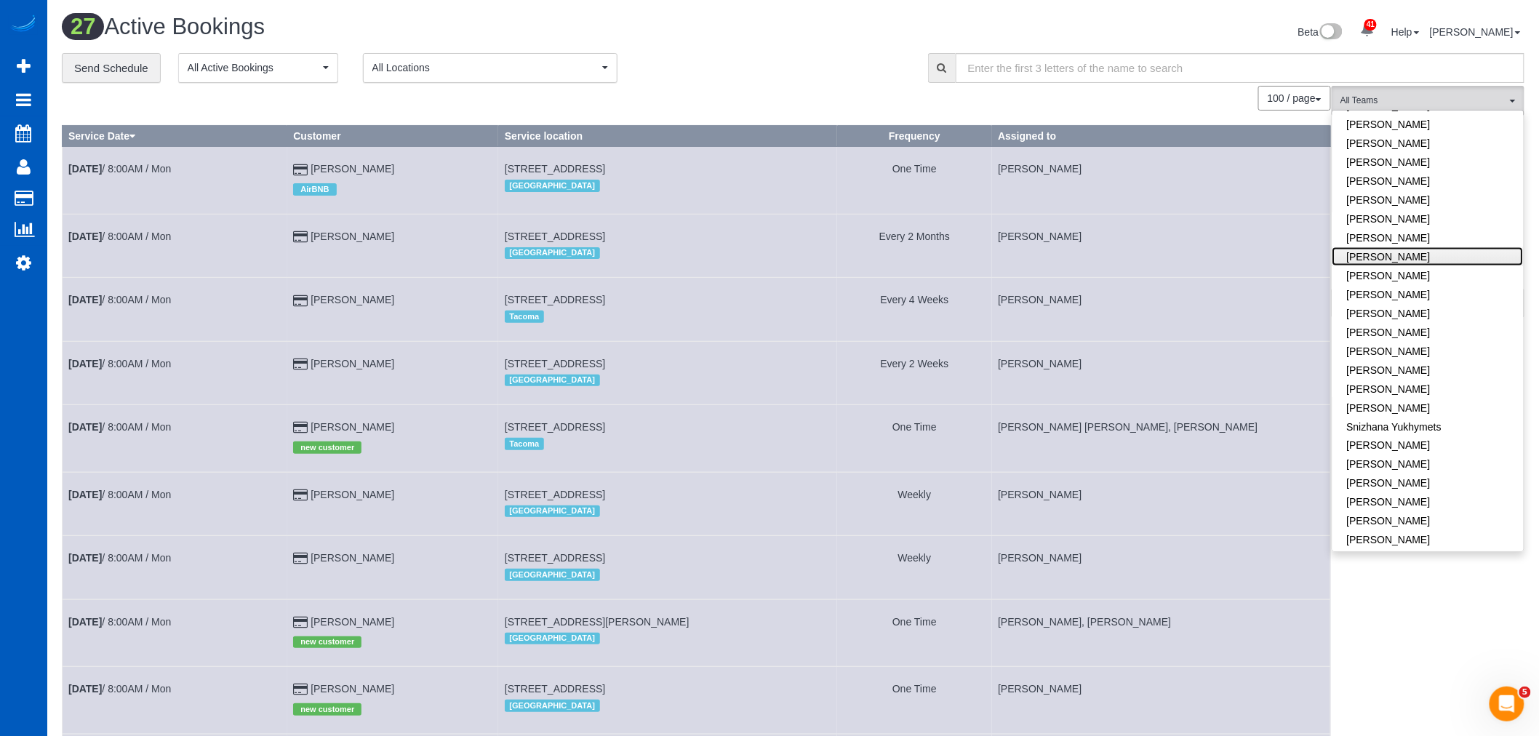
click at [1397, 247] on link "[PERSON_NAME]" at bounding box center [1428, 256] width 191 height 19
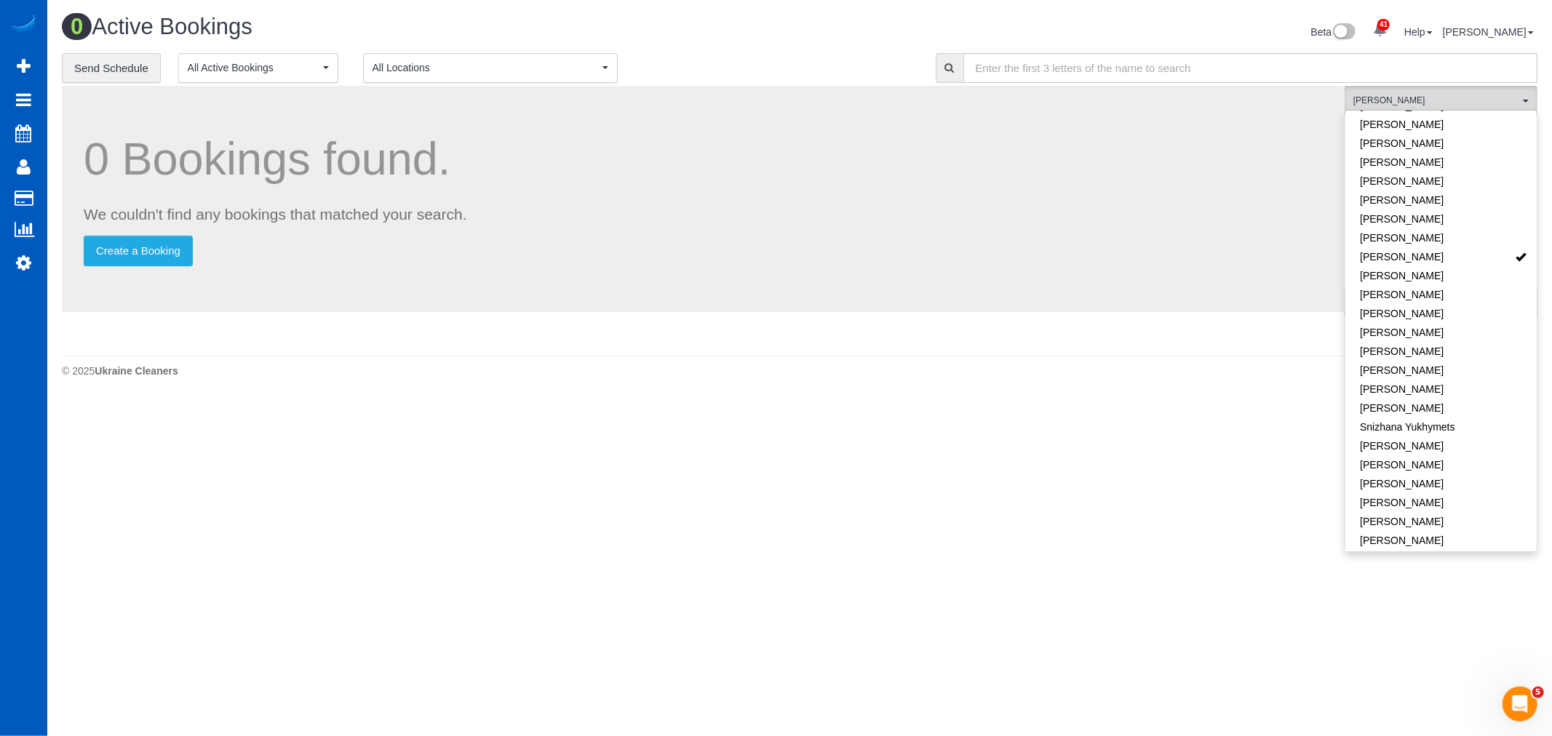
click at [530, 420] on body "41 Beta Your Notifications You have 0 alerts × You have 1 to charge for [DATE] …" at bounding box center [776, 368] width 1552 height 736
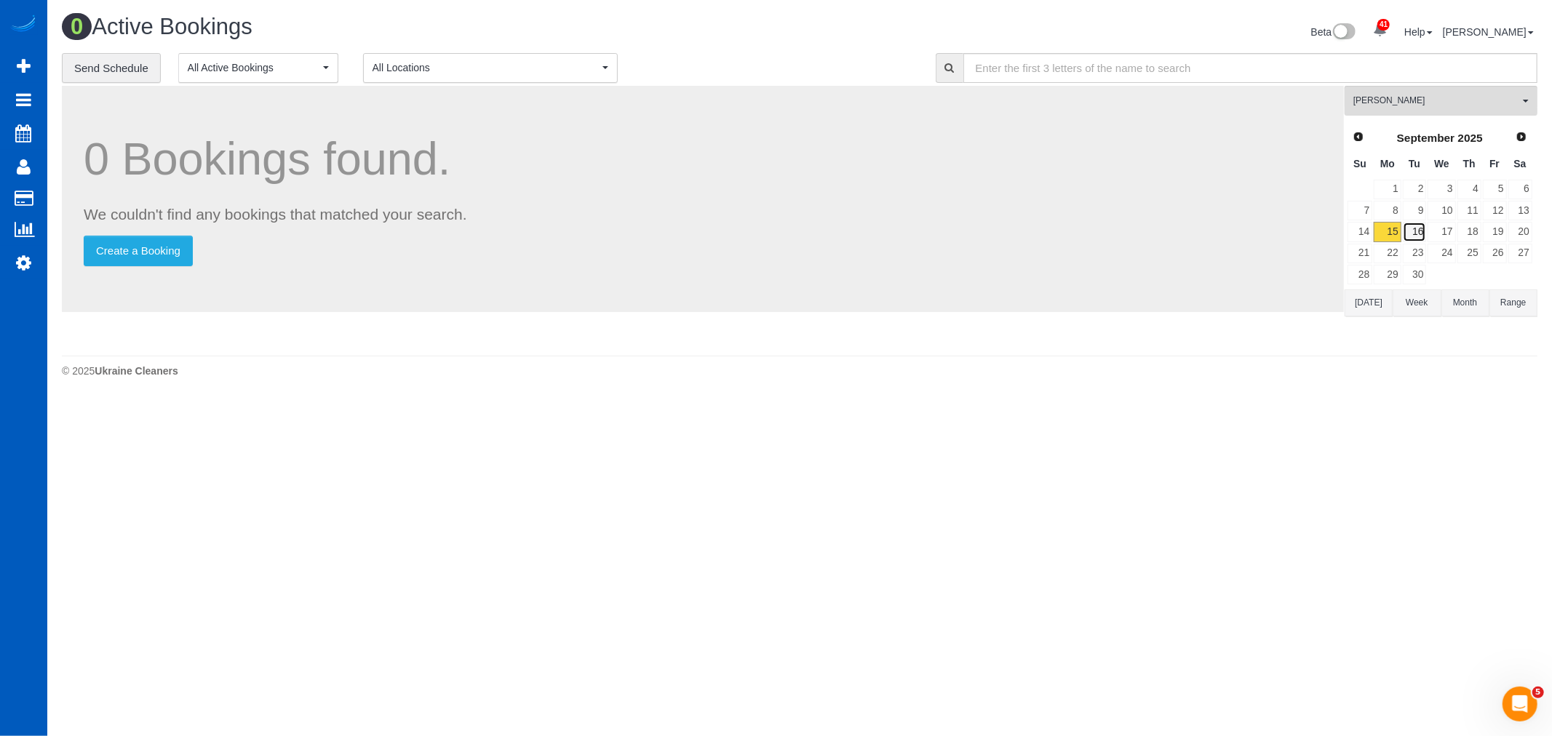
click at [1421, 234] on link "16" at bounding box center [1415, 232] width 24 height 20
click at [1443, 235] on link "17" at bounding box center [1441, 232] width 28 height 20
click at [1470, 239] on link "18" at bounding box center [1469, 232] width 24 height 20
click at [1499, 237] on link "19" at bounding box center [1495, 232] width 24 height 20
click at [1495, 260] on link "26" at bounding box center [1495, 254] width 24 height 20
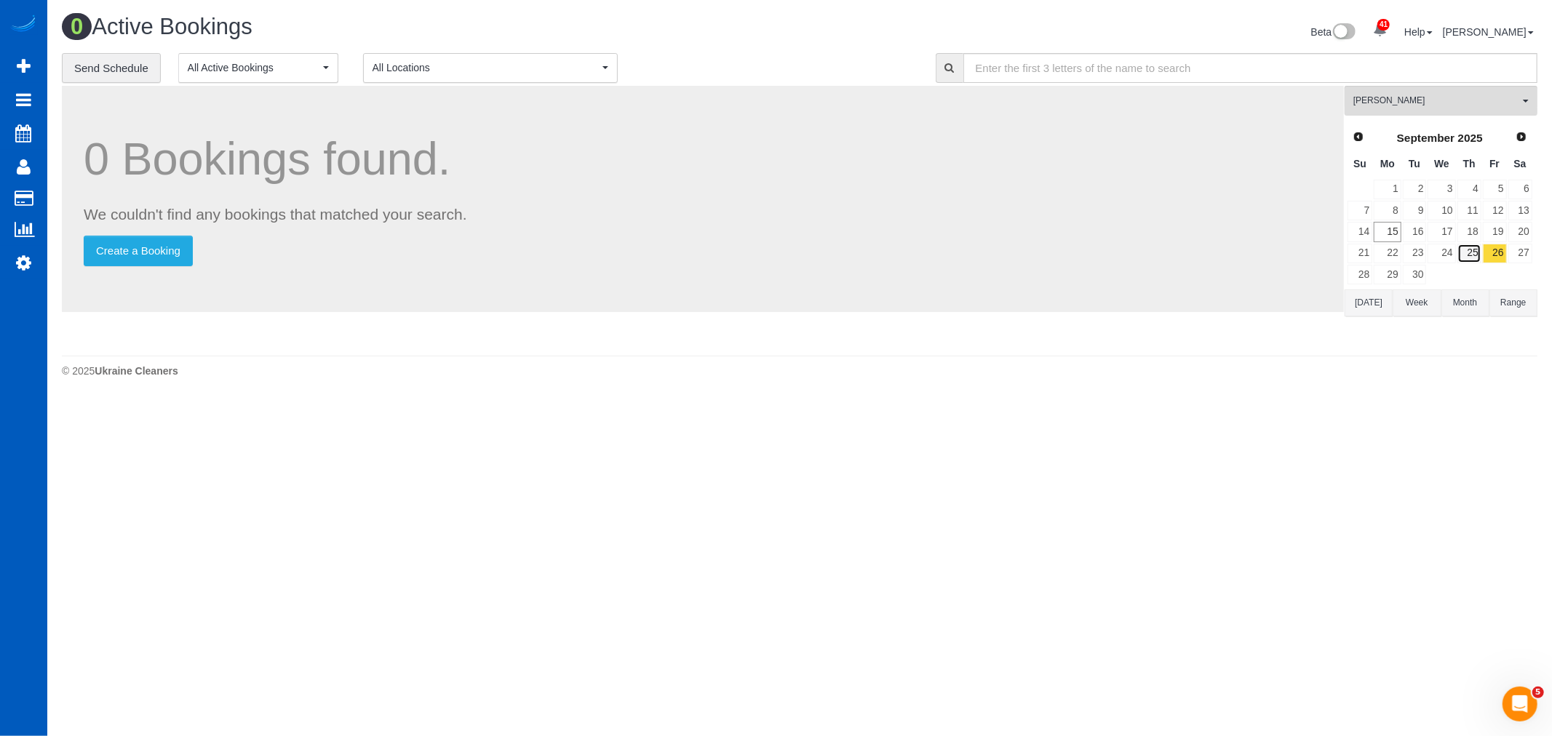
click at [1472, 260] on link "25" at bounding box center [1469, 254] width 24 height 20
drag, startPoint x: 1472, startPoint y: 260, endPoint x: 1454, endPoint y: 258, distance: 19.0
click at [1454, 258] on link "24" at bounding box center [1441, 254] width 28 height 20
click at [1423, 257] on link "23" at bounding box center [1415, 254] width 24 height 20
click at [1400, 256] on link "22" at bounding box center [1387, 254] width 27 height 20
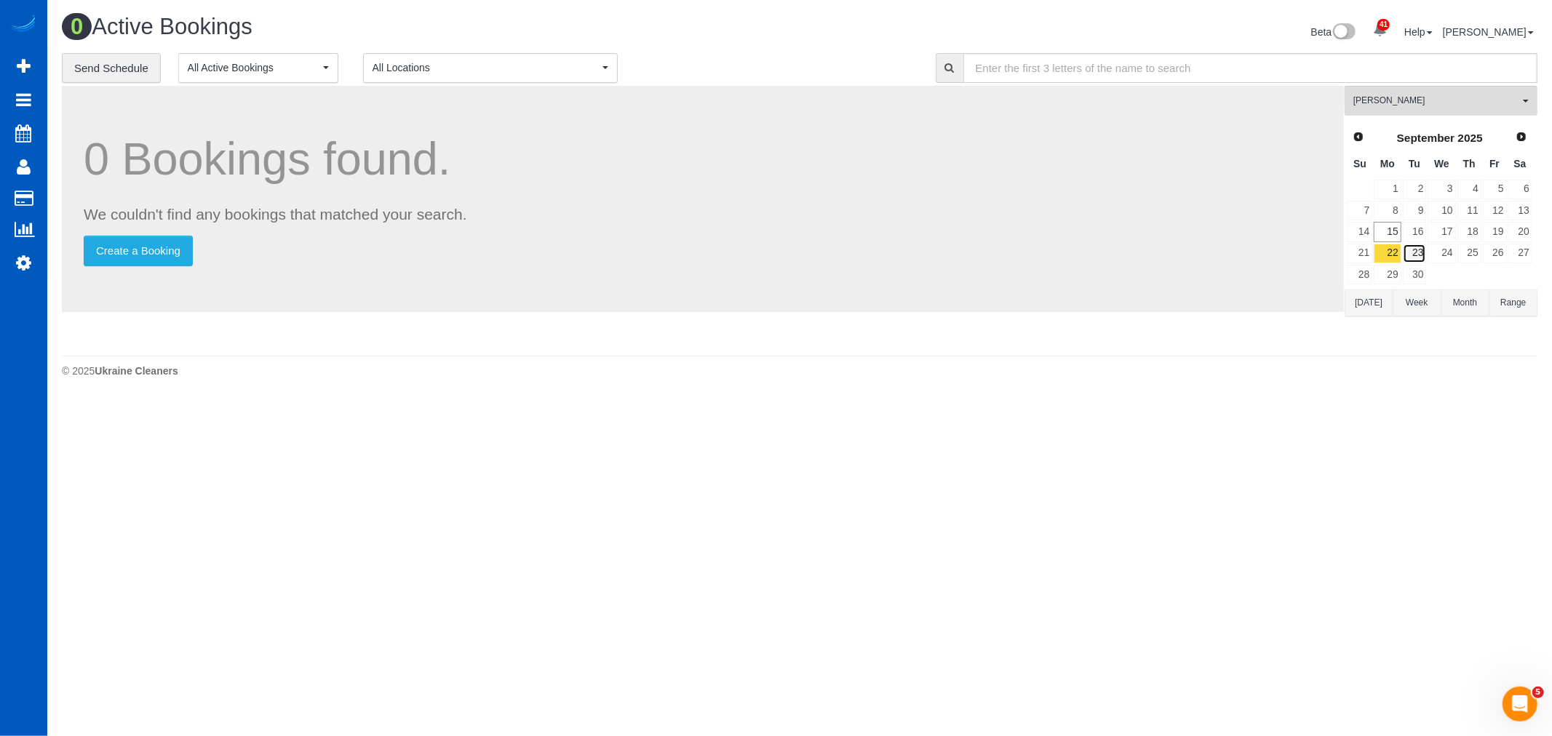
click at [1409, 258] on link "23" at bounding box center [1415, 254] width 24 height 20
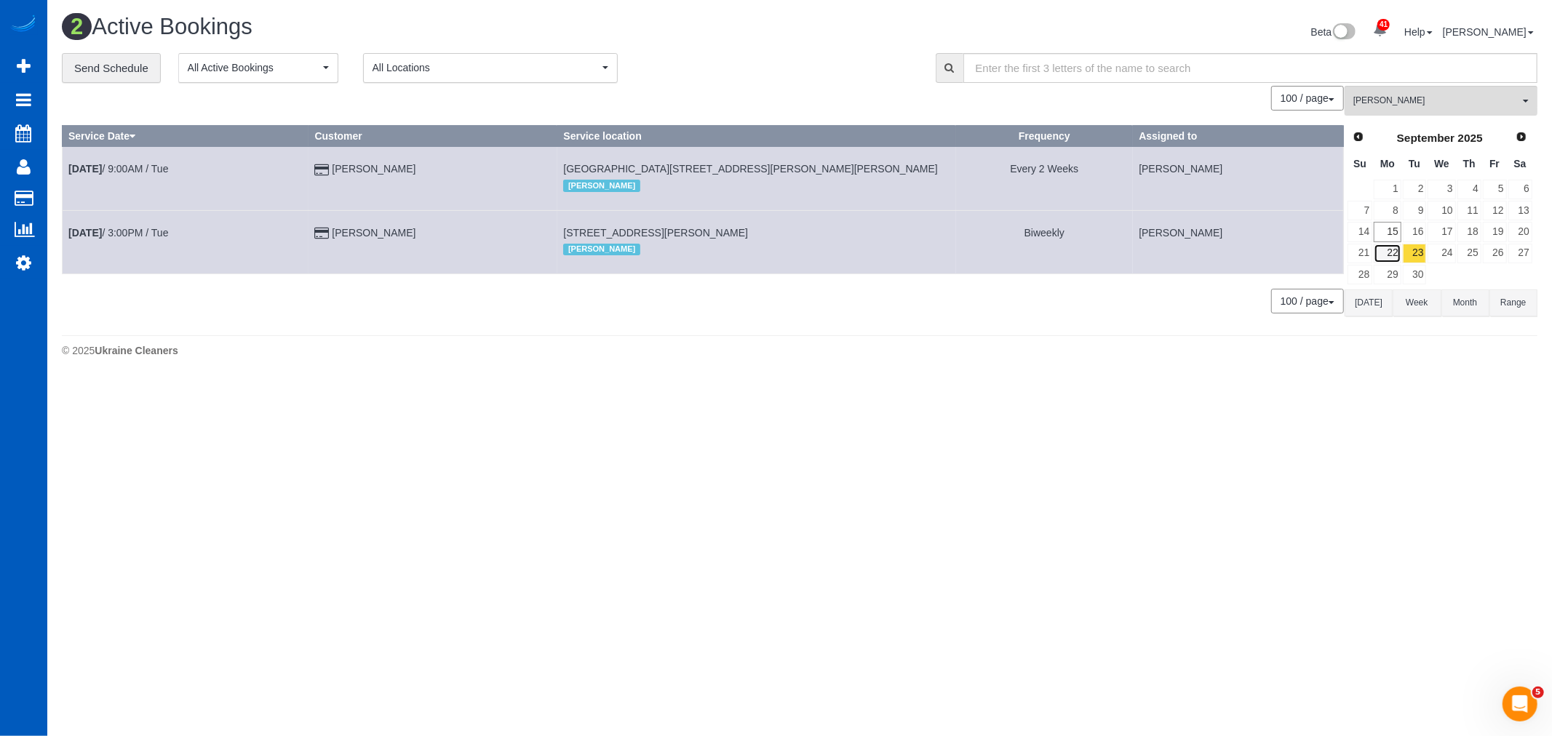
click at [1390, 258] on link "22" at bounding box center [1387, 254] width 27 height 20
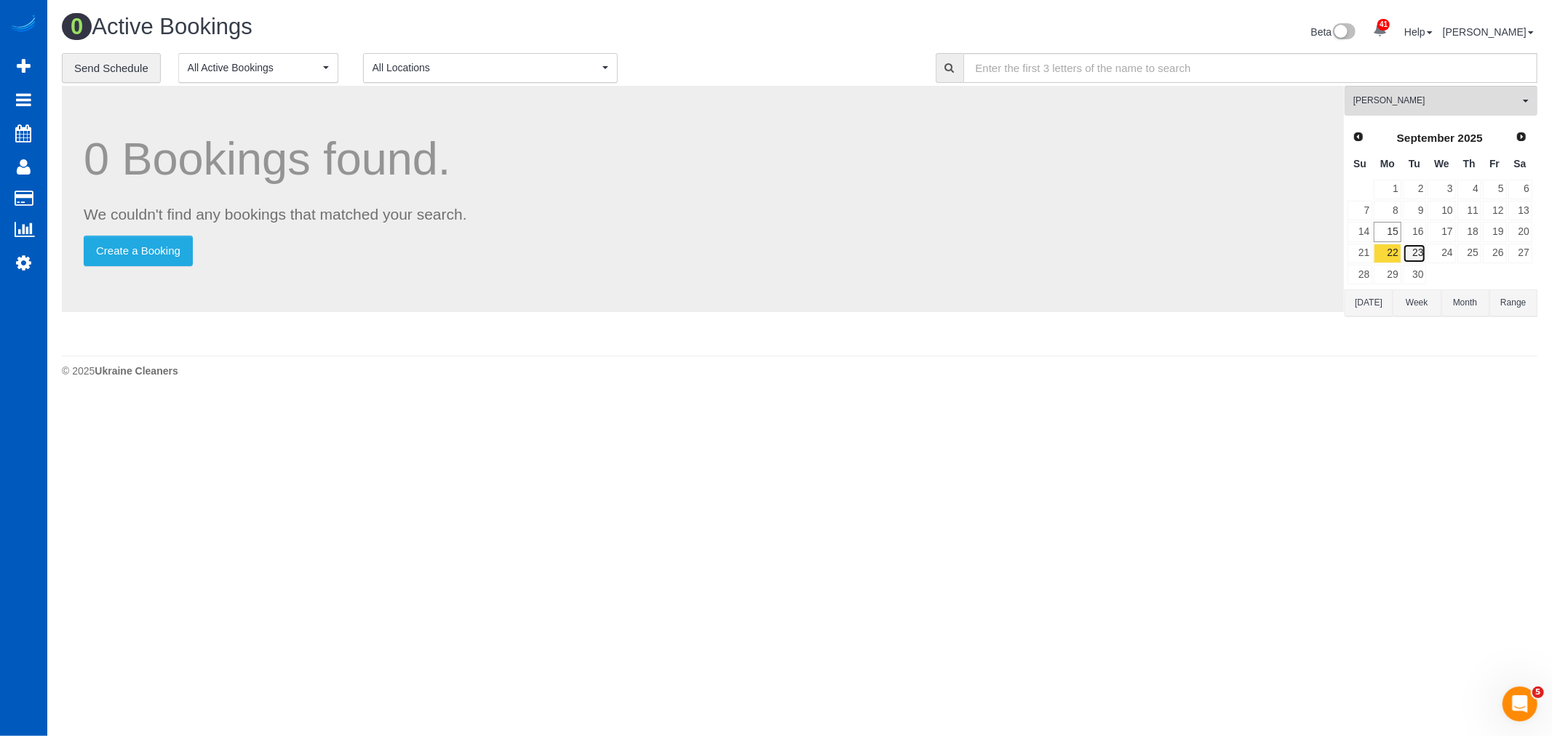
click at [1412, 256] on link "23" at bounding box center [1415, 254] width 24 height 20
click at [1420, 236] on link "16" at bounding box center [1415, 232] width 24 height 20
click at [1411, 217] on link "9" at bounding box center [1415, 211] width 24 height 20
click at [1451, 215] on link "10" at bounding box center [1441, 211] width 28 height 20
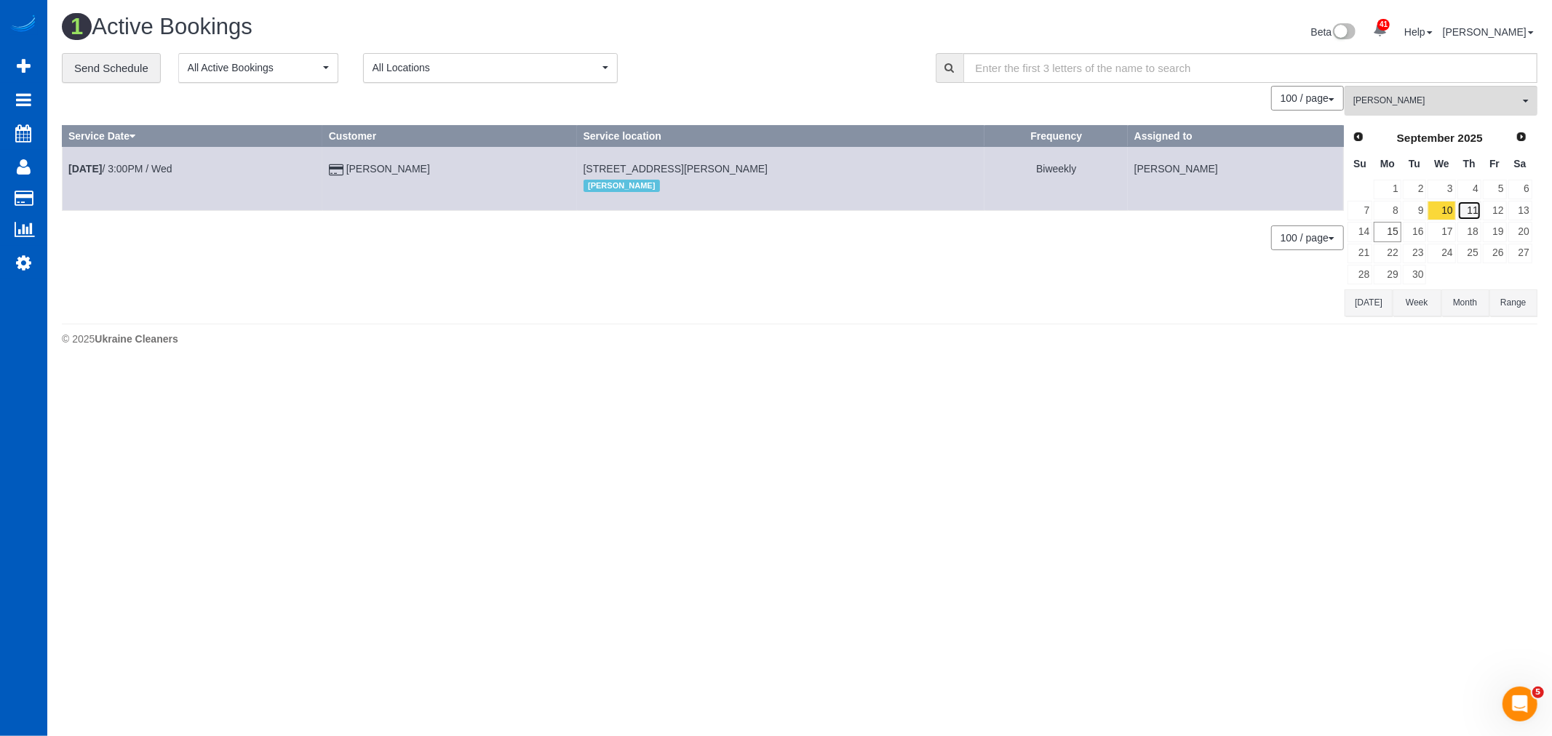
click at [1468, 213] on link "11" at bounding box center [1469, 211] width 24 height 20
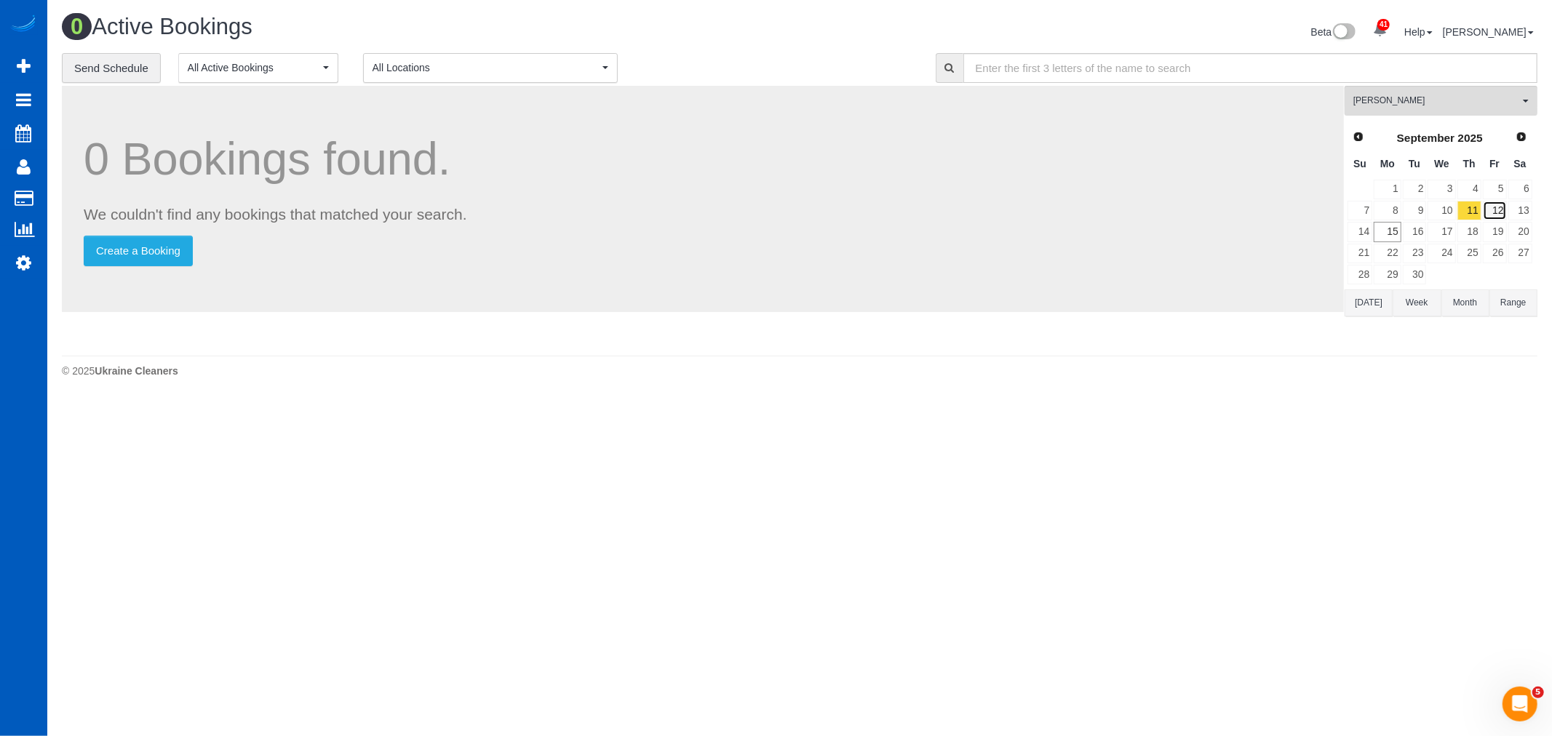
click at [1483, 211] on link "12" at bounding box center [1495, 211] width 24 height 20
click at [1421, 231] on link "16" at bounding box center [1415, 232] width 24 height 20
click at [1398, 102] on span "[PERSON_NAME]" at bounding box center [1436, 101] width 166 height 12
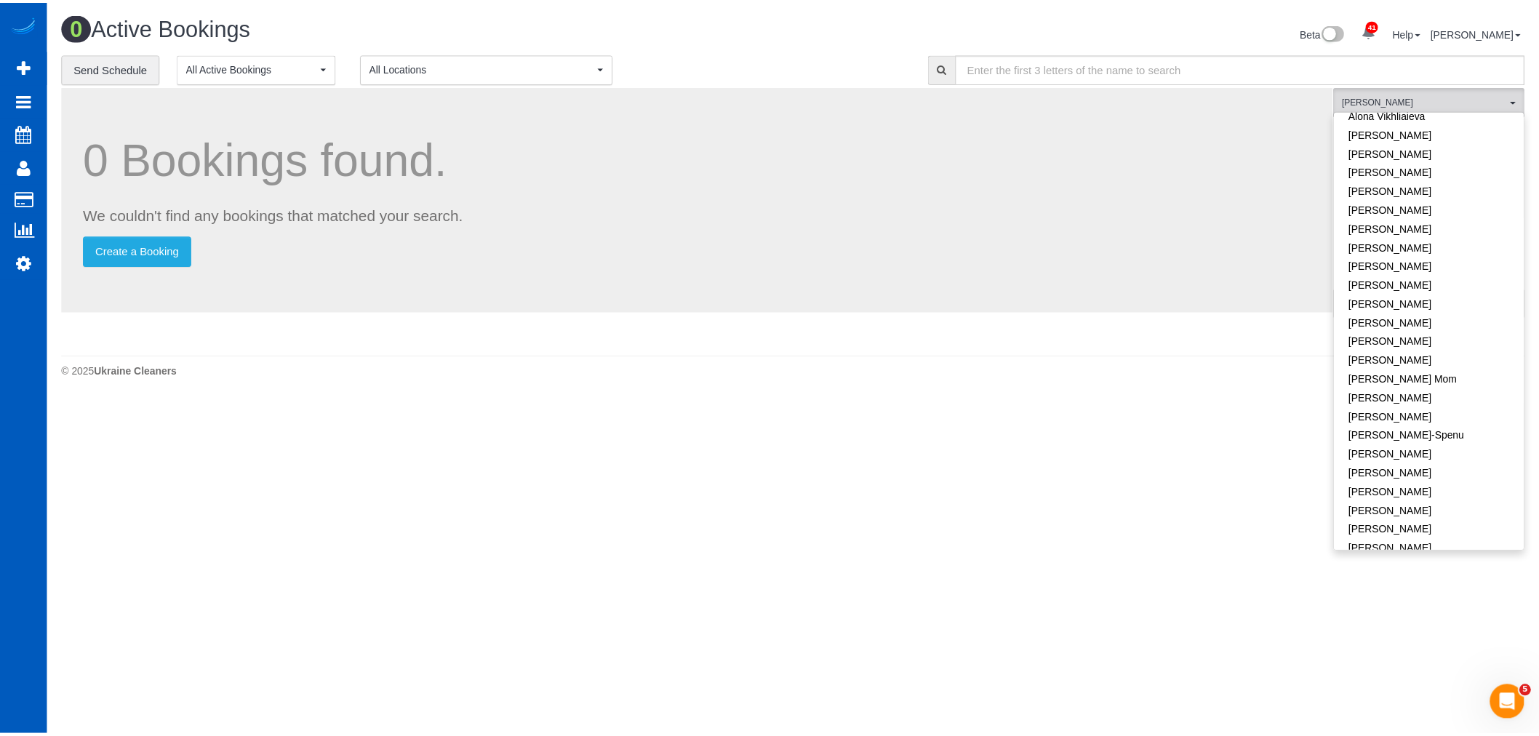
scroll to position [0, 0]
click at [1430, 121] on link "Remove Team Filters" at bounding box center [1440, 123] width 191 height 19
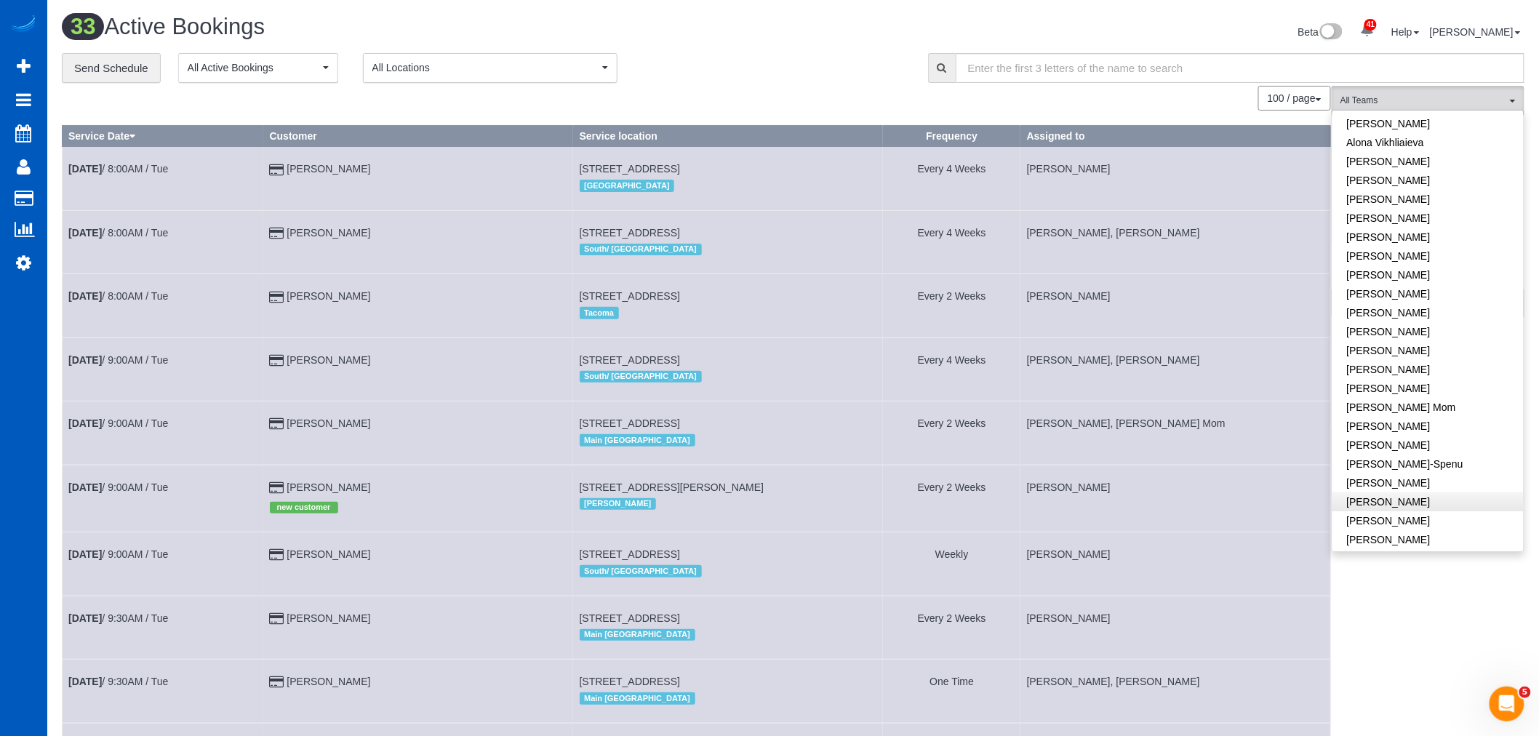
scroll to position [81, 0]
click at [1393, 418] on link "[PERSON_NAME]" at bounding box center [1428, 416] width 191 height 19
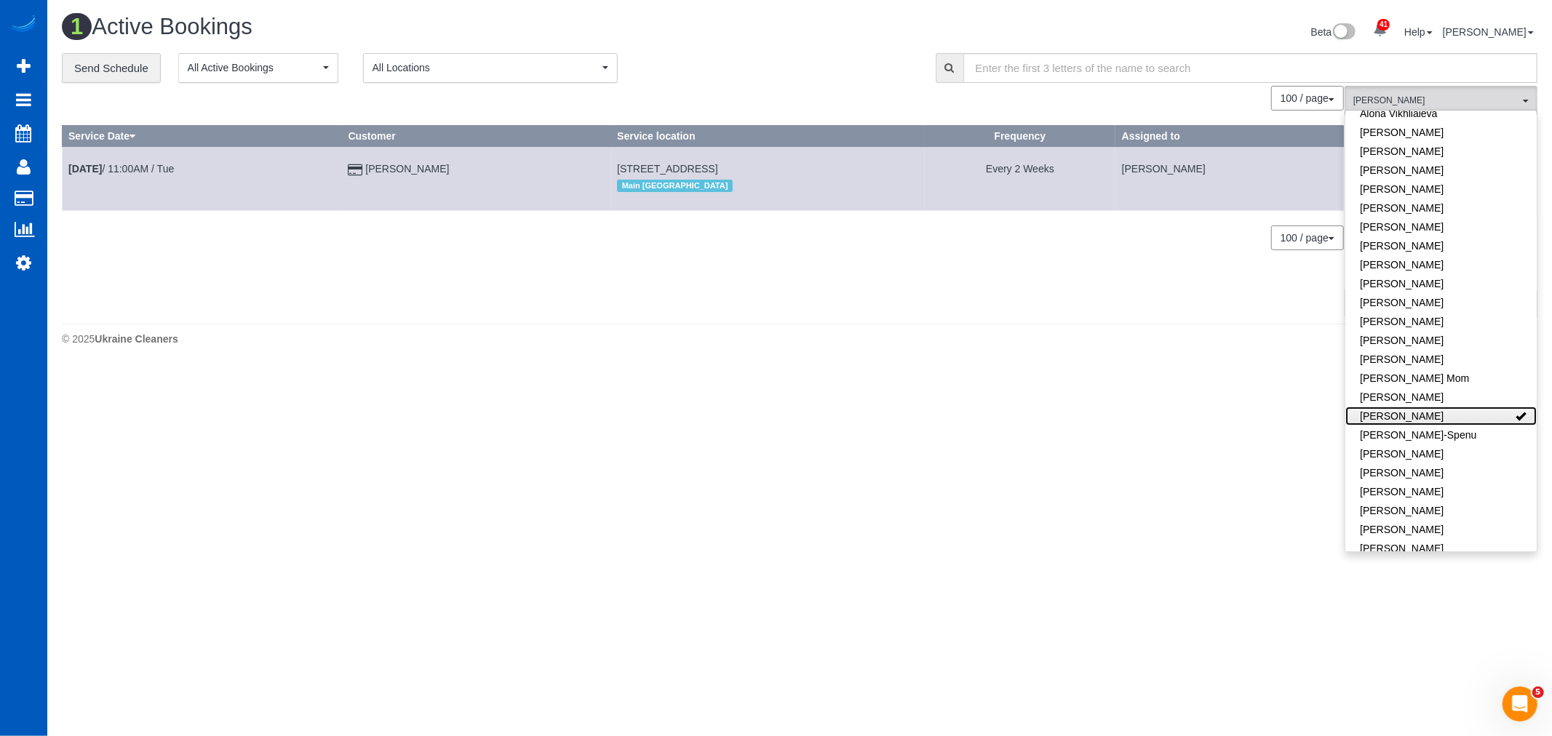
click at [1393, 418] on link "[PERSON_NAME]" at bounding box center [1440, 416] width 191 height 19
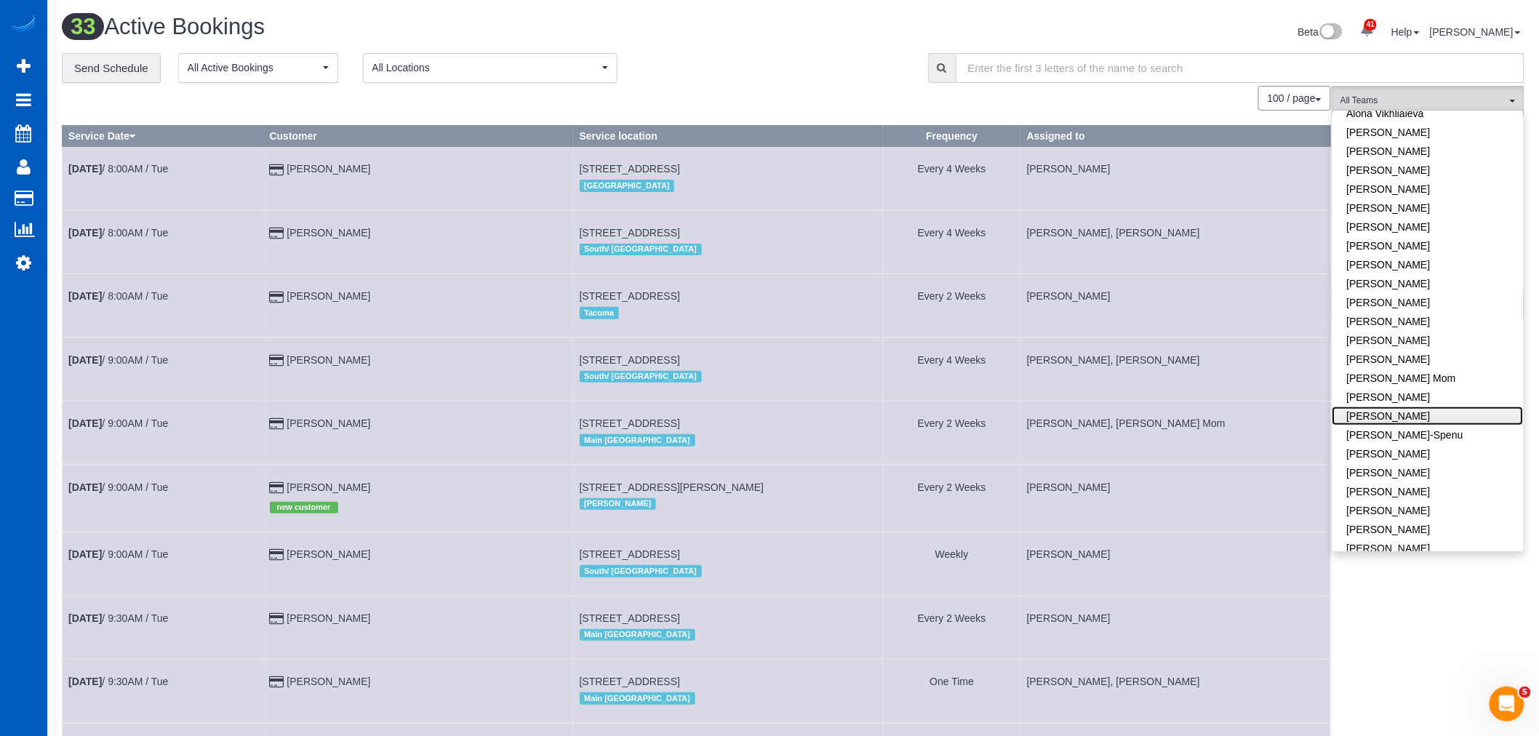
click at [1393, 418] on link "[PERSON_NAME]" at bounding box center [1428, 416] width 191 height 19
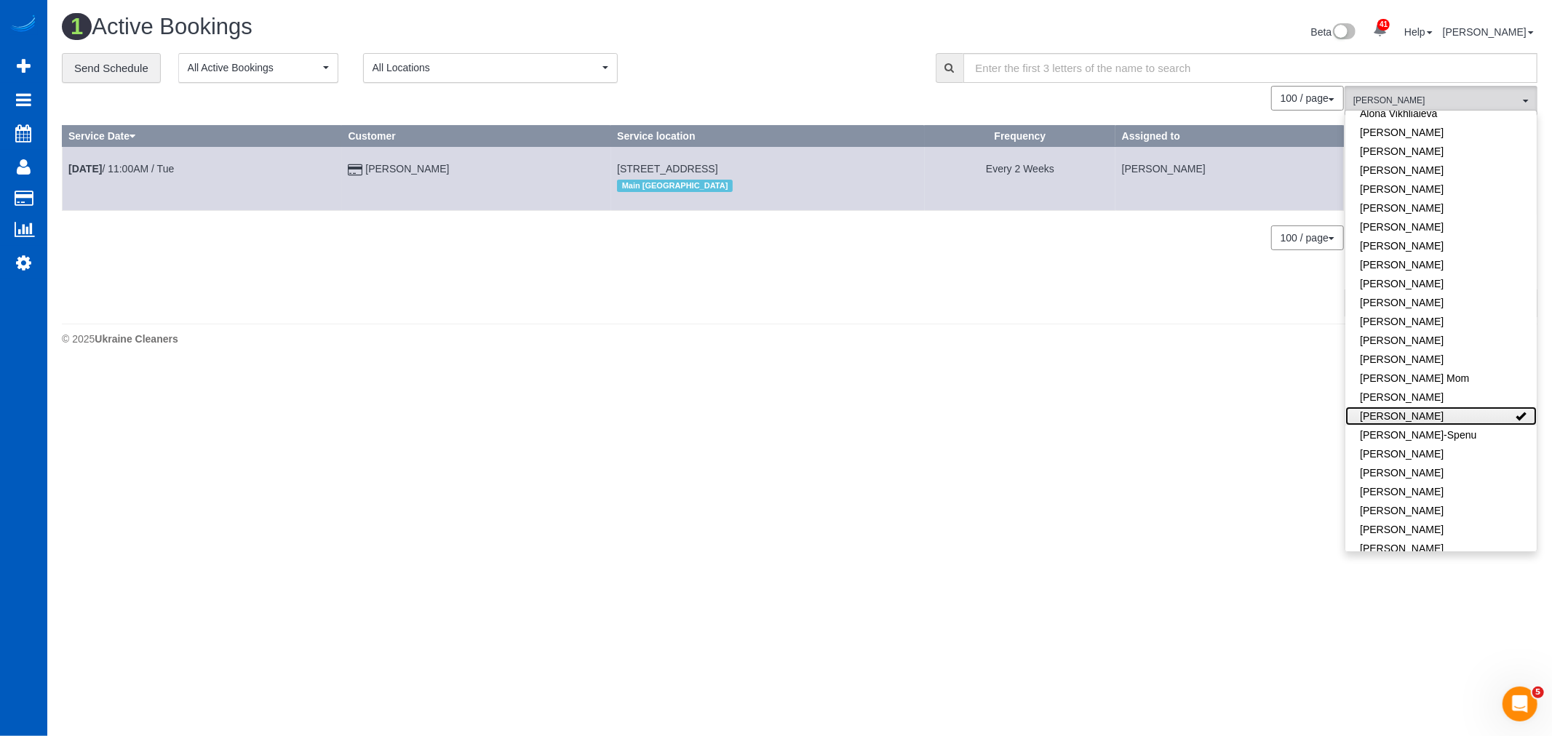
click at [1393, 418] on link "[PERSON_NAME]" at bounding box center [1440, 416] width 191 height 19
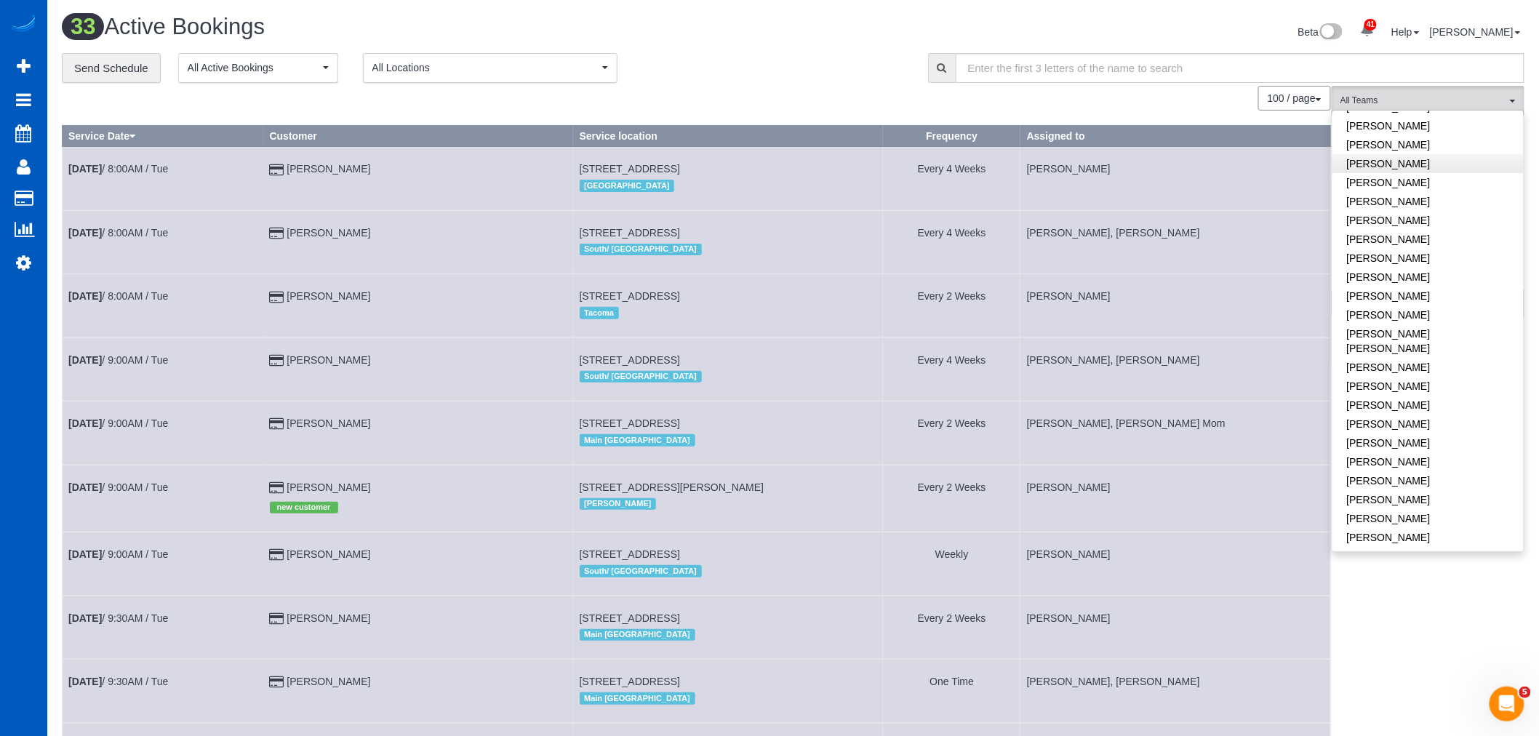
scroll to position [242, 0]
click at [1441, 394] on link "[PERSON_NAME]" at bounding box center [1428, 387] width 191 height 19
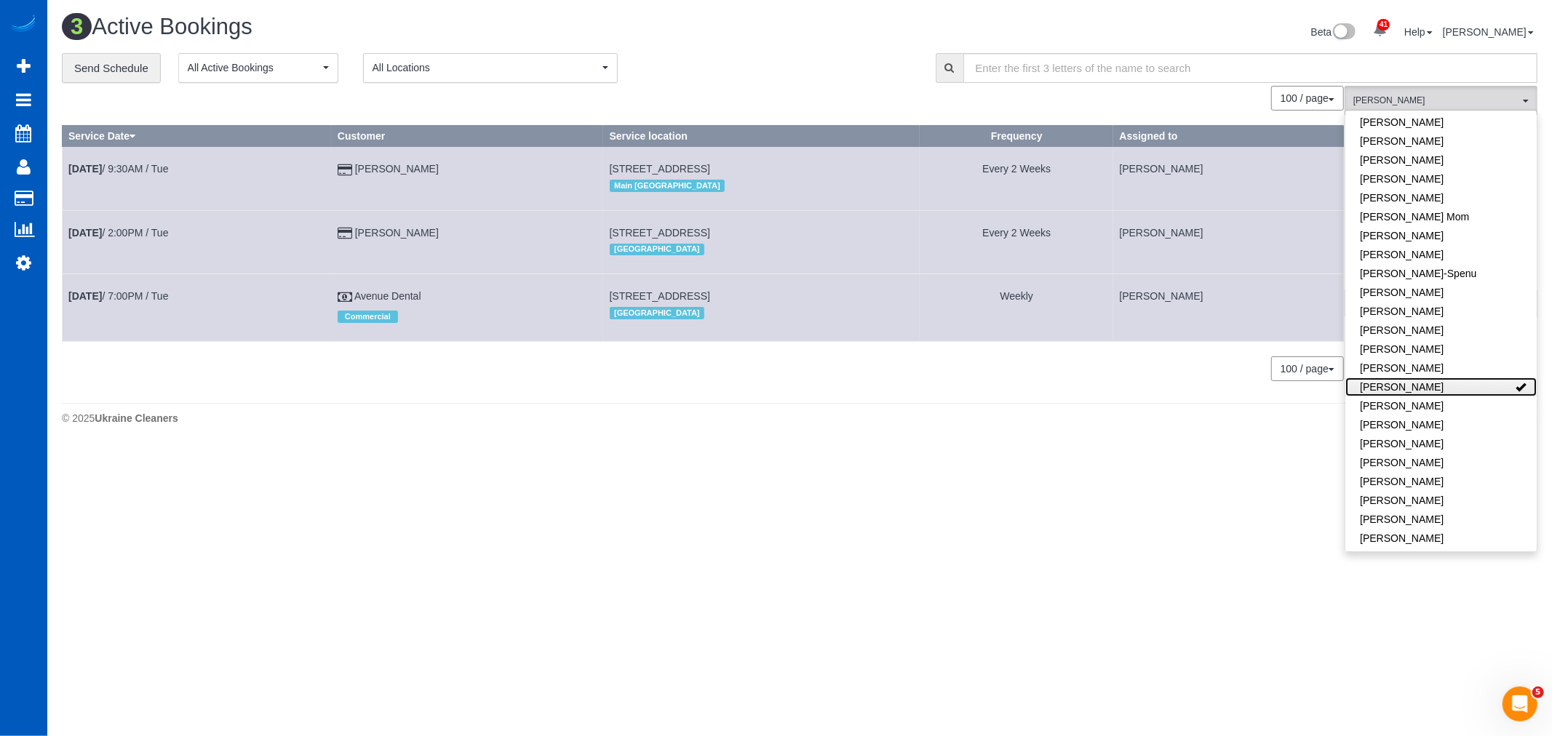
click at [1441, 394] on link "[PERSON_NAME]" at bounding box center [1440, 387] width 191 height 19
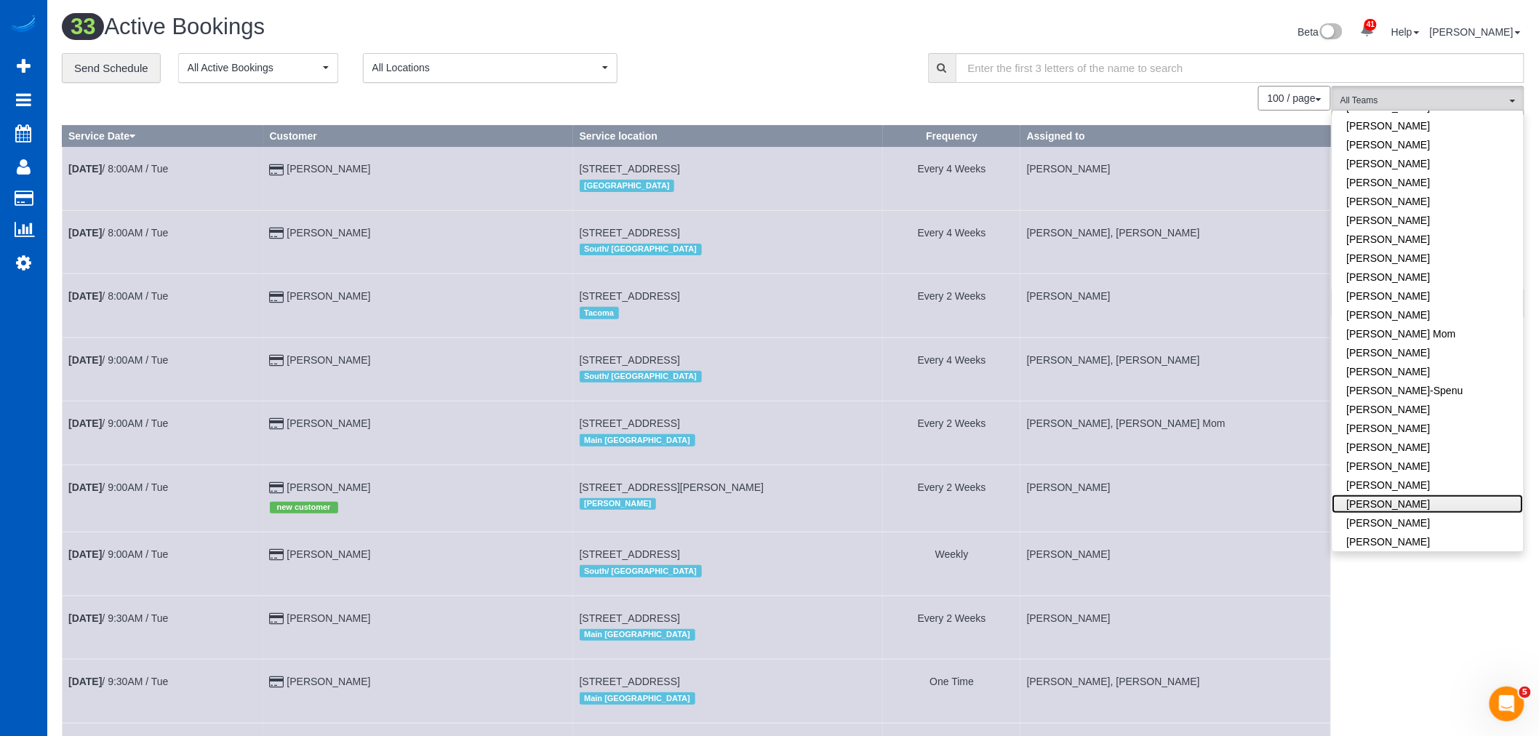
scroll to position [0, 0]
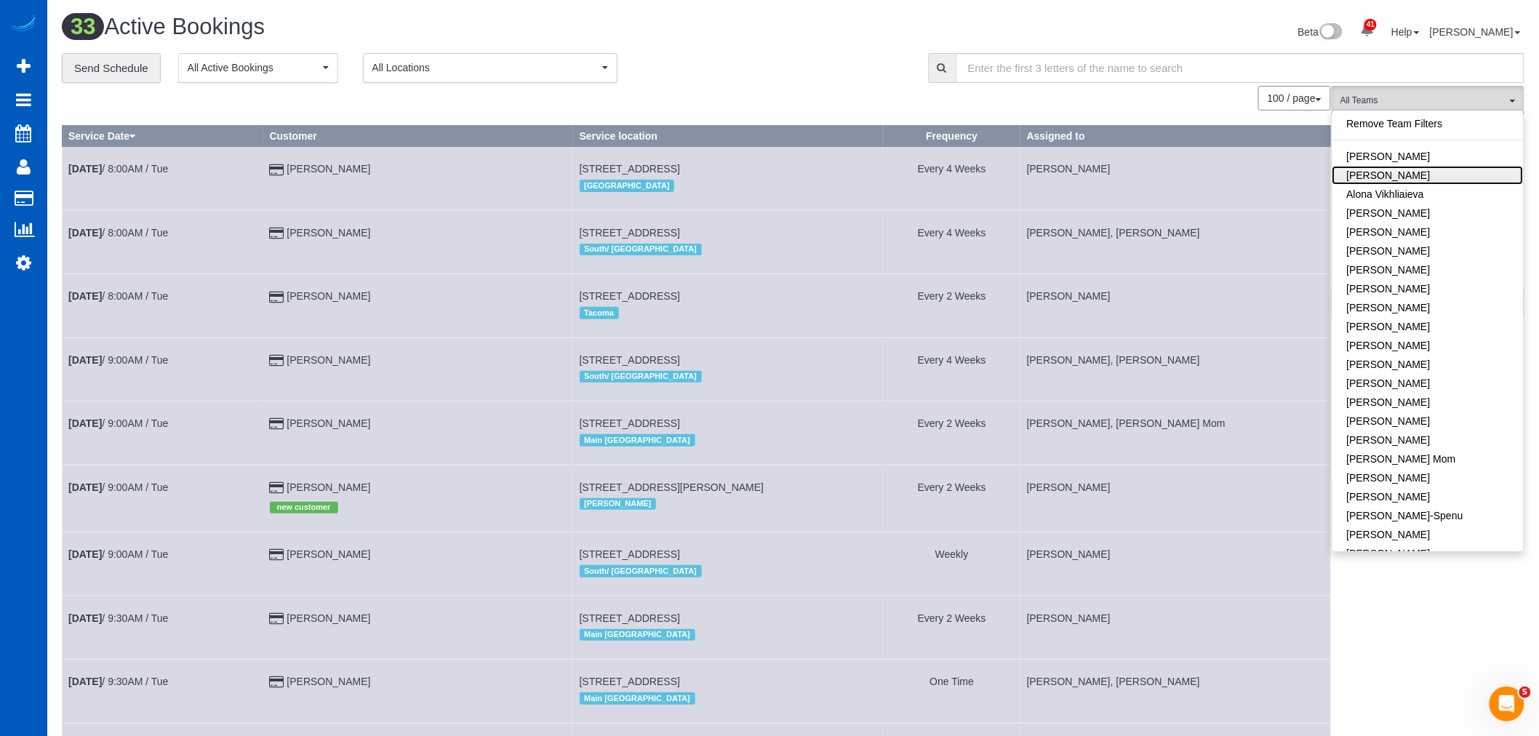
click at [1419, 173] on link "[PERSON_NAME]" at bounding box center [1428, 175] width 191 height 19
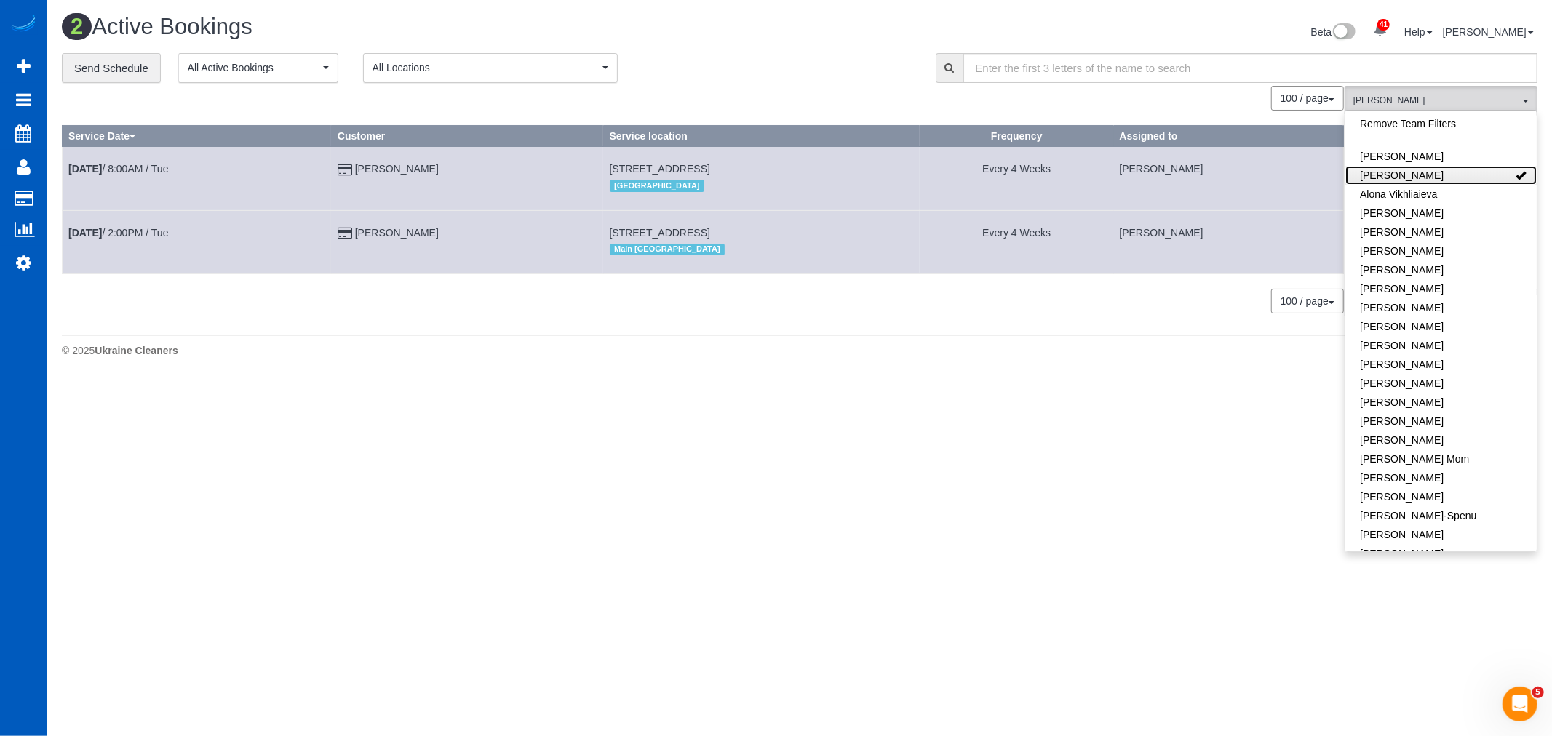
click at [1438, 173] on link "[PERSON_NAME]" at bounding box center [1440, 175] width 191 height 19
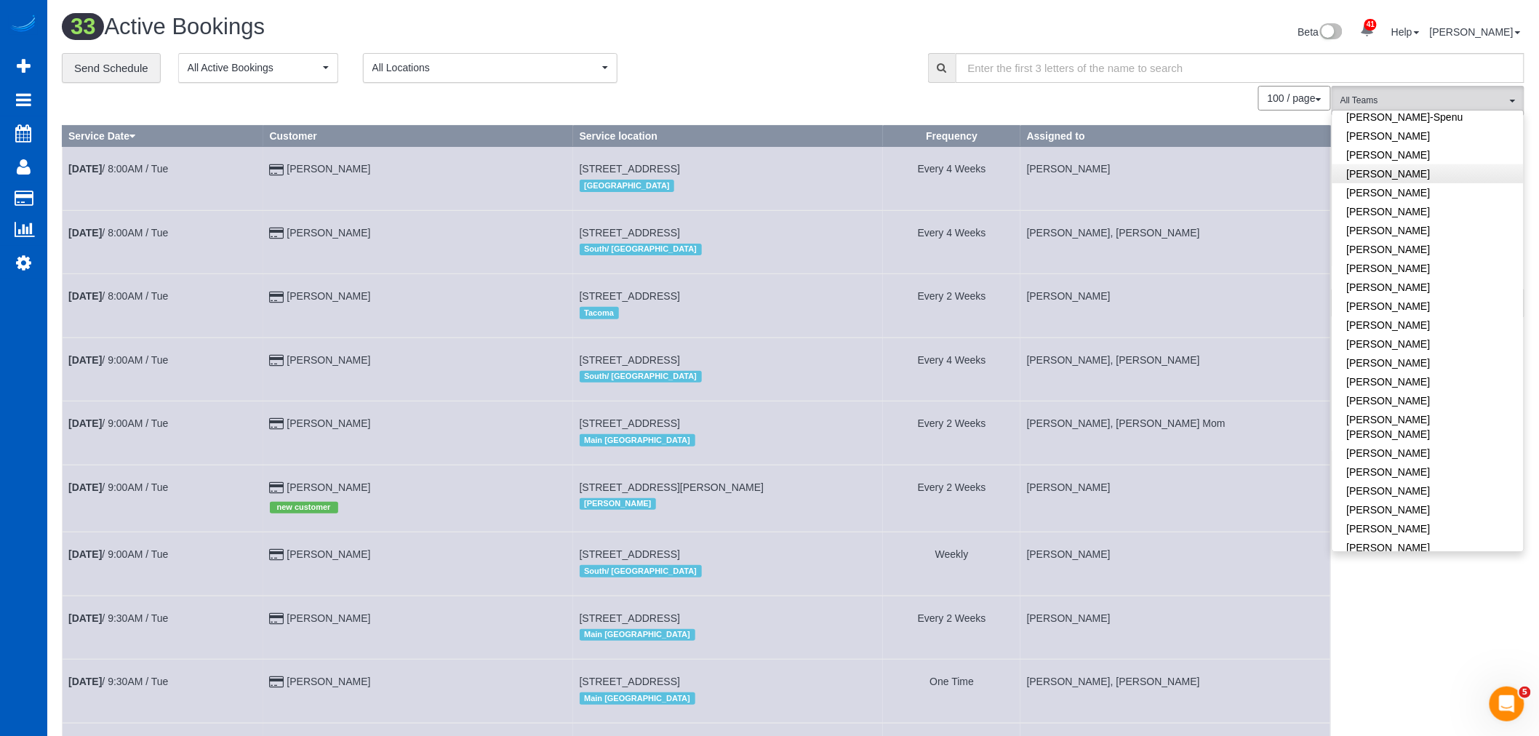
scroll to position [404, 0]
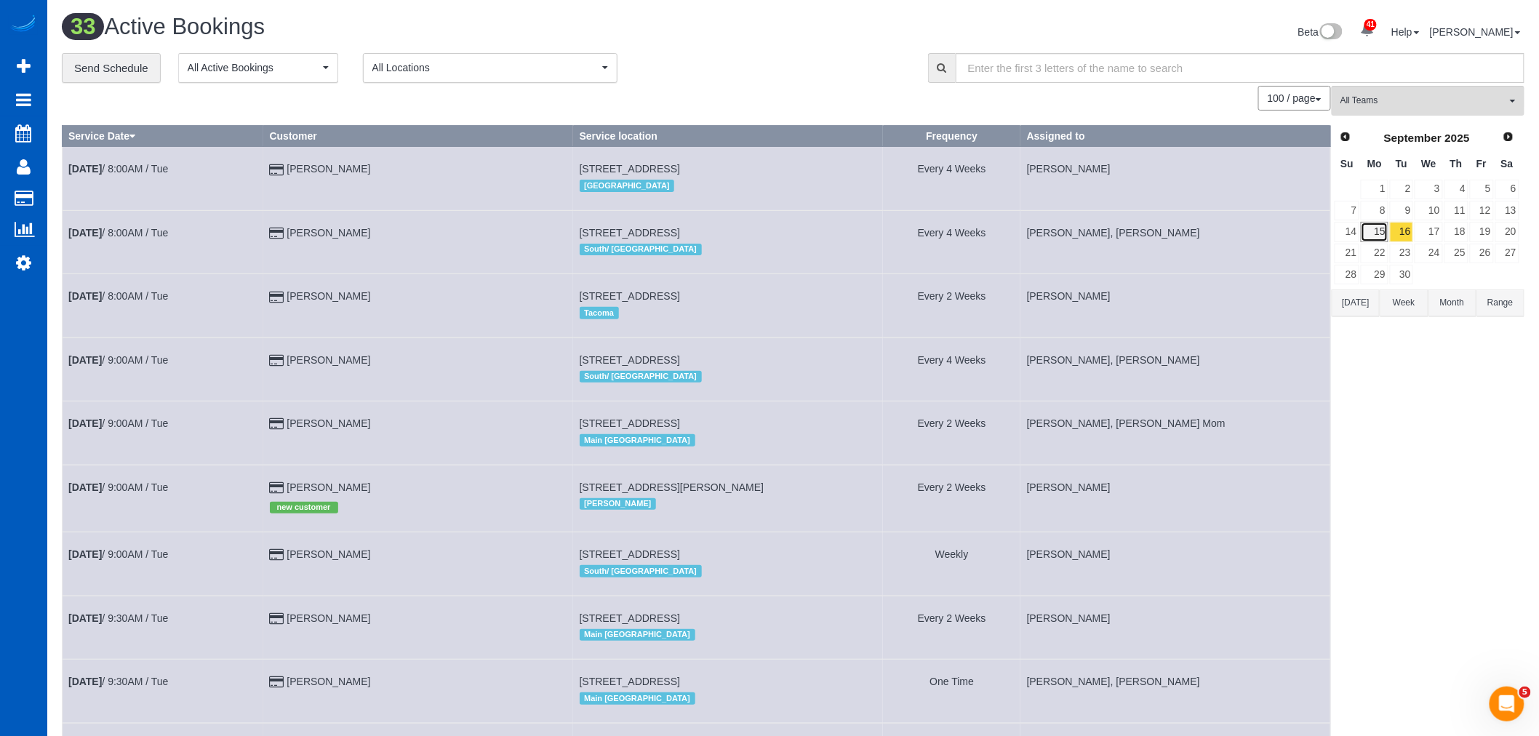
click at [1375, 234] on link "15" at bounding box center [1374, 232] width 27 height 20
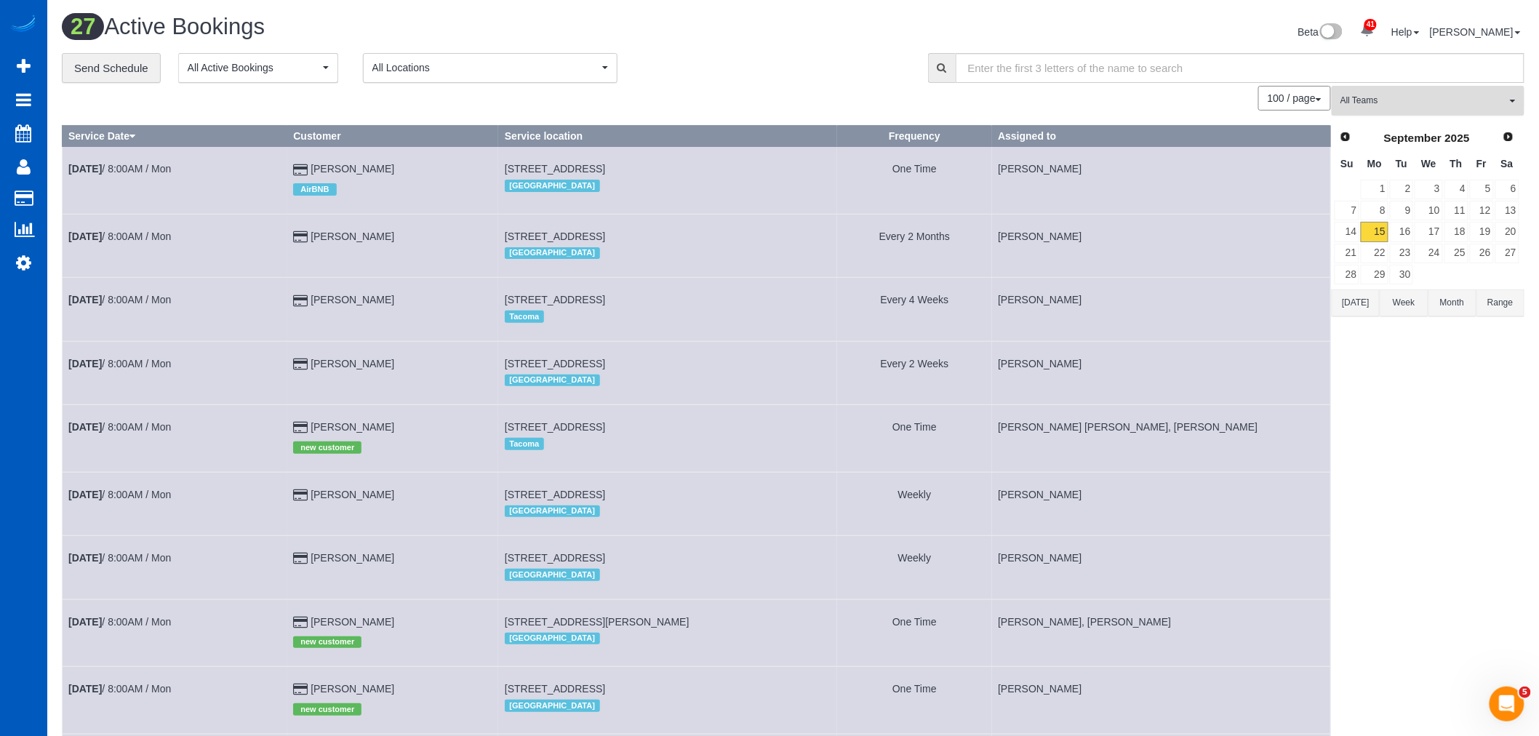
click at [1395, 105] on span "All Teams" at bounding box center [1424, 101] width 166 height 12
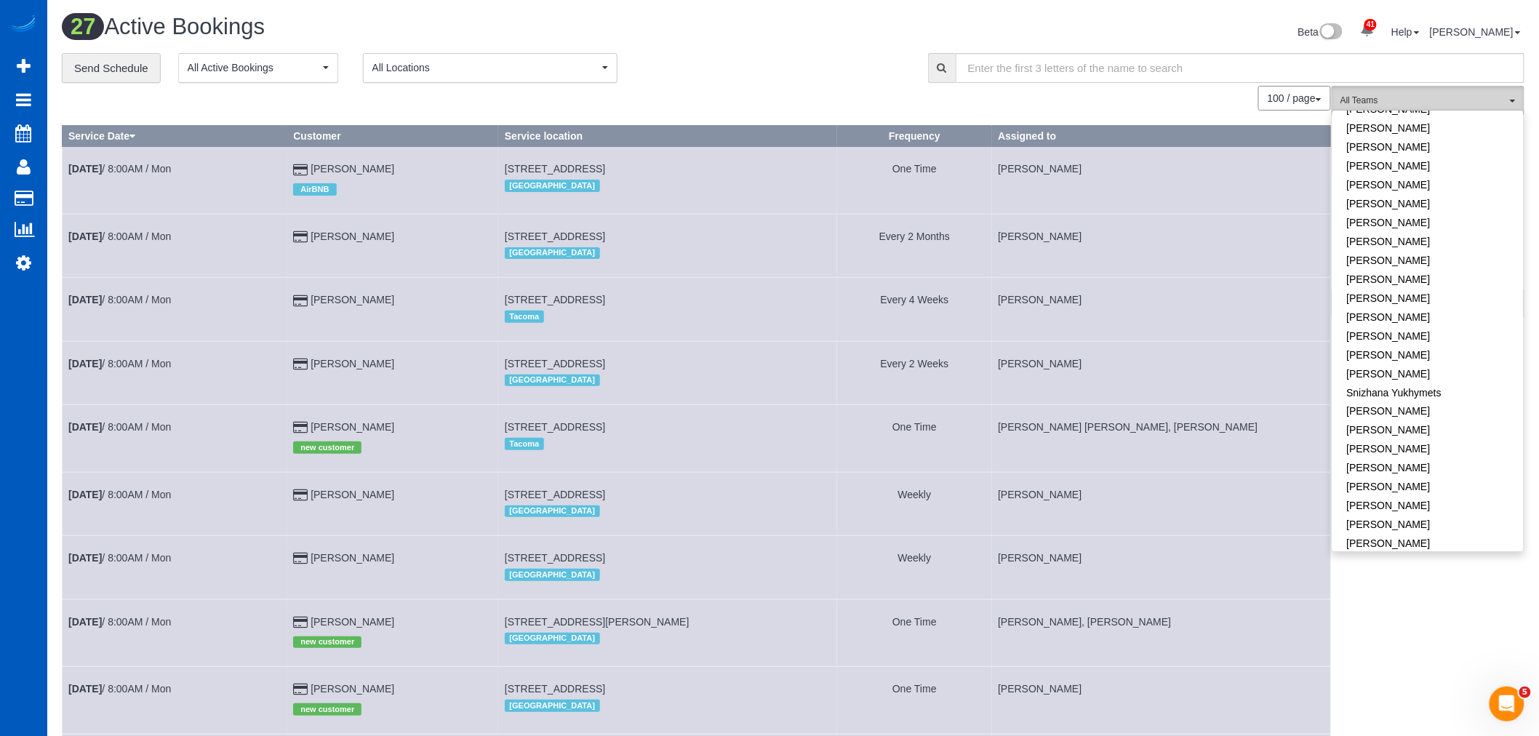
scroll to position [902, 0]
click at [1405, 375] on link "[PERSON_NAME]" at bounding box center [1428, 384] width 191 height 19
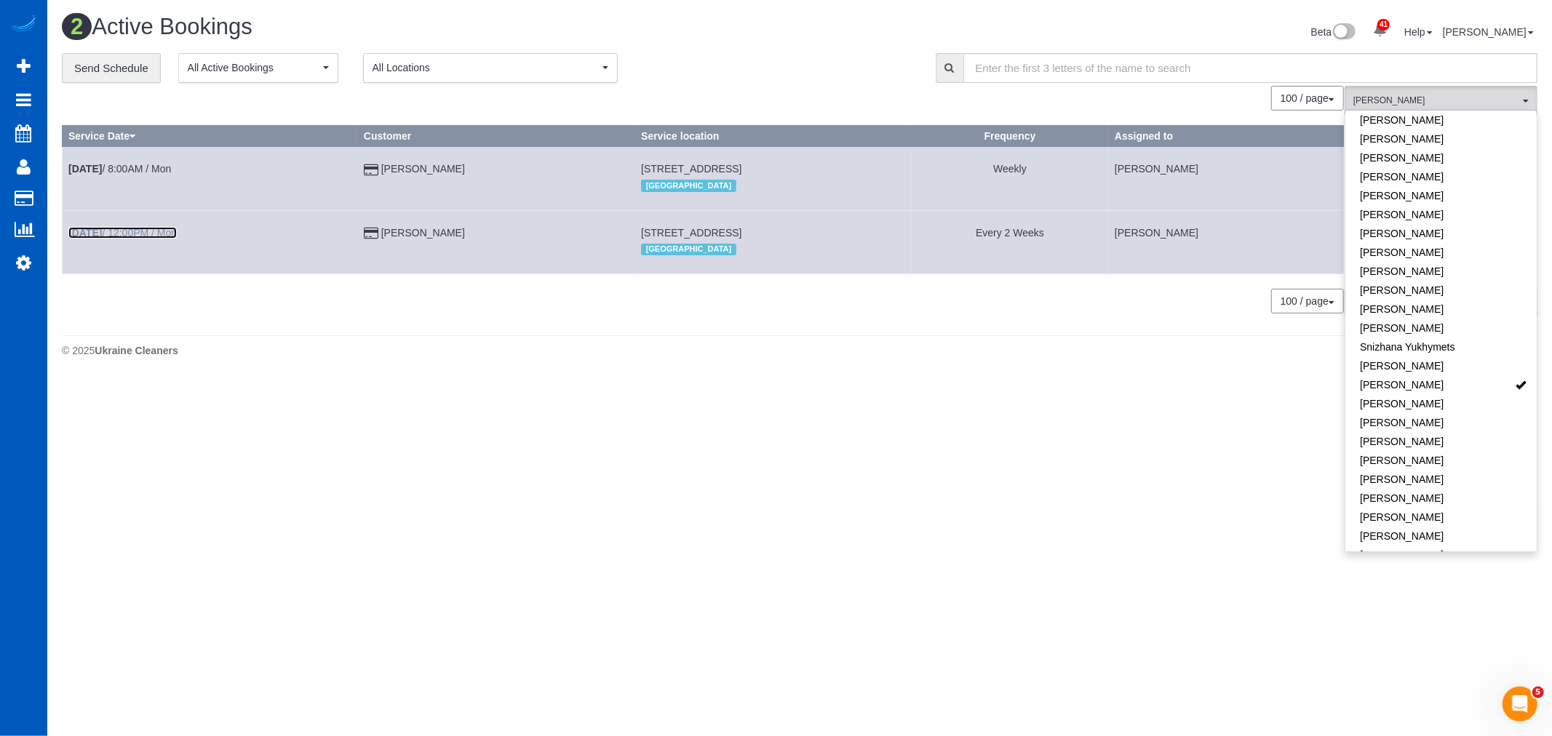
click at [150, 236] on link "[DATE] 12:00PM / Mon" at bounding box center [122, 233] width 108 height 12
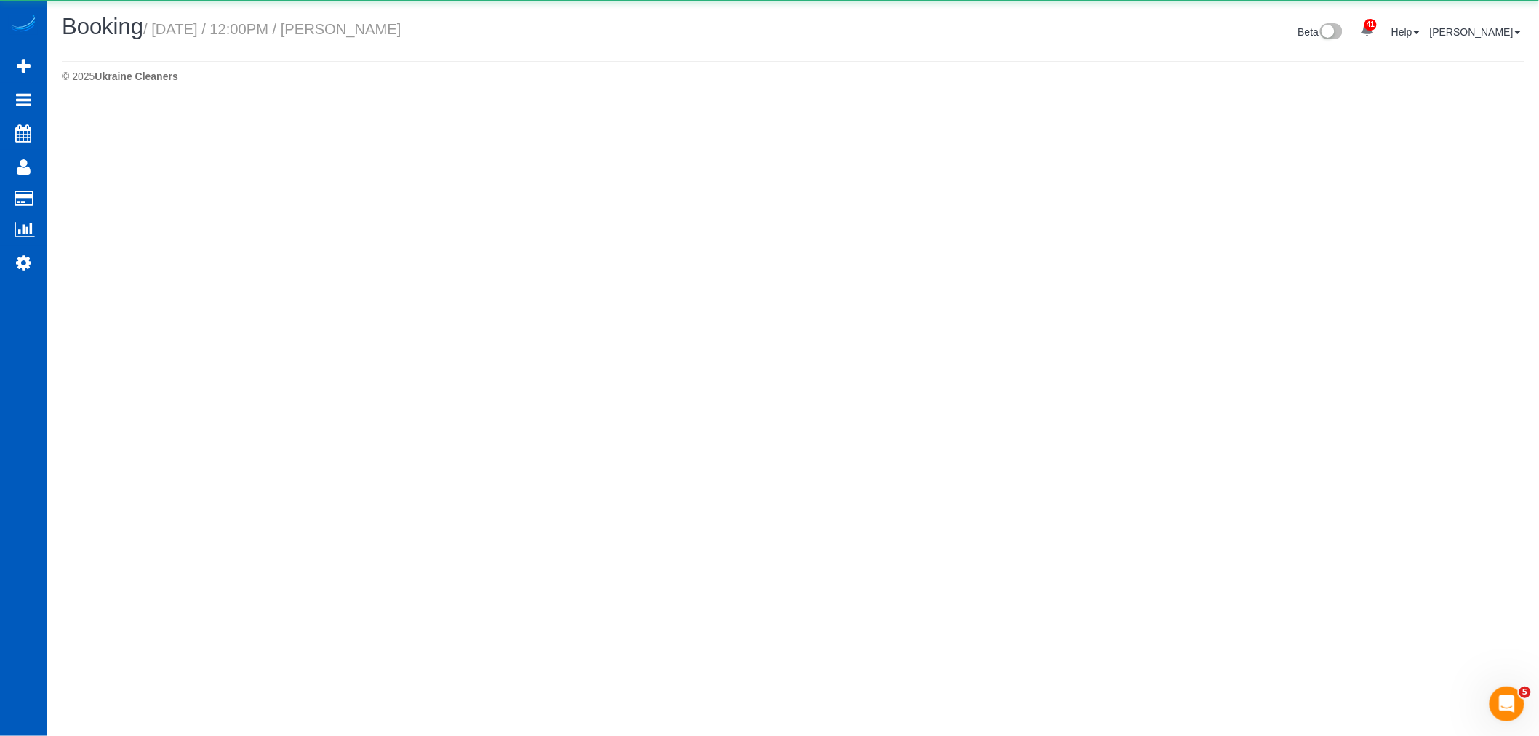
select select "WA"
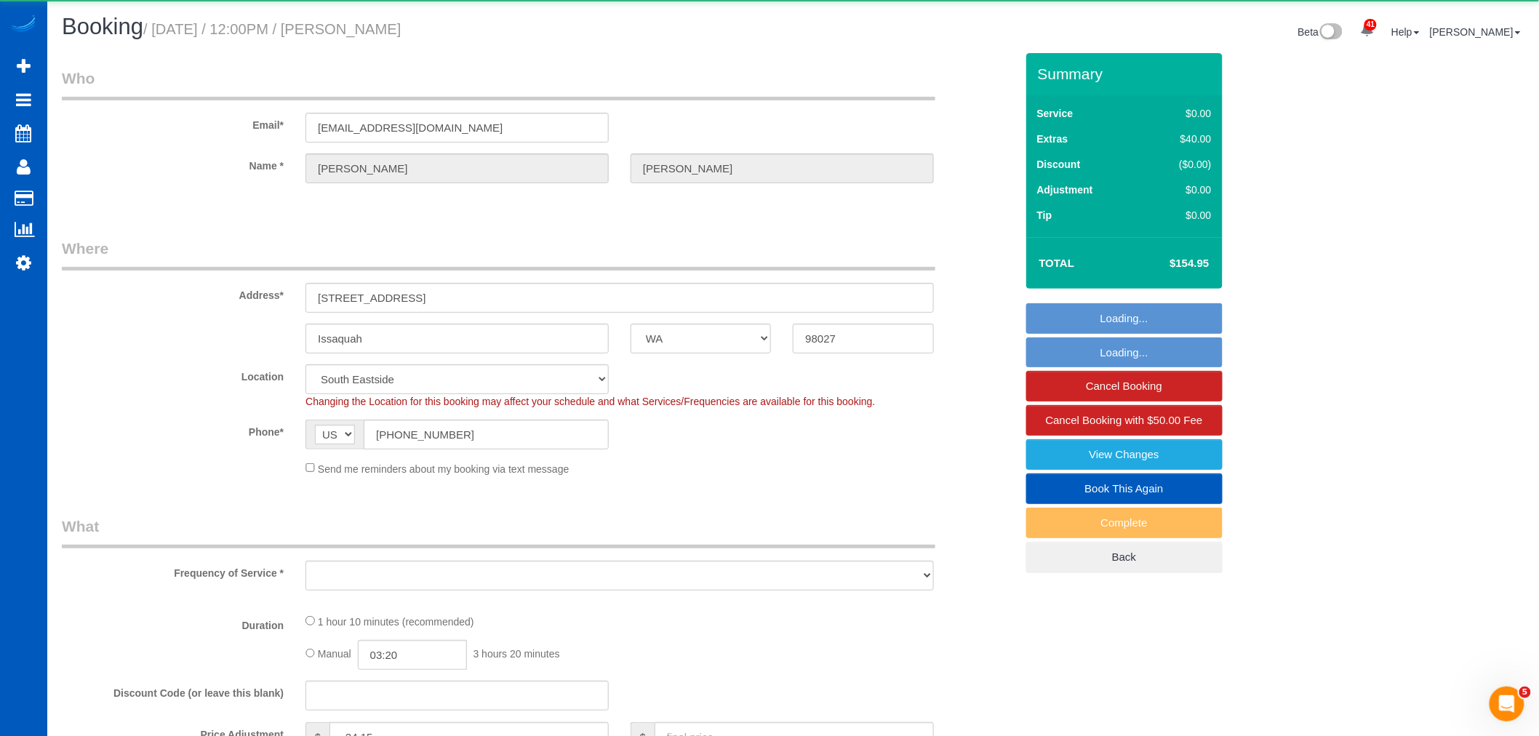
select select "object:24095"
select select "199"
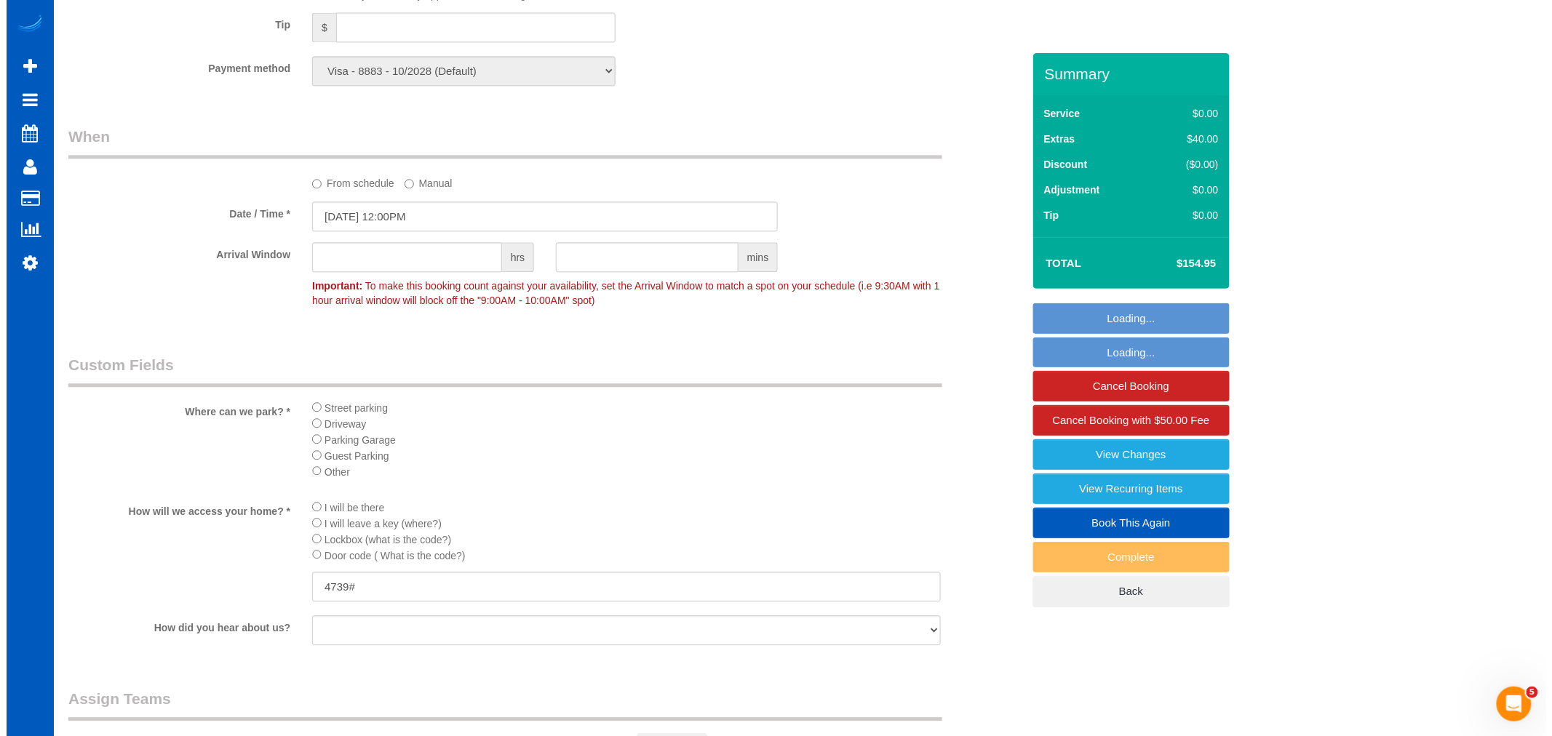
scroll to position [1374, 0]
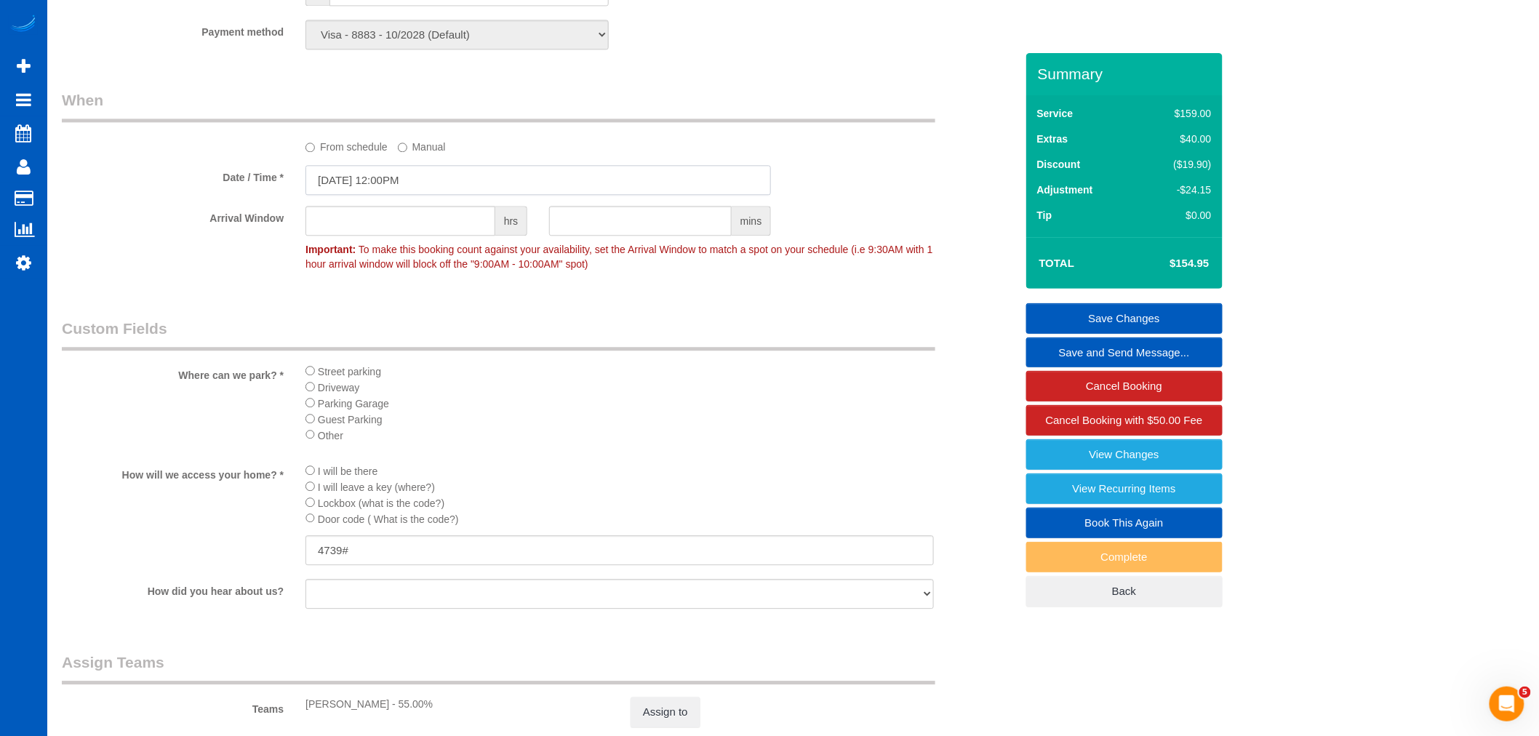
click at [366, 178] on input "[DATE] 12:00PM" at bounding box center [539, 180] width 466 height 30
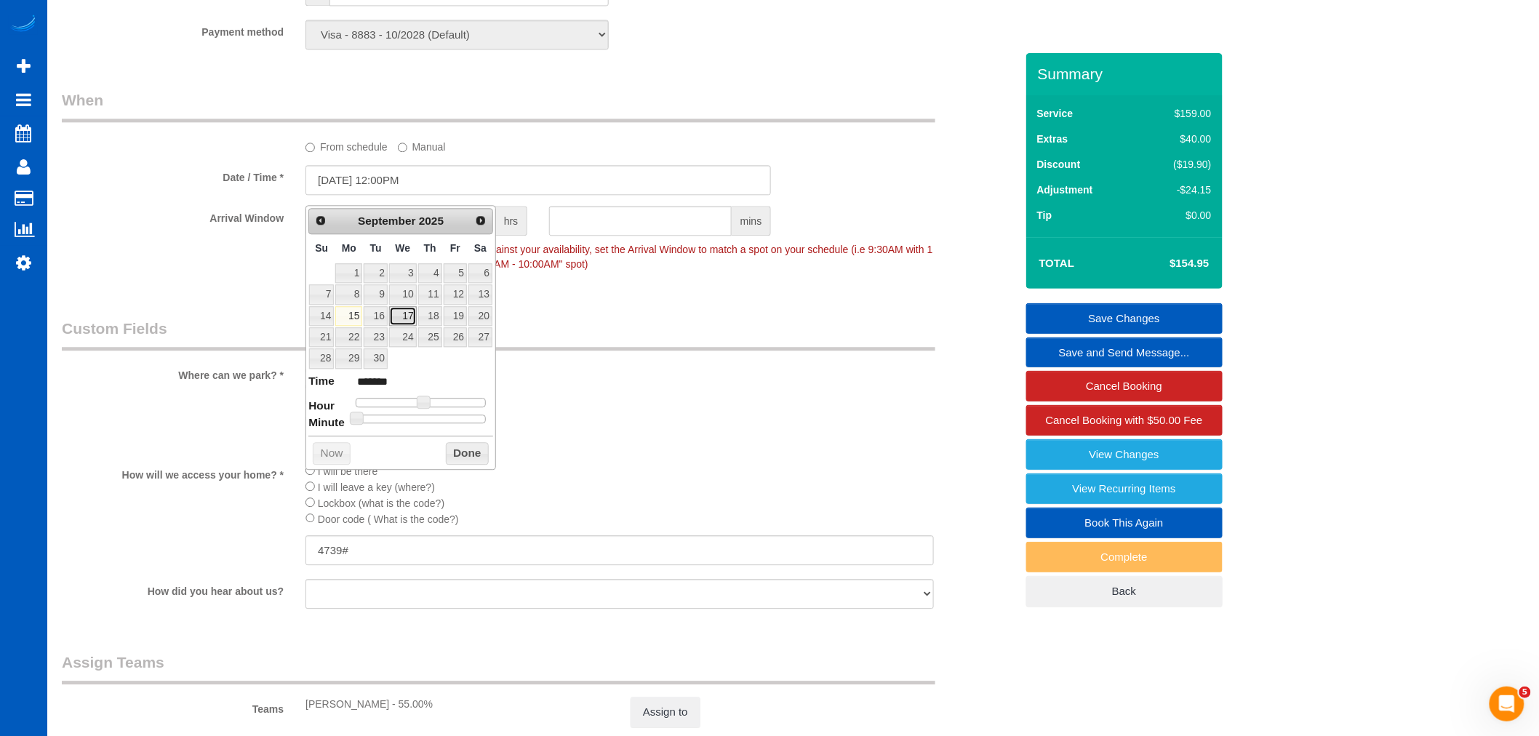
click at [409, 317] on link "17" at bounding box center [403, 316] width 28 height 20
type input "[DATE] 12:00PM"
click at [459, 457] on button "Done" at bounding box center [467, 453] width 43 height 23
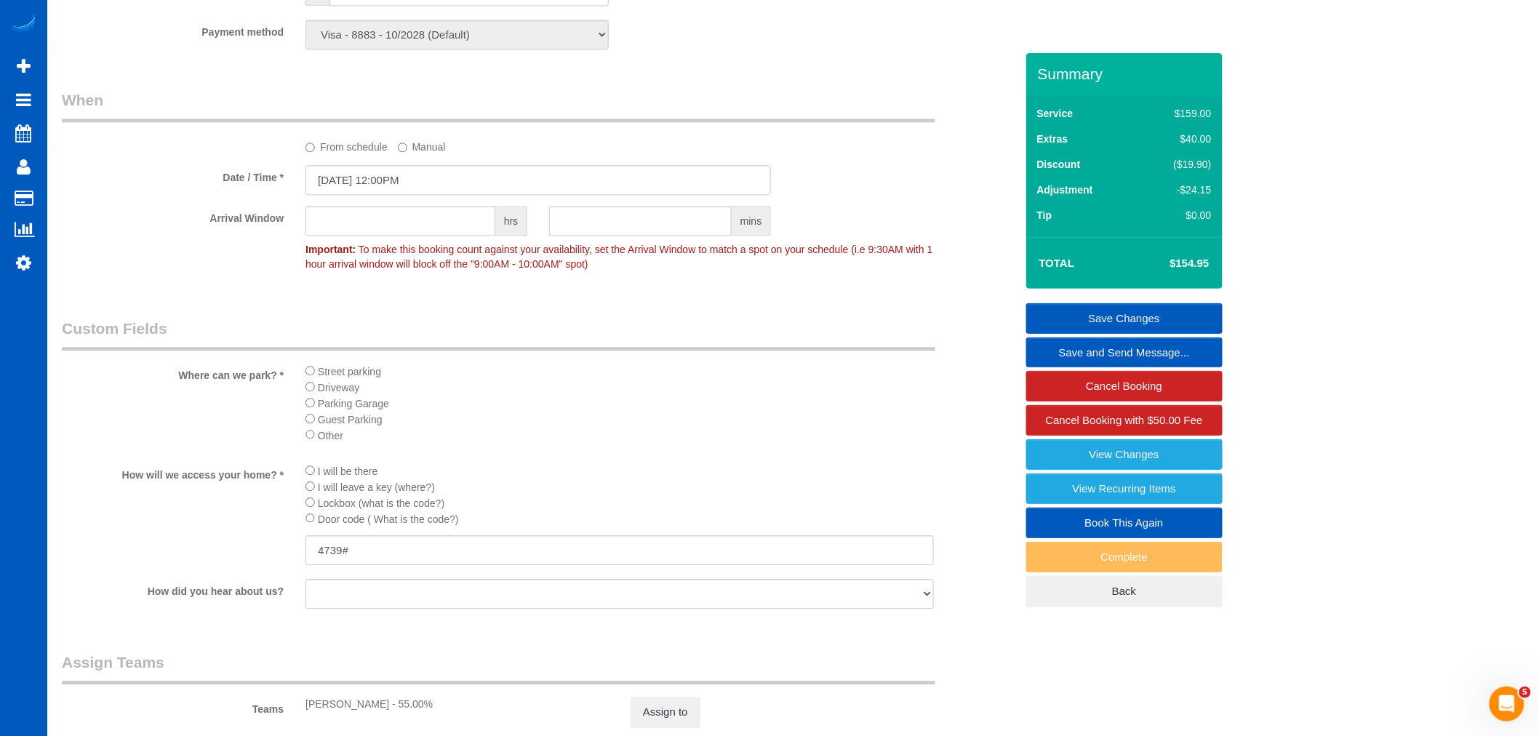
click at [1131, 353] on link "Save and Send Message..." at bounding box center [1125, 353] width 196 height 31
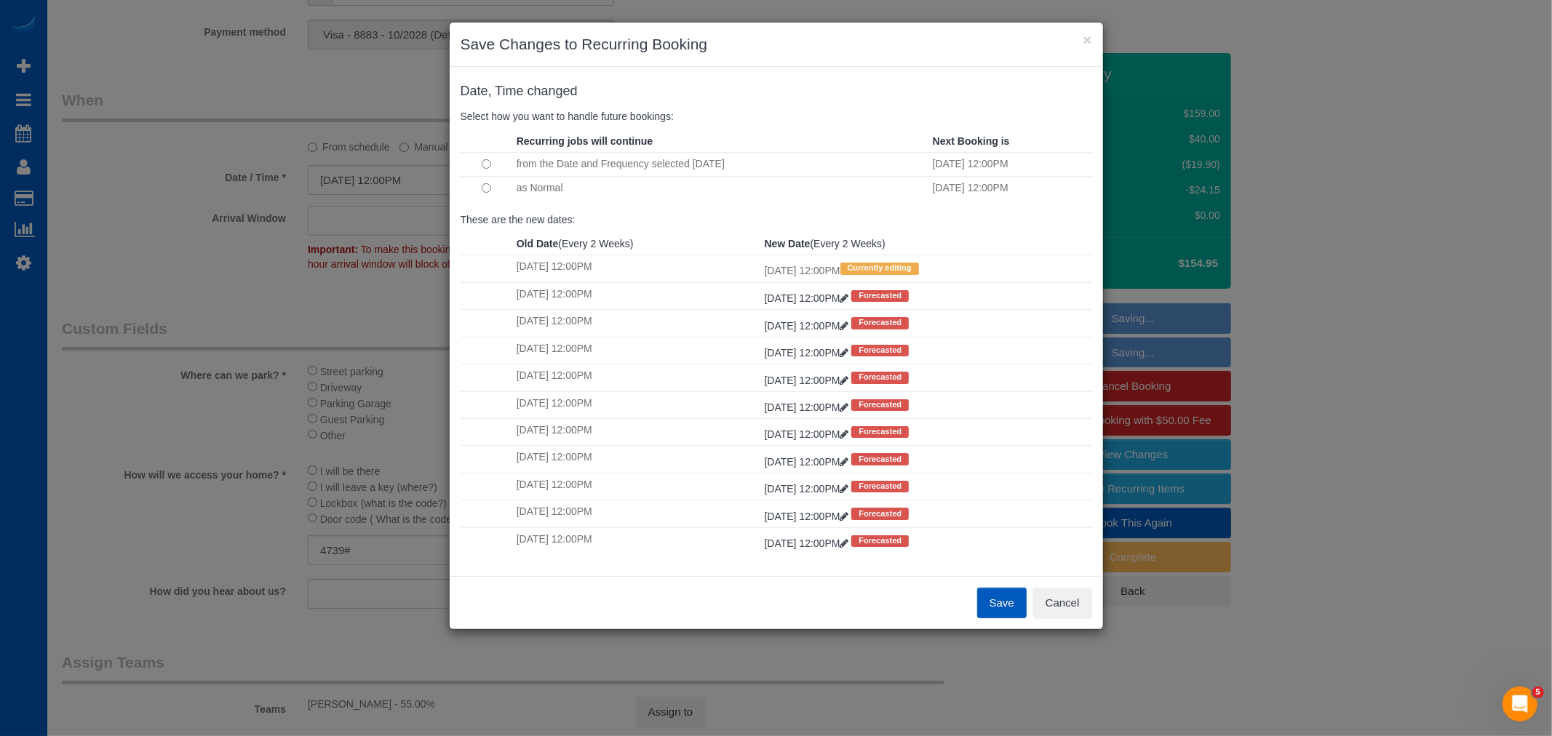
click at [1017, 604] on button "Save" at bounding box center [1001, 603] width 49 height 31
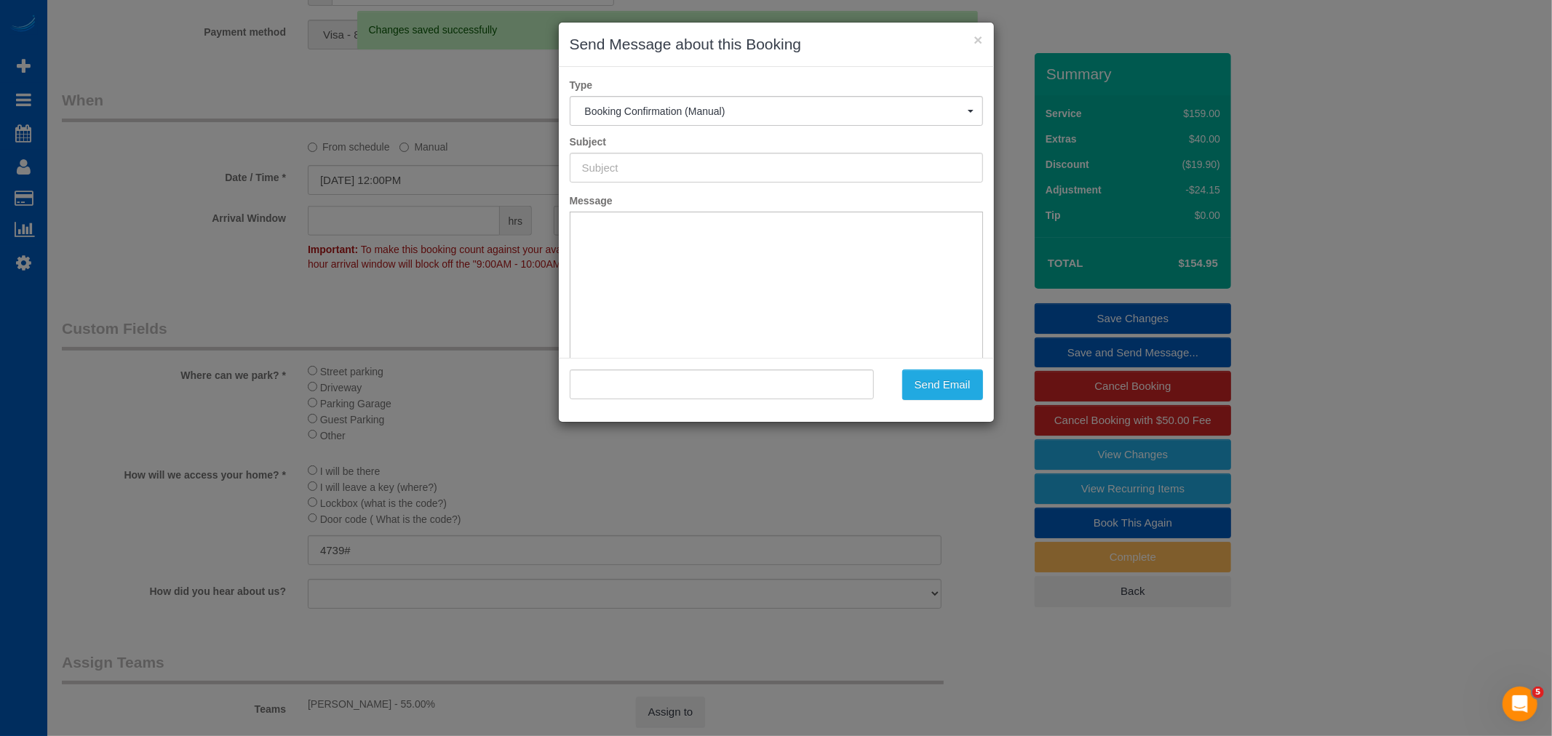
type input "Cleaning Service Confirmed!"
type input ""[PERSON_NAME]" <[EMAIL_ADDRESS][DOMAIN_NAME]>"
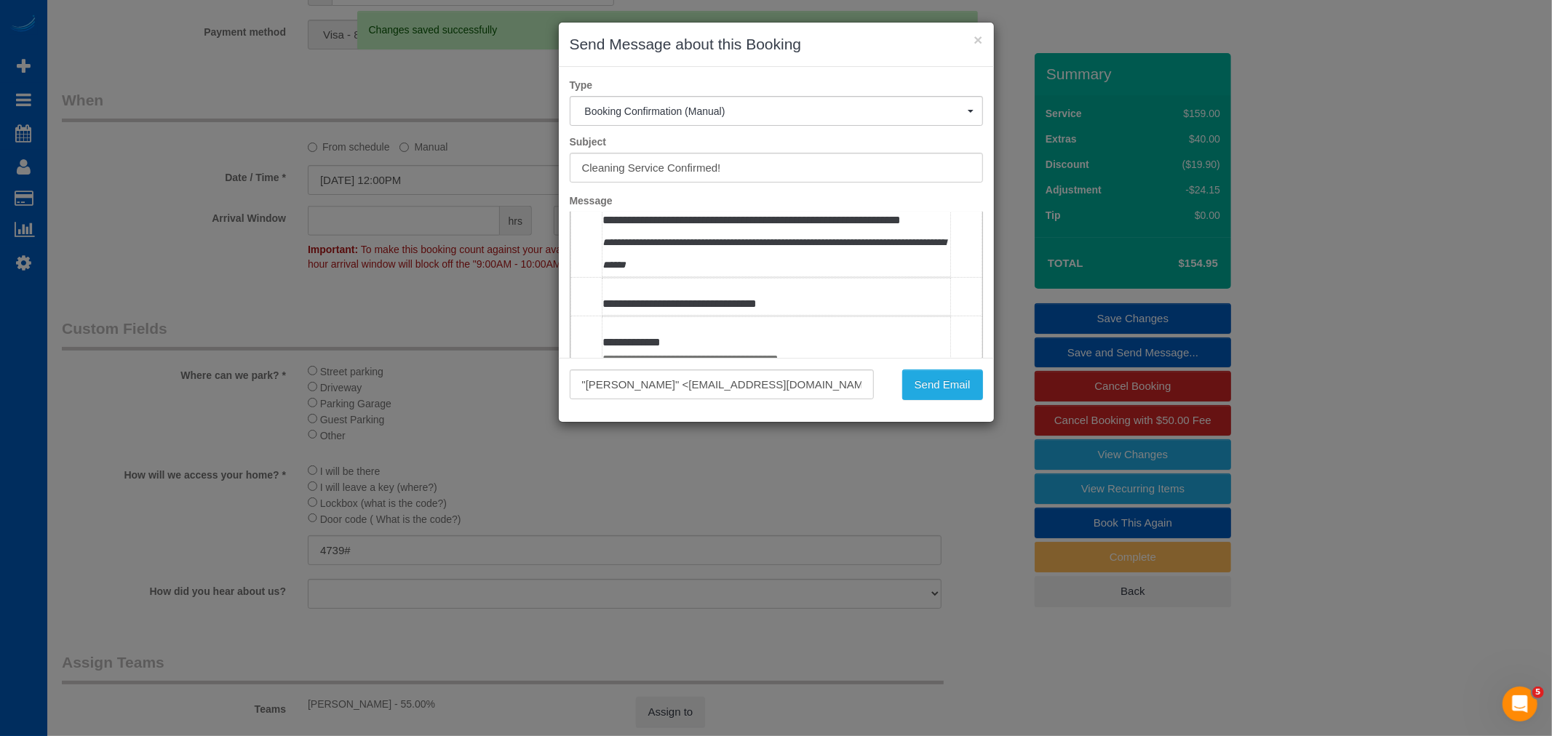
scroll to position [485, 0]
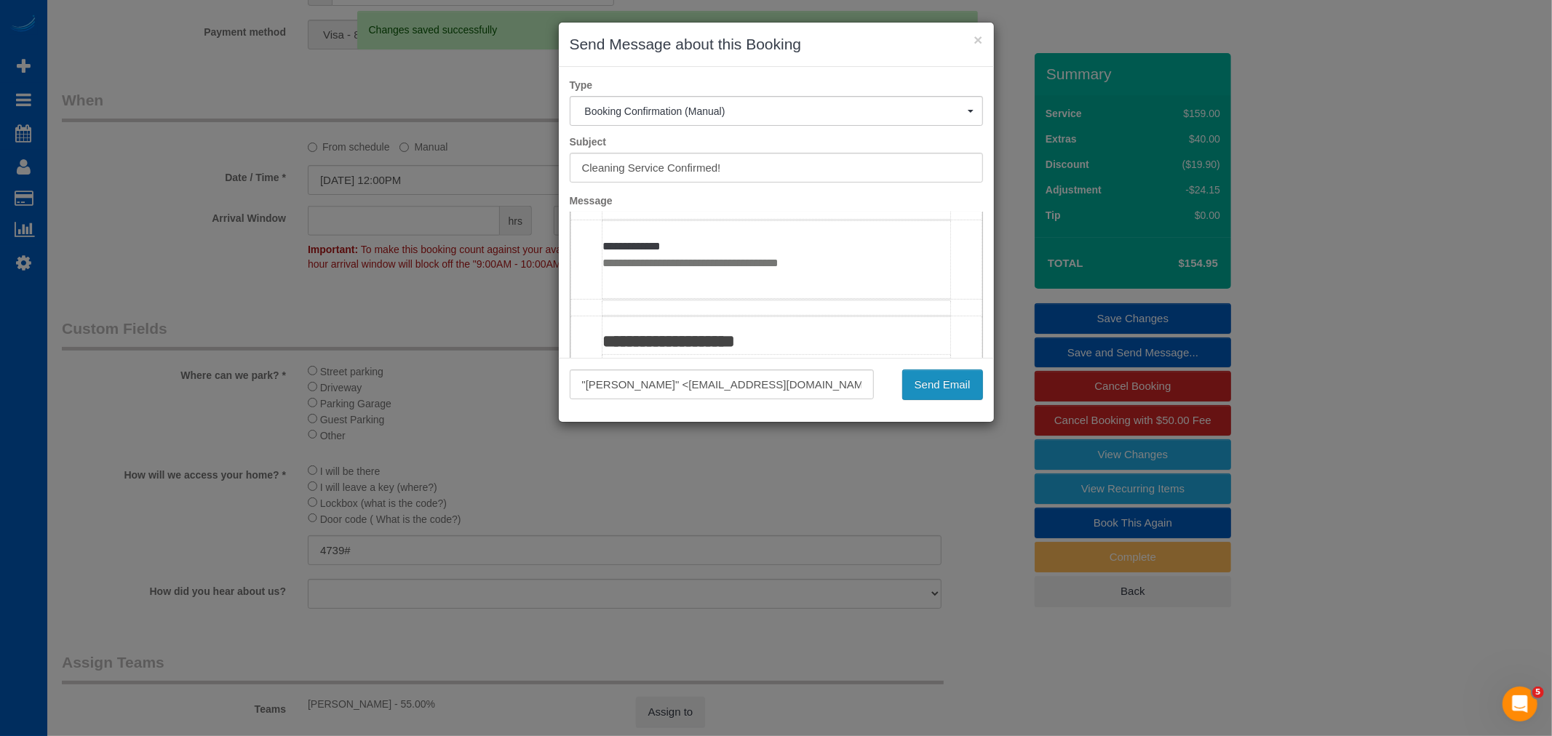
click at [968, 386] on button "Send Email" at bounding box center [942, 385] width 81 height 31
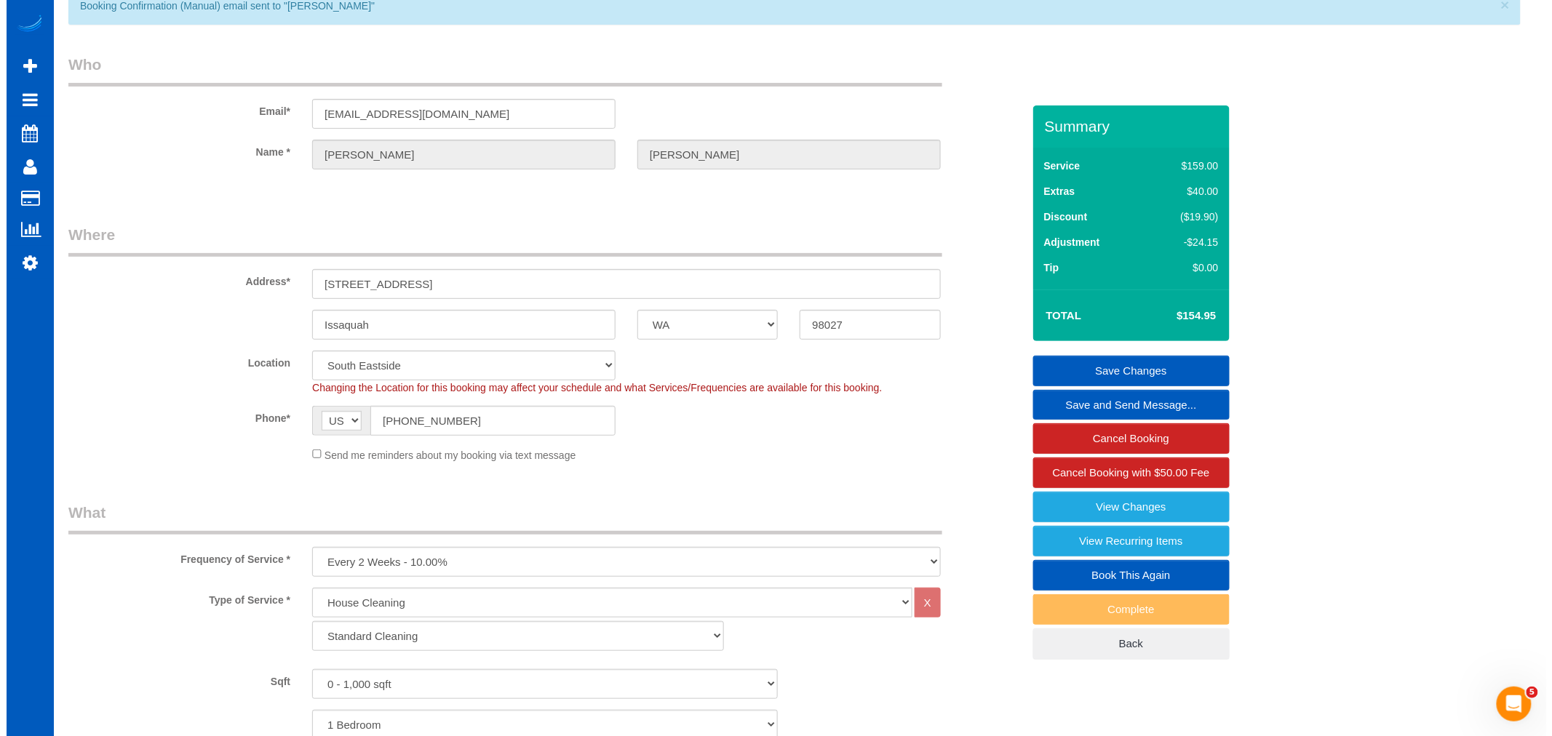
scroll to position [0, 0]
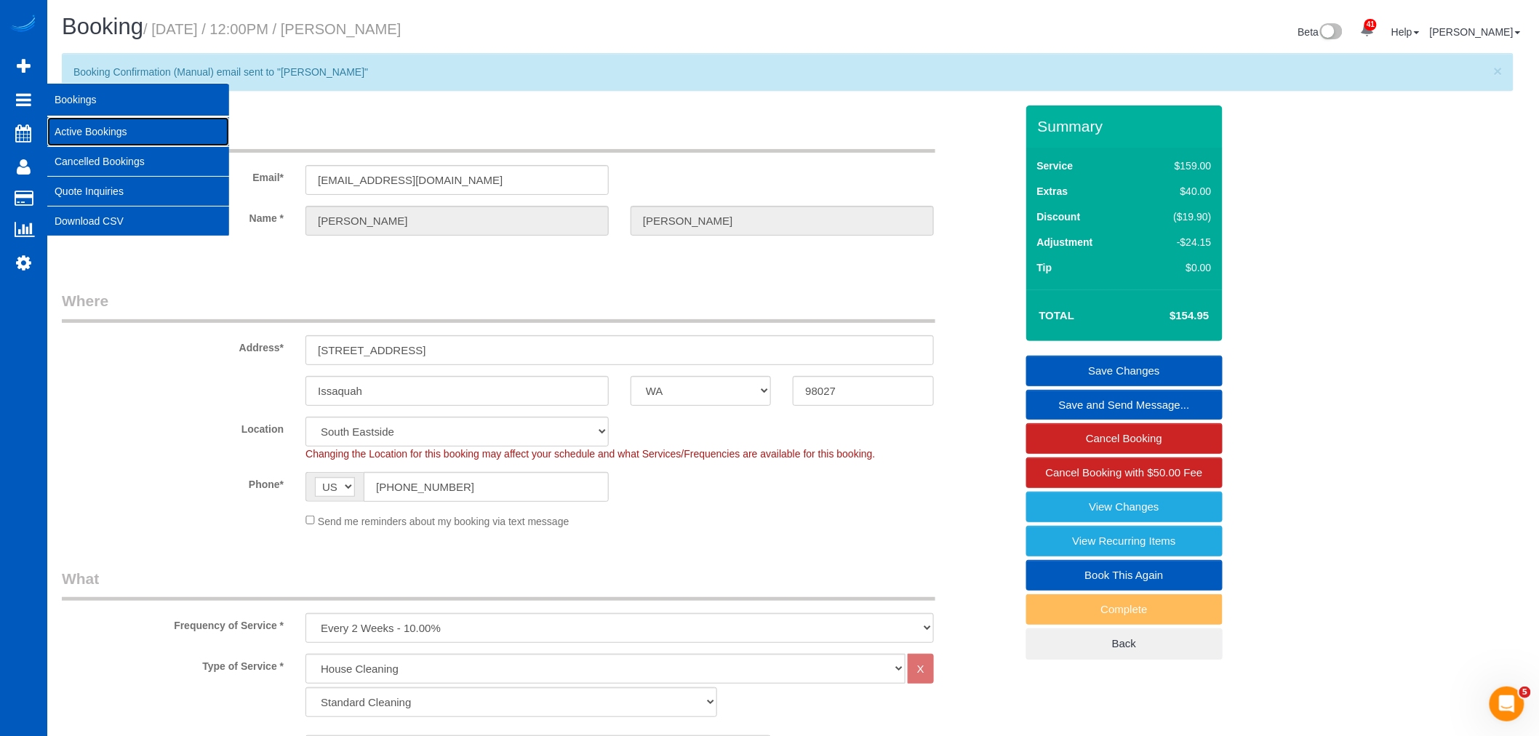
click at [164, 140] on link "Active Bookings" at bounding box center [138, 131] width 182 height 29
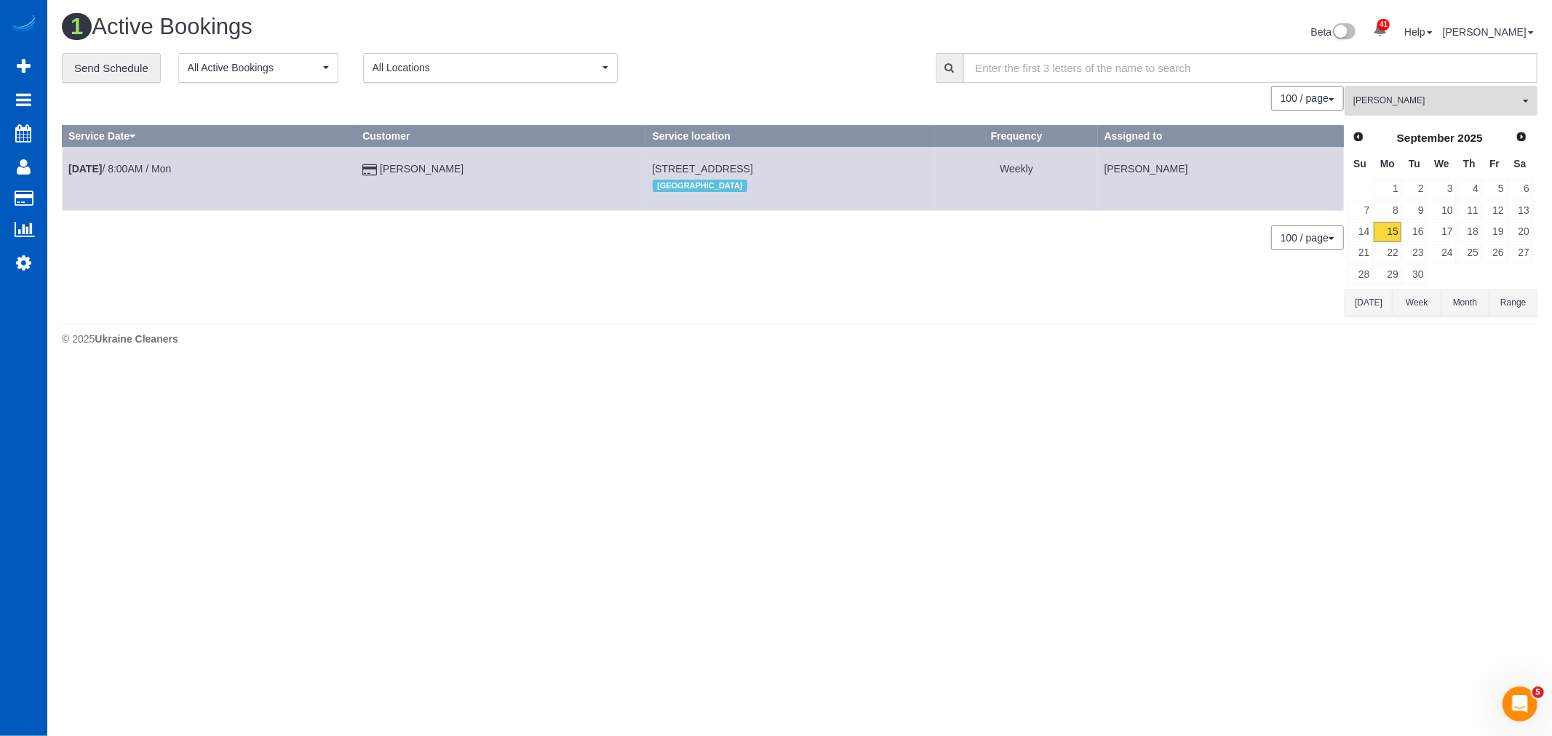
click at [1419, 96] on span "[PERSON_NAME]" at bounding box center [1436, 101] width 166 height 12
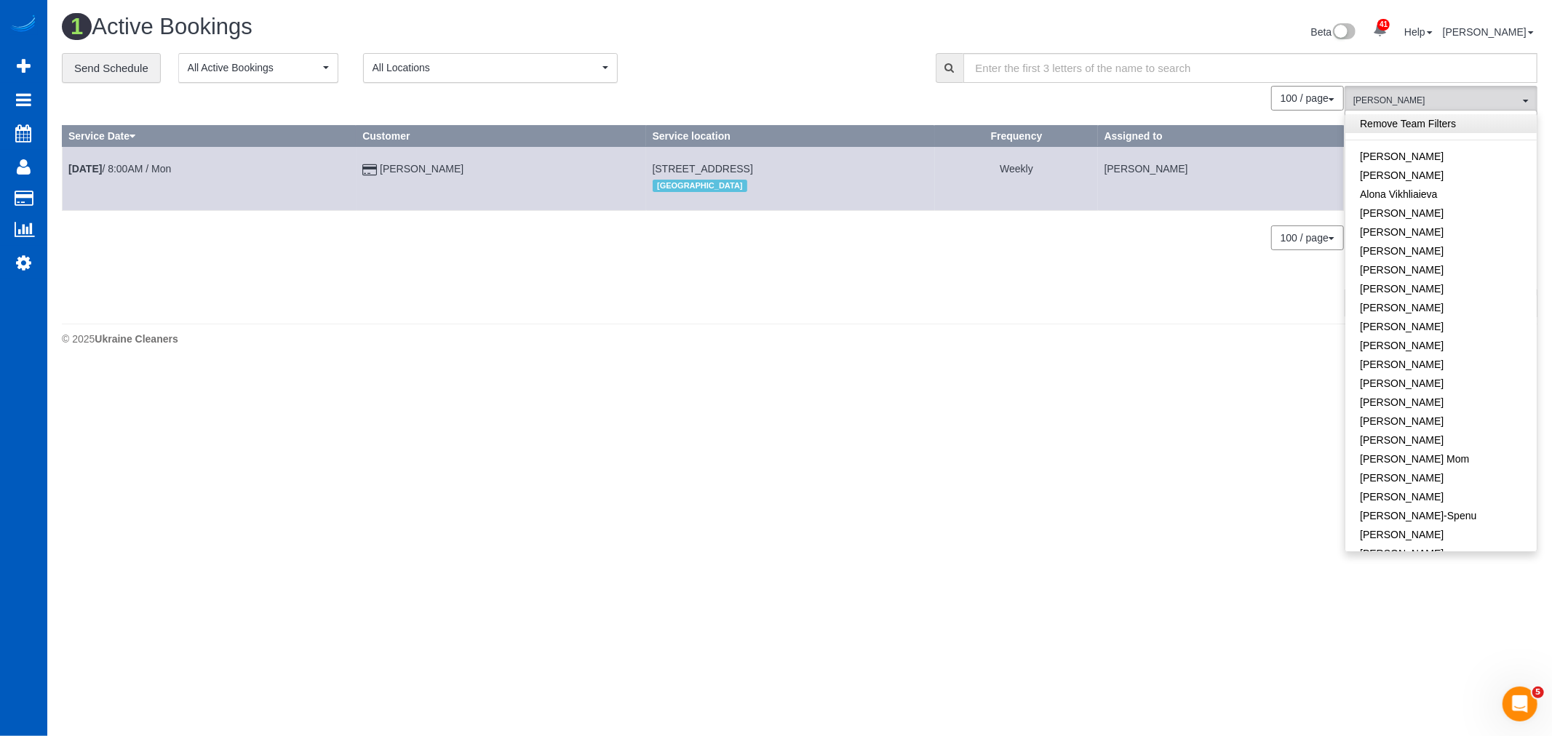
click at [1440, 125] on link "Remove Team Filters" at bounding box center [1440, 123] width 191 height 19
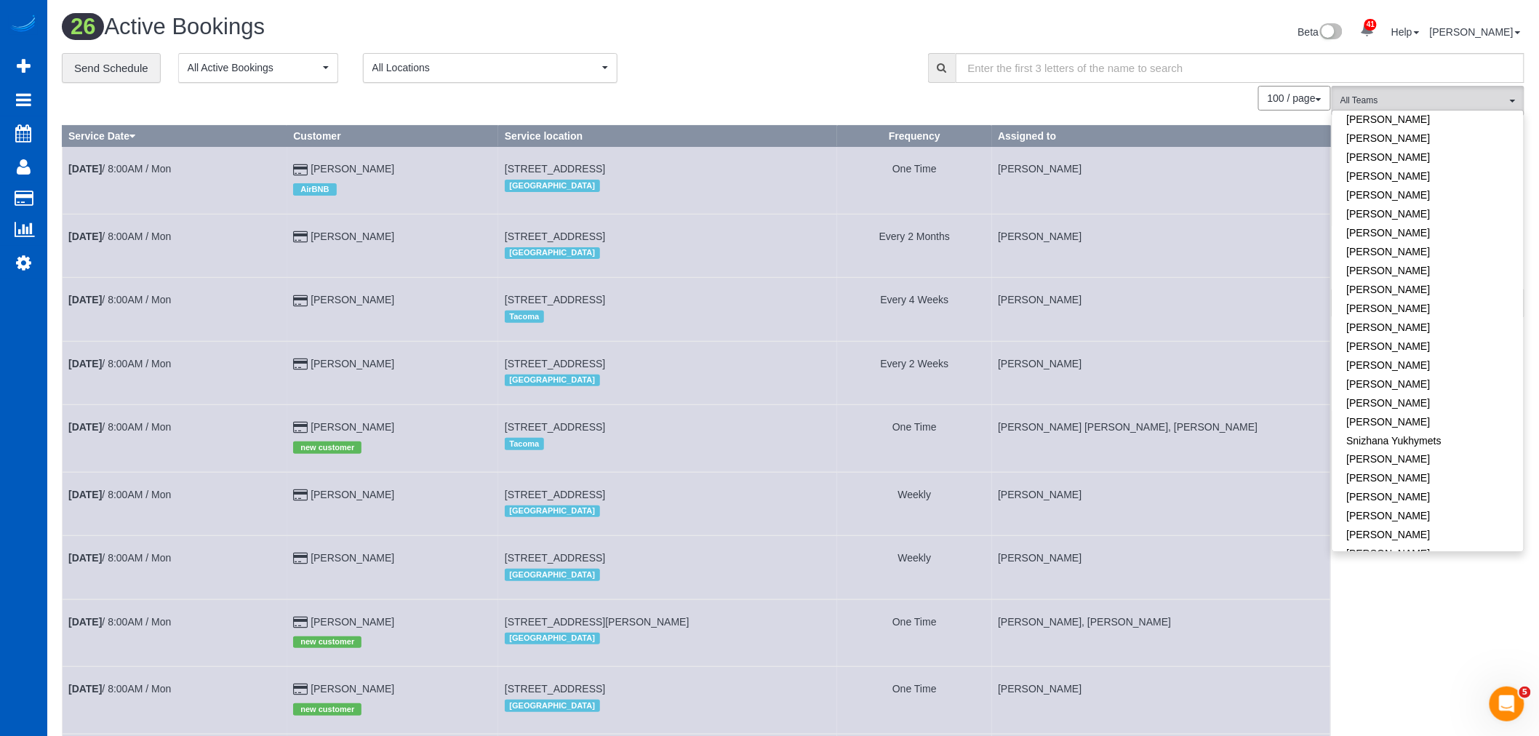
scroll to position [902, 0]
click at [1452, 375] on link "[PERSON_NAME]" at bounding box center [1428, 384] width 191 height 19
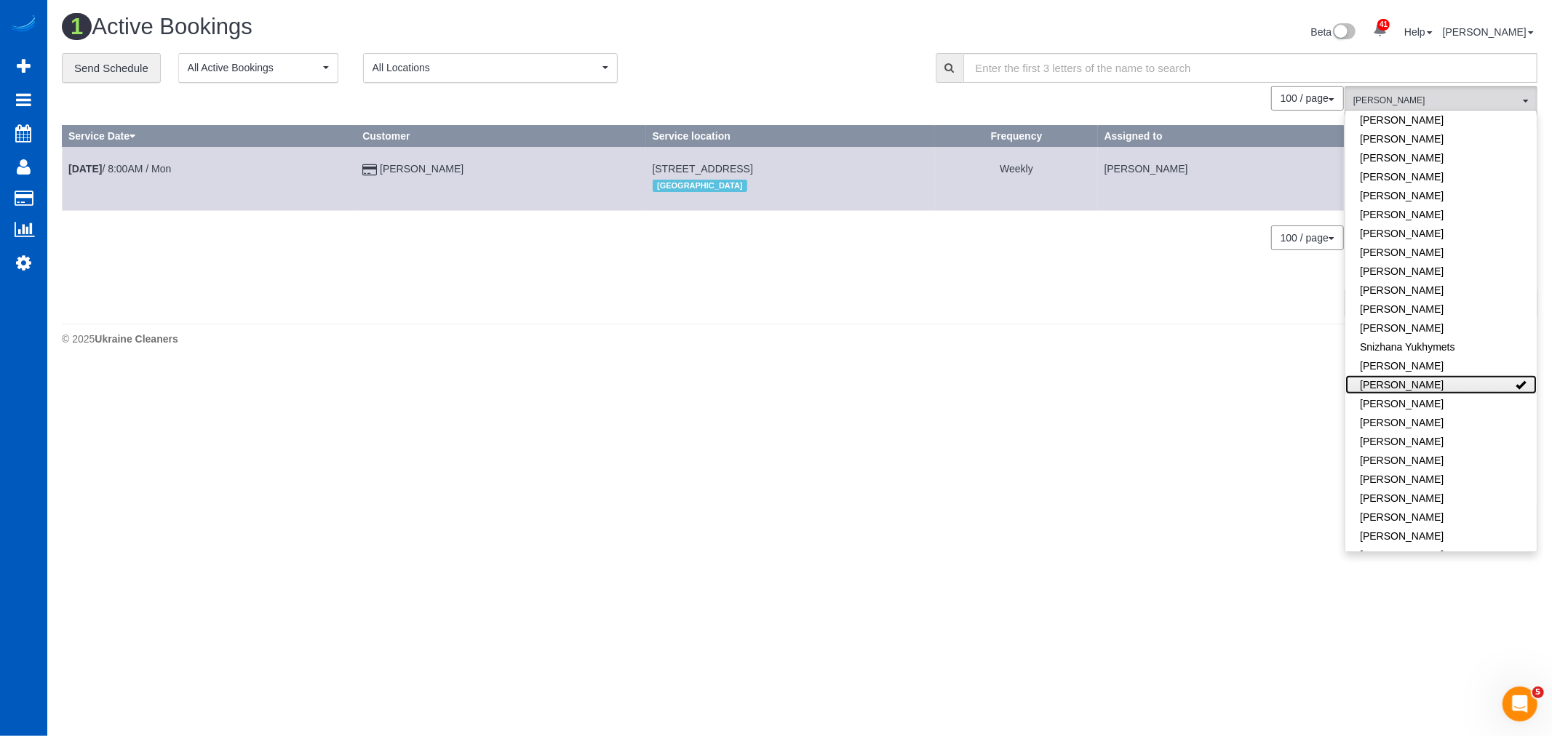
click at [1452, 375] on link "[PERSON_NAME]" at bounding box center [1440, 384] width 191 height 19
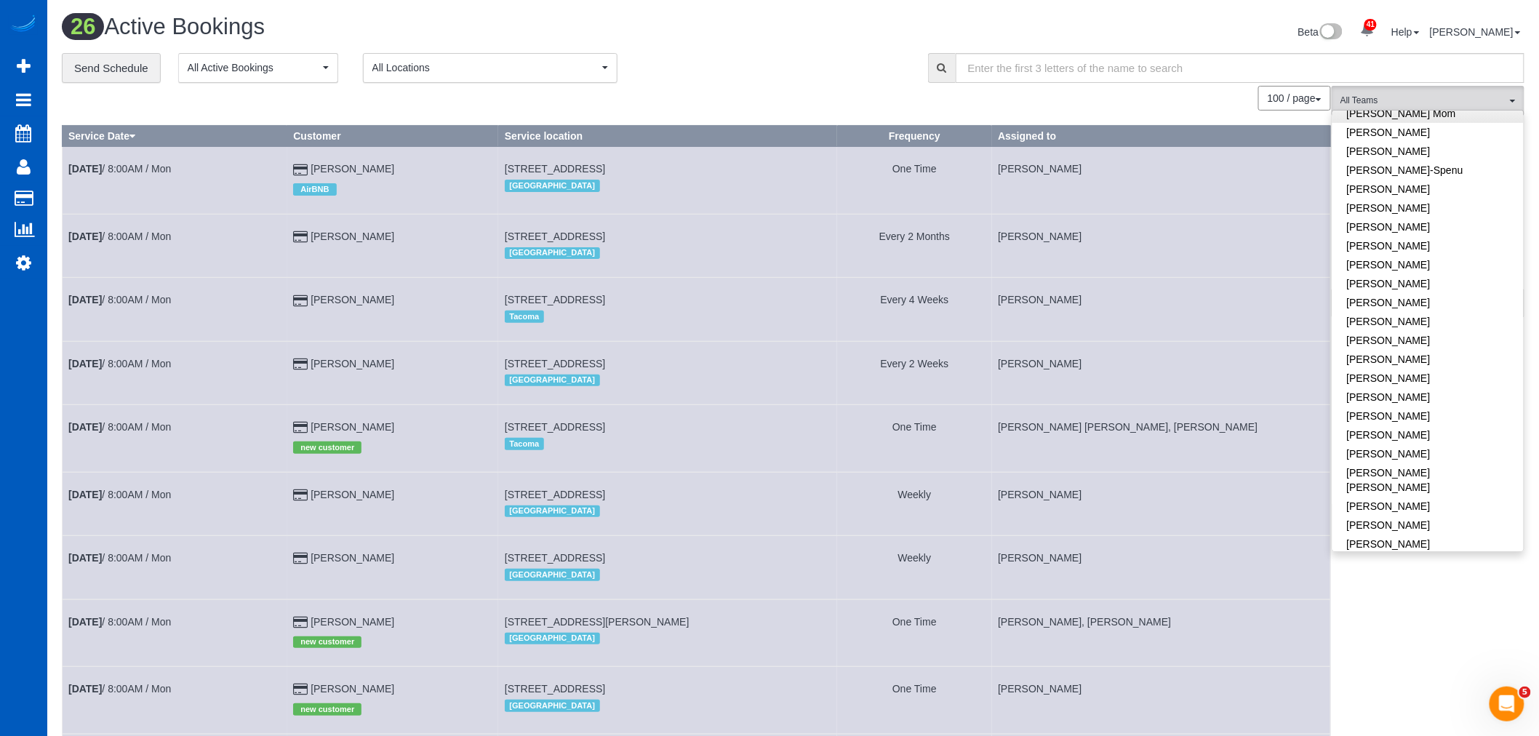
scroll to position [336, 0]
click at [1432, 100] on span "All Teams" at bounding box center [1424, 101] width 166 height 12
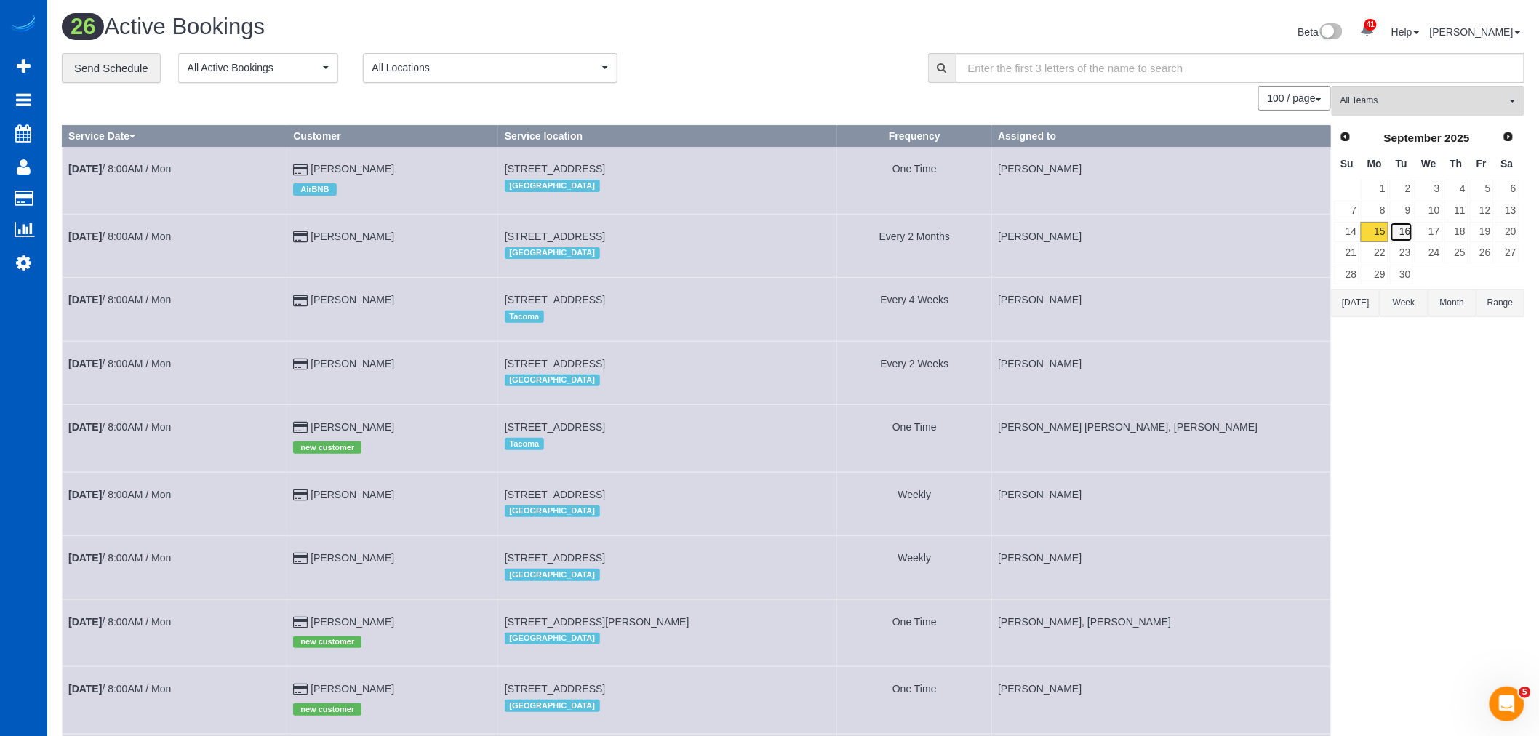
click at [1406, 231] on link "16" at bounding box center [1402, 232] width 24 height 20
click at [1435, 234] on link "17" at bounding box center [1429, 232] width 28 height 20
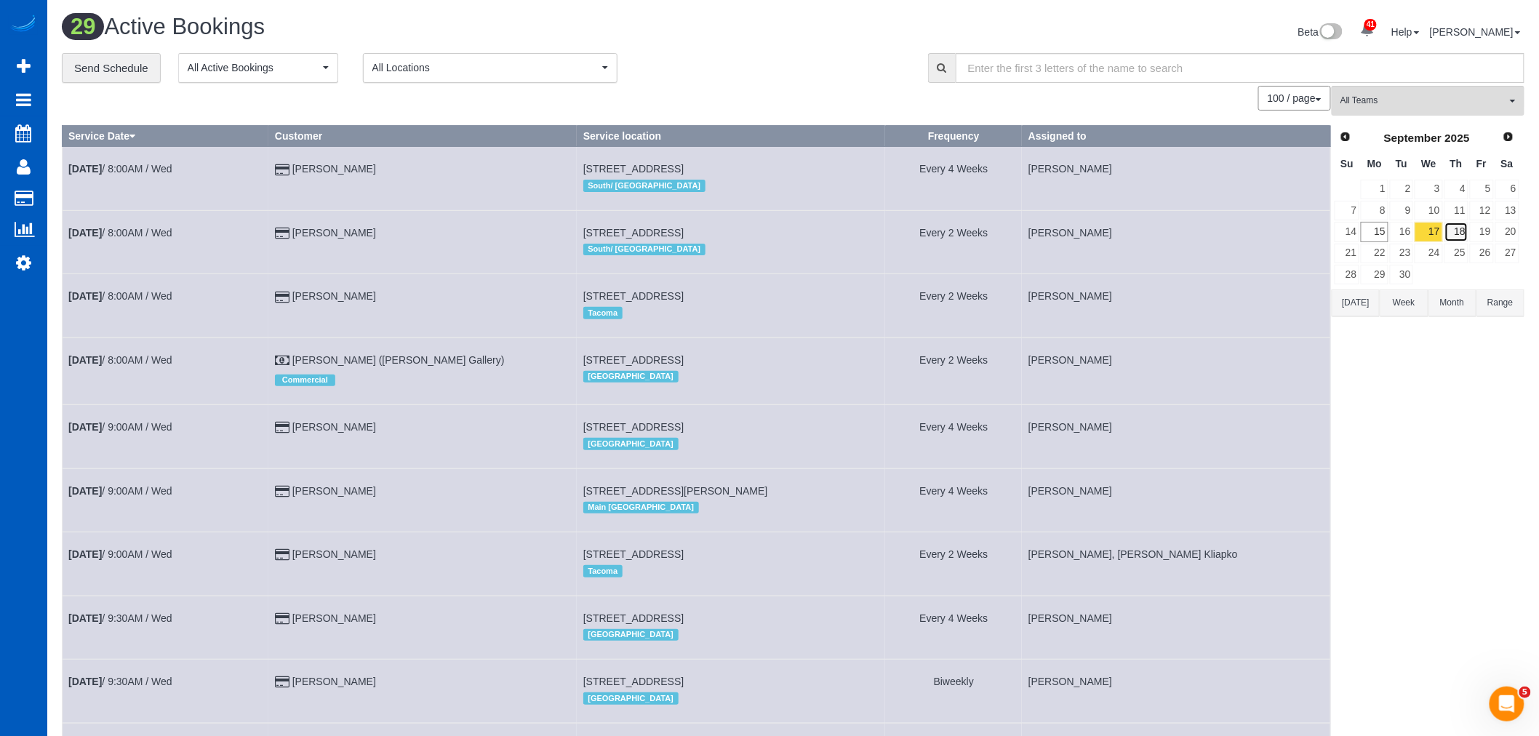
click at [1459, 234] on link "18" at bounding box center [1457, 232] width 24 height 20
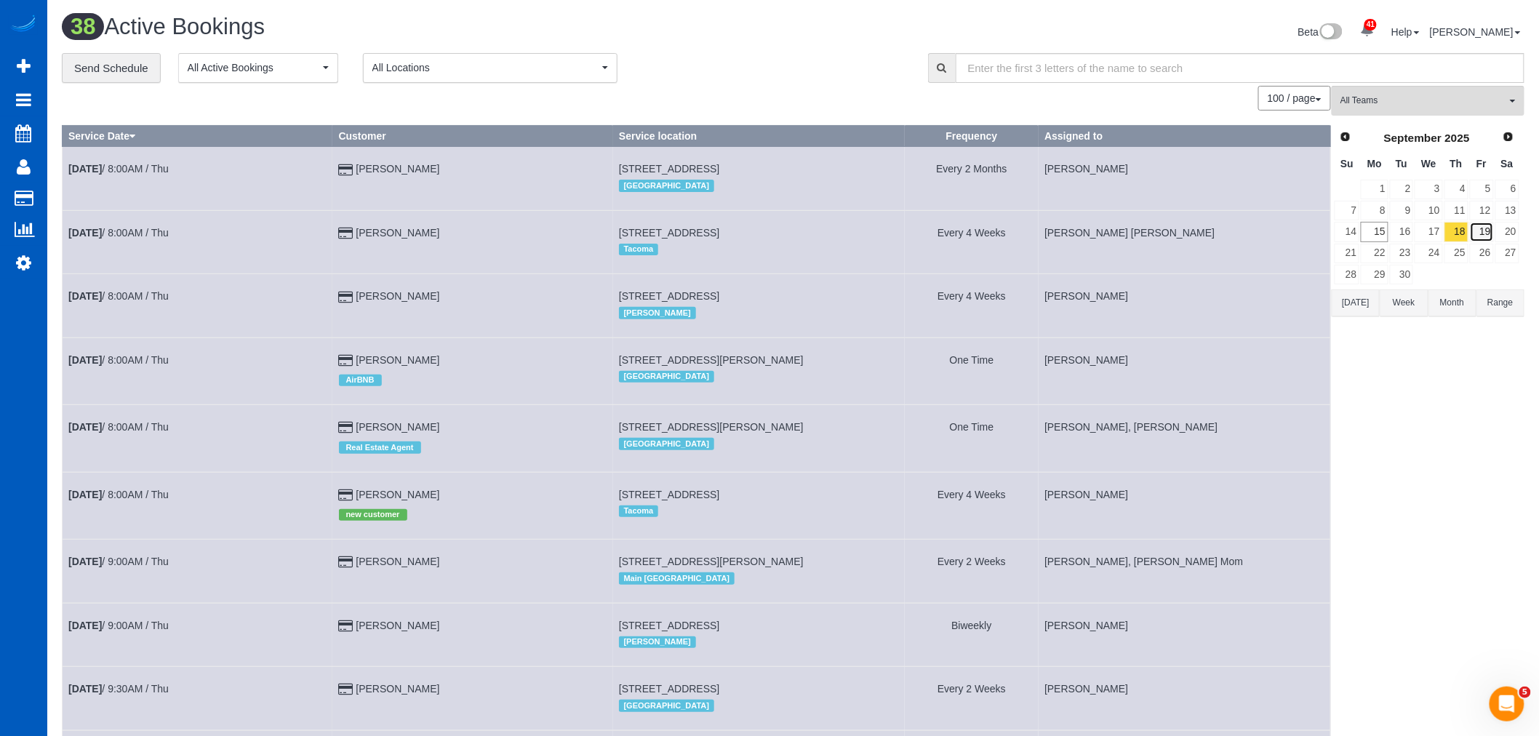
click at [1482, 234] on link "19" at bounding box center [1482, 232] width 24 height 20
click at [1508, 234] on link "20" at bounding box center [1508, 232] width 24 height 20
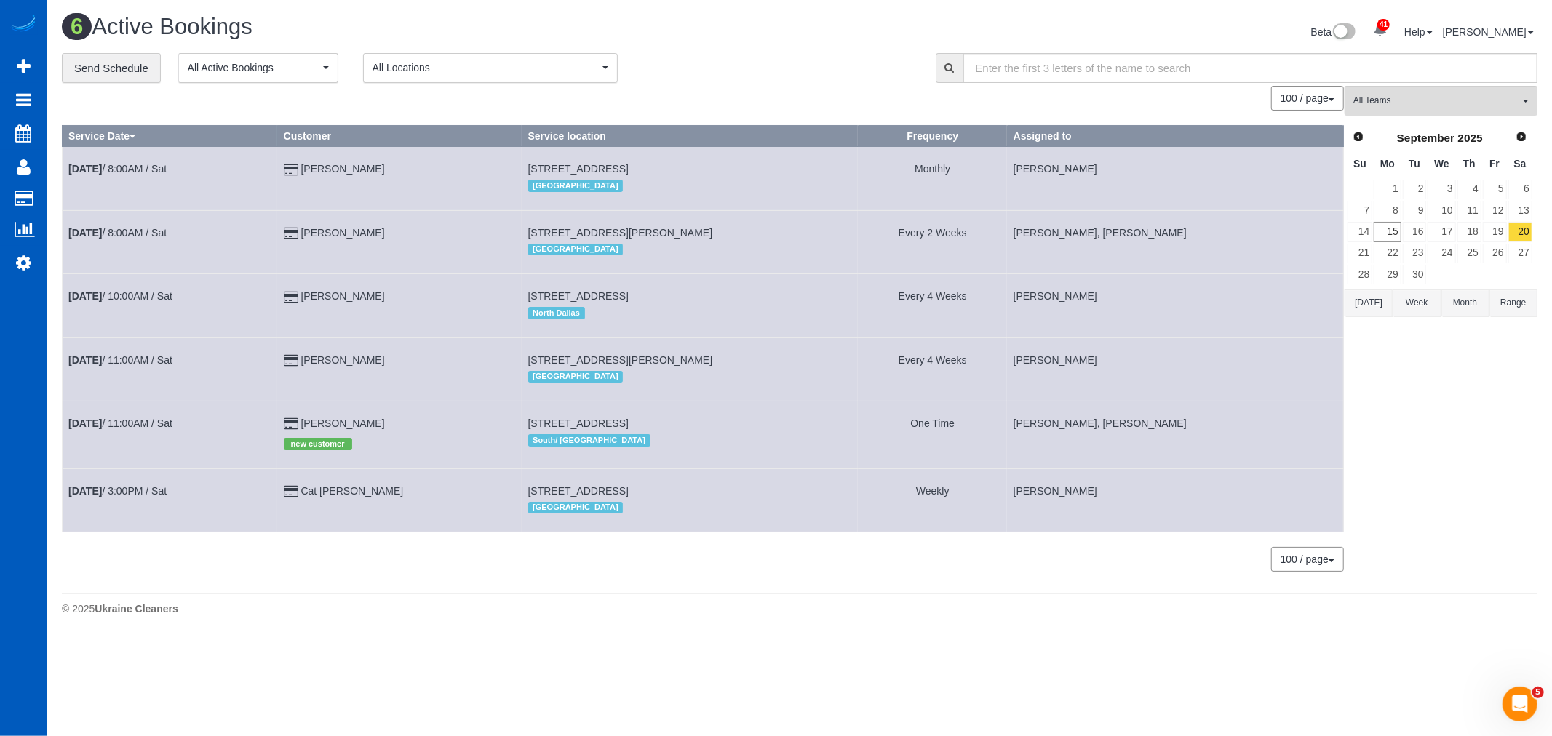
click at [1402, 242] on td "16" at bounding box center [1414, 231] width 25 height 21
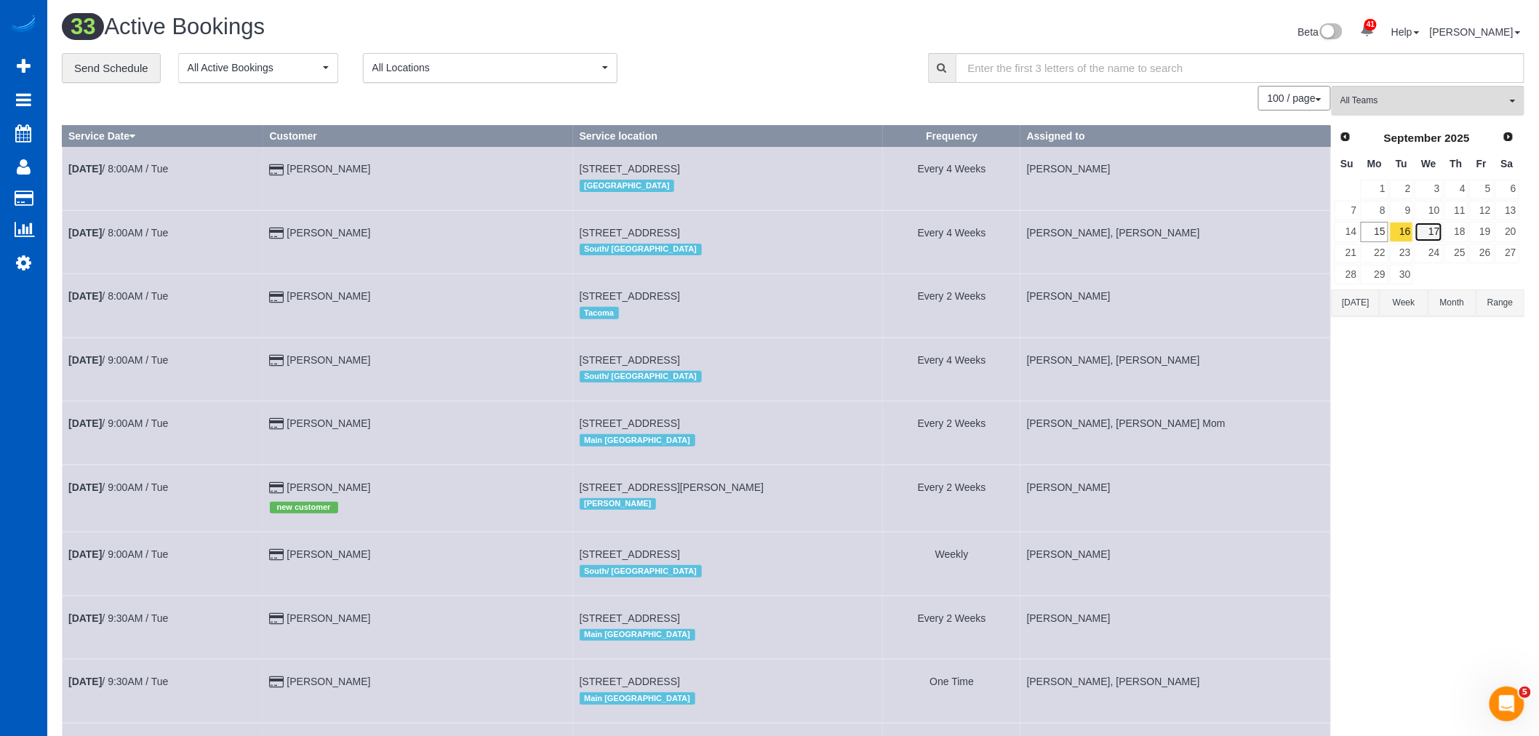
click at [1433, 233] on link "17" at bounding box center [1429, 232] width 28 height 20
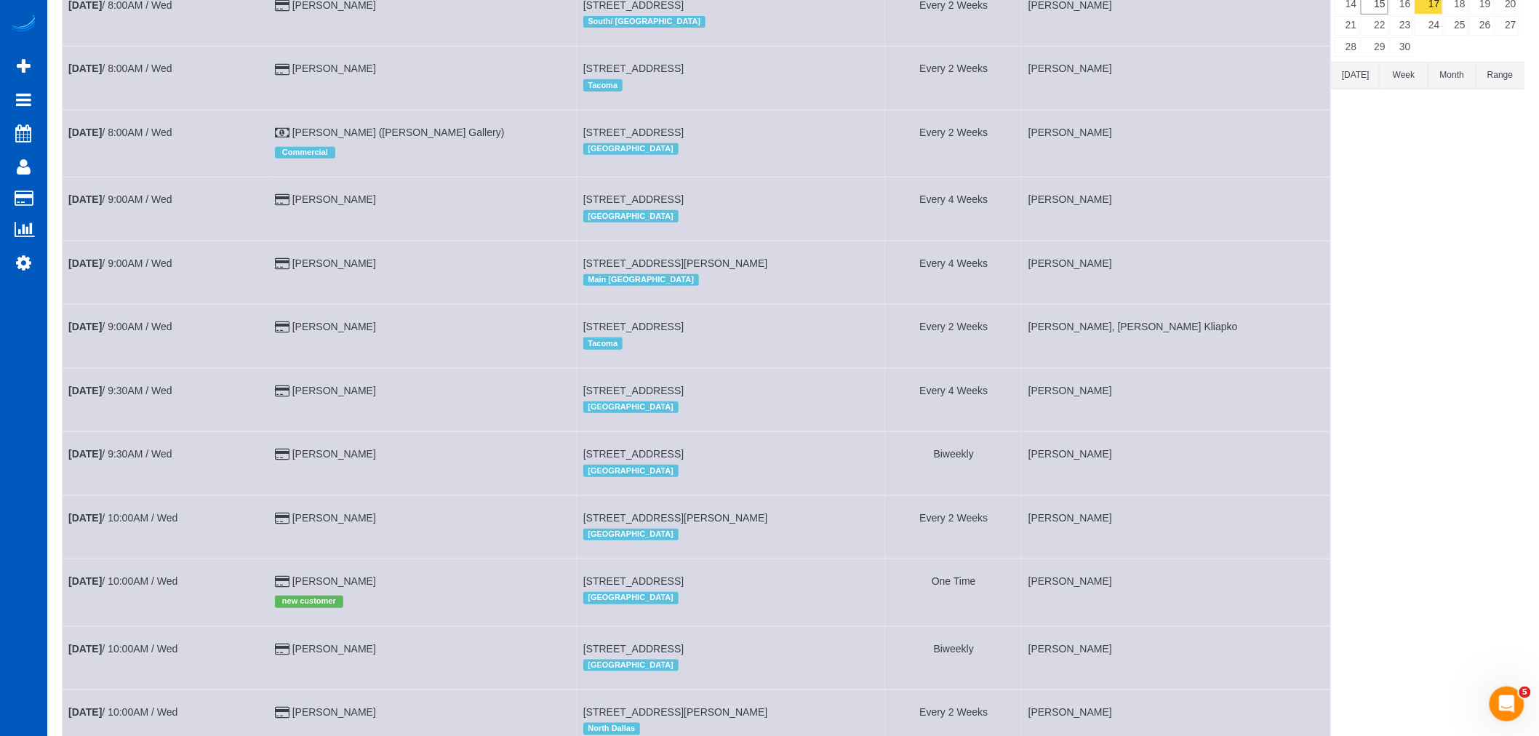
scroll to position [0, 0]
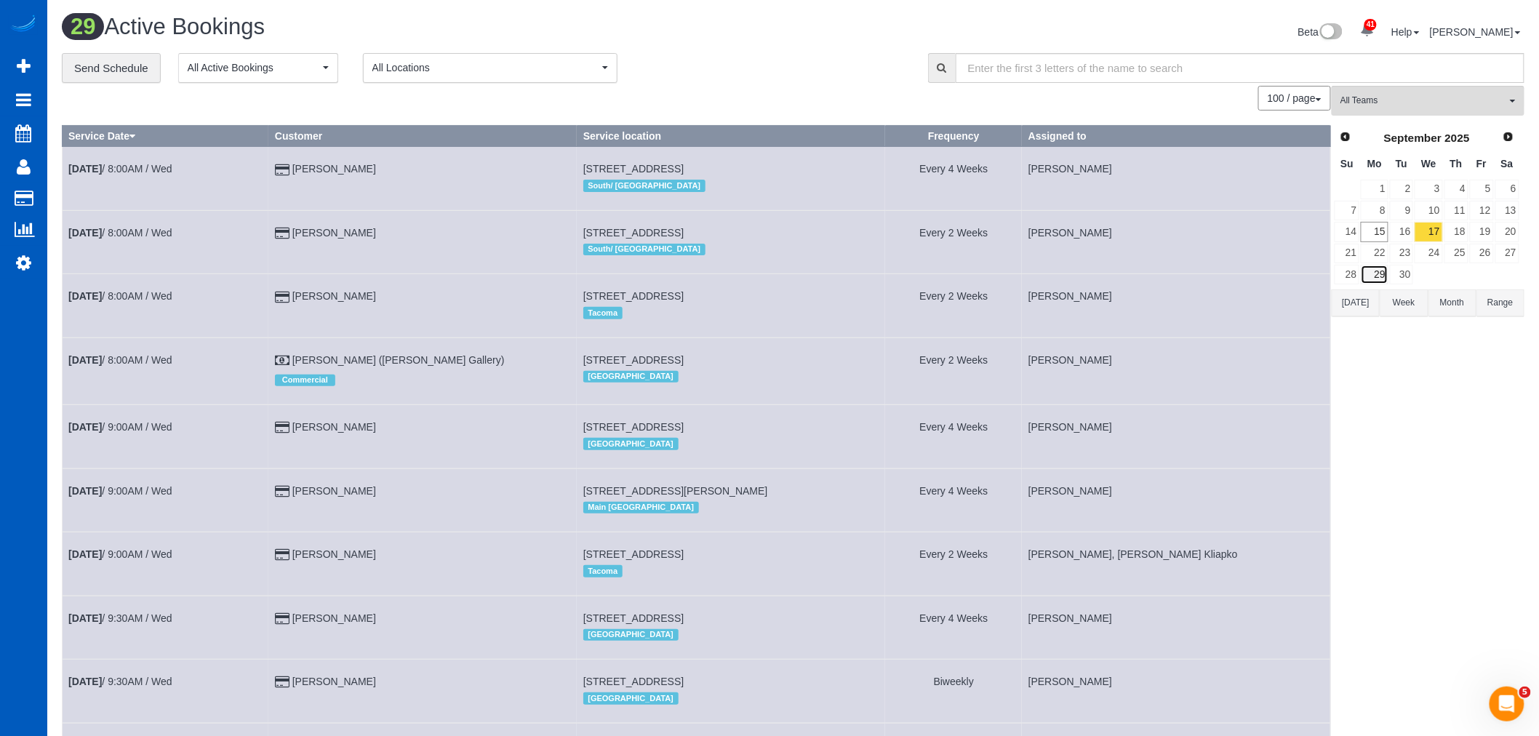
click at [1385, 278] on link "29" at bounding box center [1374, 275] width 27 height 20
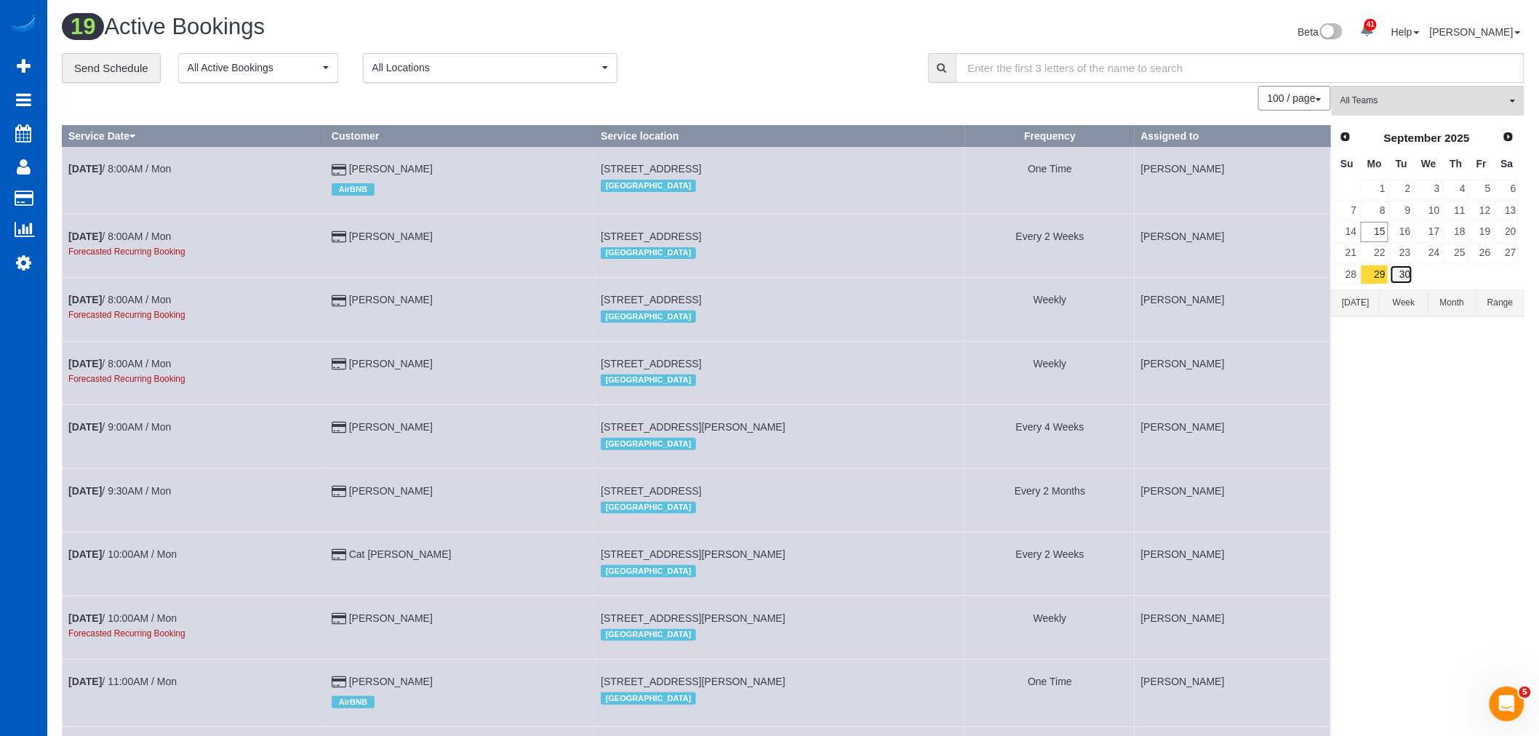
click at [1402, 279] on link "30" at bounding box center [1402, 275] width 24 height 20
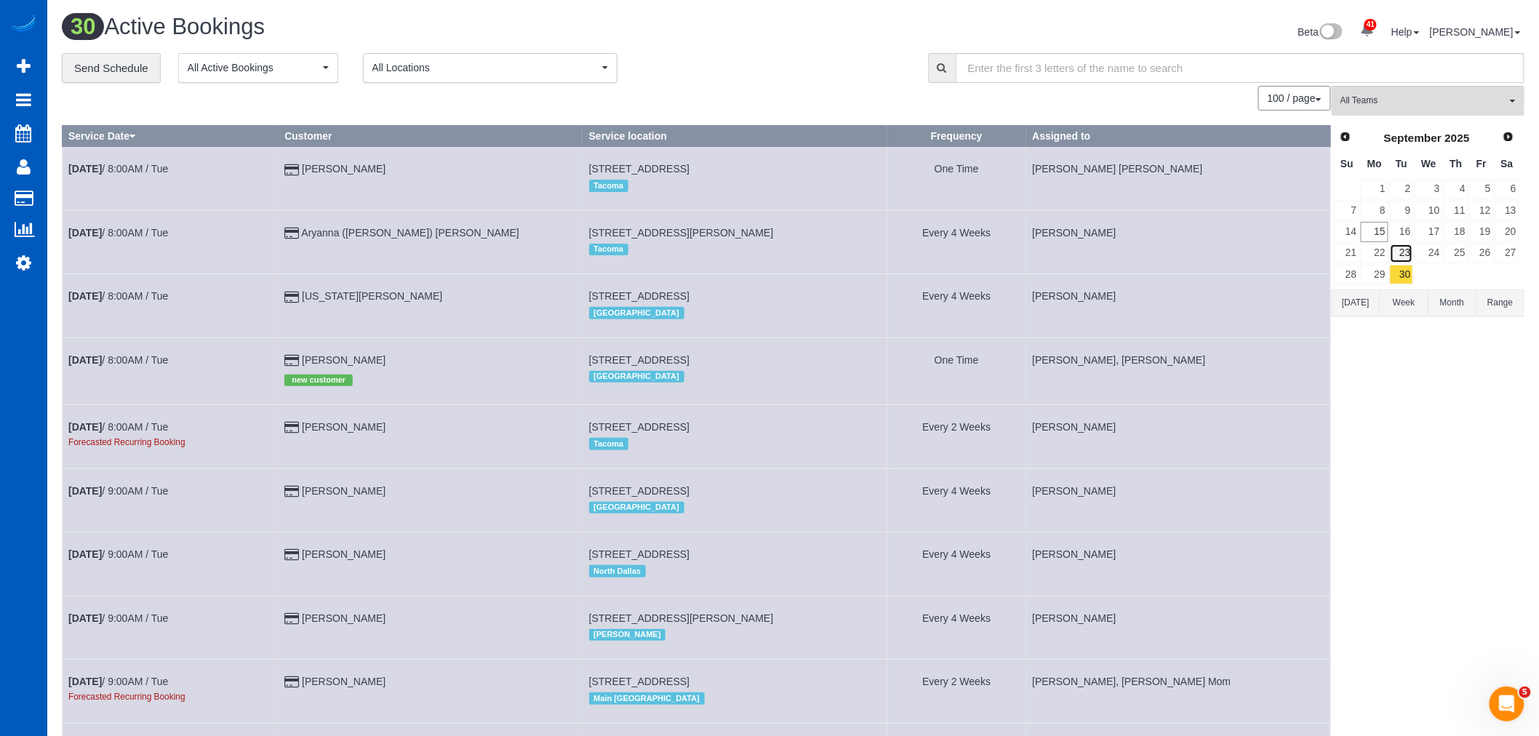
click at [1403, 252] on link "23" at bounding box center [1402, 254] width 24 height 20
click at [1376, 239] on link "15" at bounding box center [1374, 232] width 27 height 20
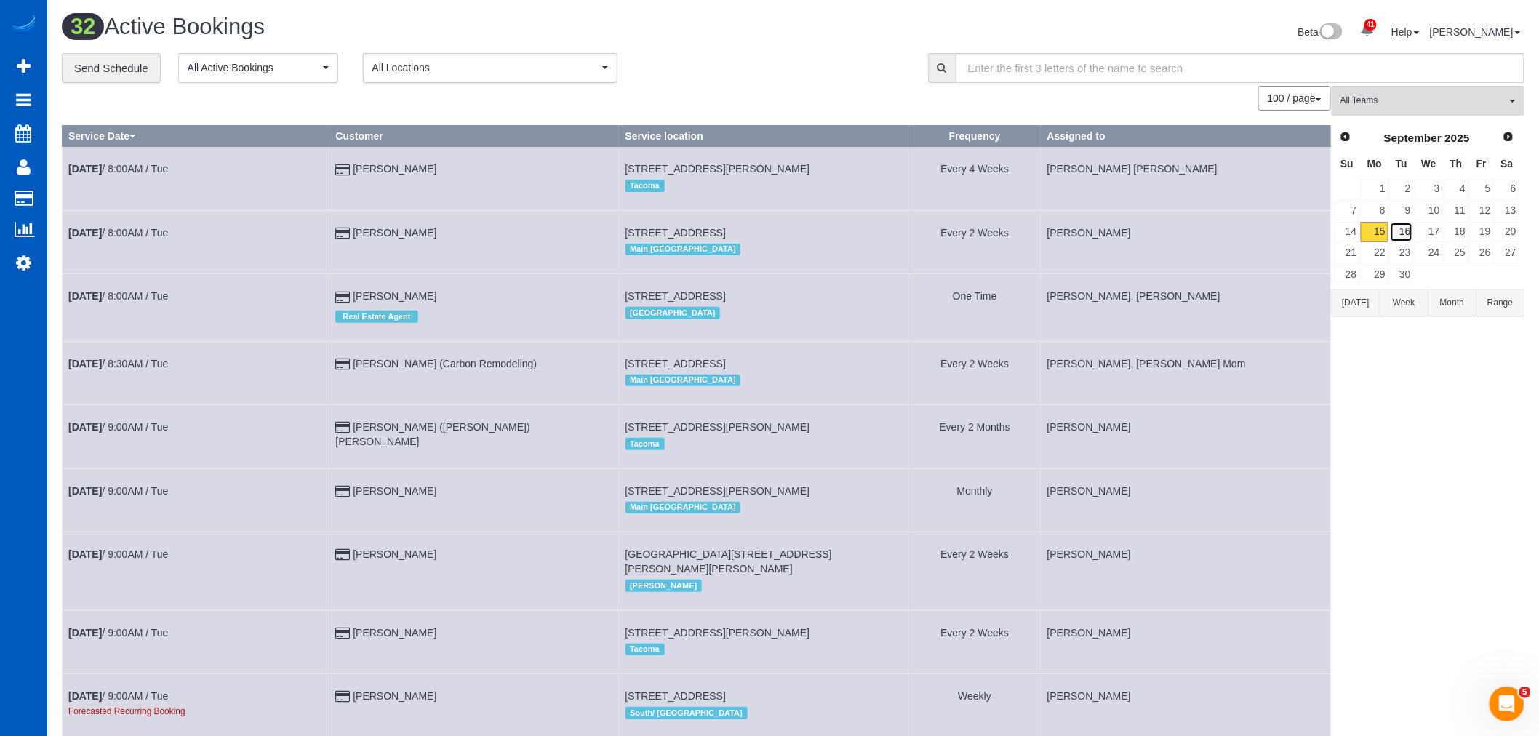
click at [1400, 236] on link "16" at bounding box center [1402, 232] width 24 height 20
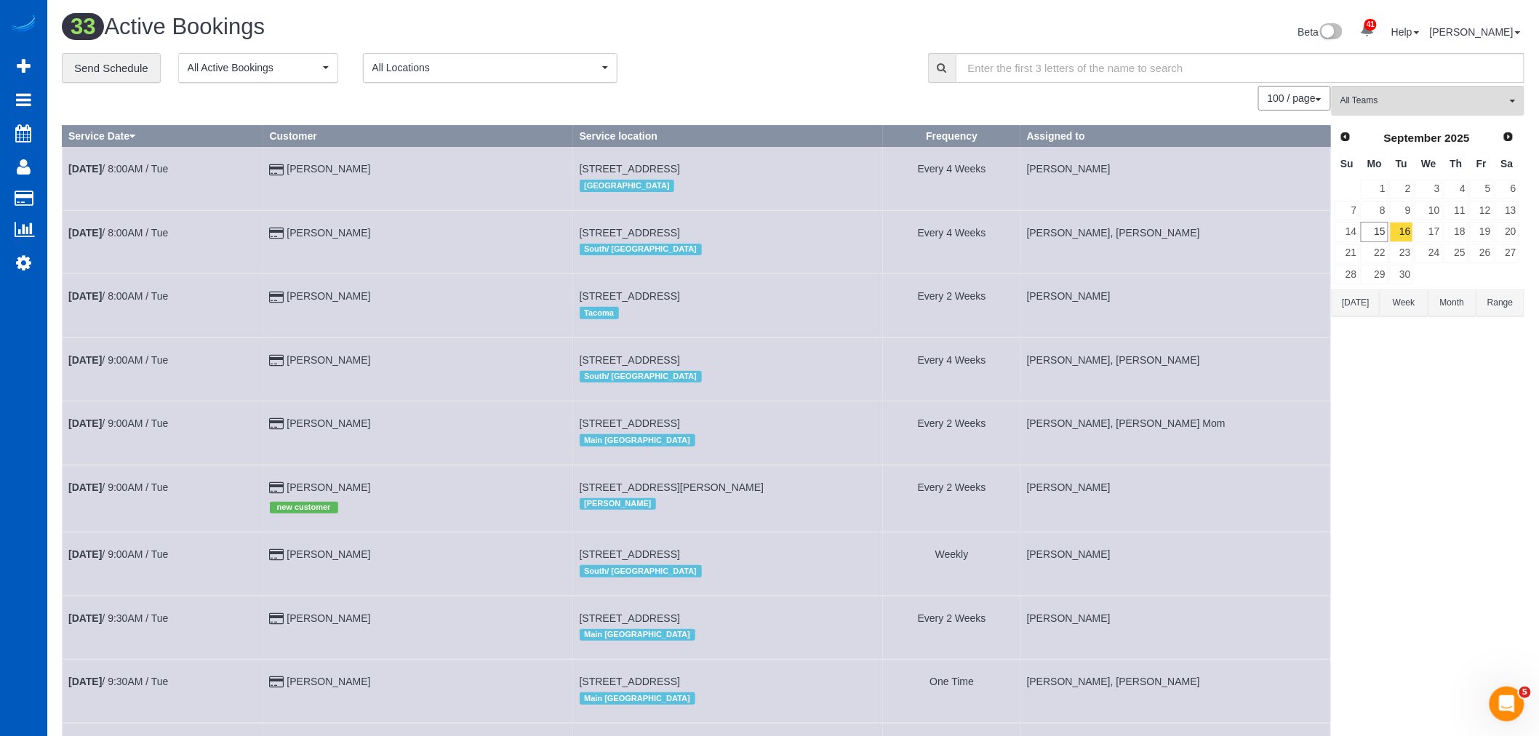
click at [1360, 263] on td "22" at bounding box center [1374, 253] width 28 height 21
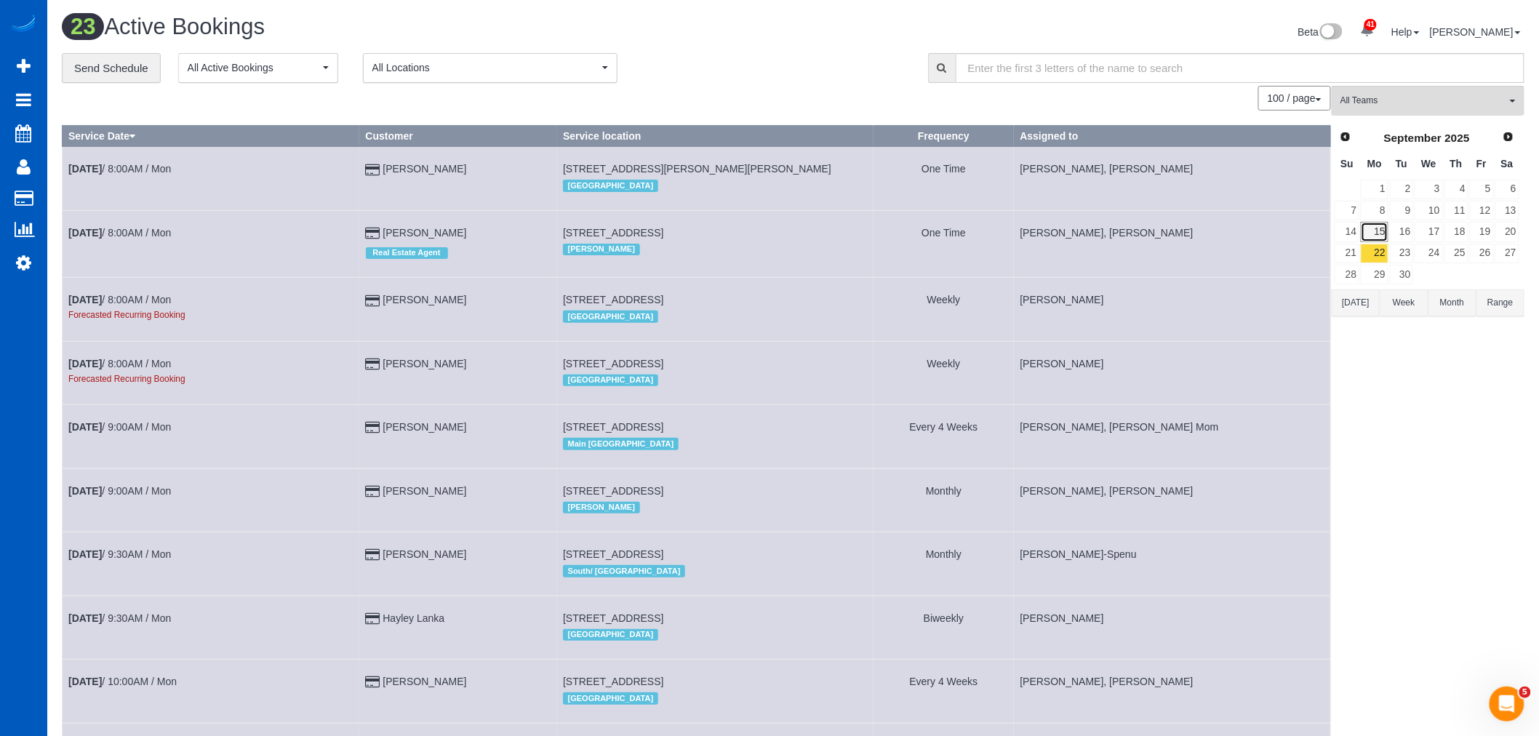
click at [1383, 241] on link "15" at bounding box center [1374, 232] width 27 height 20
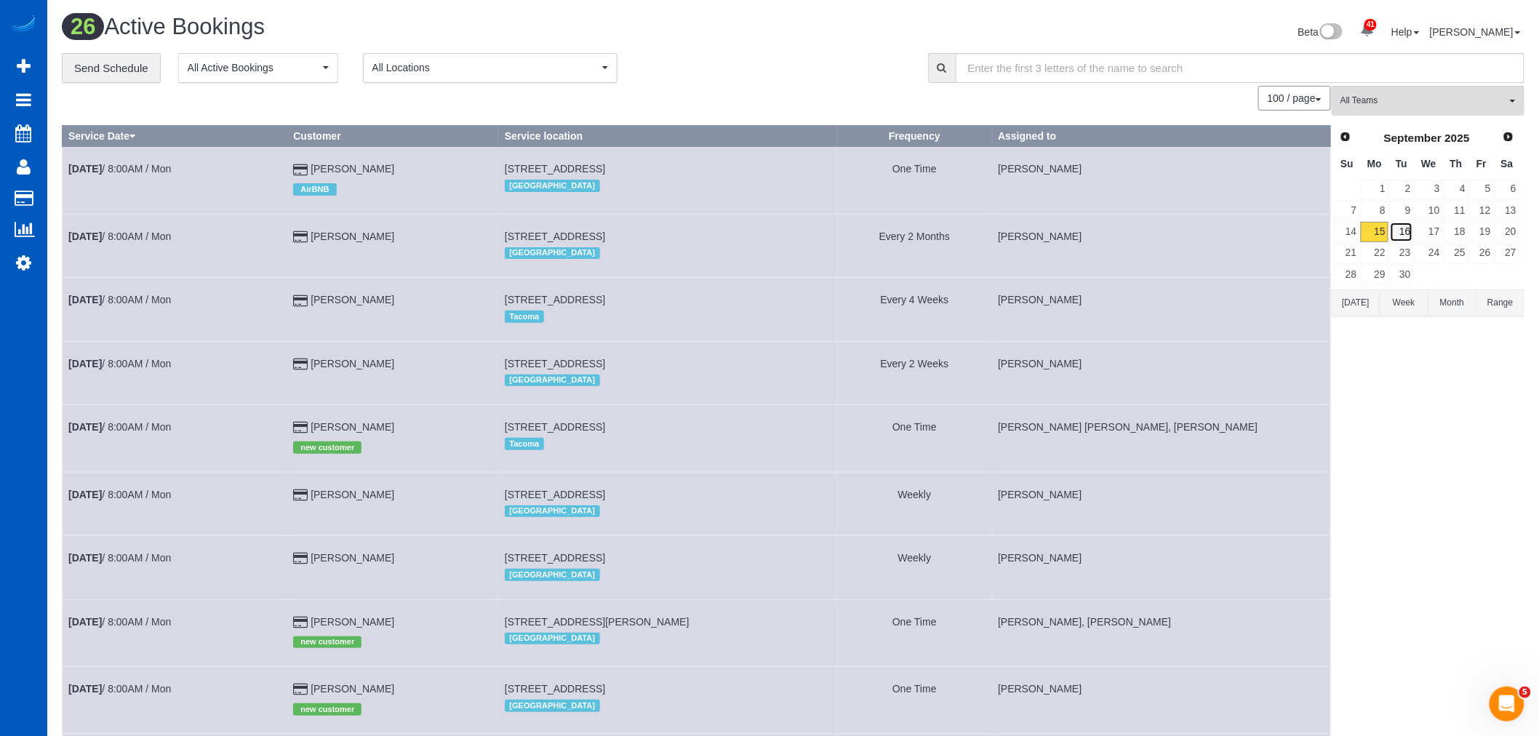
click at [1406, 228] on link "16" at bounding box center [1402, 232] width 24 height 20
